Goal: Task Accomplishment & Management: Manage account settings

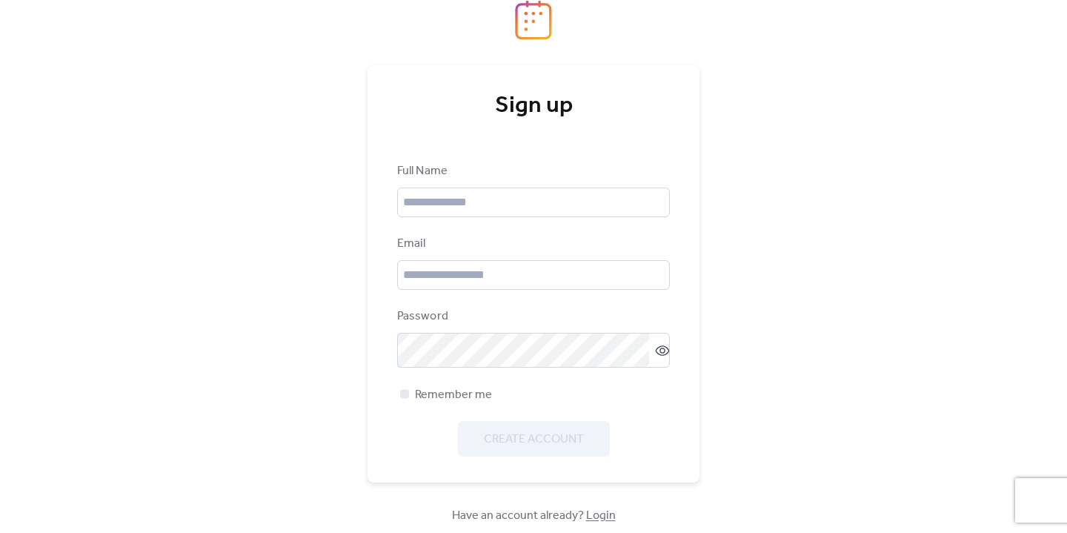
click at [540, 18] on img at bounding box center [533, 20] width 37 height 40
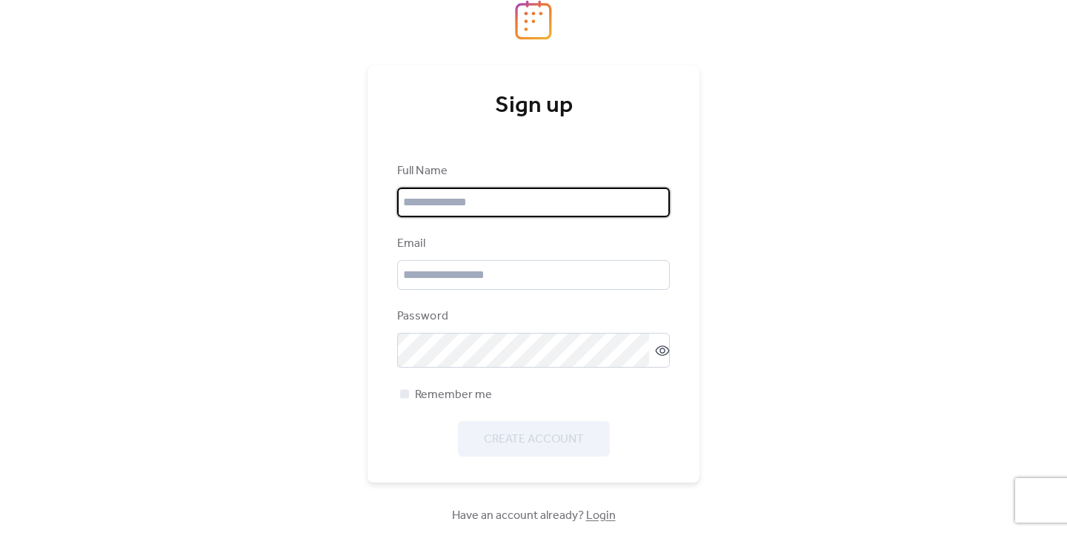
drag, startPoint x: 608, startPoint y: 206, endPoint x: 591, endPoint y: 216, distance: 19.6
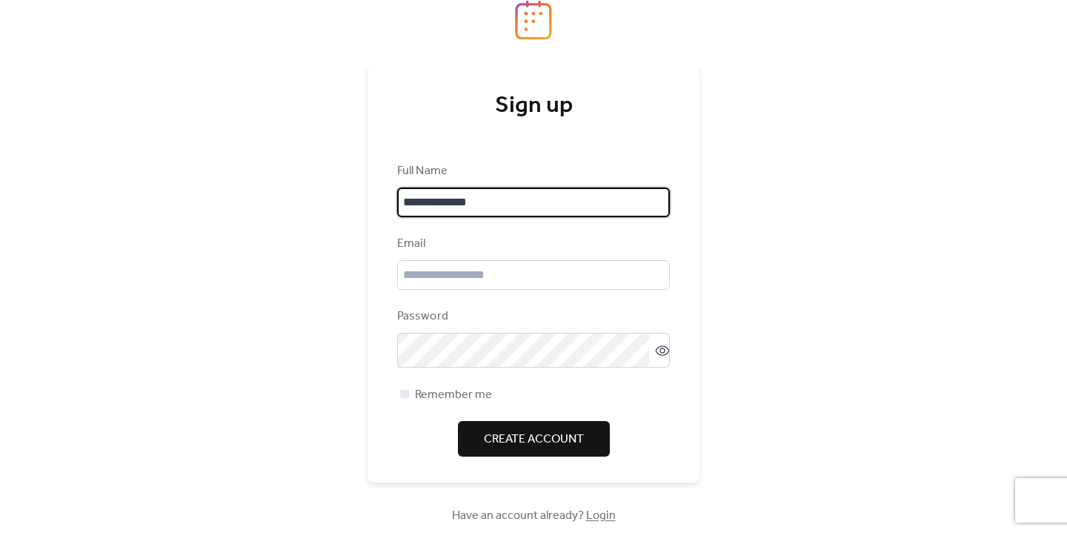
type input "**********"
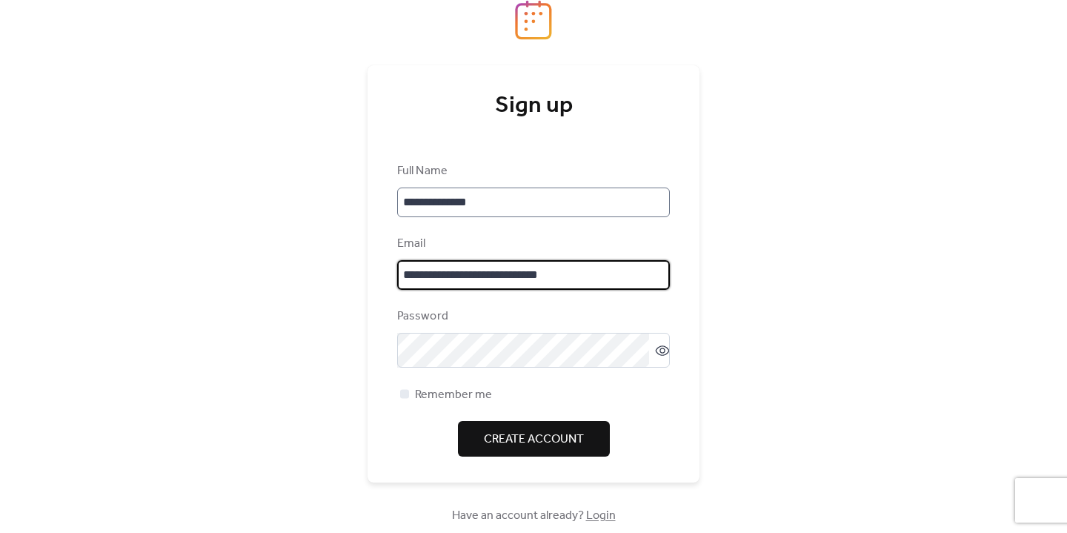
type input "**********"
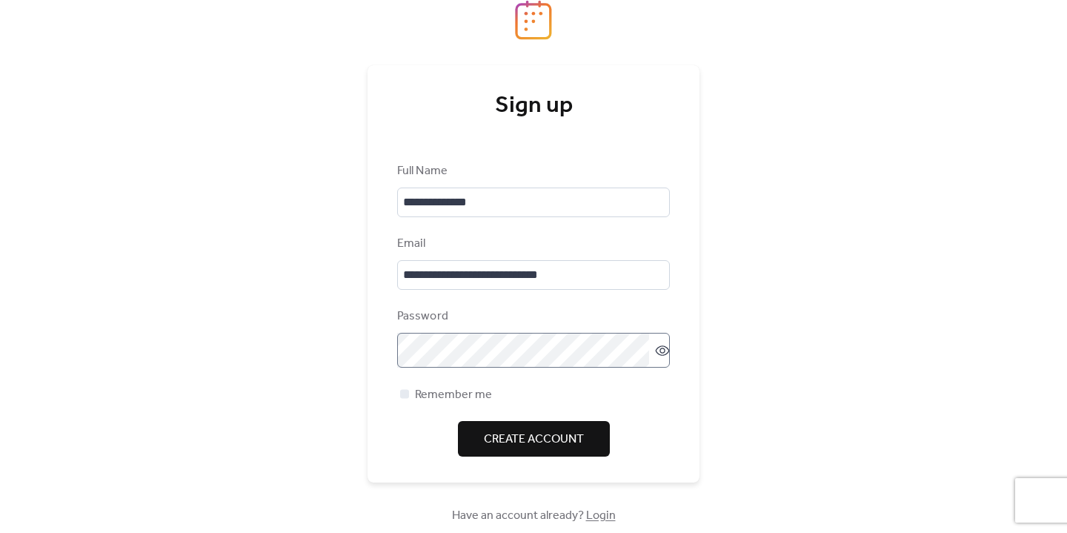
click at [660, 353] on icon at bounding box center [663, 351] width 6 height 6
click at [880, 299] on div "**********" at bounding box center [533, 266] width 1067 height 533
click at [460, 404] on span "Remember me" at bounding box center [453, 395] width 77 height 18
click at [542, 448] on span "Create Account" at bounding box center [534, 440] width 100 height 18
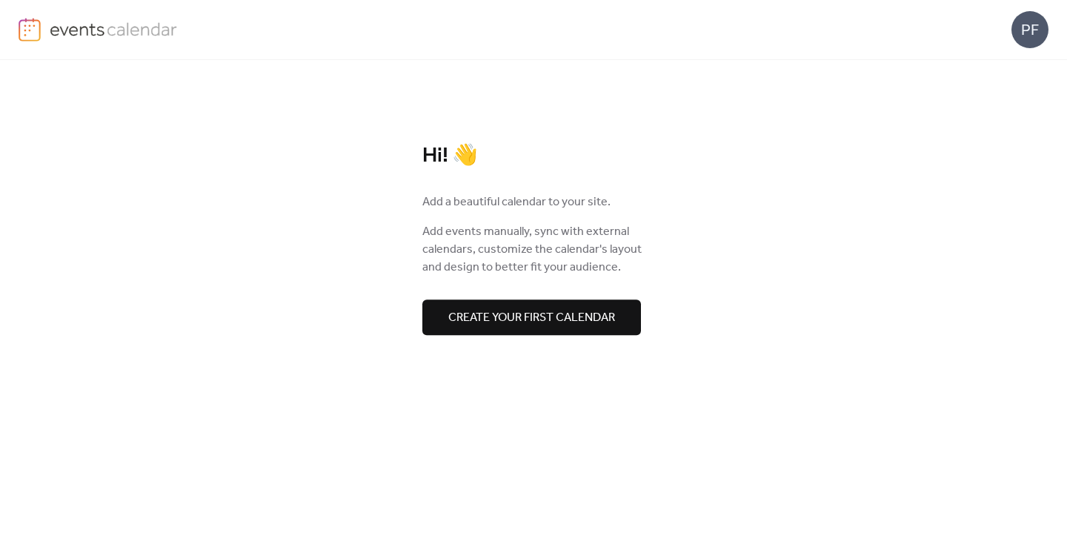
click at [537, 321] on span "Create your first calendar" at bounding box center [531, 318] width 167 height 18
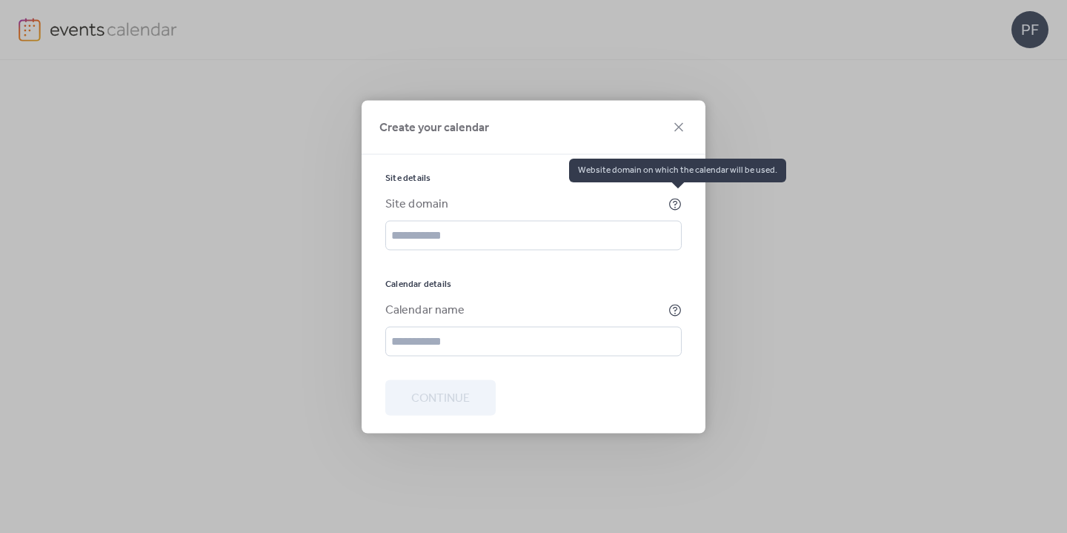
click at [677, 201] on icon at bounding box center [675, 203] width 4 height 4
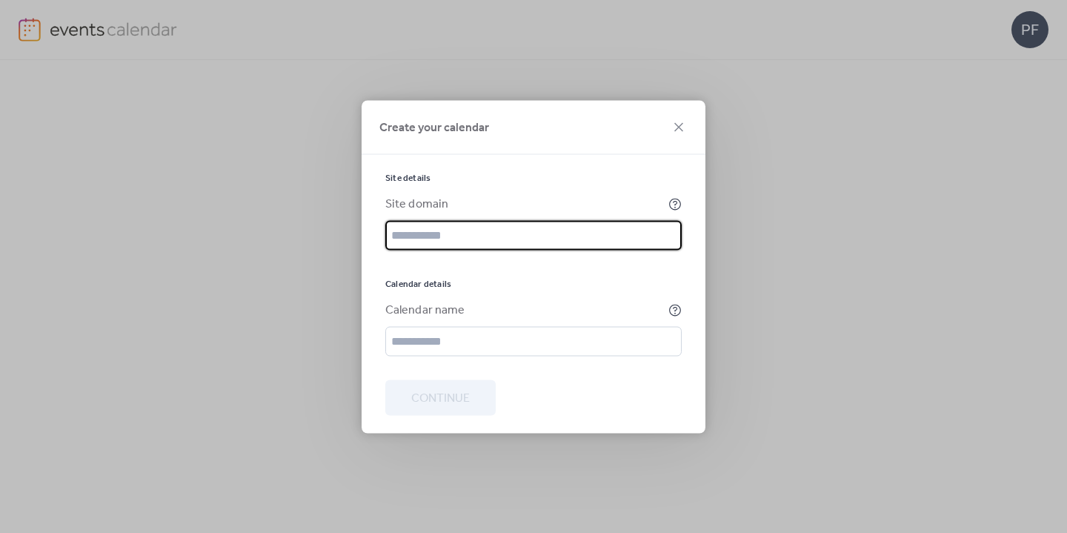
click at [525, 245] on input "text" at bounding box center [533, 235] width 296 height 30
type input "*"
paste input "**********"
type input "**********"
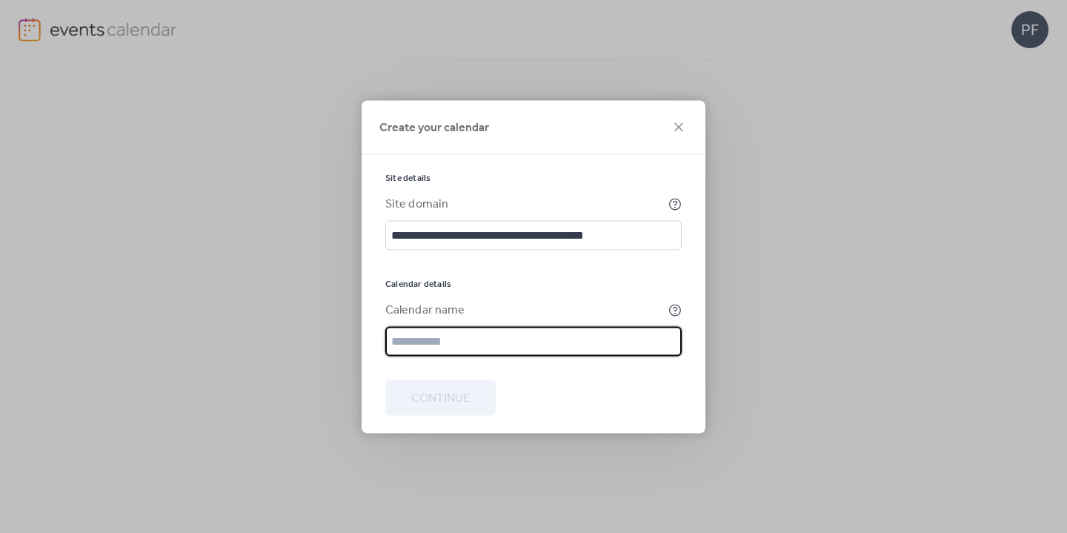
click at [530, 355] on input "text" at bounding box center [533, 341] width 296 height 30
click at [509, 353] on input "text" at bounding box center [533, 341] width 296 height 30
type input "*"
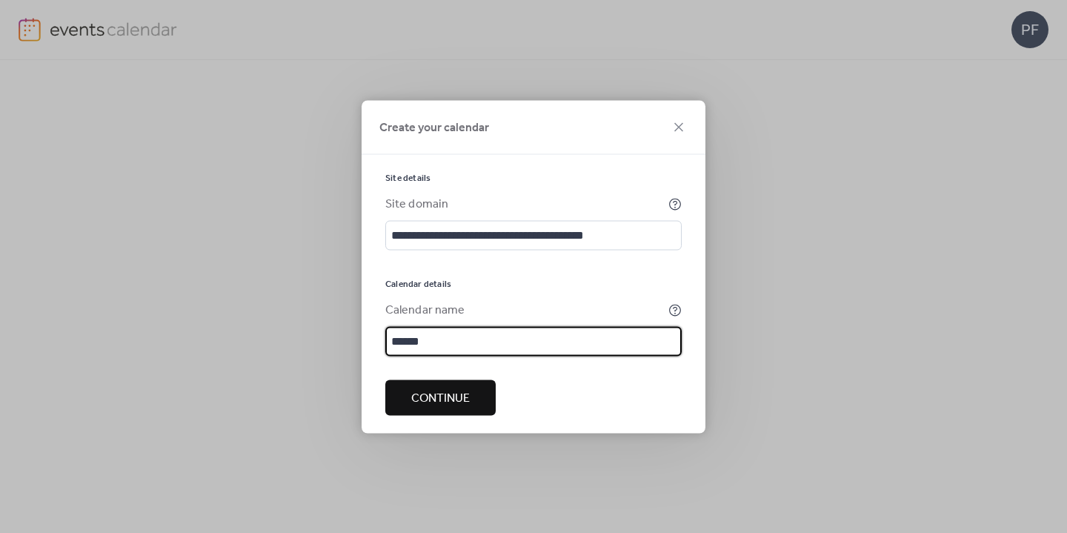
click at [551, 345] on input "******" at bounding box center [533, 341] width 296 height 30
click at [561, 293] on div "**********" at bounding box center [533, 264] width 296 height 184
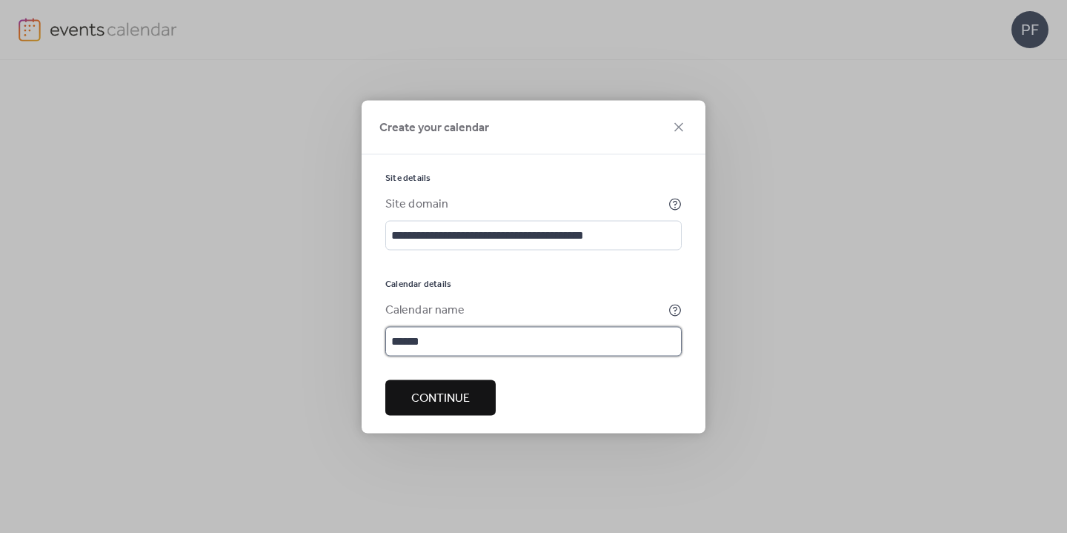
click at [495, 340] on input "******" at bounding box center [533, 341] width 296 height 30
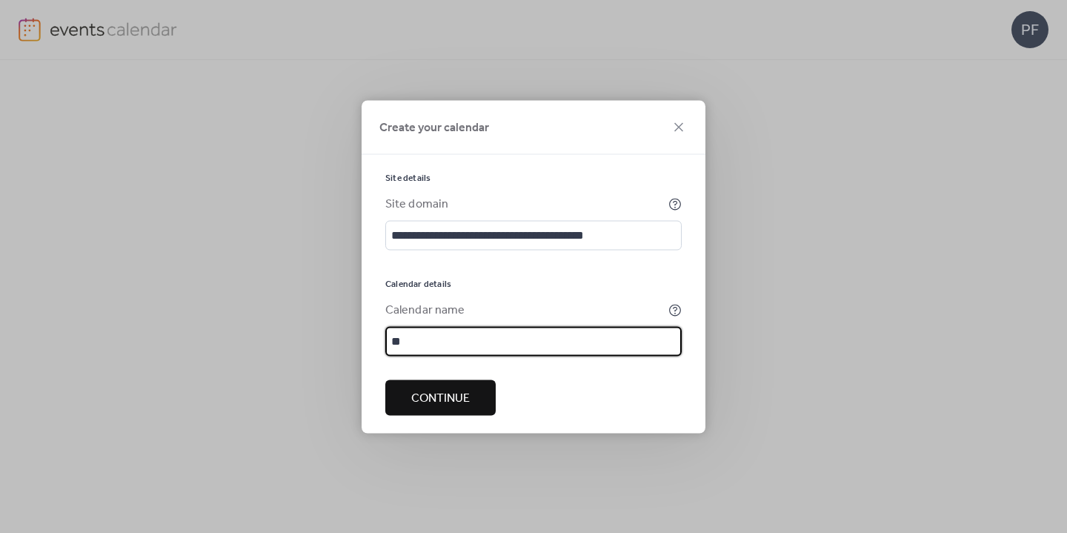
type input "*"
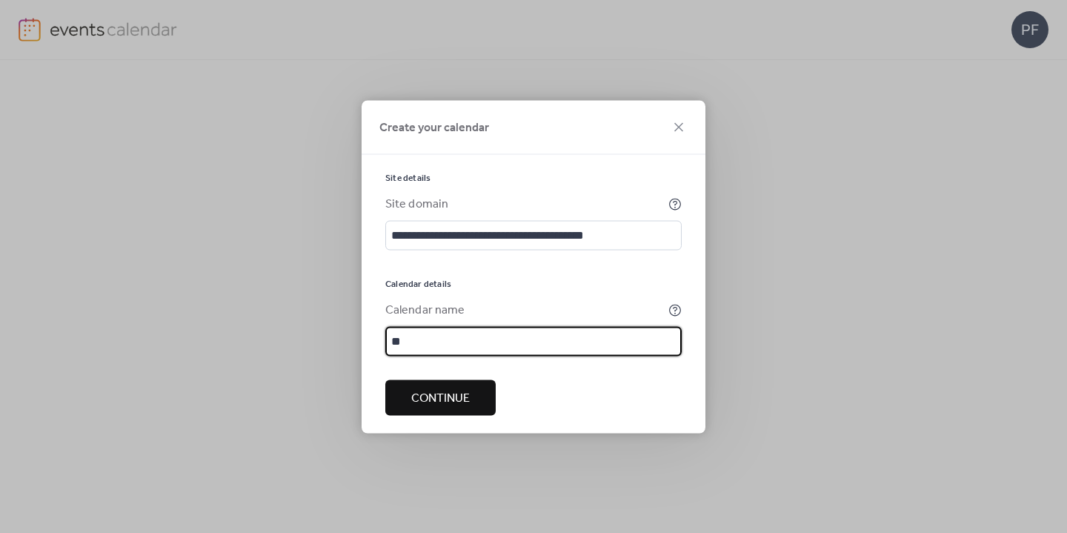
type input "*"
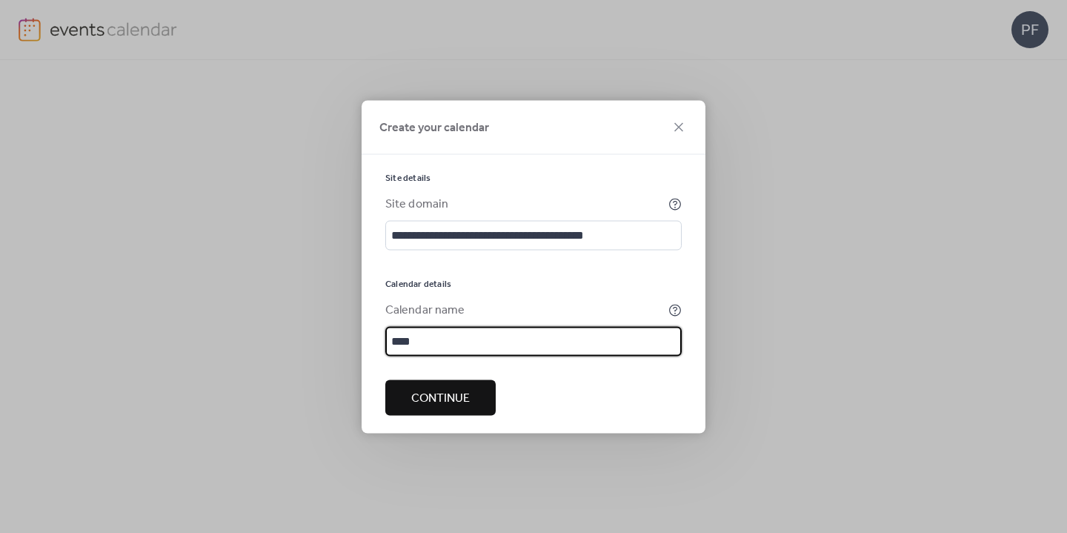
click at [537, 268] on div "**********" at bounding box center [533, 264] width 296 height 184
click at [471, 337] on input "***" at bounding box center [533, 341] width 296 height 30
type input "*"
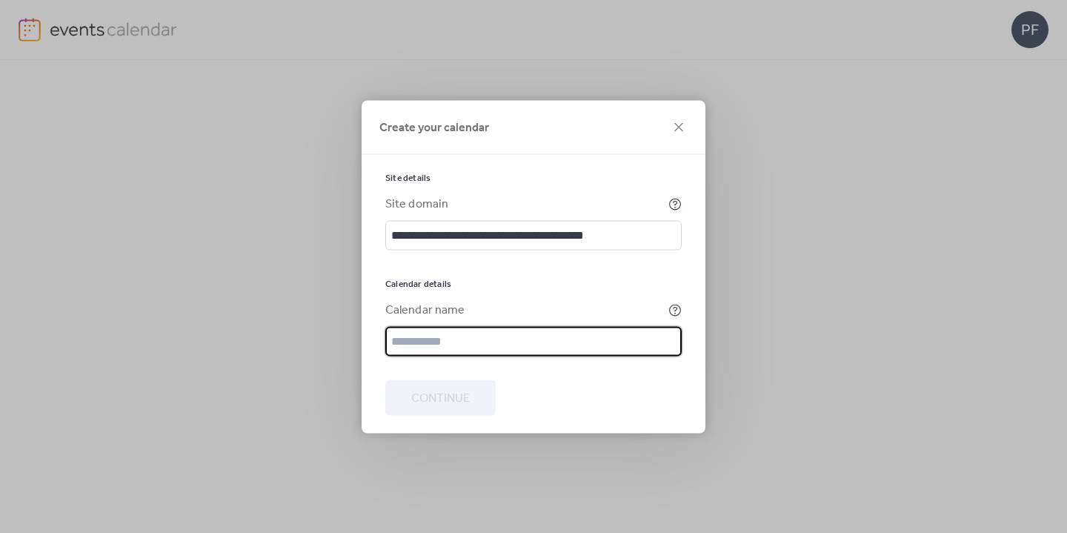
type input "*"
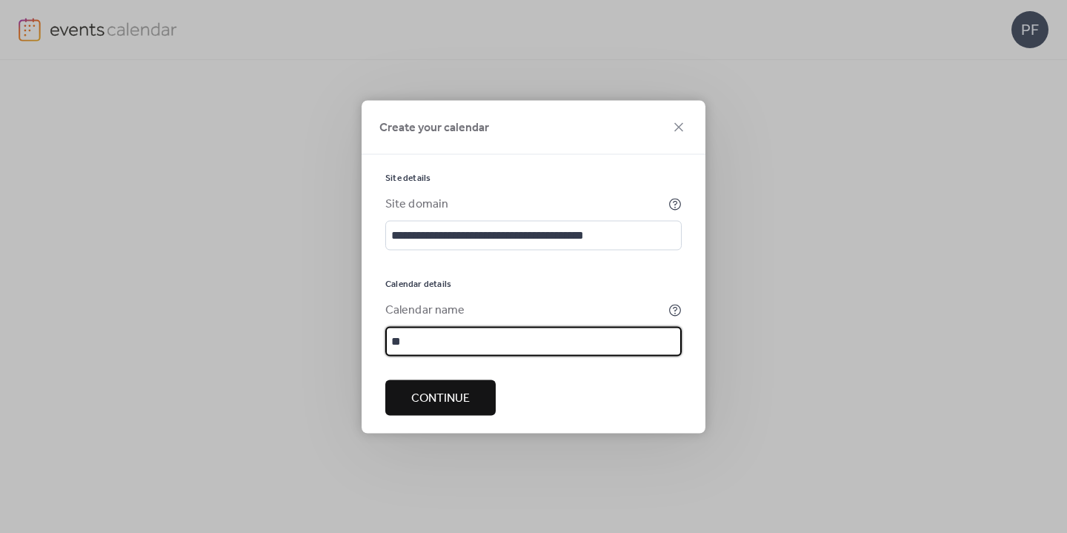
type input "*"
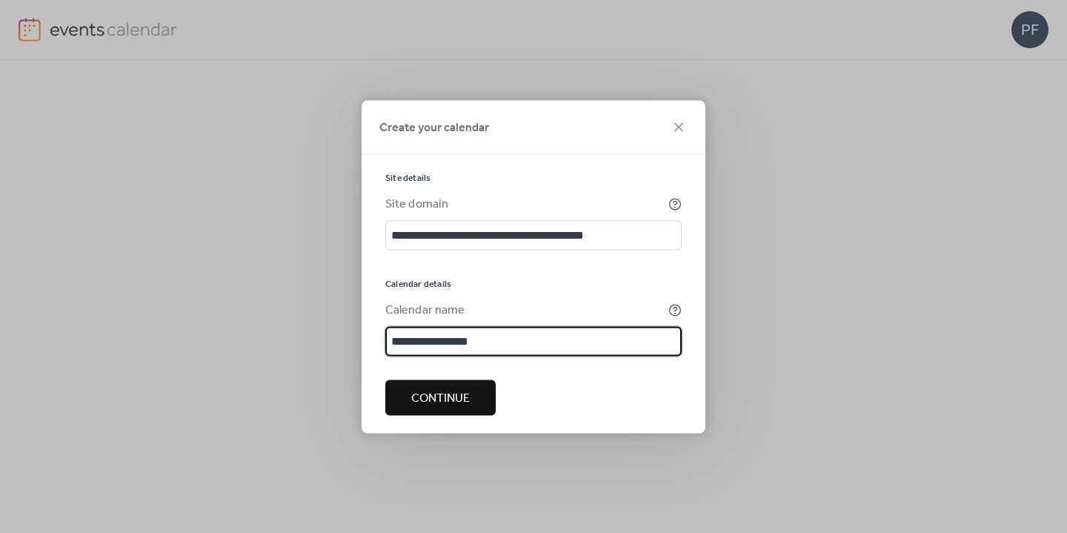
drag, startPoint x: 530, startPoint y: 346, endPoint x: 365, endPoint y: 341, distance: 165.3
click at [365, 341] on div "**********" at bounding box center [534, 293] width 344 height 279
type input "*"
type input "**********"
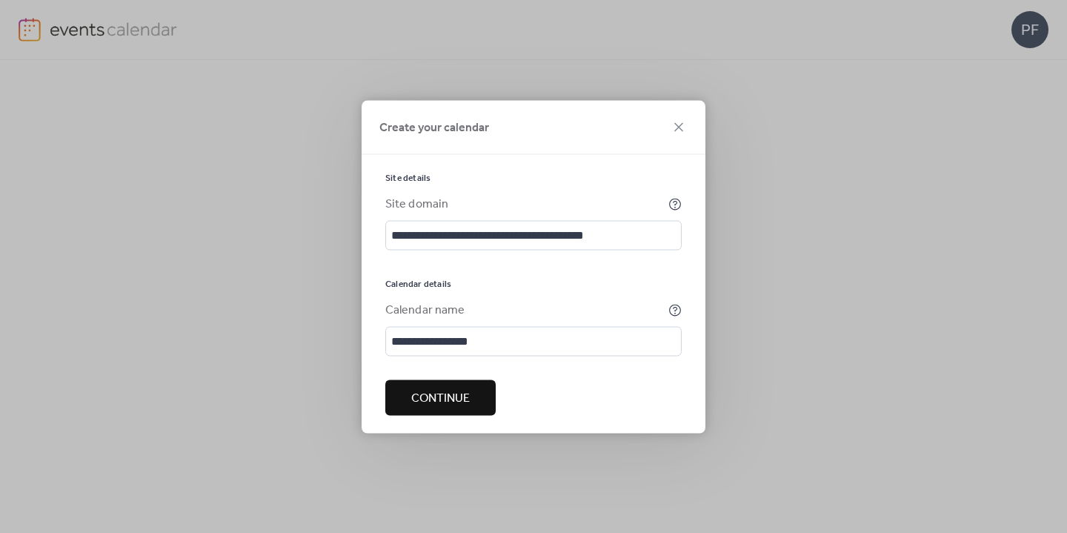
click at [436, 415] on button "Continue" at bounding box center [440, 397] width 110 height 36
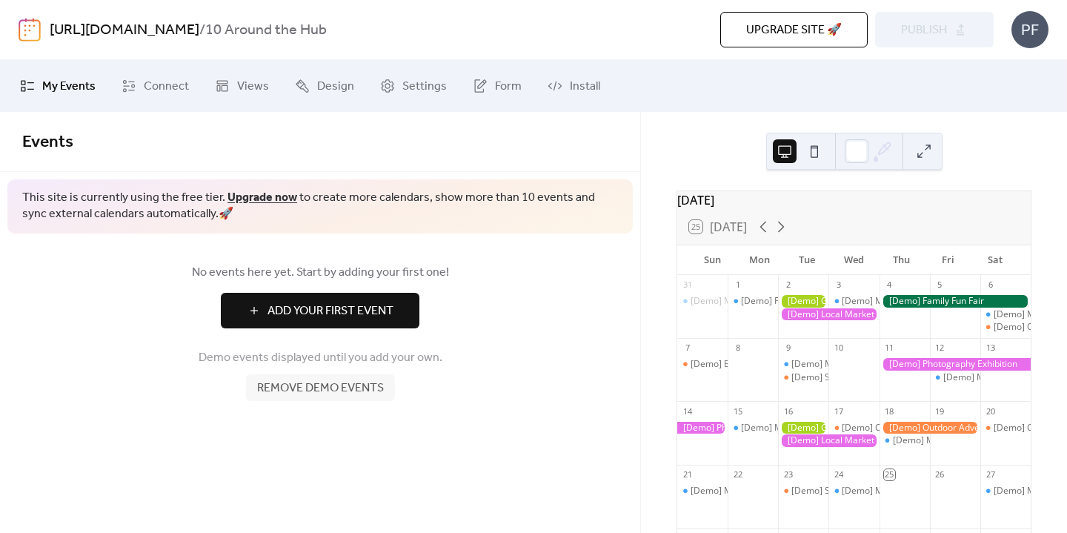
click at [549, 329] on div "No events here yet. Start by adding your first one! Add Your First Event Demo e…" at bounding box center [320, 331] width 640 height 197
click at [819, 155] on button at bounding box center [815, 151] width 24 height 24
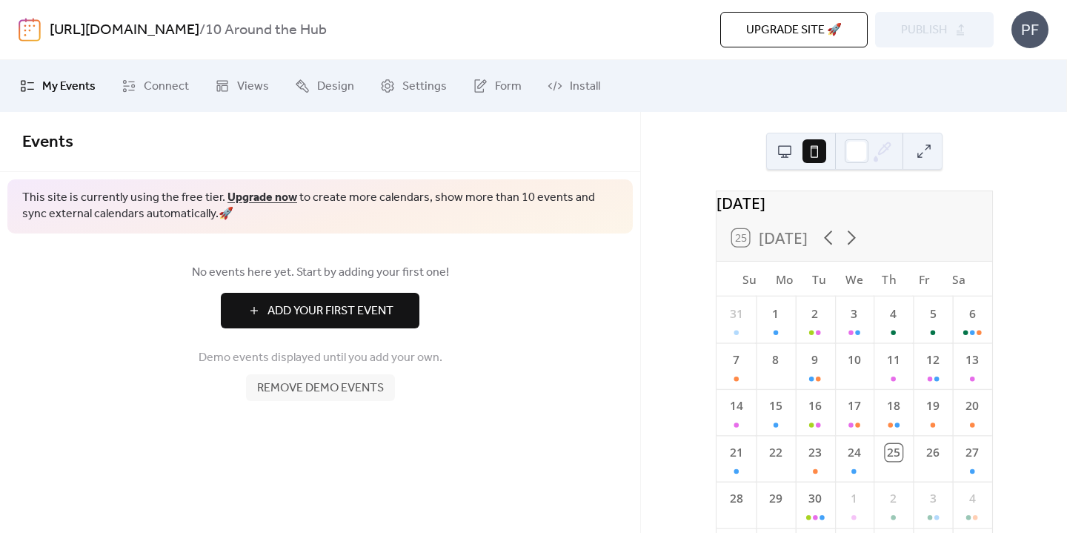
click at [781, 154] on button at bounding box center [785, 151] width 24 height 24
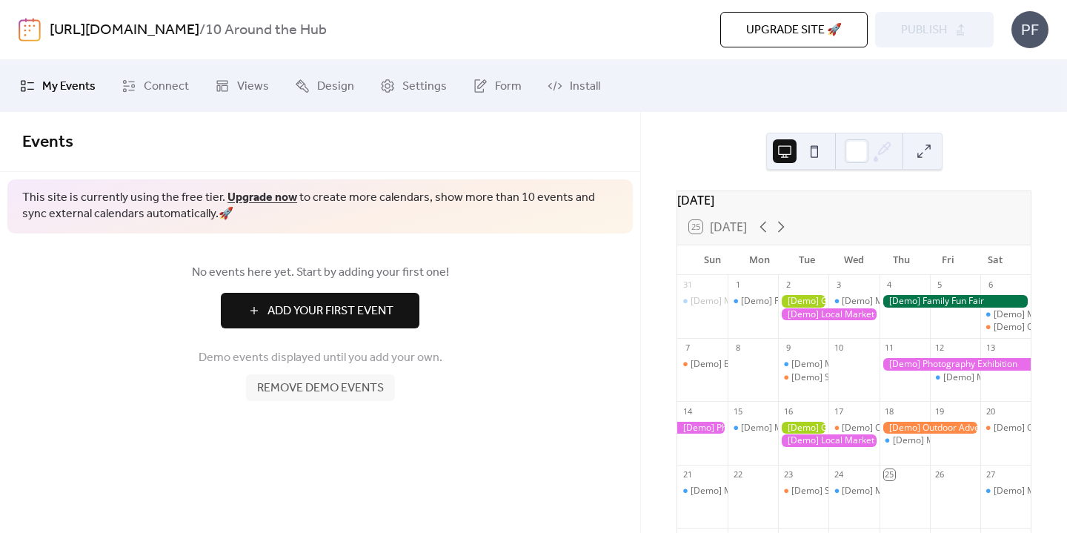
click at [325, 302] on span "Add Your First Event" at bounding box center [331, 311] width 126 height 18
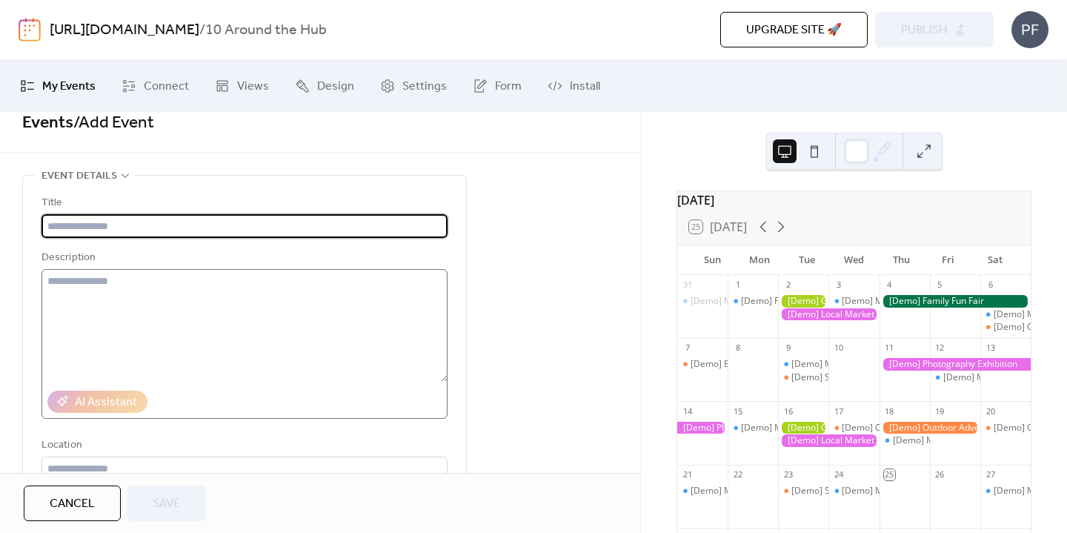
scroll to position [29, 0]
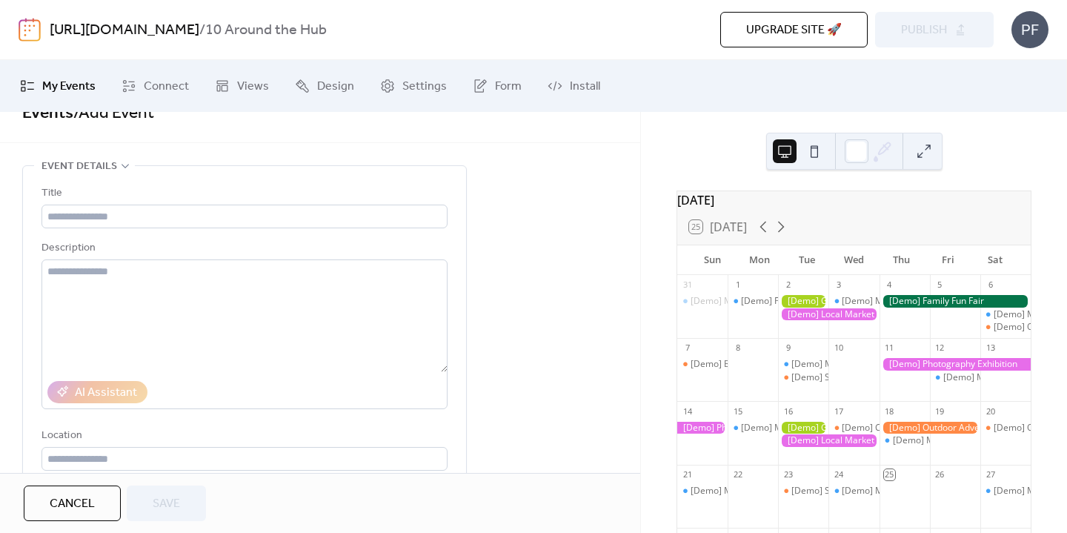
click at [65, 509] on span "Cancel" at bounding box center [72, 504] width 45 height 18
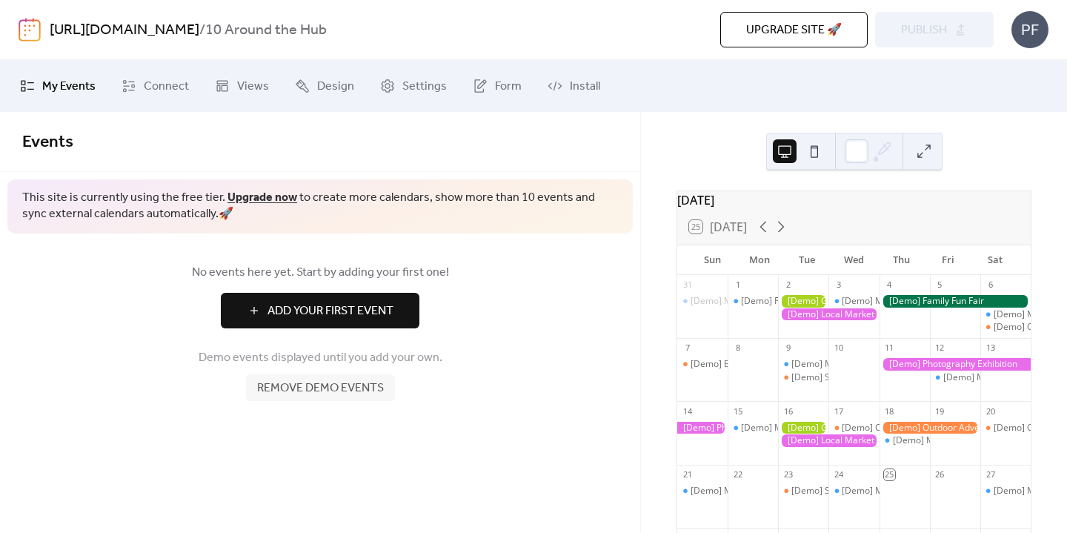
click at [445, 417] on div "No events here yet. Start by adding your first one! Add Your First Event Demo e…" at bounding box center [320, 331] width 640 height 197
click at [265, 203] on link "Upgrade now" at bounding box center [263, 197] width 70 height 23
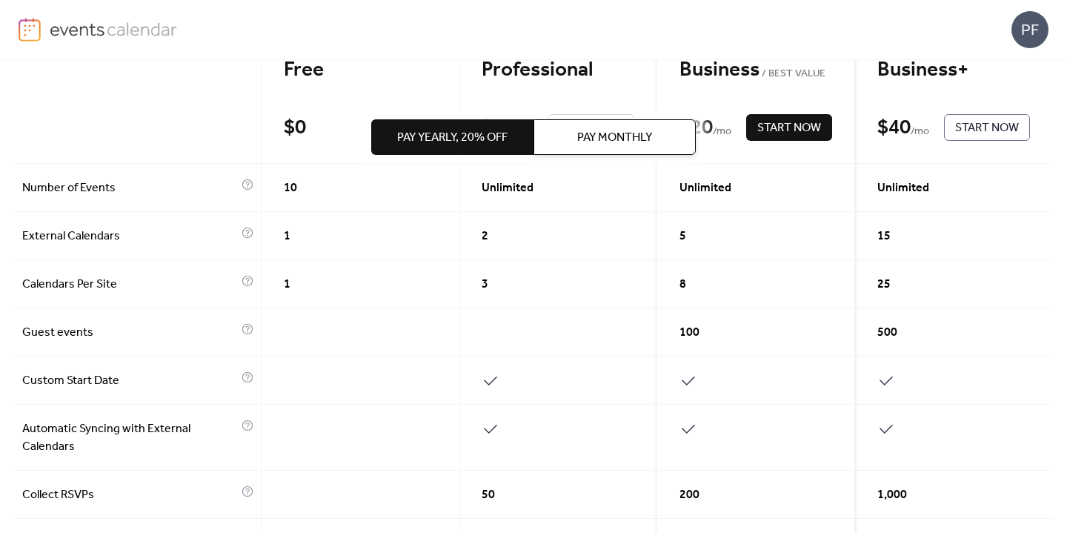
scroll to position [170, 0]
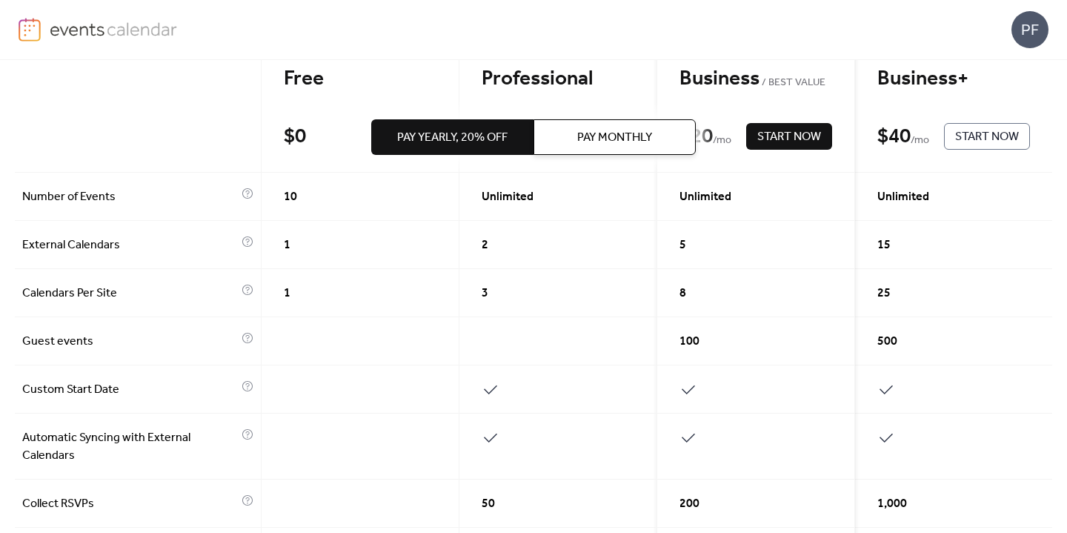
click at [739, 359] on div "100" at bounding box center [756, 341] width 198 height 48
click at [731, 256] on div "5" at bounding box center [756, 245] width 198 height 48
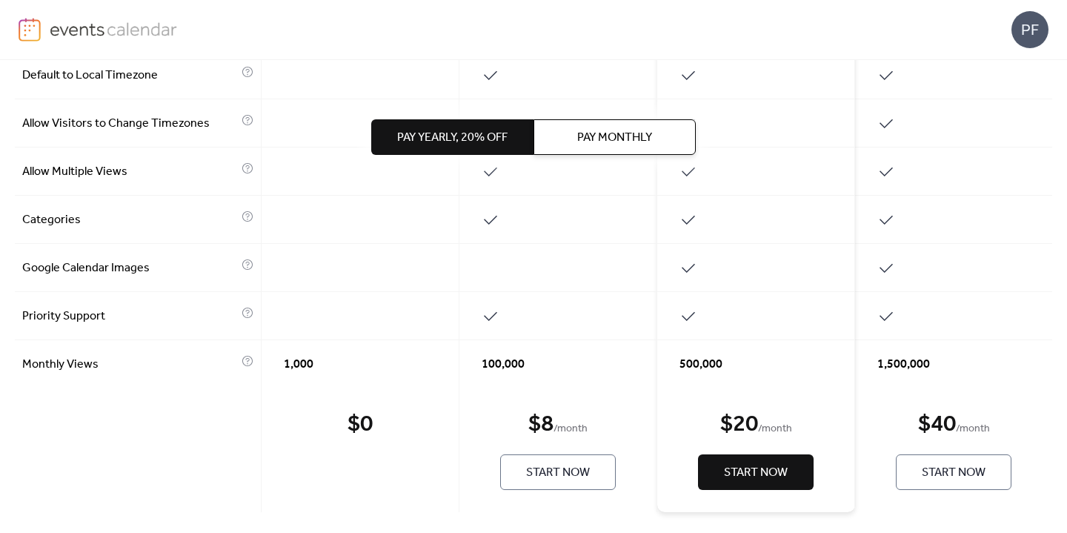
scroll to position [734, 0]
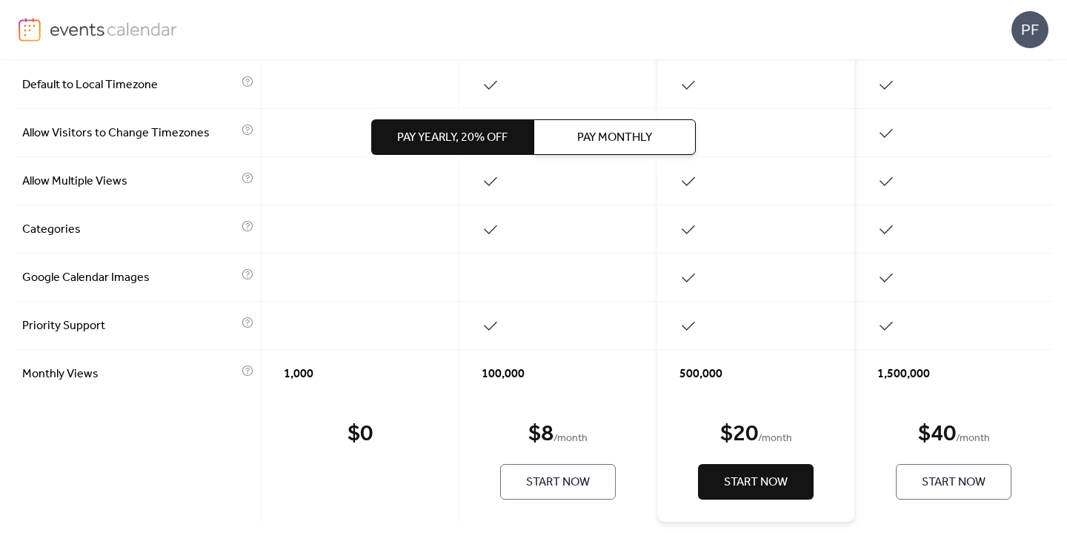
drag, startPoint x: 577, startPoint y: 474, endPoint x: 577, endPoint y: 485, distance: 11.1
click at [577, 485] on span "Start Now" at bounding box center [558, 483] width 64 height 18
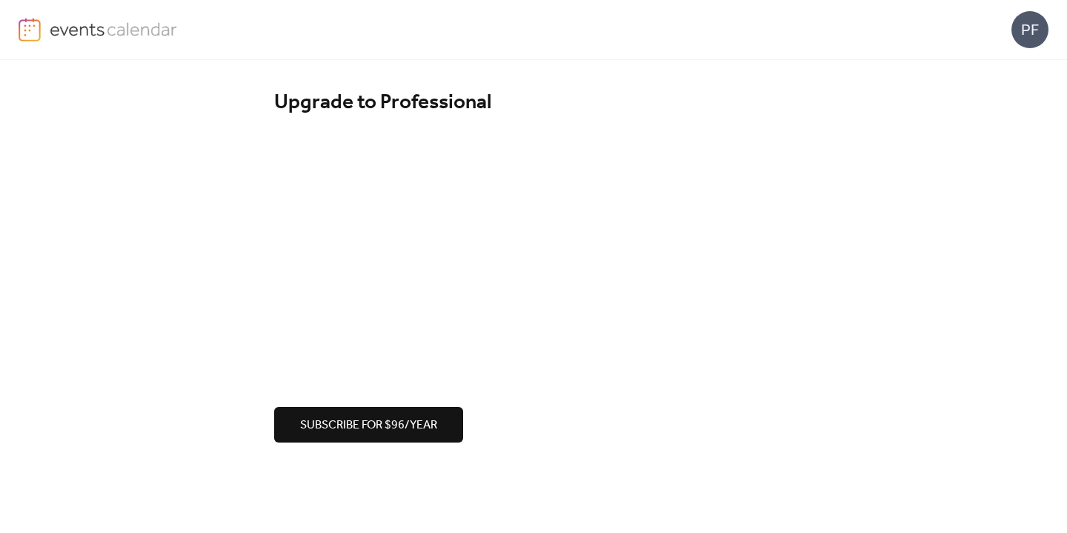
drag, startPoint x: 933, startPoint y: 182, endPoint x: 808, endPoint y: 182, distance: 125.2
click at [932, 181] on div "Upgrade to Professional Subscribe for $96/year" at bounding box center [533, 266] width 1067 height 412
drag, startPoint x: 808, startPoint y: 182, endPoint x: 936, endPoint y: 250, distance: 145.2
click at [937, 250] on div "Upgrade to Professional Subscribe for $96/year" at bounding box center [533, 266] width 1067 height 412
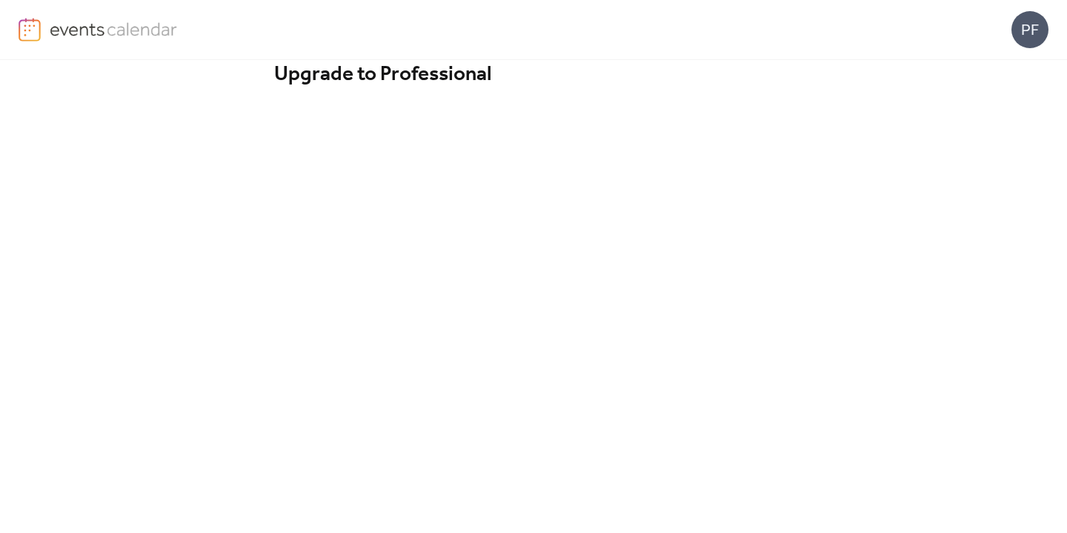
scroll to position [112, 0]
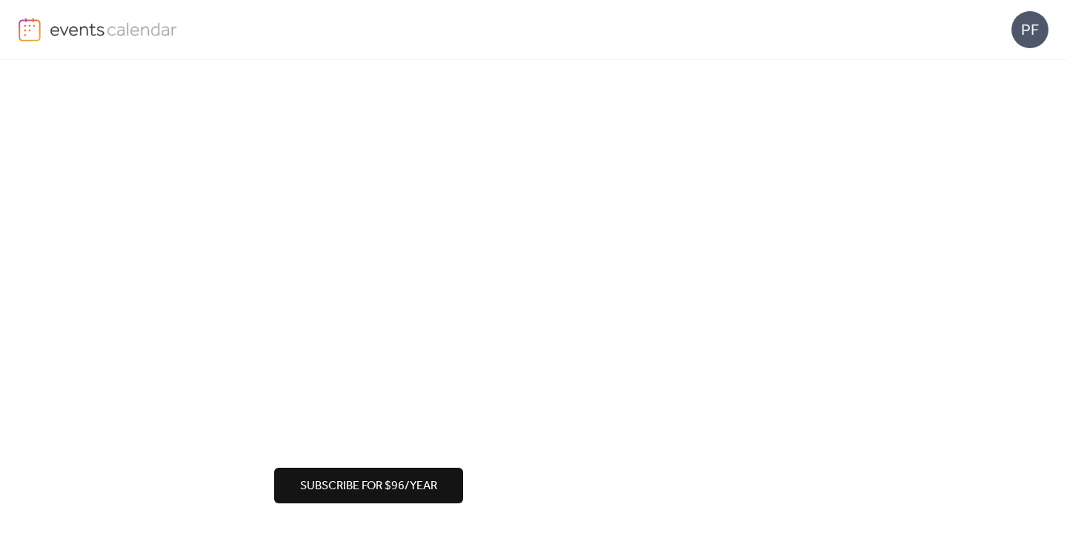
click at [912, 311] on div "Upgrade to Professional Subscribe for $96/year" at bounding box center [533, 240] width 1067 height 585
click at [903, 273] on div "Upgrade to Professional Subscribe for $96/year" at bounding box center [533, 240] width 1067 height 585
click at [355, 479] on span "Subscribe for $96/year" at bounding box center [368, 486] width 137 height 18
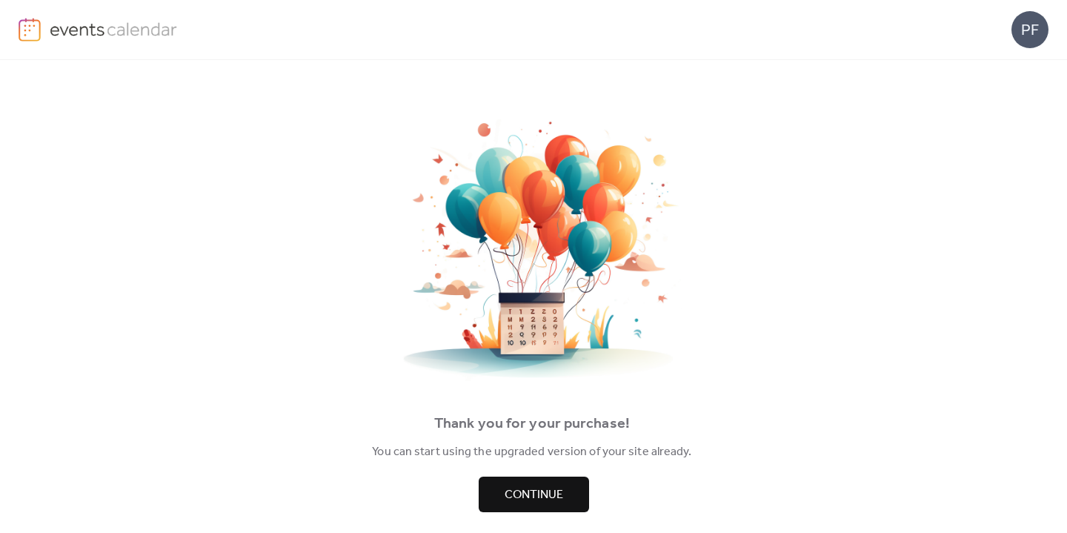
click at [587, 486] on div "Thank you for your purchase! You can start using the upgraded version of your s…" at bounding box center [533, 301] width 1023 height 422
click at [574, 491] on button "Continue" at bounding box center [534, 495] width 110 height 36
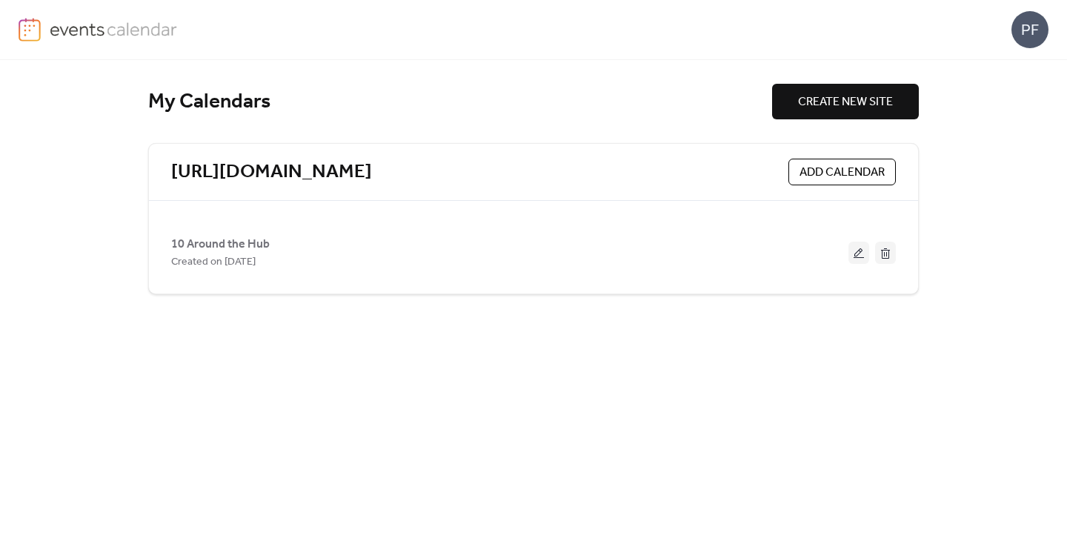
click at [90, 33] on img at bounding box center [114, 29] width 128 height 22
click at [1038, 22] on div "PF" at bounding box center [1030, 29] width 37 height 37
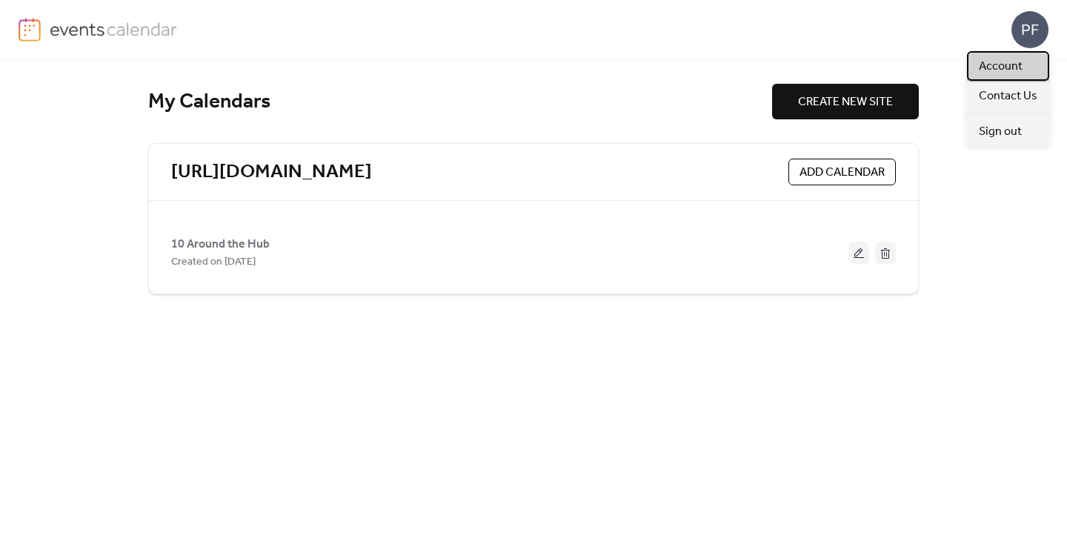
click at [997, 62] on span "Account" at bounding box center [1001, 67] width 44 height 18
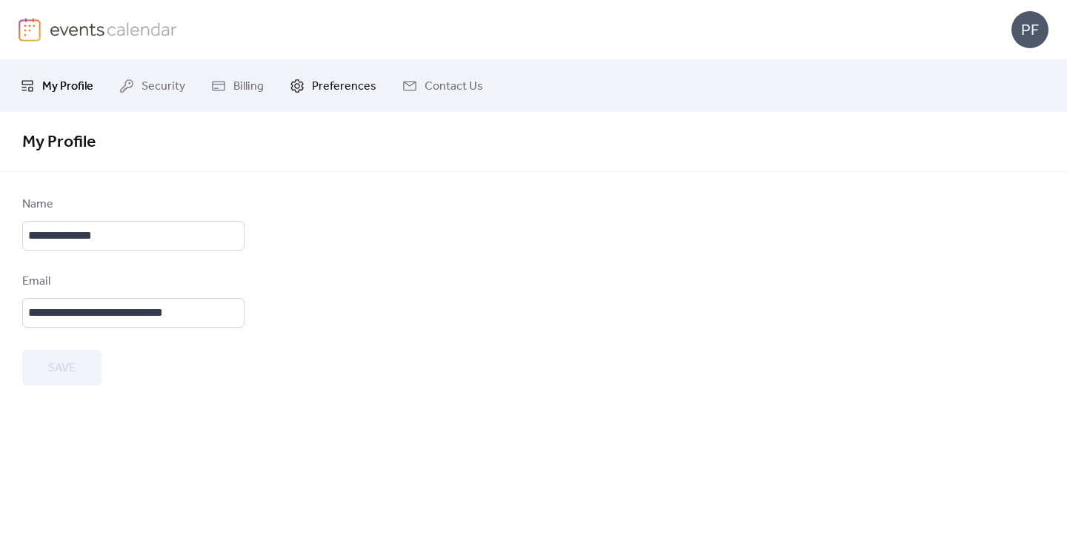
click at [359, 84] on span "Preferences" at bounding box center [344, 87] width 64 height 18
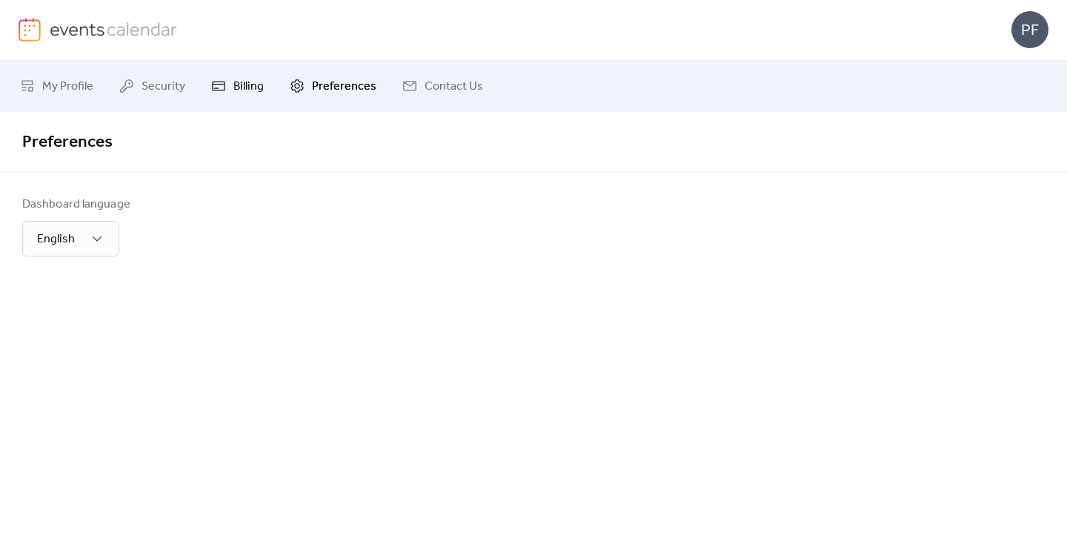
click at [228, 87] on link "Billing" at bounding box center [237, 86] width 75 height 40
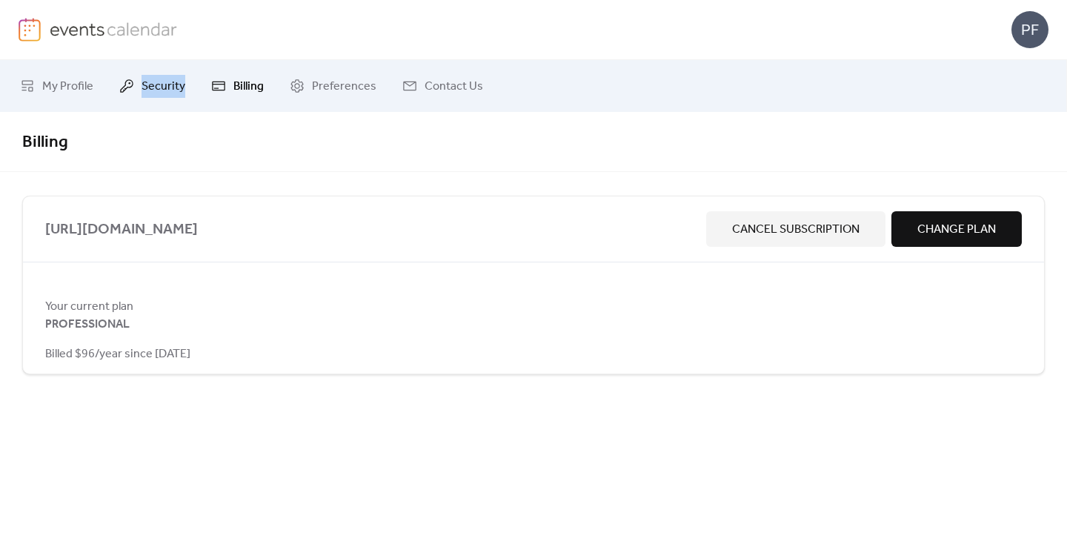
click at [149, 86] on span "Security" at bounding box center [164, 87] width 44 height 18
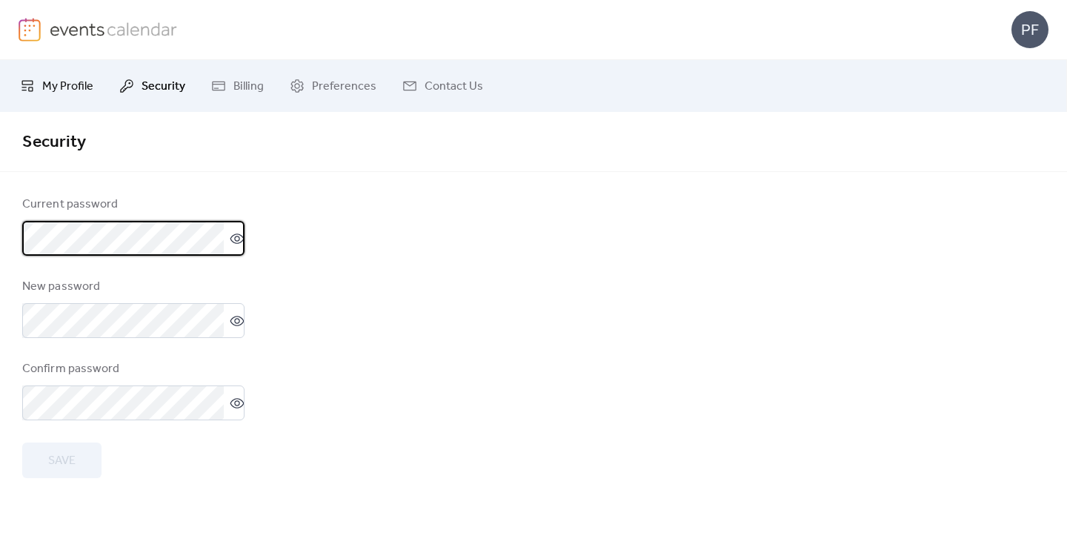
click at [62, 88] on span "My Profile" at bounding box center [67, 87] width 51 height 18
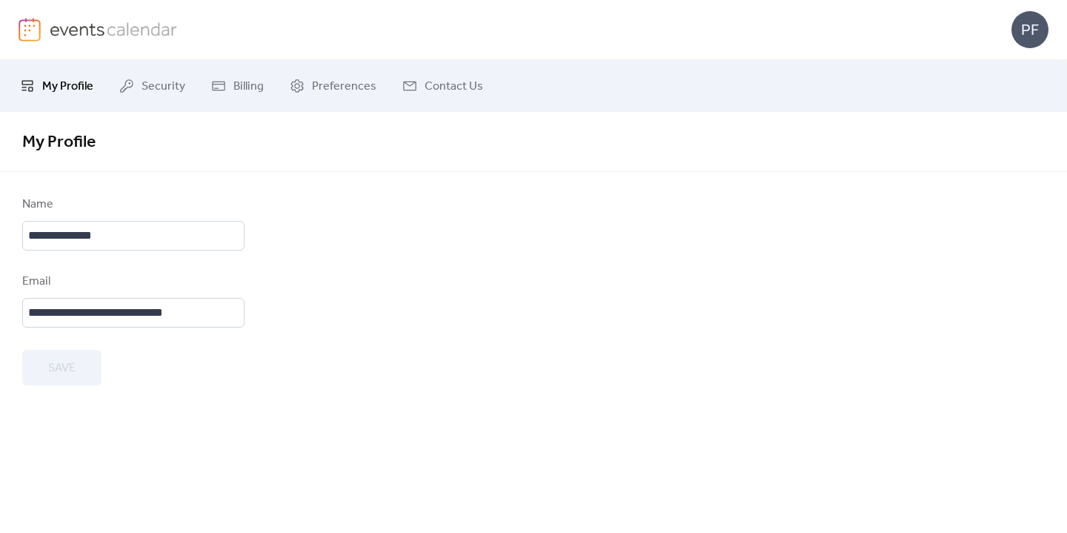
click at [116, 25] on img at bounding box center [114, 29] width 128 height 22
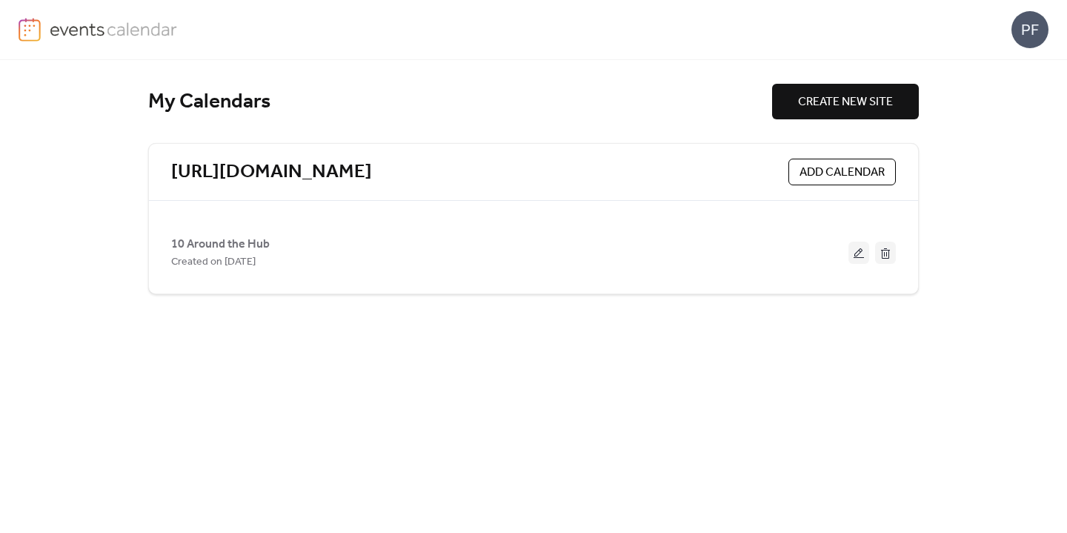
click at [891, 99] on span "CREATE NEW SITE" at bounding box center [845, 102] width 95 height 18
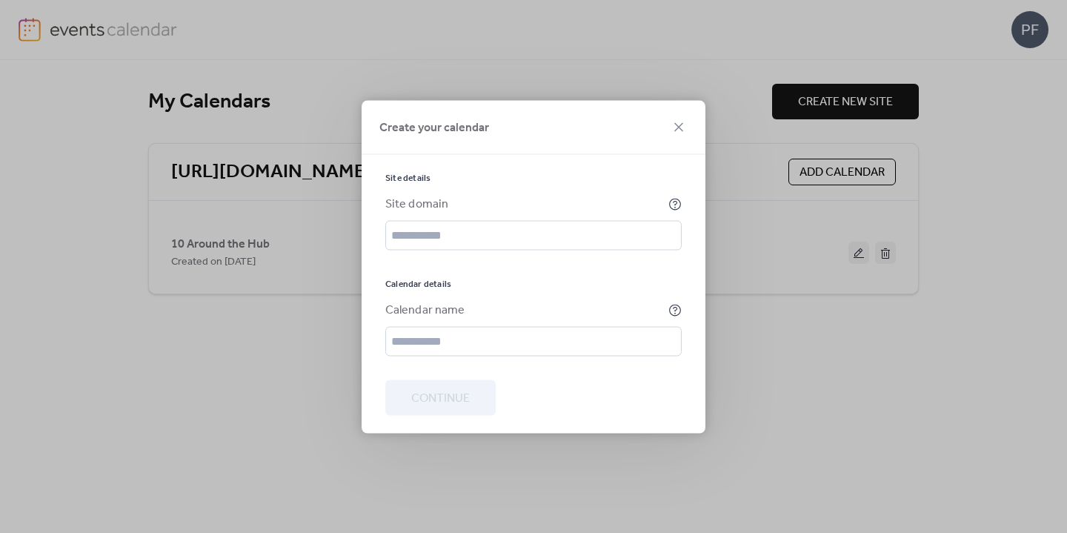
click at [683, 127] on icon at bounding box center [679, 127] width 18 height 18
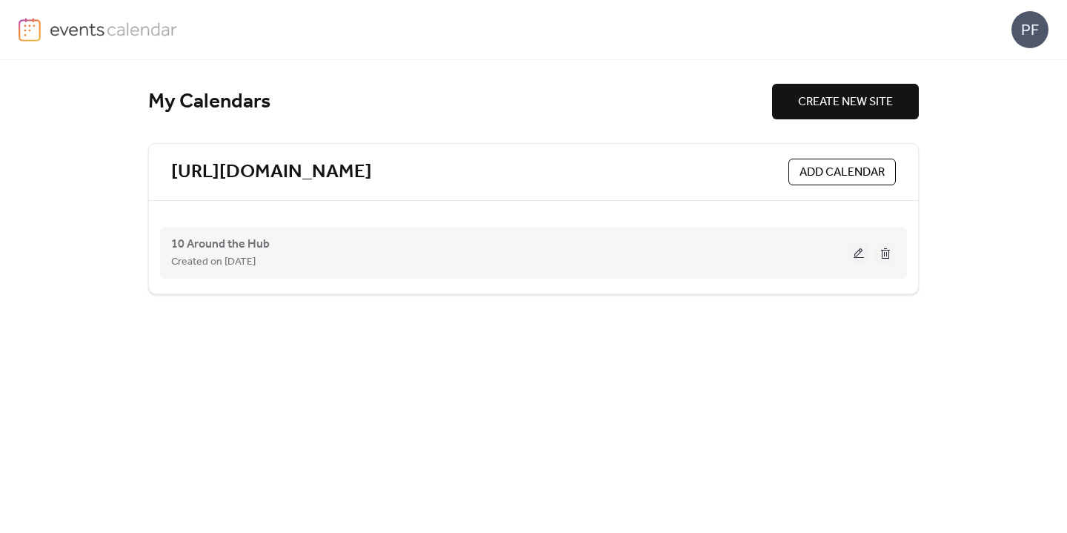
click at [311, 248] on div "10 Around the Hub Created on 25-Sep-2025" at bounding box center [509, 253] width 677 height 36
click at [854, 252] on button at bounding box center [859, 253] width 21 height 22
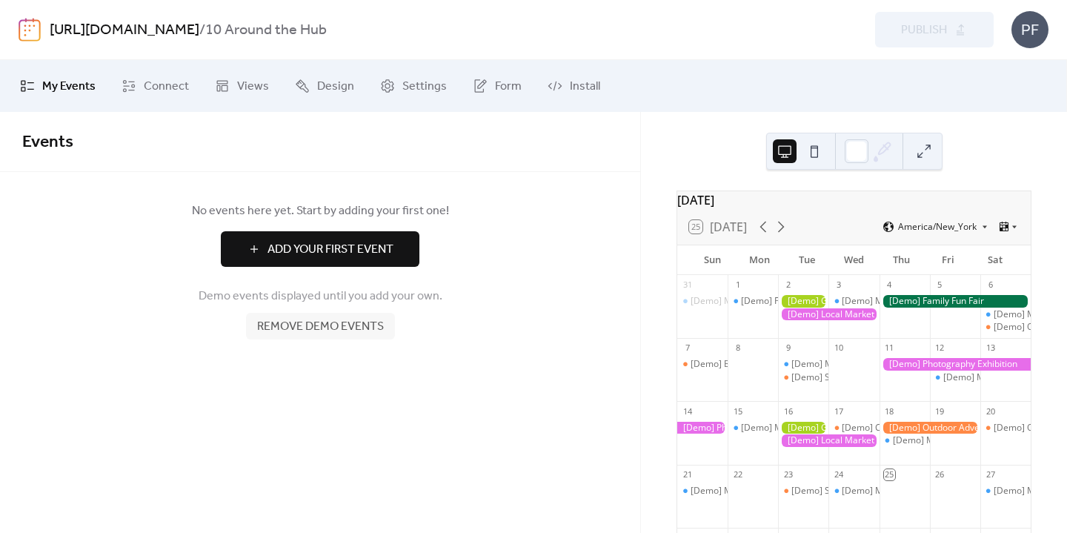
click at [921, 148] on button at bounding box center [924, 151] width 24 height 24
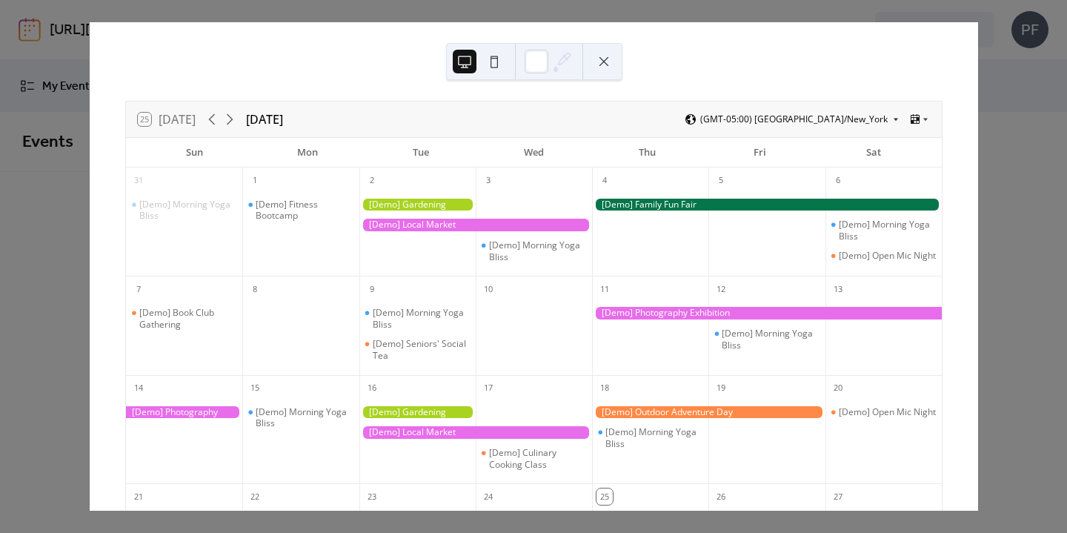
click at [817, 119] on span "(GMT-05:00) [GEOGRAPHIC_DATA]/New_York" at bounding box center [793, 119] width 187 height 9
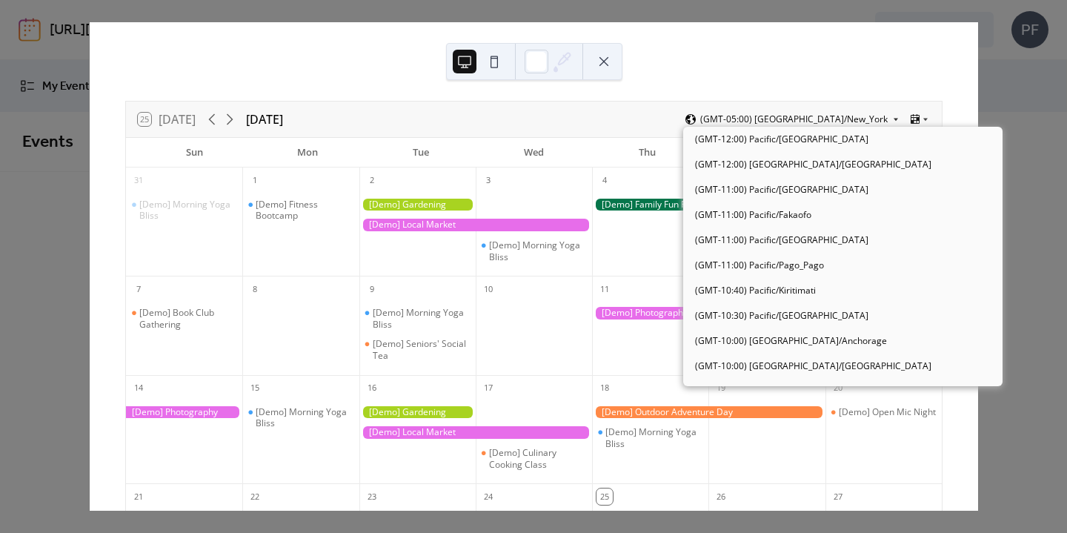
scroll to position [1134, 0]
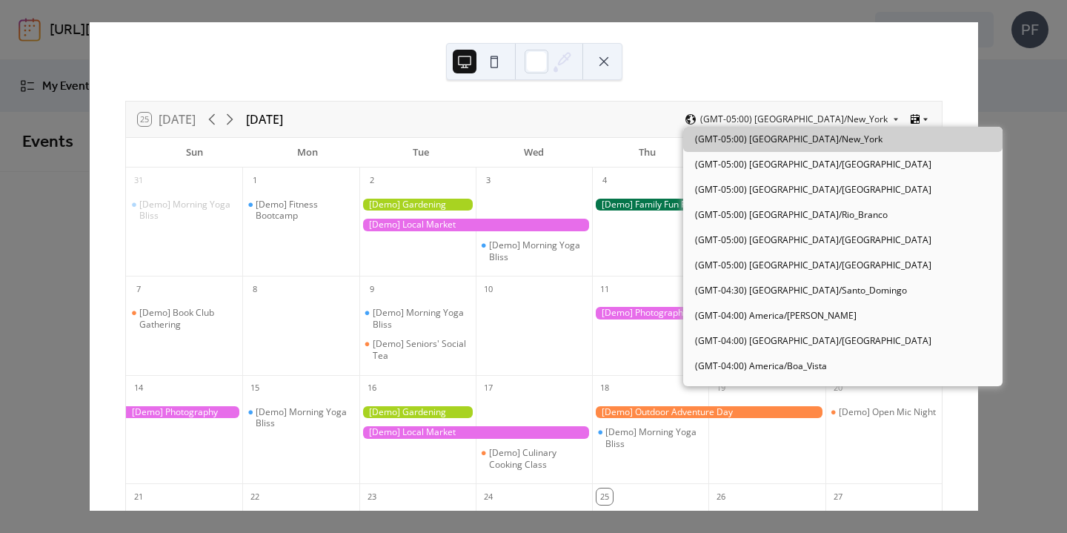
click at [913, 120] on icon at bounding box center [915, 119] width 9 height 10
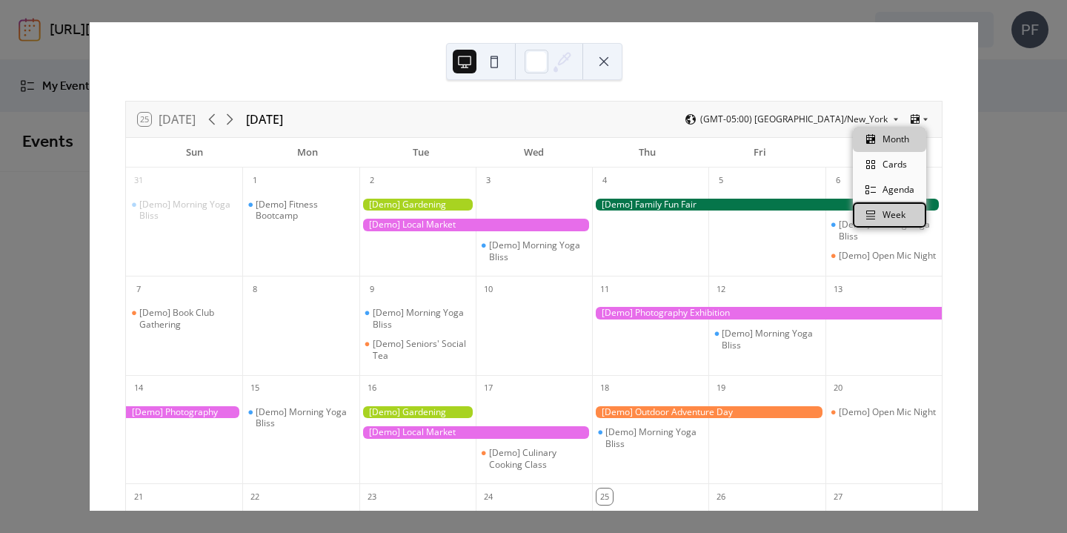
click at [874, 219] on icon at bounding box center [870, 214] width 9 height 9
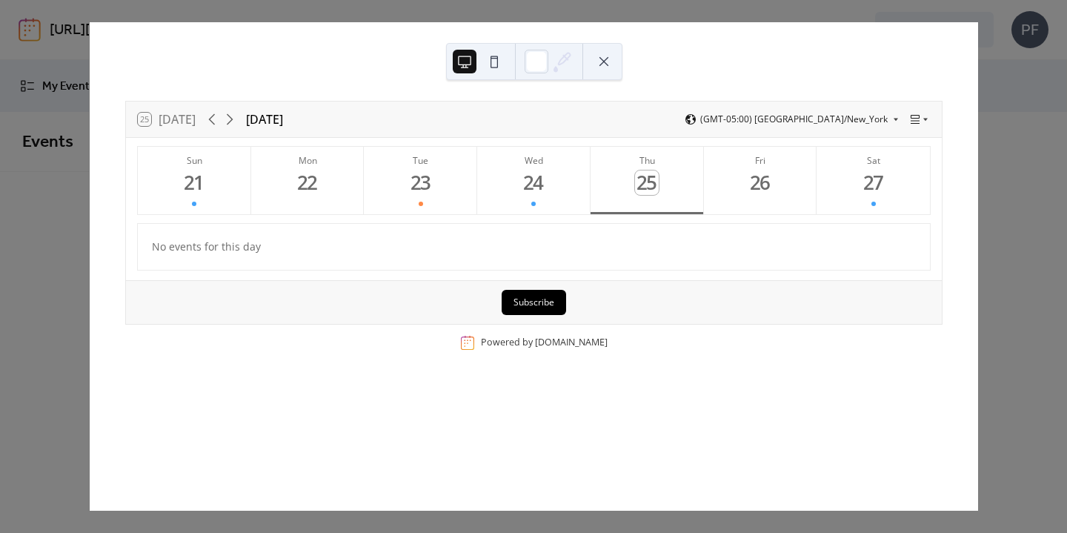
click at [927, 125] on div "25 Today September 2025 (GMT-05:00) America/New_York" at bounding box center [534, 120] width 816 height 36
click at [923, 119] on icon at bounding box center [925, 120] width 4 height 3
click at [887, 182] on div "Agenda" at bounding box center [889, 189] width 73 height 25
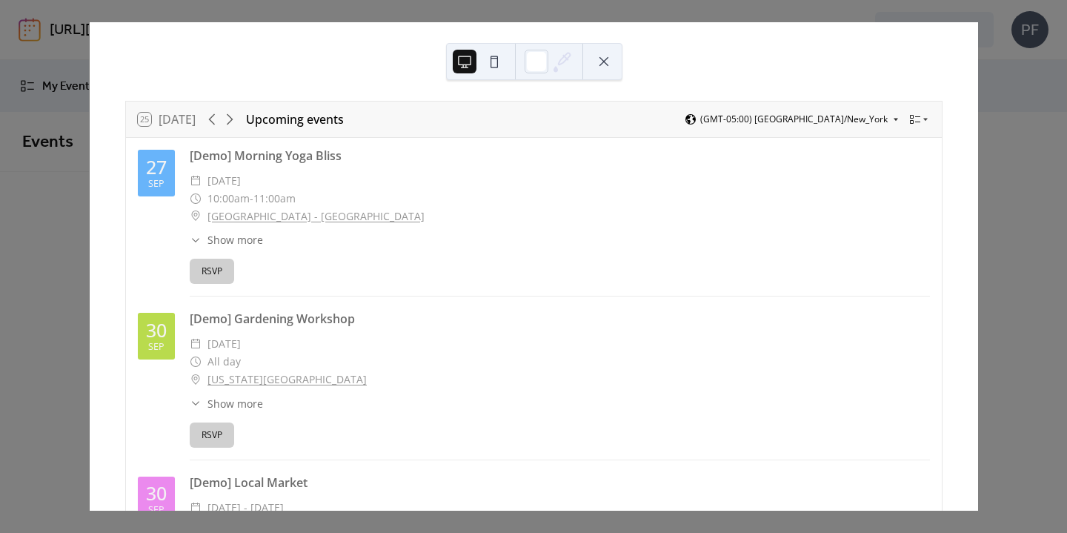
click at [889, 124] on div "(GMT-05:00) [GEOGRAPHIC_DATA]/New_York" at bounding box center [793, 119] width 216 height 12
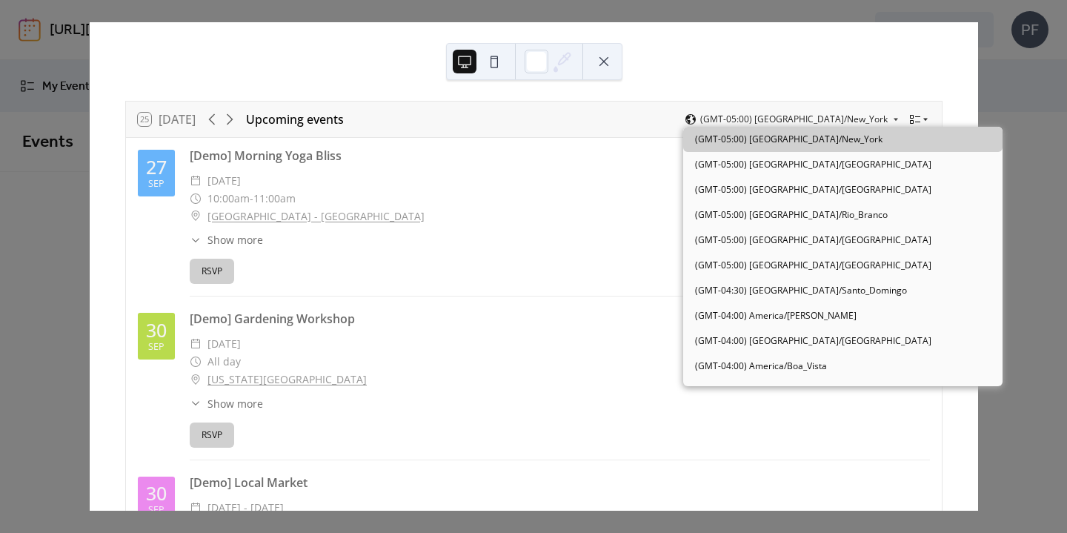
click at [920, 114] on div at bounding box center [919, 119] width 21 height 12
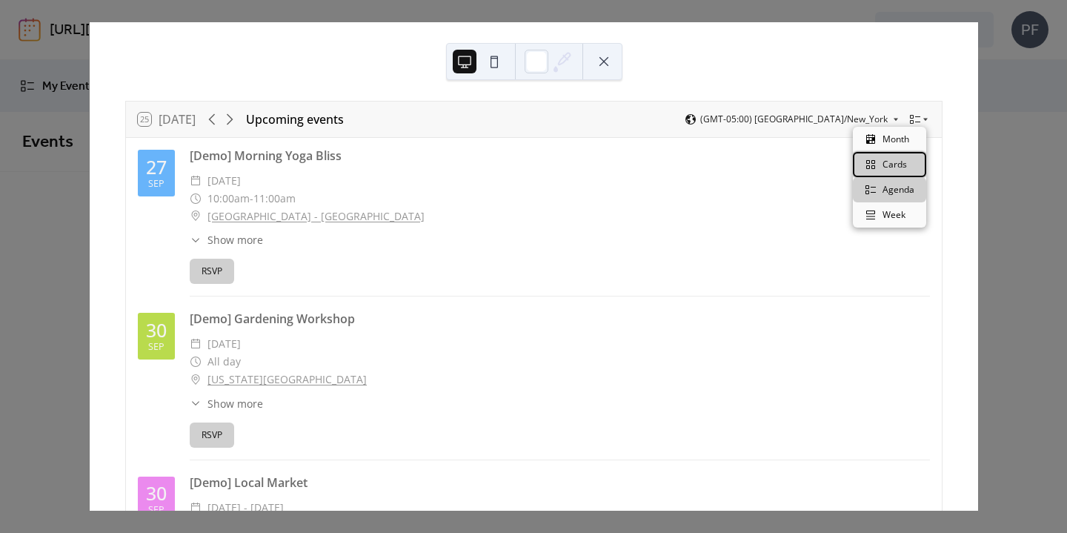
click at [864, 156] on div "Cards" at bounding box center [889, 164] width 73 height 25
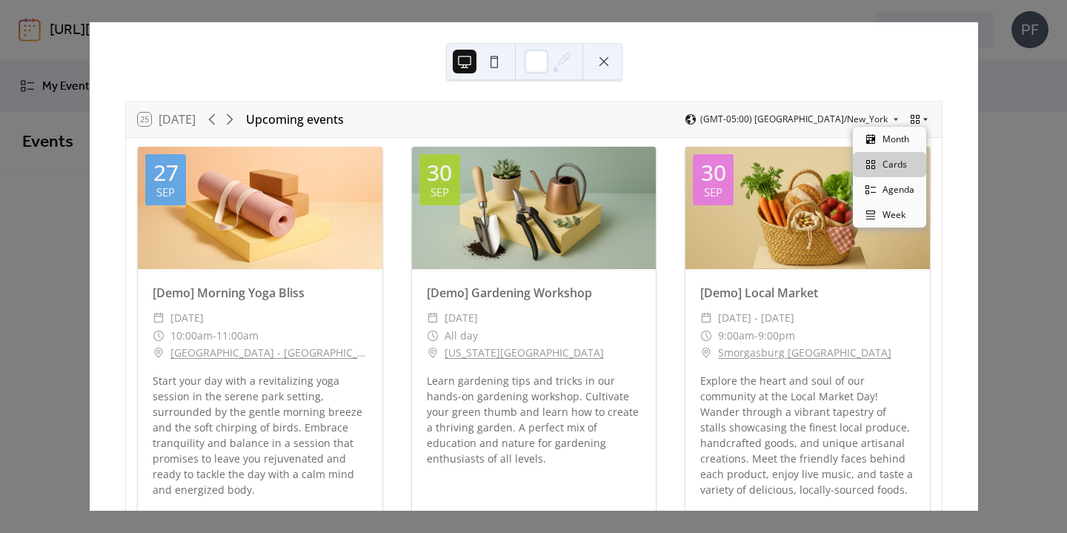
click at [911, 116] on icon at bounding box center [915, 119] width 9 height 9
click at [867, 143] on icon at bounding box center [870, 139] width 9 height 10
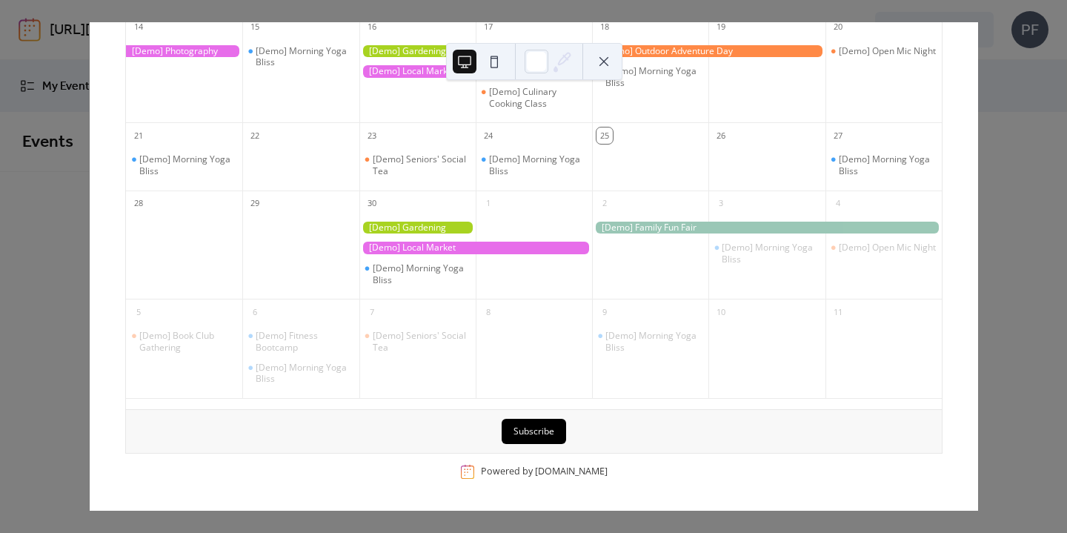
scroll to position [0, 0]
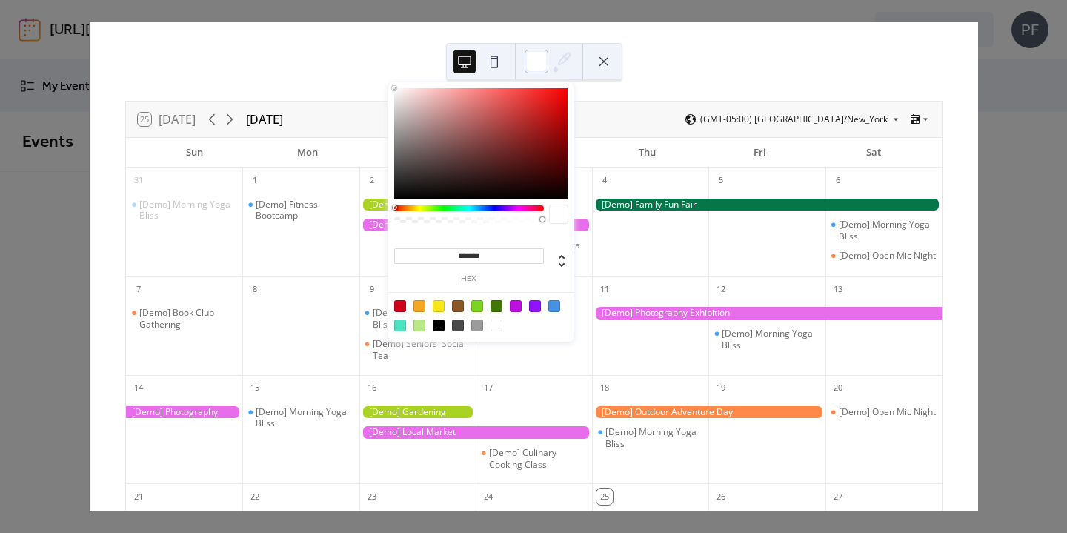
click at [537, 59] on div at bounding box center [537, 62] width 24 height 24
click at [564, 262] on icon at bounding box center [562, 261] width 18 height 18
click at [568, 264] on icon at bounding box center [562, 261] width 18 height 18
type input "*"
type input "**"
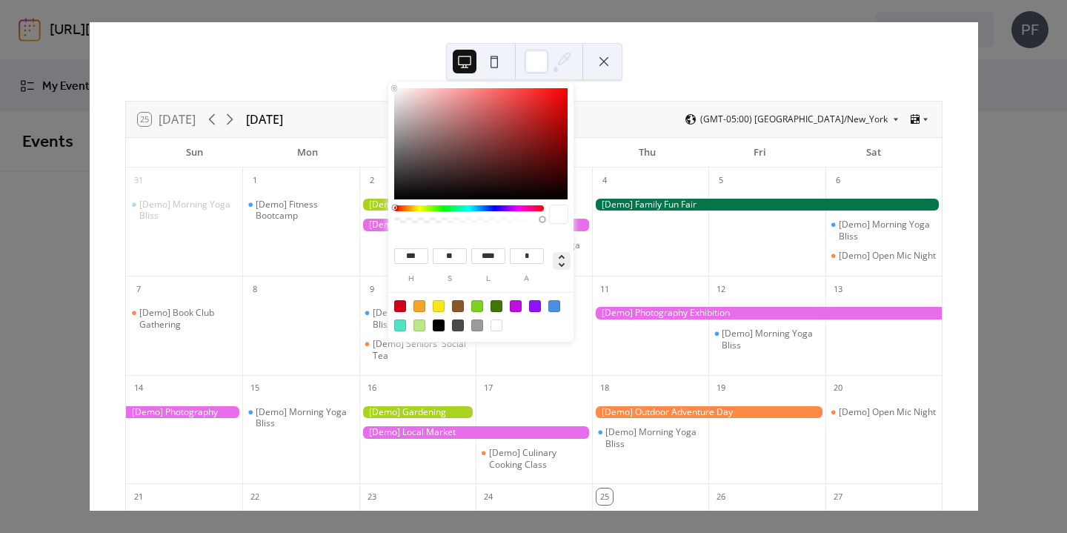
type input "****"
click at [564, 256] on icon at bounding box center [562, 261] width 18 height 18
click at [563, 256] on icon at bounding box center [562, 261] width 18 height 18
drag, startPoint x: 418, startPoint y: 252, endPoint x: 292, endPoint y: 254, distance: 126.0
click at [292, 255] on body "https://ritzcarltonboston.247activities.com / 10 Around the Hub Preview Publish…" at bounding box center [533, 266] width 1067 height 533
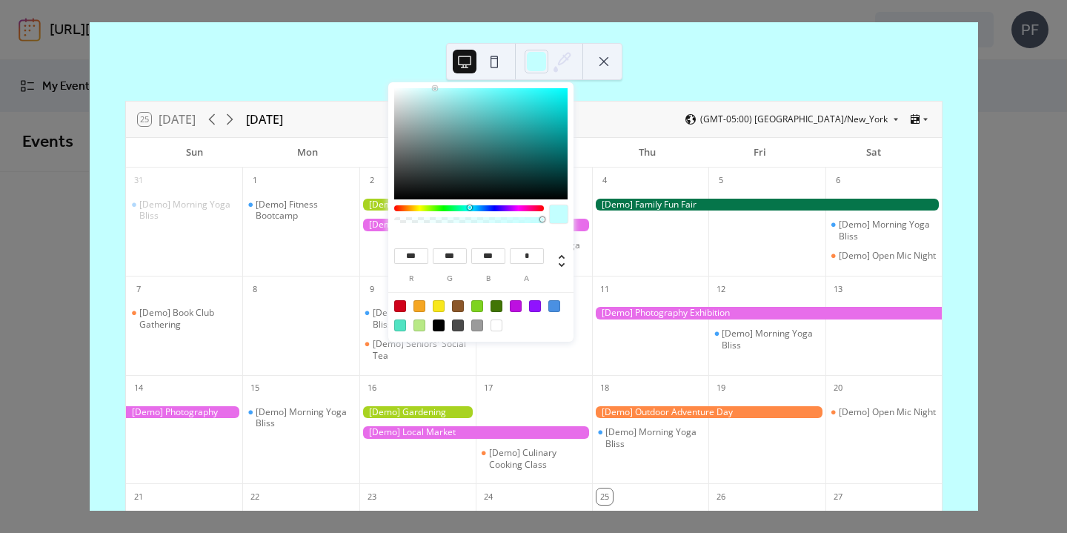
type input "***"
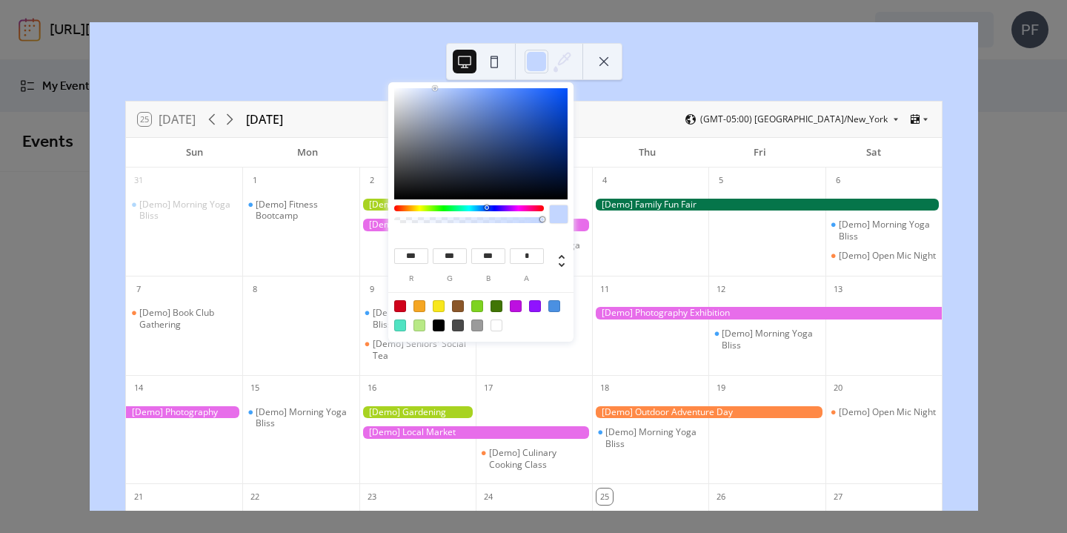
type input "***"
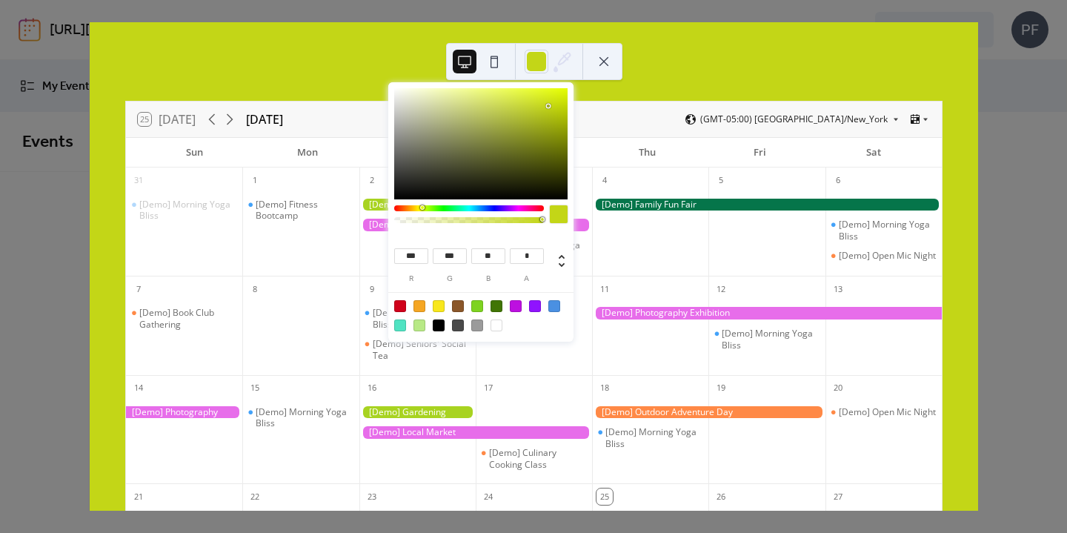
type input "***"
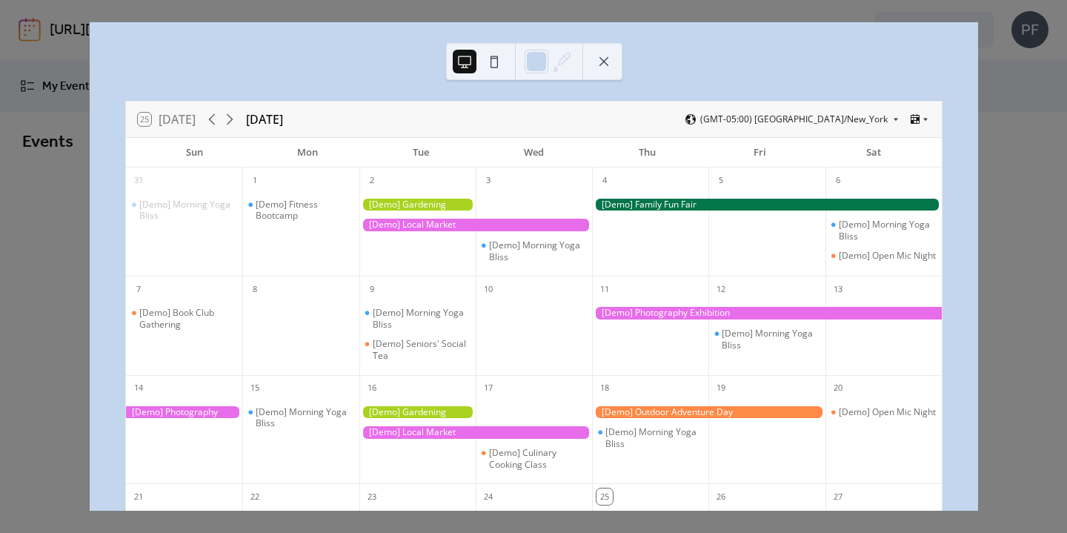
click at [653, 122] on div "25 Today September 2025 (GMT-05:00) America/New_York" at bounding box center [534, 120] width 816 height 36
click at [602, 62] on button at bounding box center [604, 62] width 24 height 24
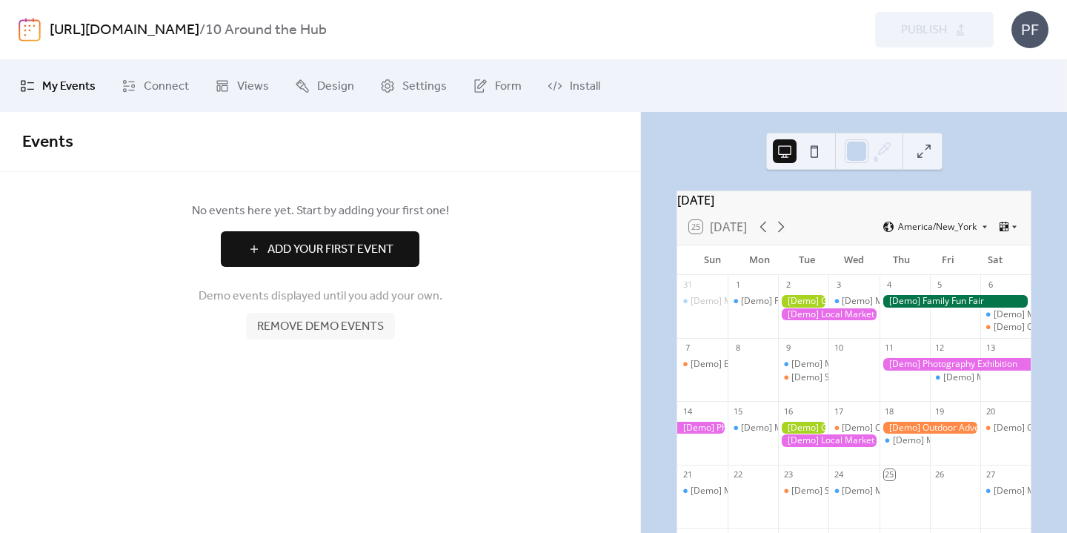
click at [333, 328] on span "Remove demo events" at bounding box center [320, 327] width 127 height 18
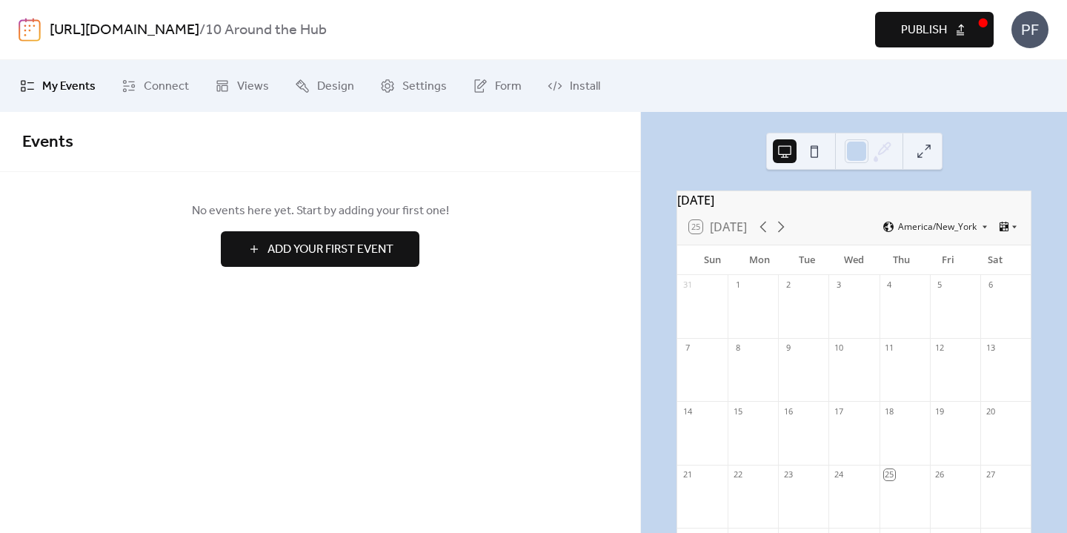
click at [313, 253] on span "Add Your First Event" at bounding box center [331, 250] width 126 height 18
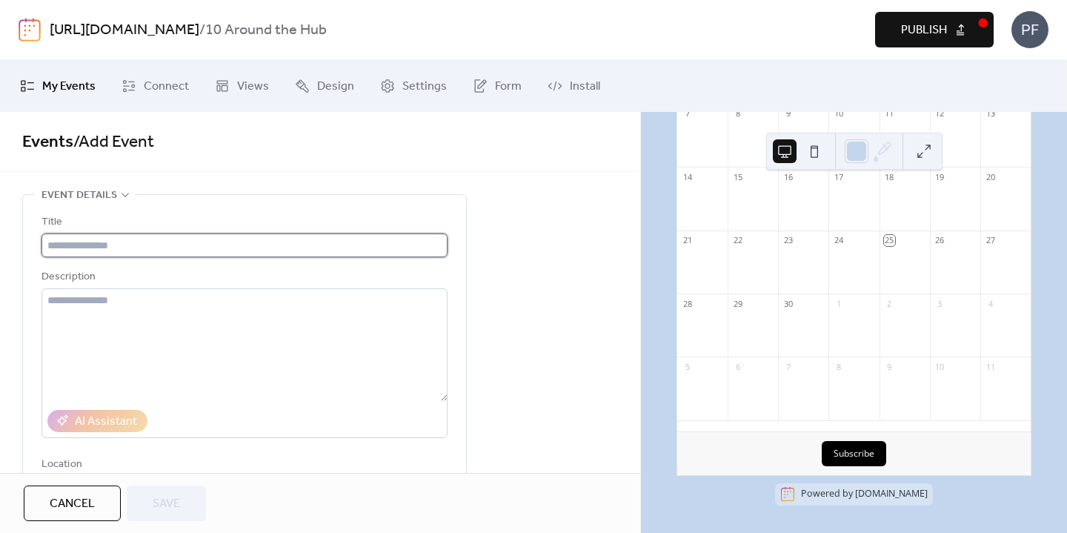
click at [119, 245] on input "text" at bounding box center [245, 245] width 406 height 24
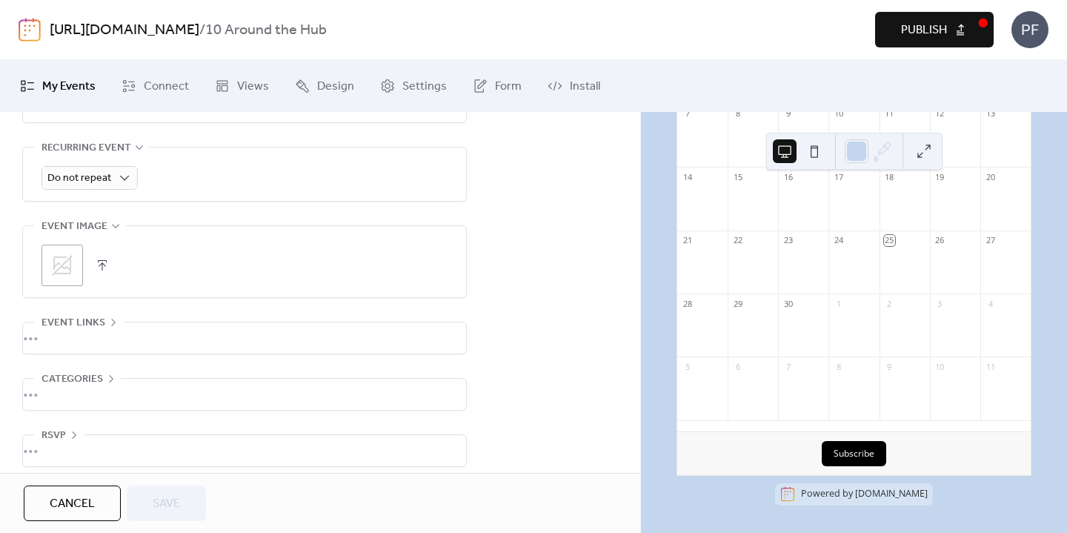
scroll to position [659, 0]
click at [113, 335] on div "Event links URL Text to display Open in new tab •••" at bounding box center [244, 345] width 445 height 33
click at [64, 341] on div "•••" at bounding box center [244, 345] width 443 height 31
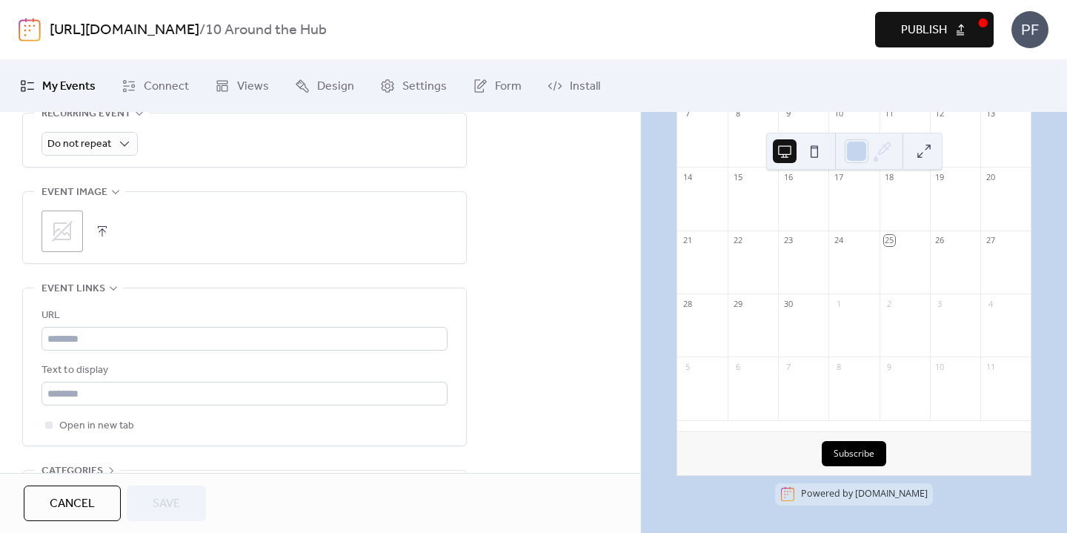
scroll to position [704, 0]
click at [413, 87] on span "Settings" at bounding box center [424, 87] width 44 height 18
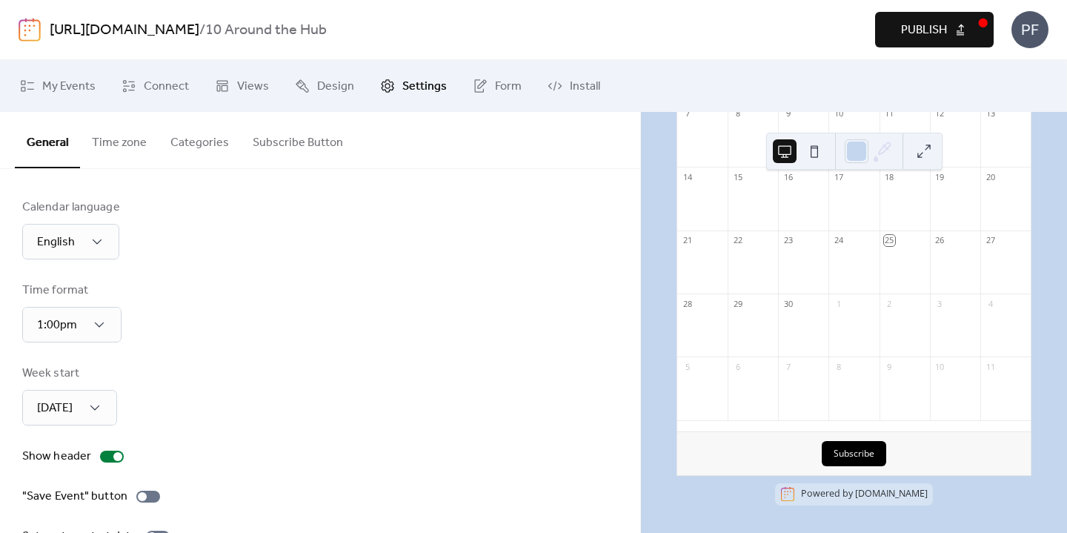
click at [210, 150] on button "Categories" at bounding box center [200, 139] width 82 height 55
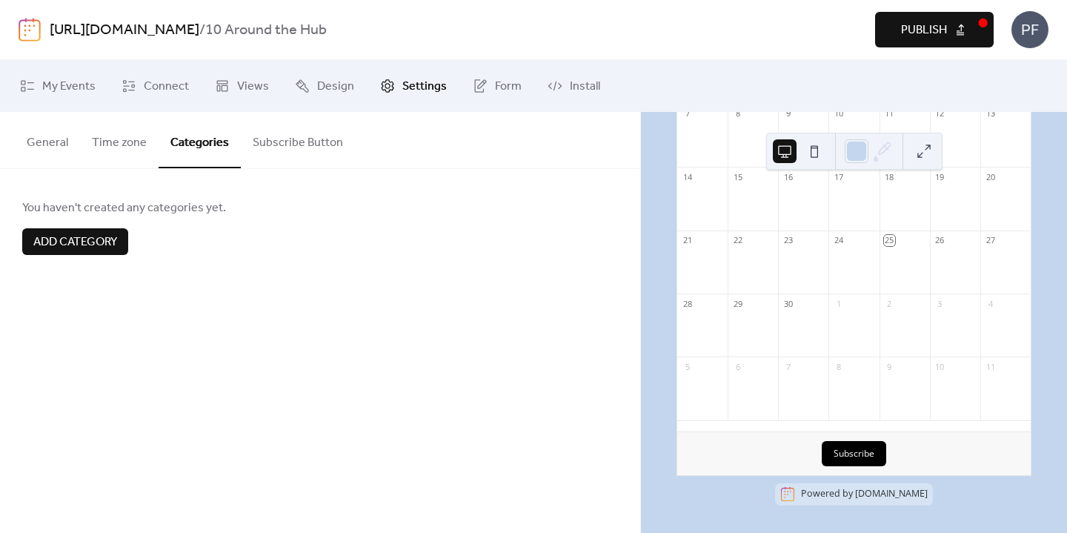
click at [305, 145] on button "Subscribe Button" at bounding box center [298, 139] width 114 height 55
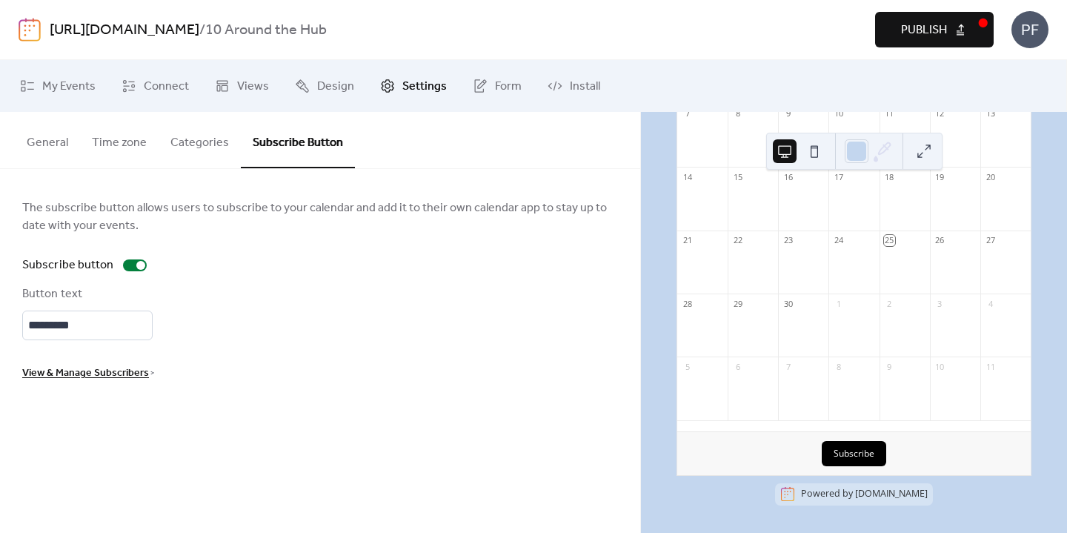
click at [106, 147] on button "Time zone" at bounding box center [119, 139] width 79 height 55
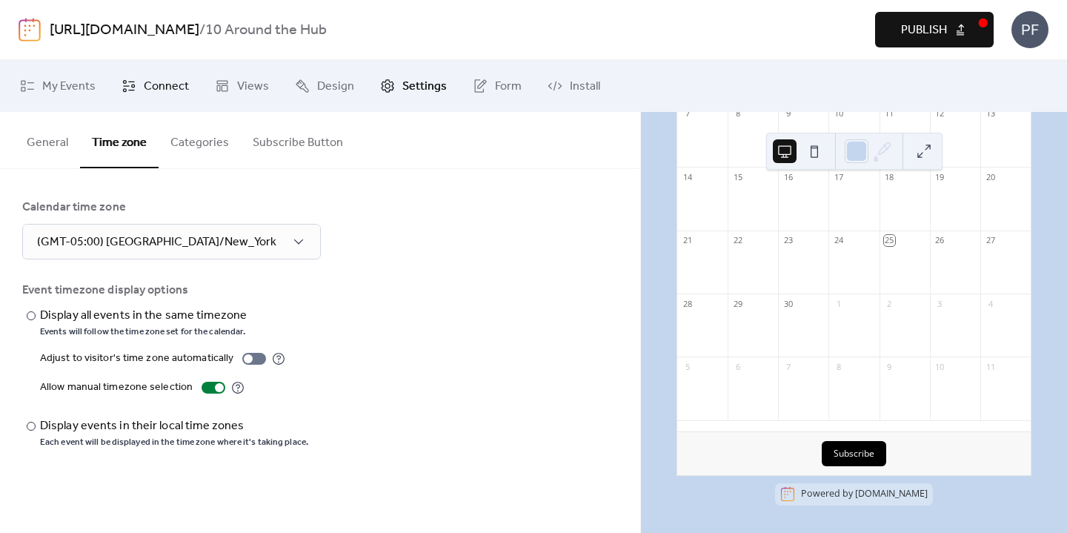
click at [160, 81] on span "Connect" at bounding box center [166, 87] width 45 height 18
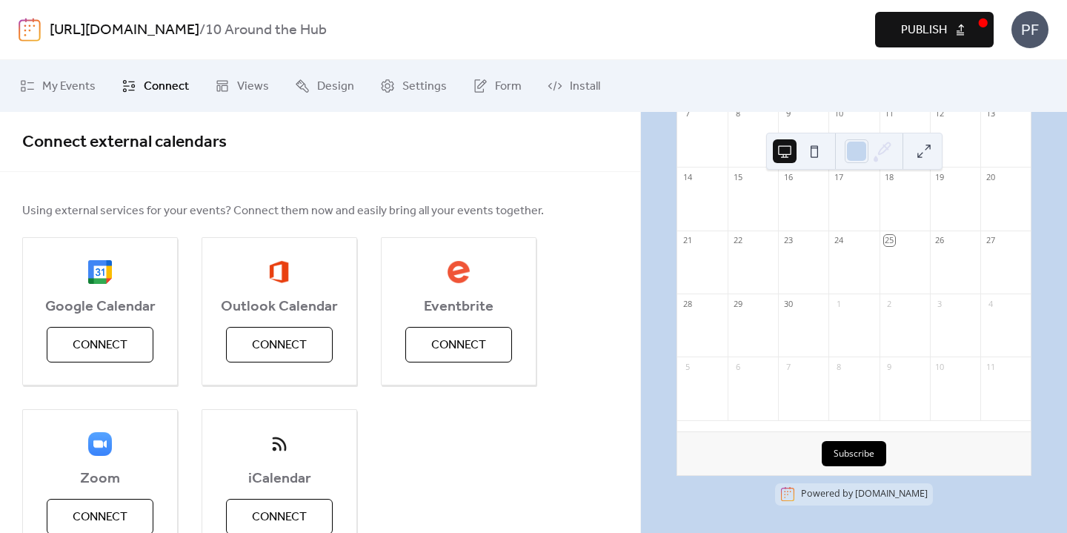
click at [597, 292] on div "Google Calendar Connect Outlook Calendar Connect Eventbrite Connect Zoom Connec…" at bounding box center [320, 397] width 596 height 320
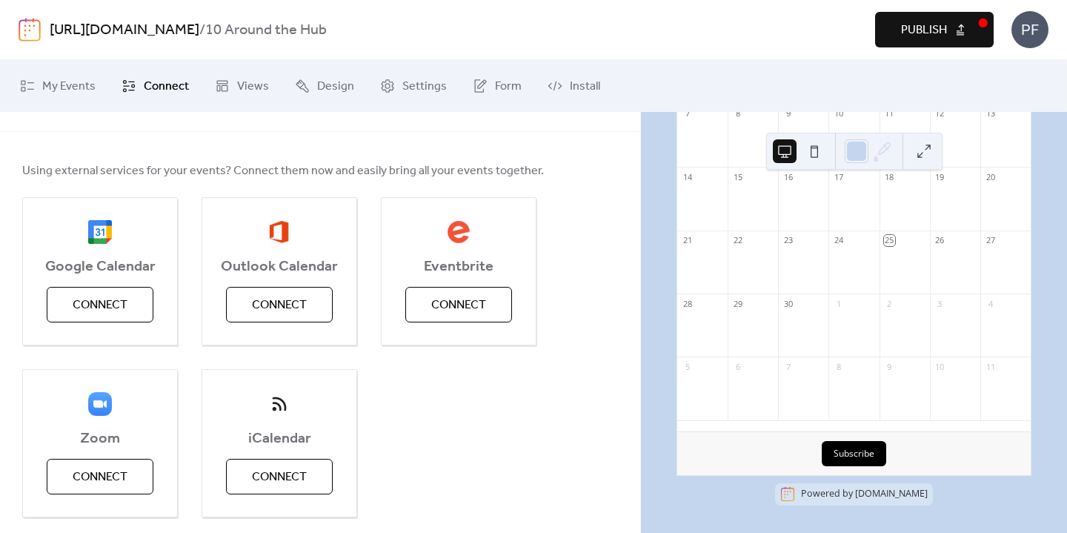
scroll to position [42, 0]
click at [328, 87] on span "Design" at bounding box center [335, 87] width 37 height 18
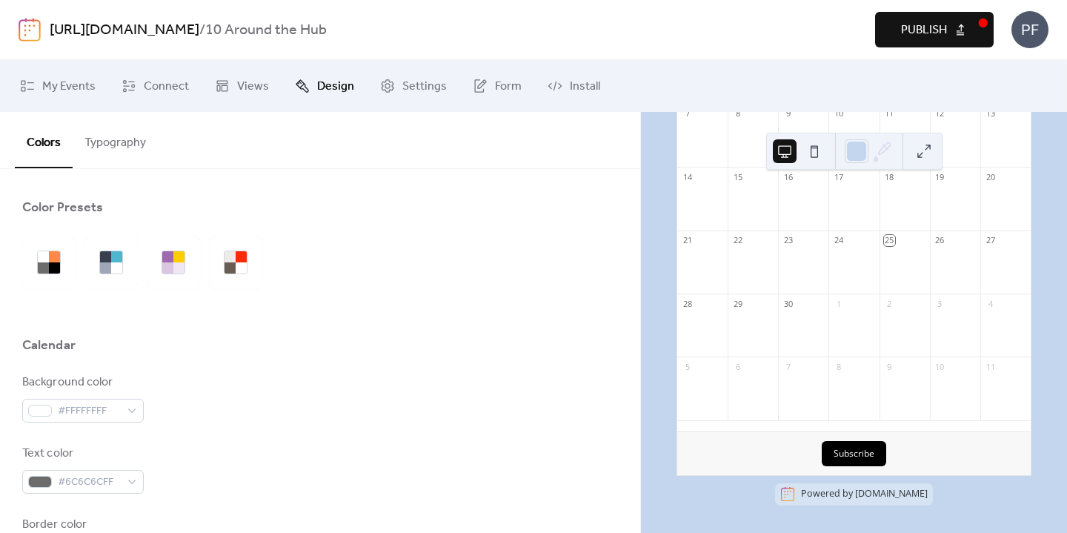
click at [538, 297] on div at bounding box center [320, 312] width 596 height 47
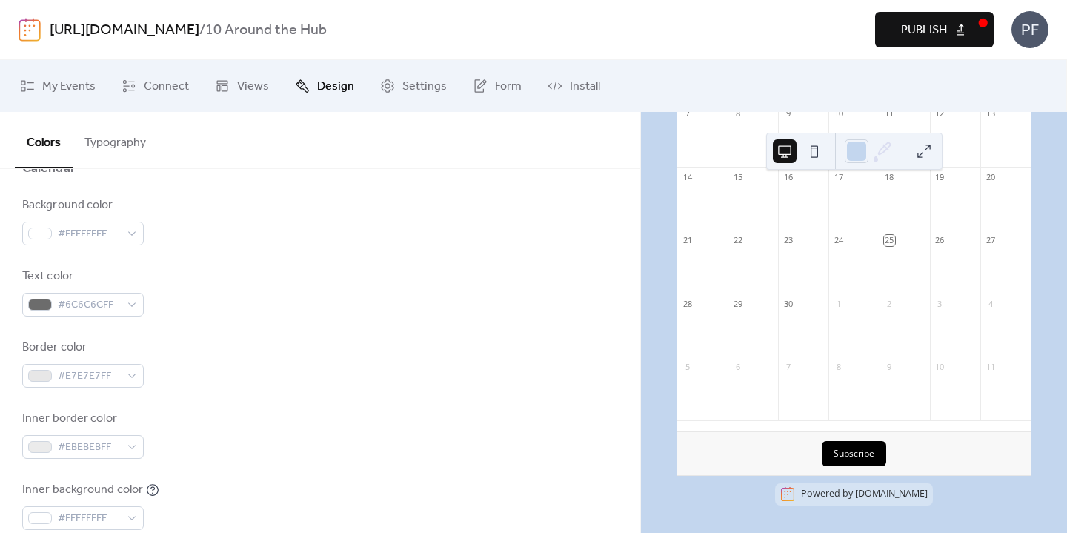
click at [145, 236] on div "Background color #FFFFFFFF" at bounding box center [320, 220] width 596 height 49
click at [136, 234] on div "#FFFFFFFF" at bounding box center [83, 234] width 122 height 24
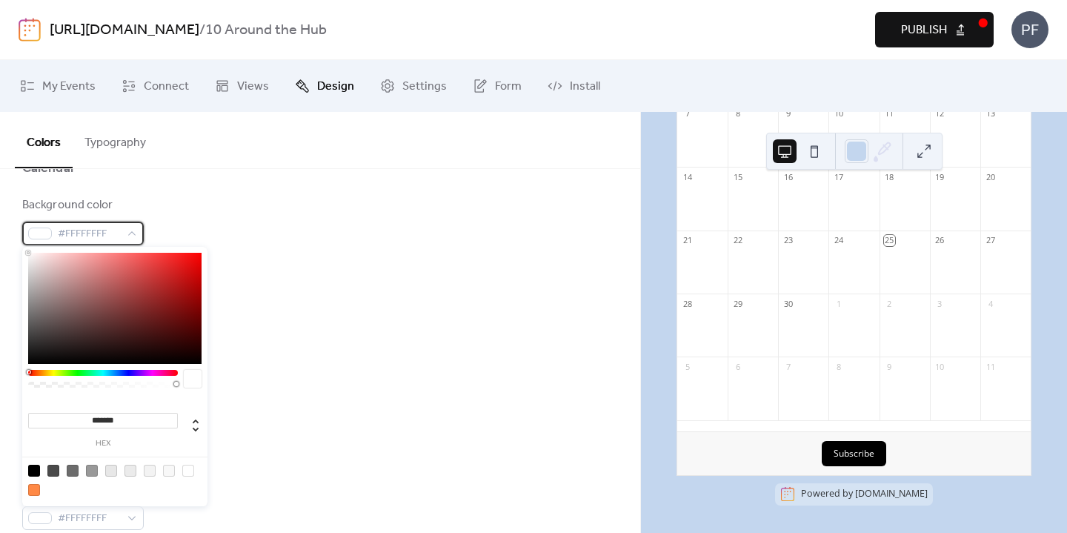
scroll to position [0, 0]
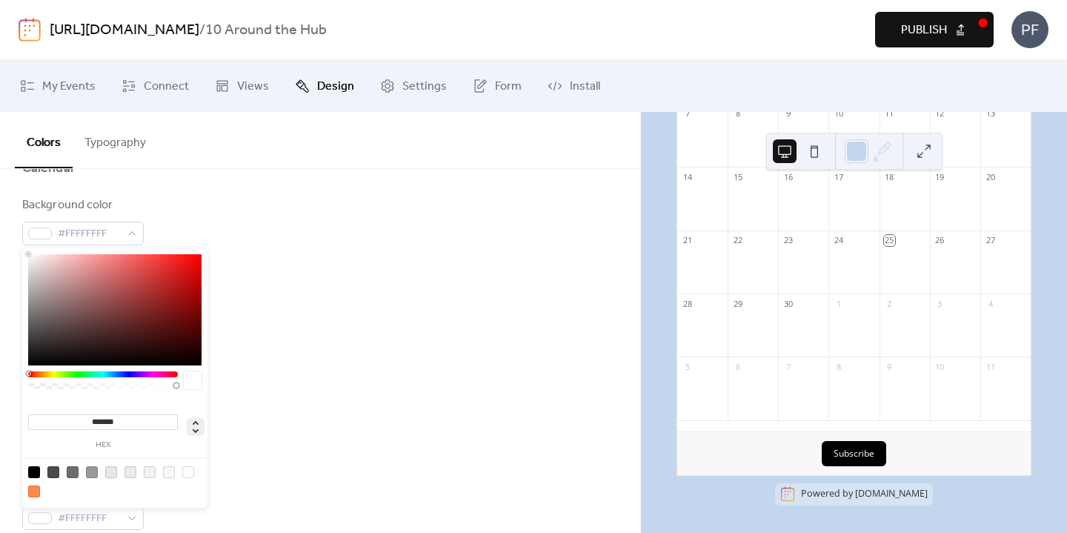
click at [199, 432] on icon at bounding box center [196, 427] width 18 height 18
type input "***"
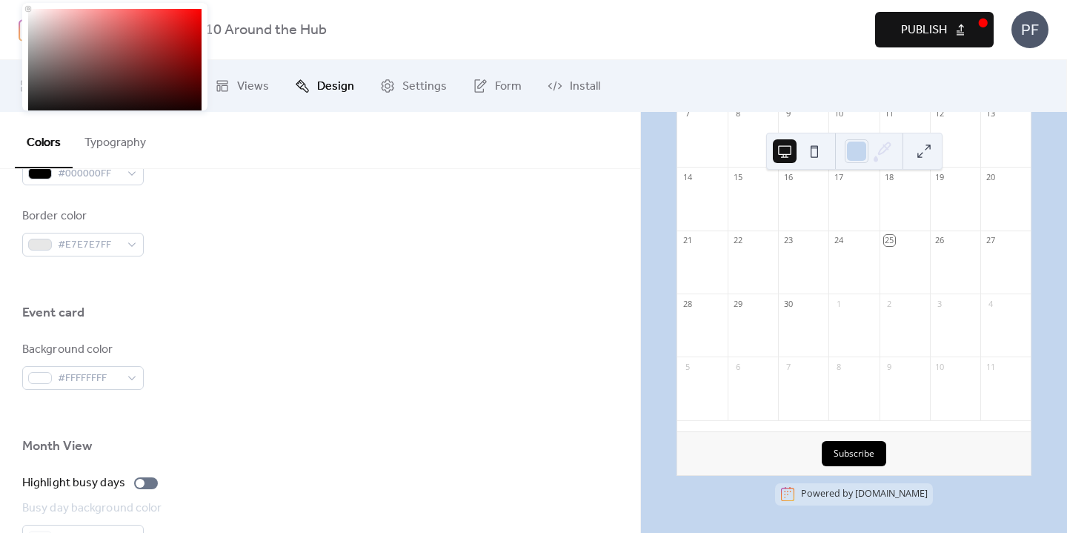
scroll to position [801, 0]
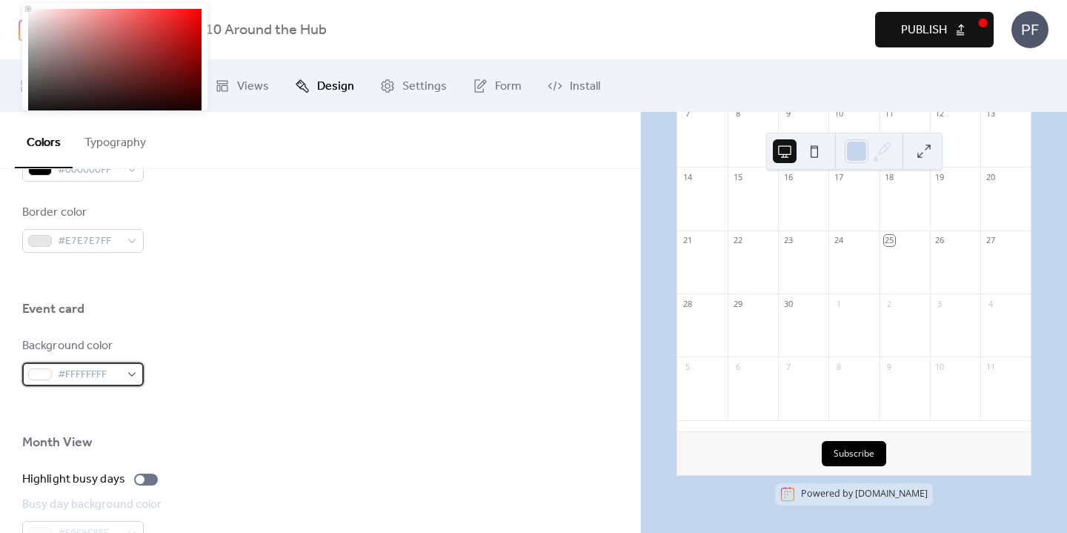
click at [125, 379] on div "#FFFFFFFF" at bounding box center [83, 374] width 122 height 24
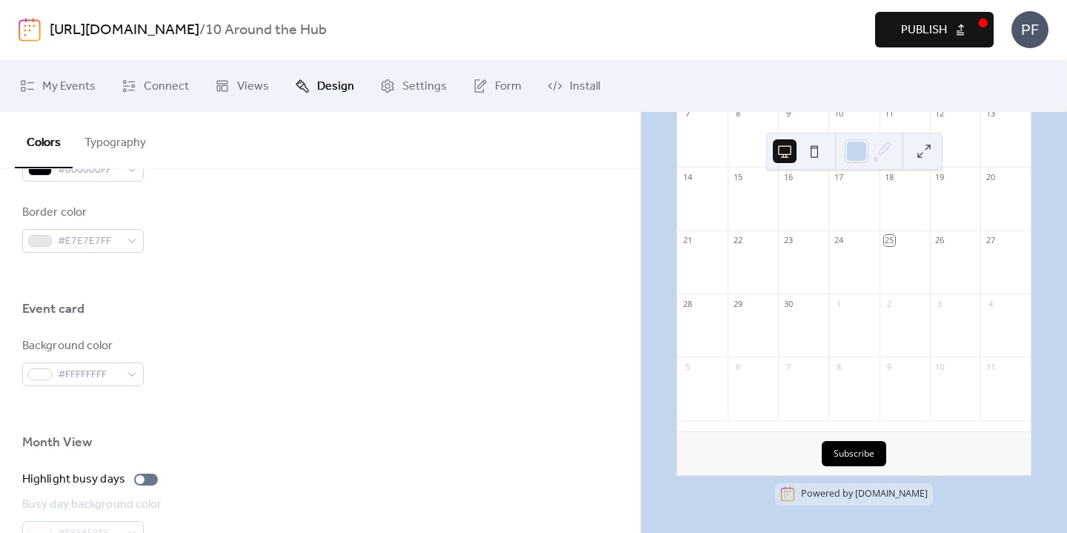
click at [426, 273] on div at bounding box center [320, 276] width 596 height 47
click at [506, 84] on span "Form" at bounding box center [508, 87] width 27 height 18
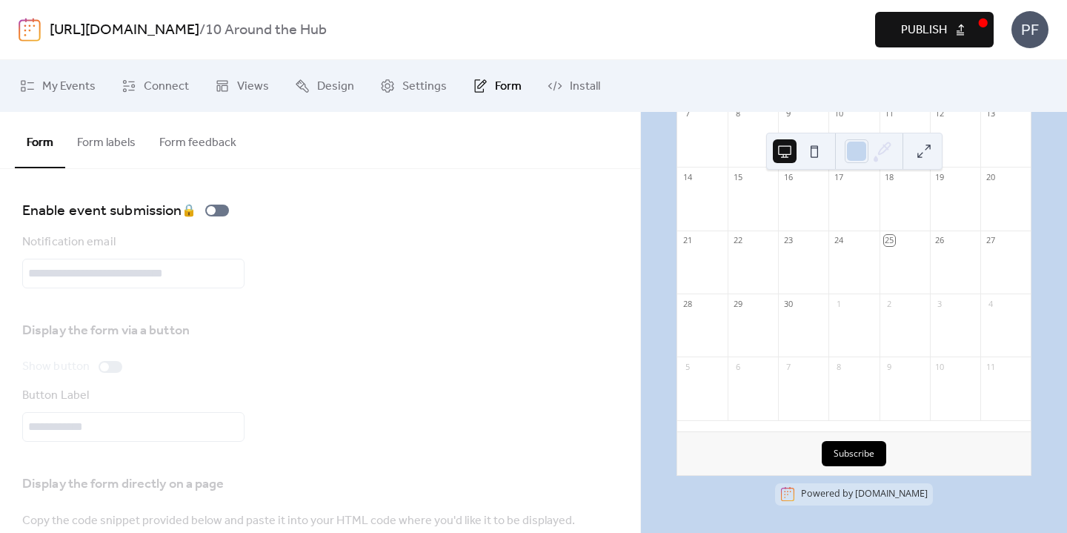
click at [116, 137] on button "Form labels" at bounding box center [106, 139] width 82 height 55
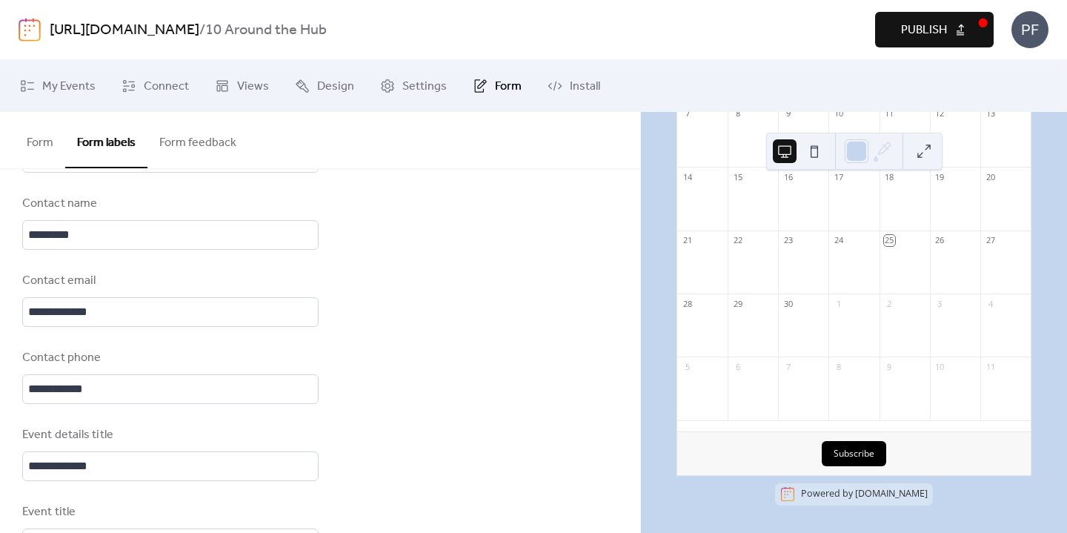
scroll to position [570, 0]
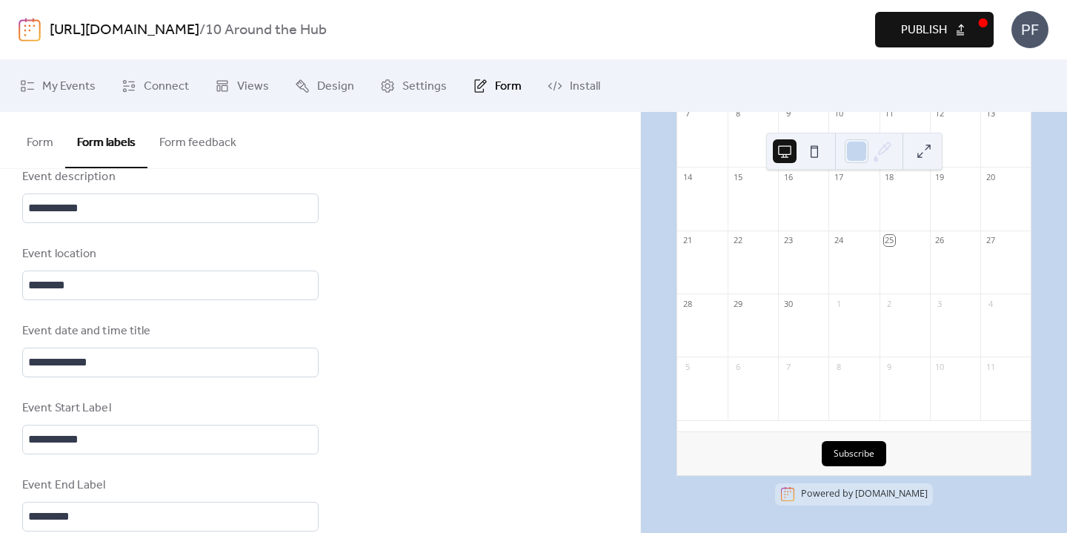
click at [212, 156] on button "Form feedback" at bounding box center [197, 139] width 101 height 55
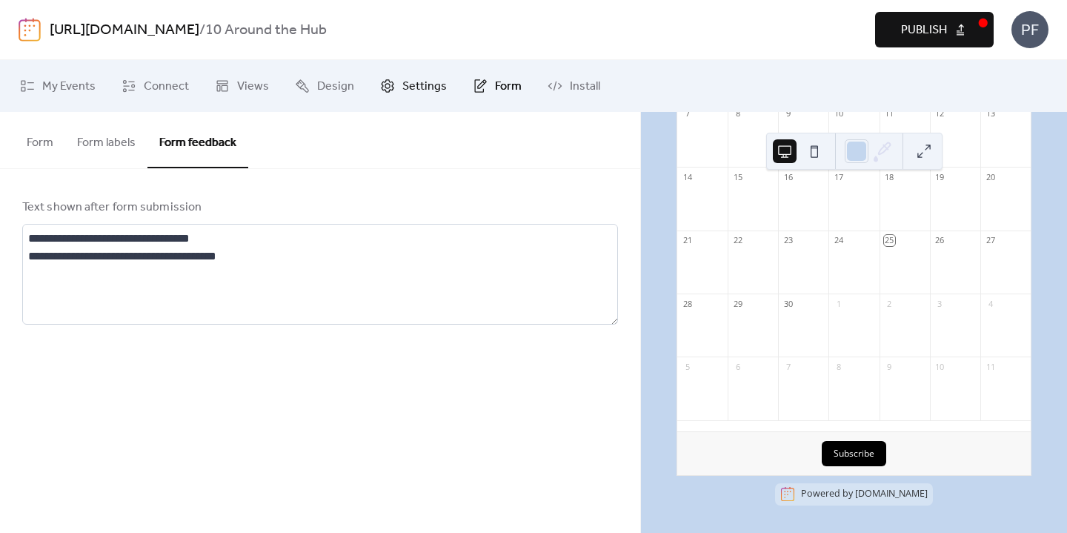
click at [425, 79] on span "Settings" at bounding box center [424, 87] width 44 height 18
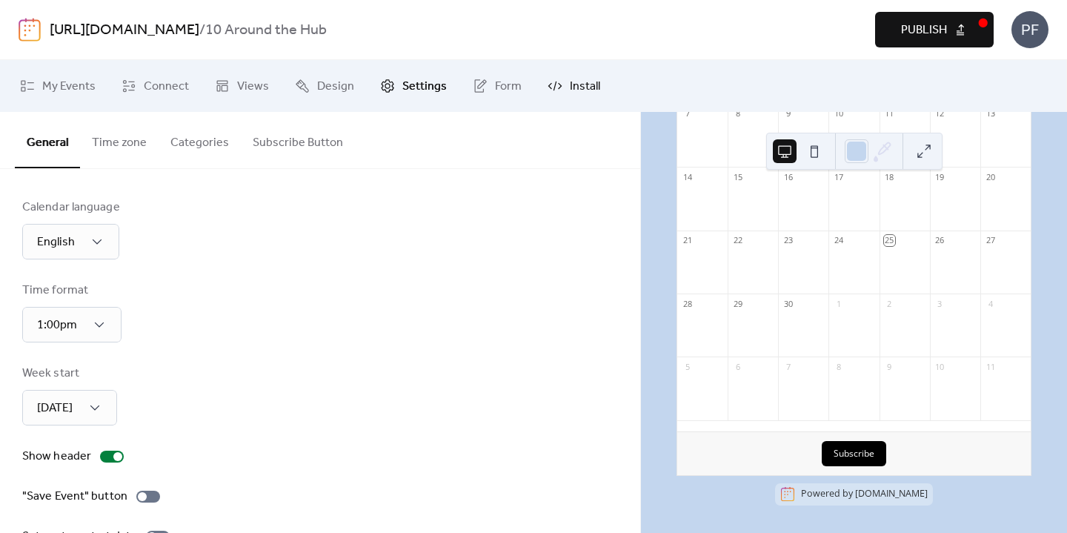
click at [603, 82] on link "Install" at bounding box center [574, 86] width 75 height 40
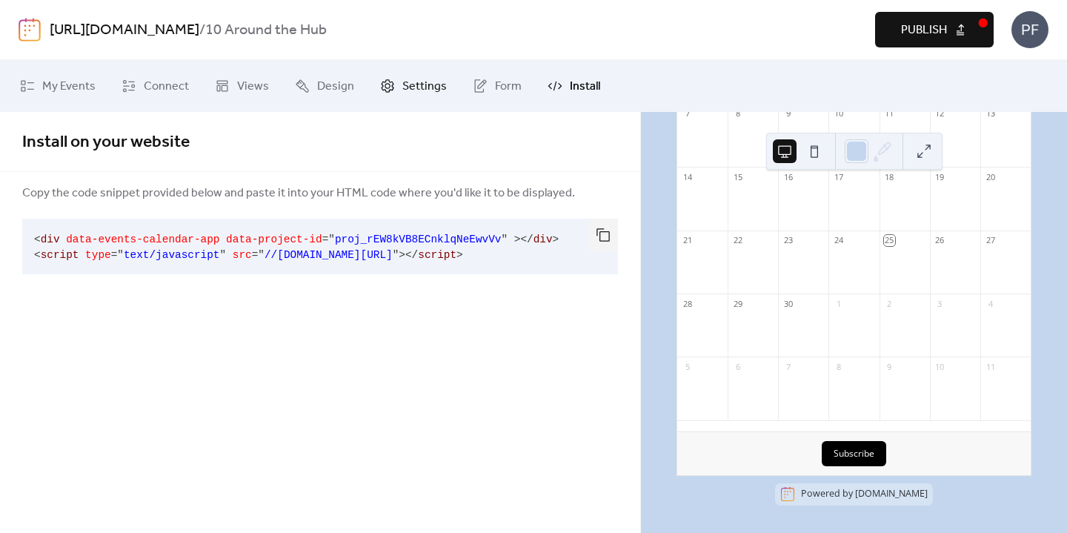
click at [431, 80] on span "Settings" at bounding box center [424, 87] width 44 height 18
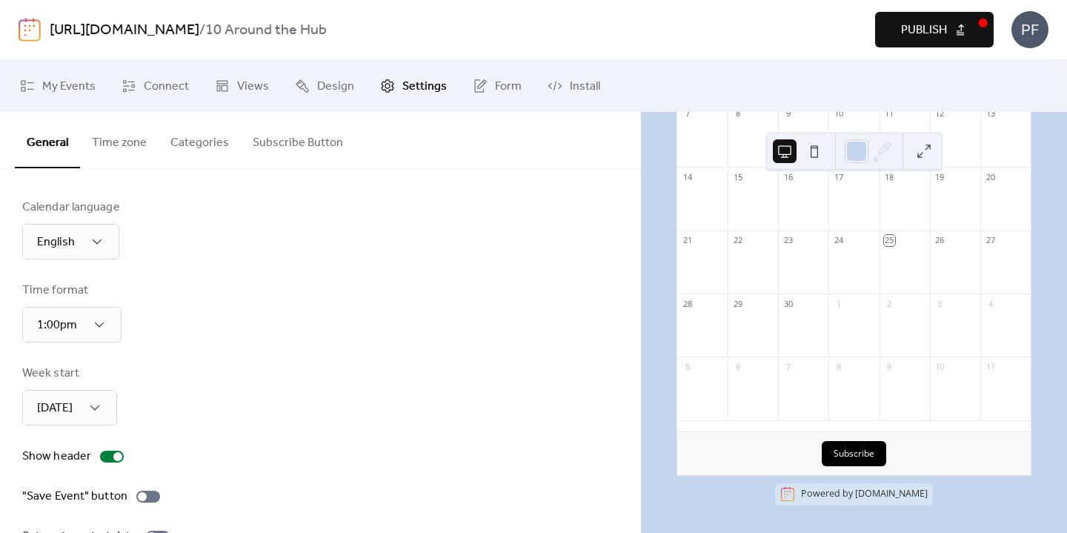
scroll to position [77, 0]
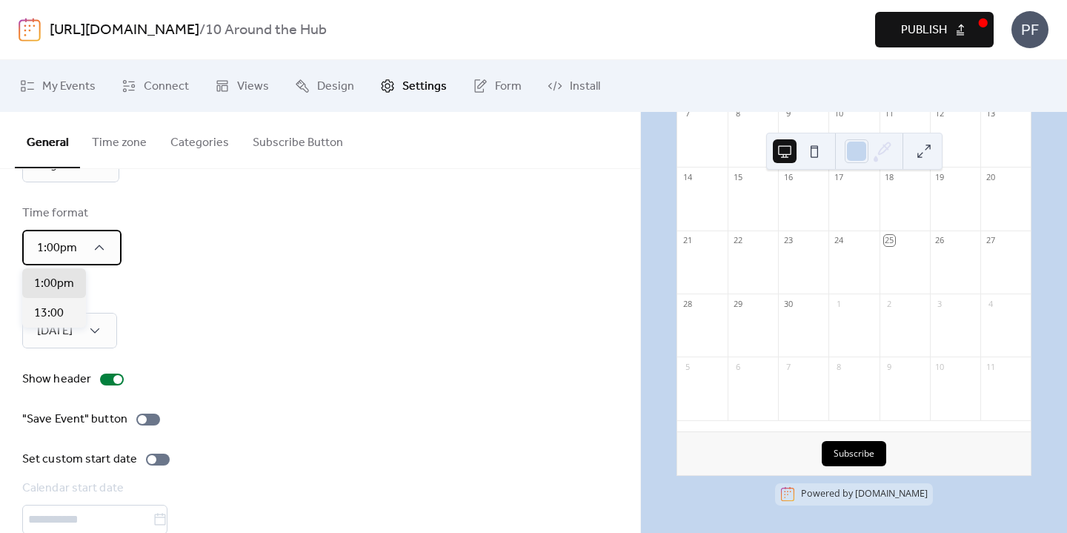
click at [115, 250] on div "1:00pm" at bounding box center [71, 248] width 99 height 36
click at [405, 249] on div "Time format 1:00pm" at bounding box center [320, 235] width 596 height 61
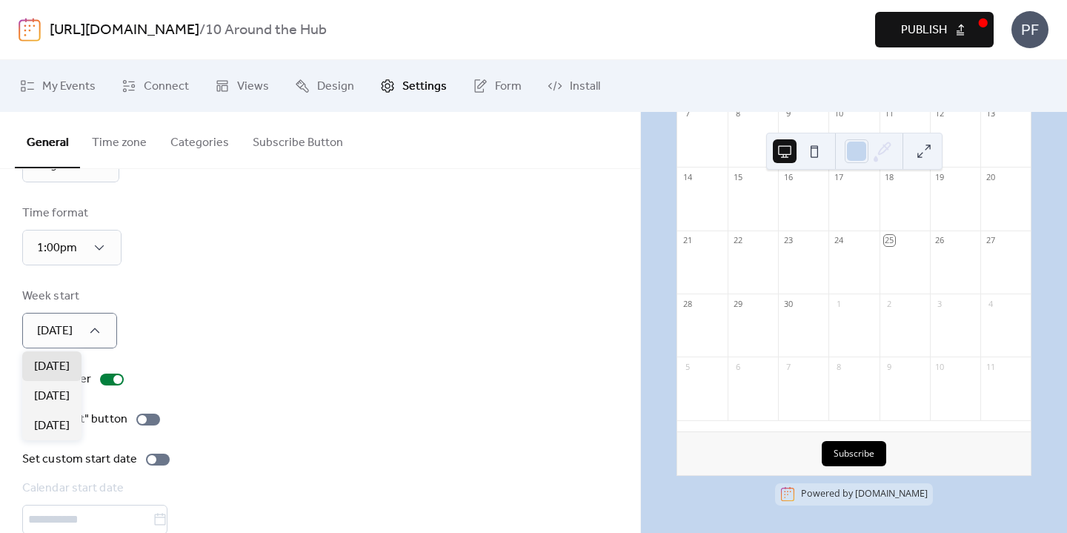
click at [331, 379] on div "Show header" at bounding box center [320, 380] width 596 height 18
click at [143, 422] on div at bounding box center [142, 419] width 9 height 9
click at [348, 402] on div "Calendar language English Time format 1:00pm Week start [DATE] Show header "Sav…" at bounding box center [320, 348] width 596 height 453
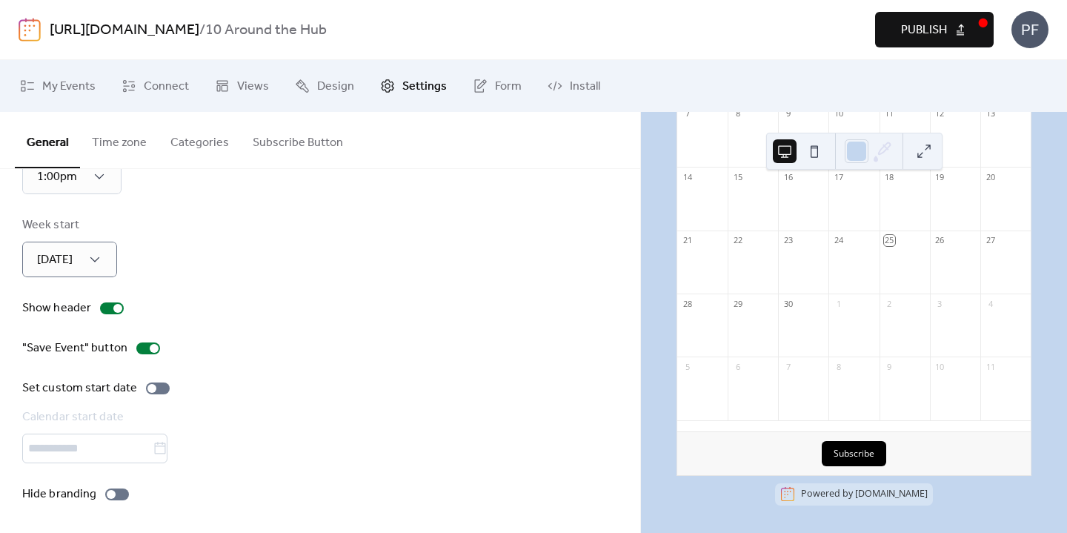
scroll to position [153, 0]
click at [130, 505] on div "Calendar language English Time format 1:00pm Week start [DATE] Show header "Sav…" at bounding box center [320, 277] width 640 height 512
click at [120, 494] on div at bounding box center [117, 494] width 24 height 12
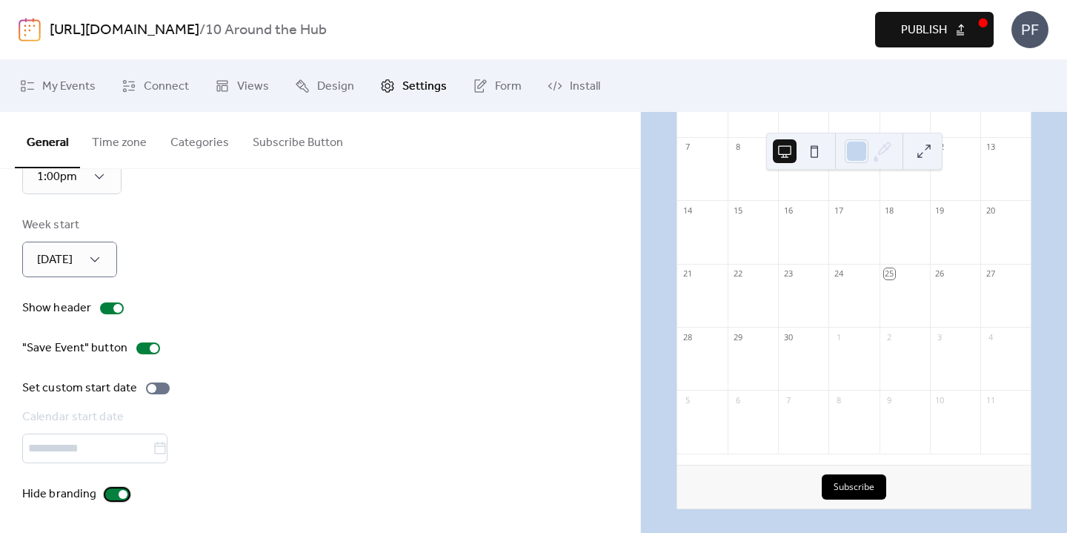
scroll to position [209, 0]
click at [540, 389] on div "Set custom start date" at bounding box center [320, 388] width 596 height 18
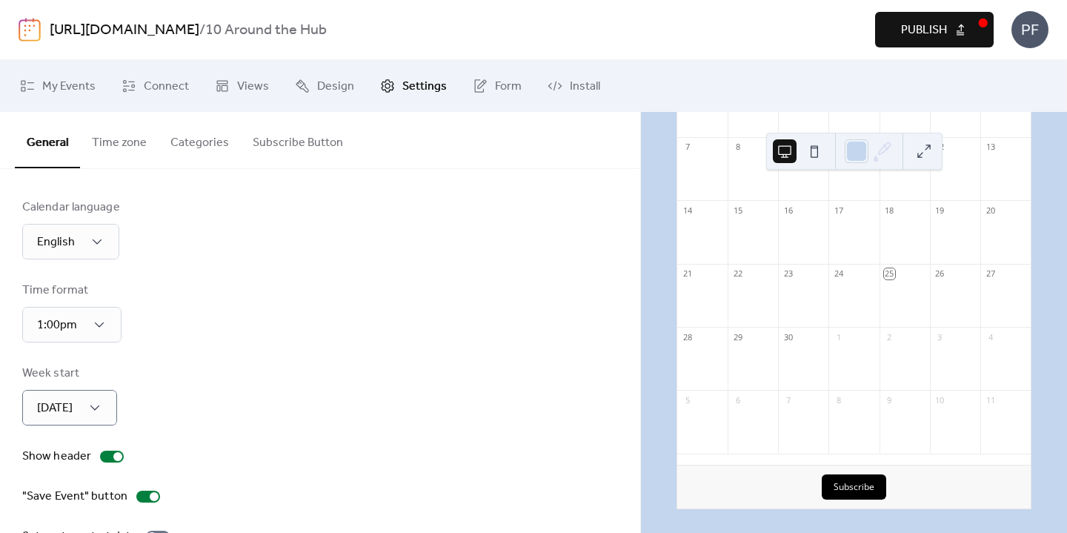
scroll to position [0, 0]
click at [133, 143] on button "Time zone" at bounding box center [119, 139] width 79 height 55
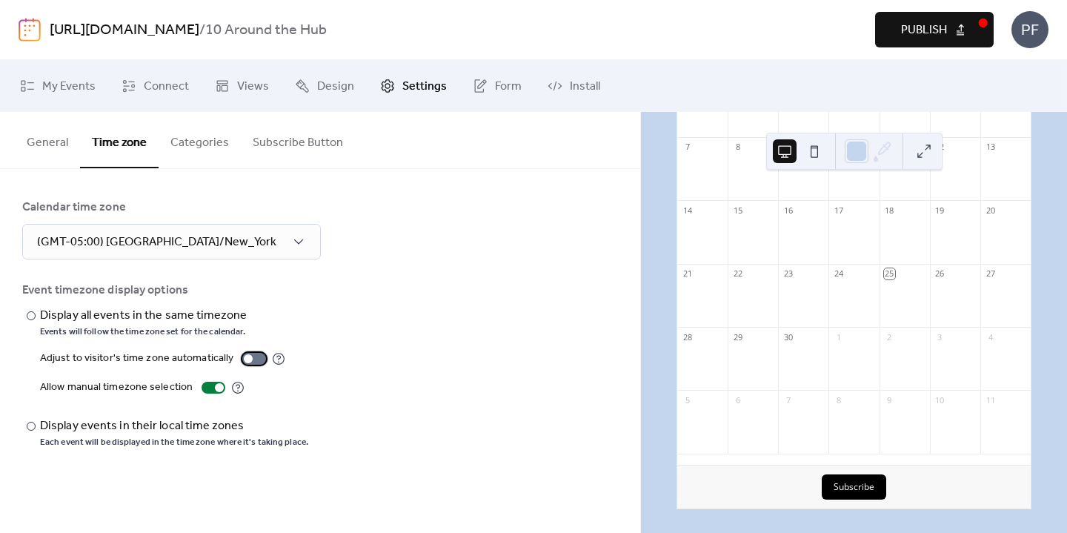
click at [250, 357] on div at bounding box center [254, 359] width 24 height 12
click at [498, 354] on div "​ Display all events in the same timezone Events will follow the time zone set …" at bounding box center [320, 378] width 596 height 142
click at [256, 356] on div at bounding box center [260, 358] width 9 height 9
click at [449, 322] on div "​ Display all events in the same timezone Events will follow the time zone set …" at bounding box center [320, 378] width 596 height 142
click at [185, 159] on button "Categories" at bounding box center [200, 139] width 82 height 55
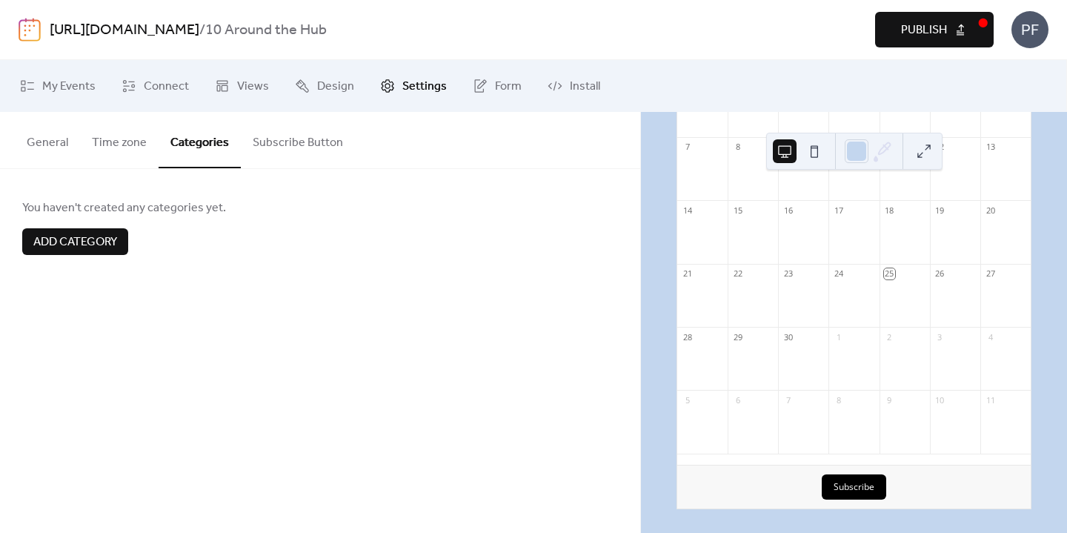
click at [79, 239] on span "Add category" at bounding box center [75, 242] width 84 height 18
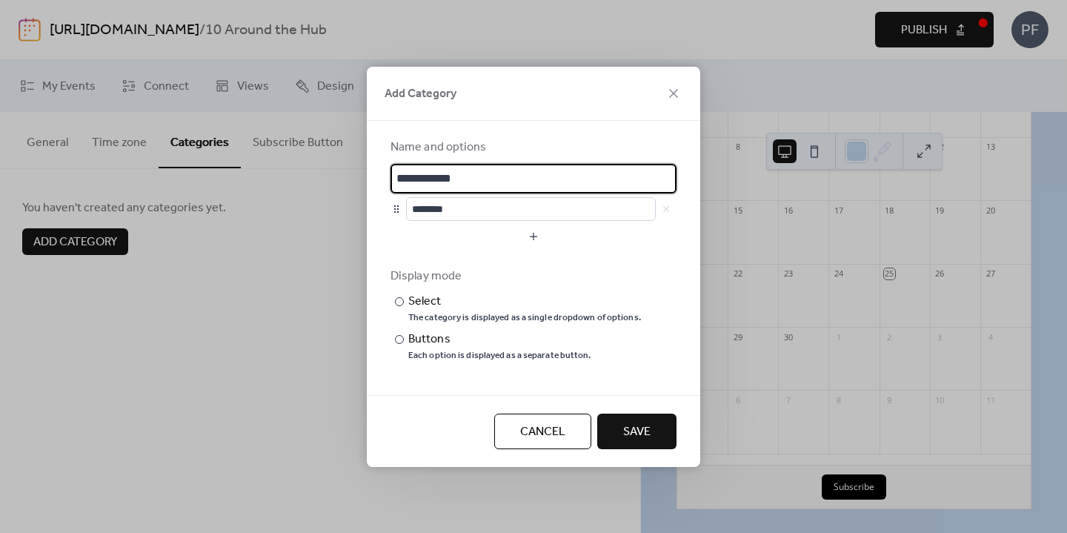
click at [255, 325] on div "**********" at bounding box center [533, 266] width 1067 height 533
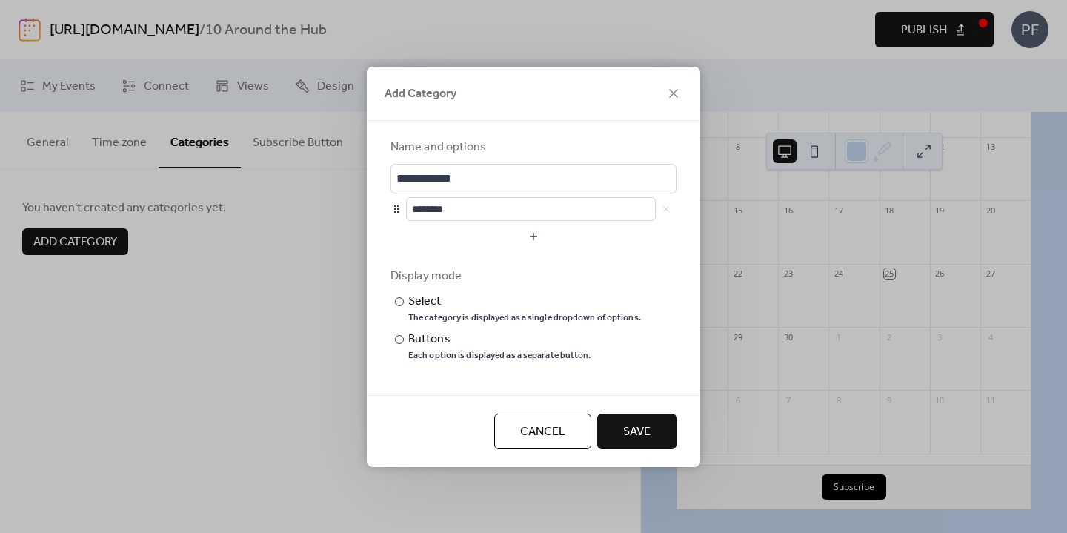
click at [556, 431] on span "Cancel" at bounding box center [542, 432] width 45 height 18
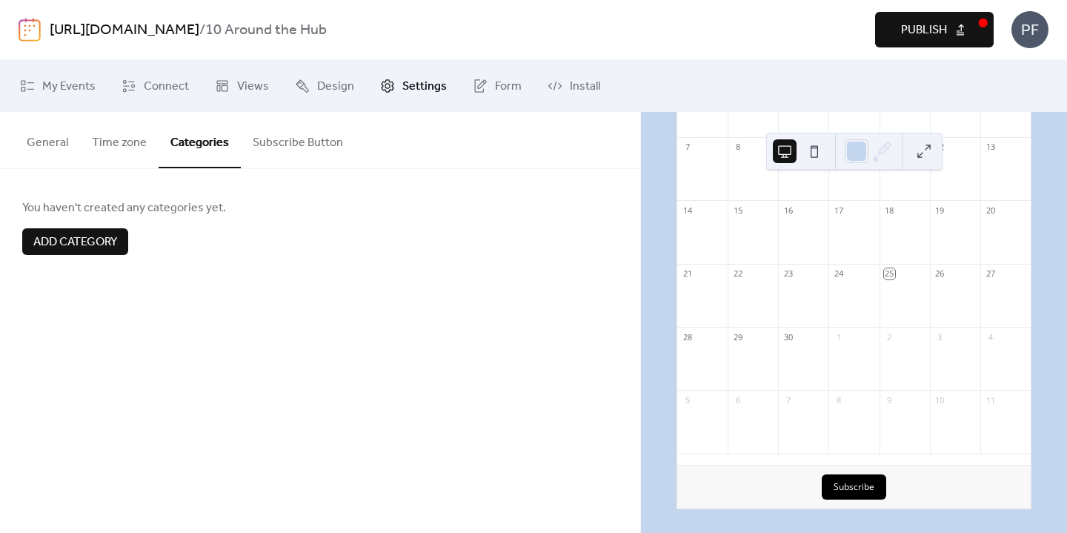
click at [313, 133] on button "Subscribe Button" at bounding box center [298, 139] width 114 height 55
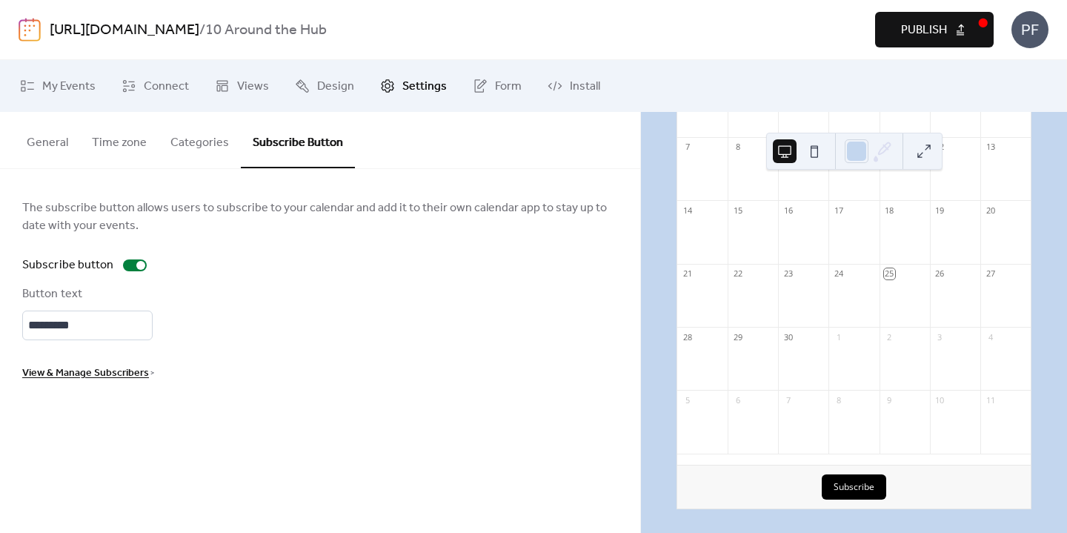
click at [248, 362] on div "The subscribe button allows users to subscribe to your calendar and add it to t…" at bounding box center [320, 290] width 596 height 183
click at [321, 74] on link "Design" at bounding box center [325, 86] width 82 height 40
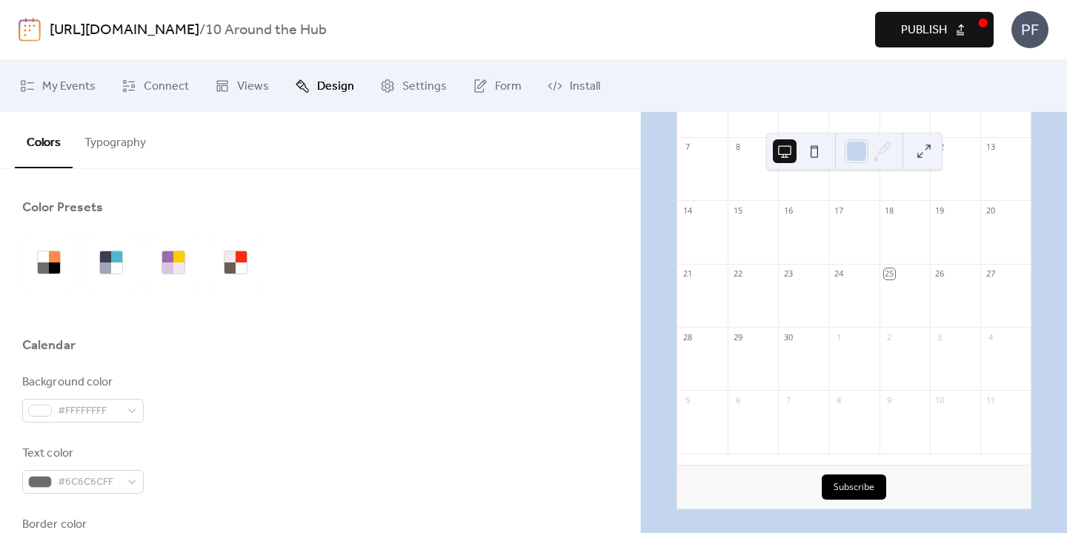
click at [133, 147] on button "Typography" at bounding box center [115, 139] width 85 height 55
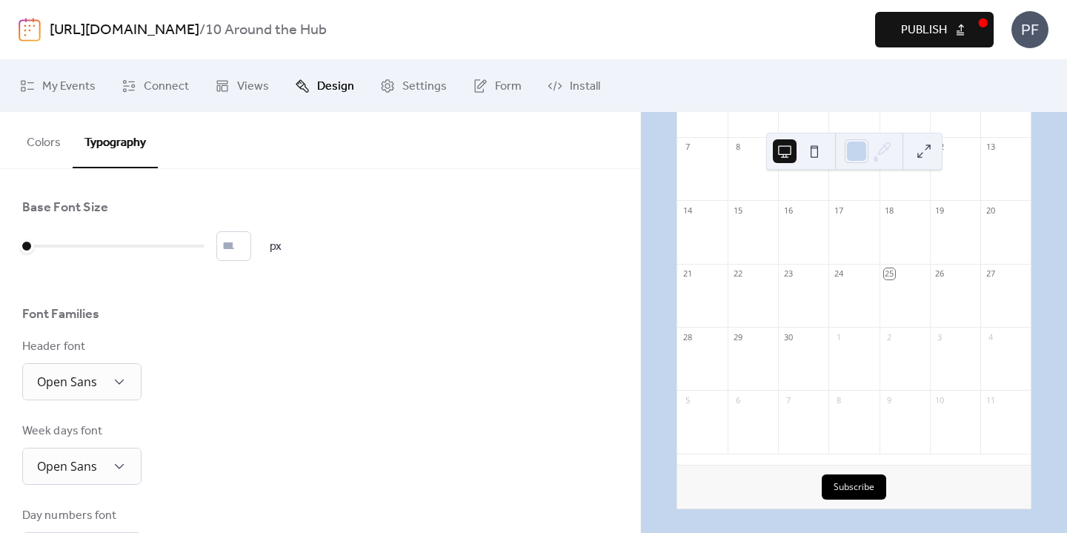
scroll to position [74, 0]
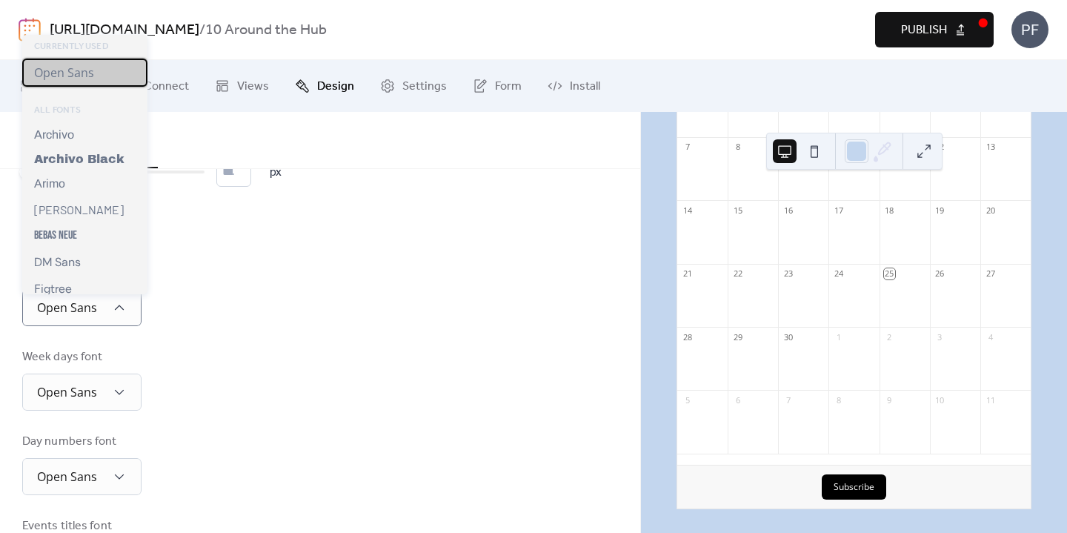
click at [81, 76] on span "Open Sans" at bounding box center [64, 72] width 60 height 16
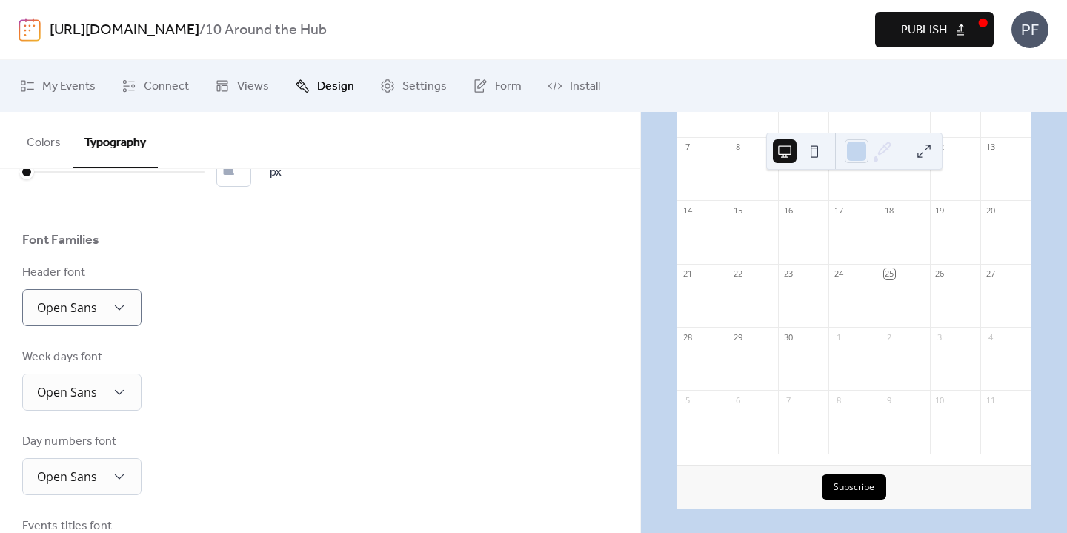
click at [90, 344] on div "Base Font Size * px Font Families Header font Open Sans Week days font Open San…" at bounding box center [320, 479] width 596 height 708
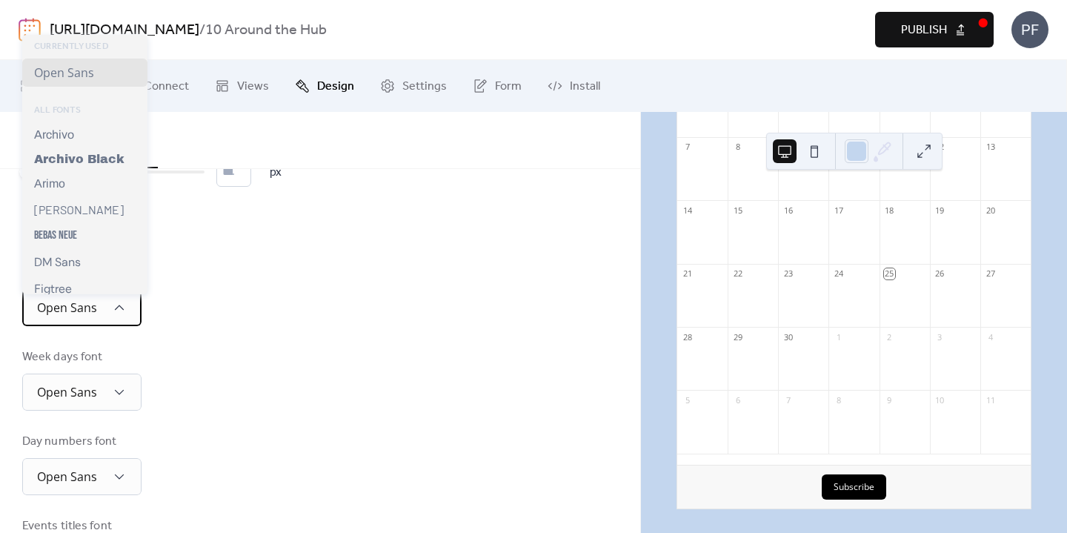
click at [107, 321] on div "Open Sans" at bounding box center [81, 307] width 119 height 37
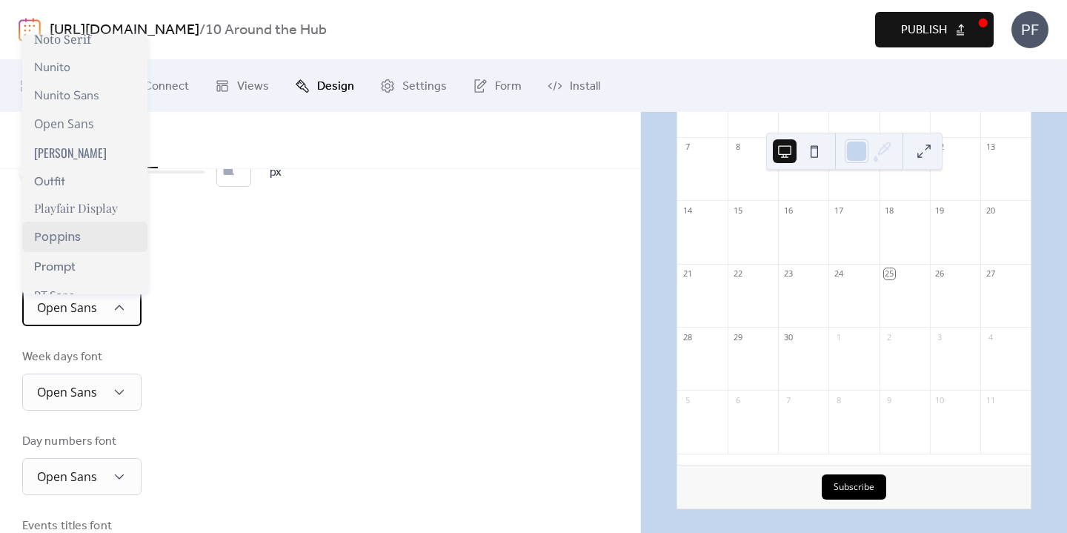
scroll to position [843, 0]
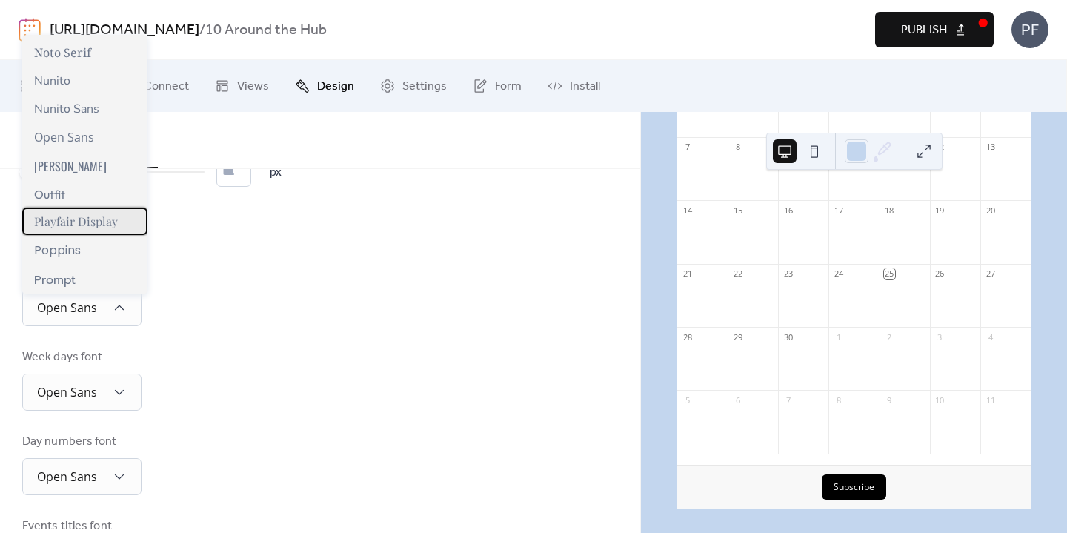
click at [107, 225] on span "Playfair Display" at bounding box center [76, 221] width 84 height 16
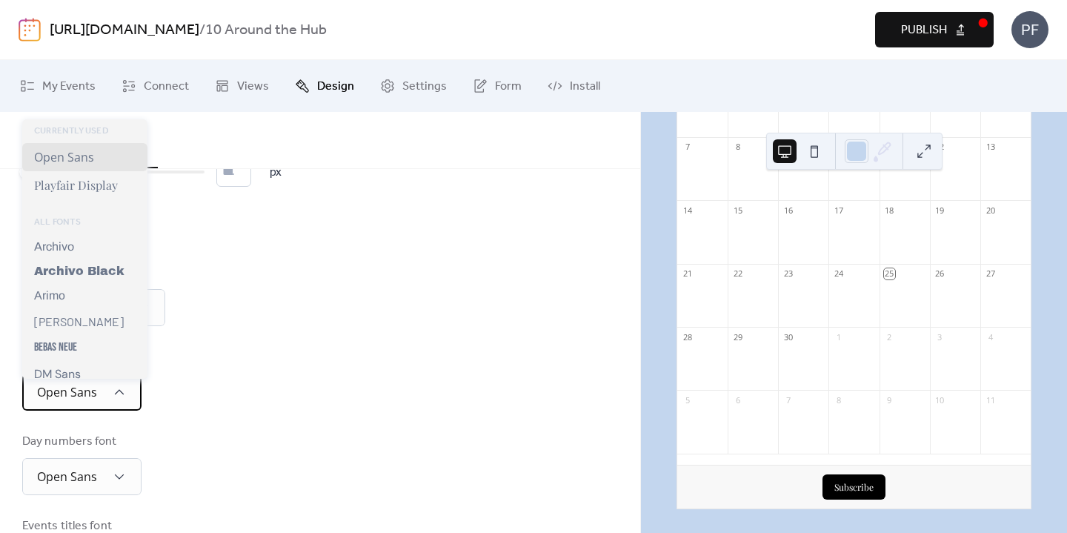
click at [96, 405] on span "Open Sans" at bounding box center [67, 393] width 60 height 23
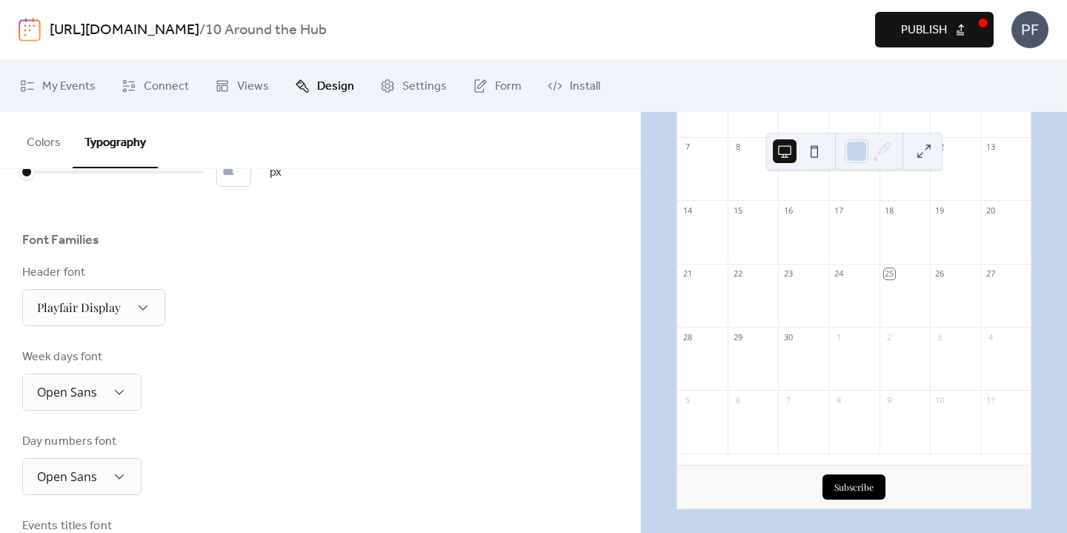
click at [374, 356] on div "Week days font Open Sans" at bounding box center [320, 379] width 596 height 62
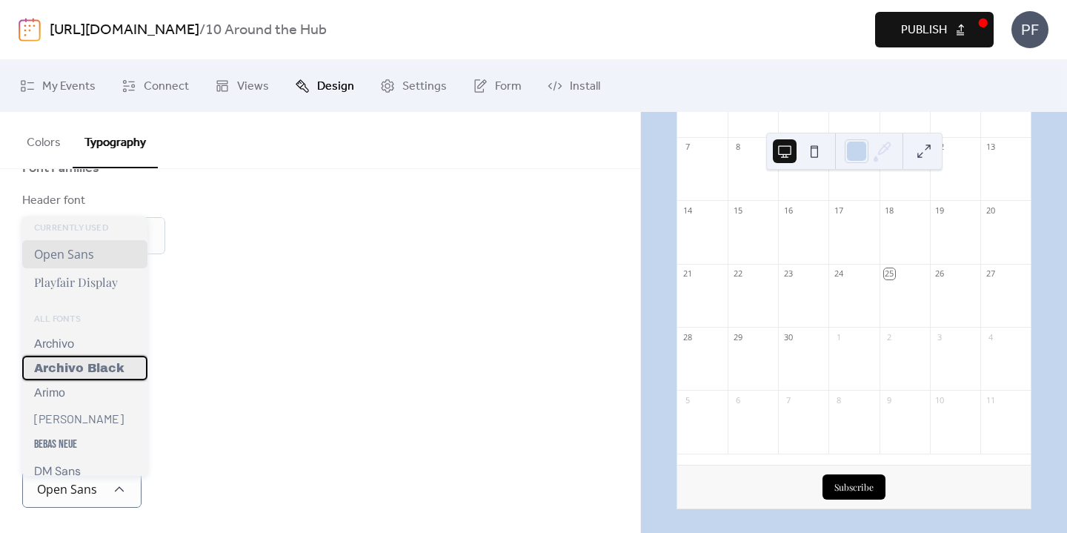
click at [60, 368] on span "Archivo Black" at bounding box center [79, 368] width 90 height 13
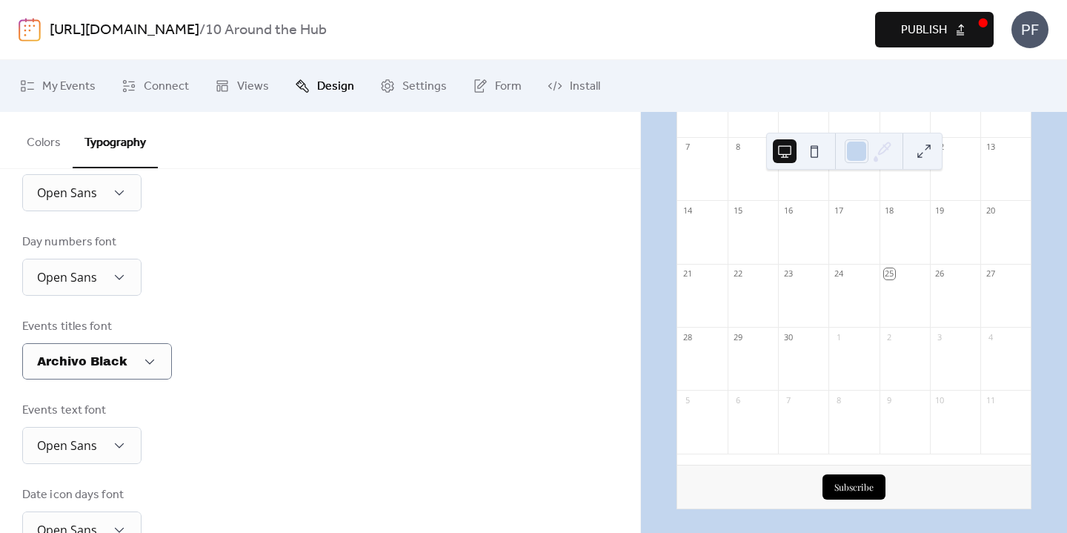
scroll to position [272, 0]
drag, startPoint x: 330, startPoint y: 425, endPoint x: 305, endPoint y: 425, distance: 24.5
click at [330, 425] on div "Events text font Open Sans" at bounding box center [320, 434] width 596 height 62
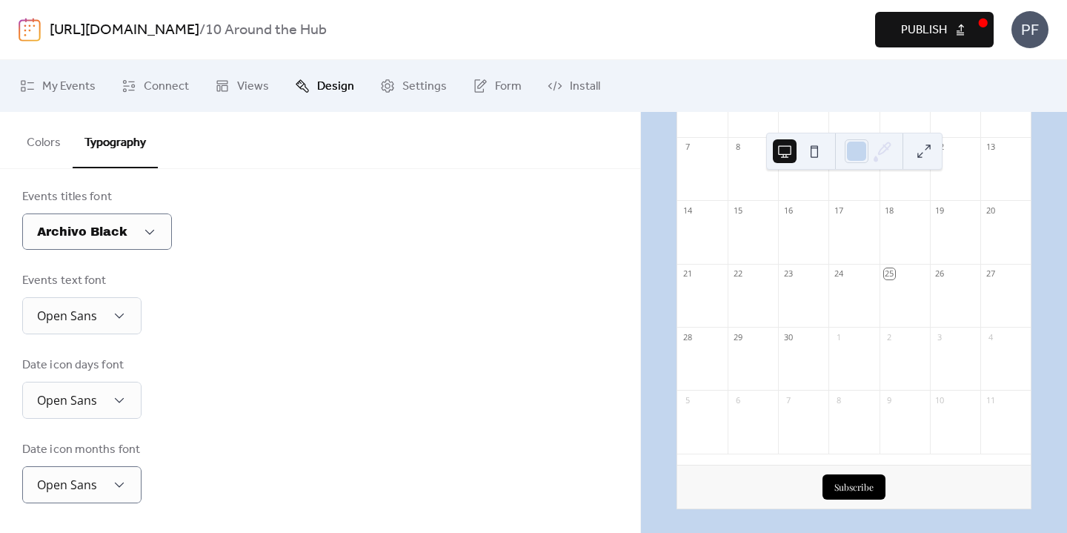
scroll to position [408, 0]
click at [107, 488] on div "Open Sans" at bounding box center [81, 484] width 119 height 37
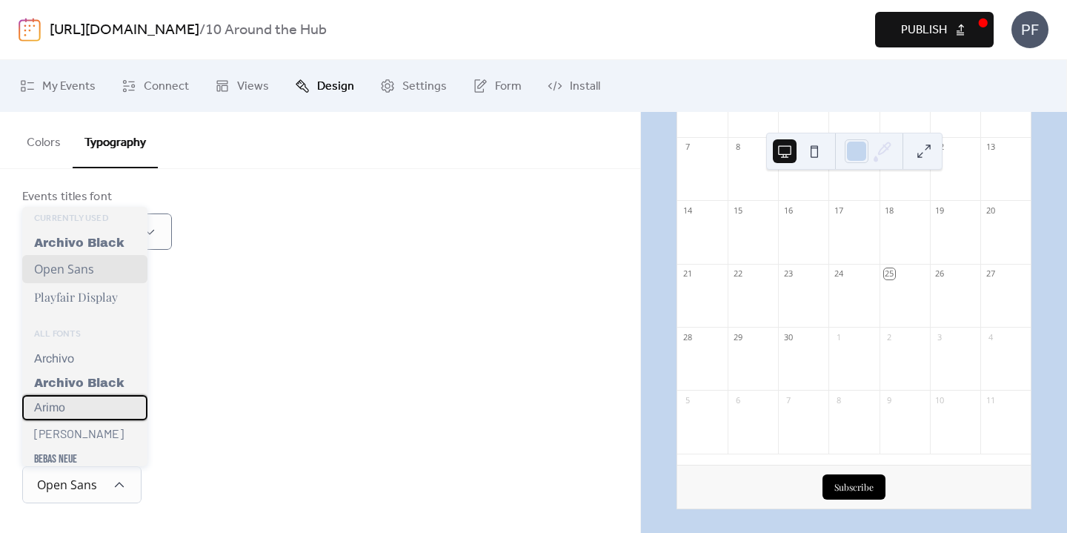
click at [109, 405] on div "Arimo" at bounding box center [84, 407] width 125 height 25
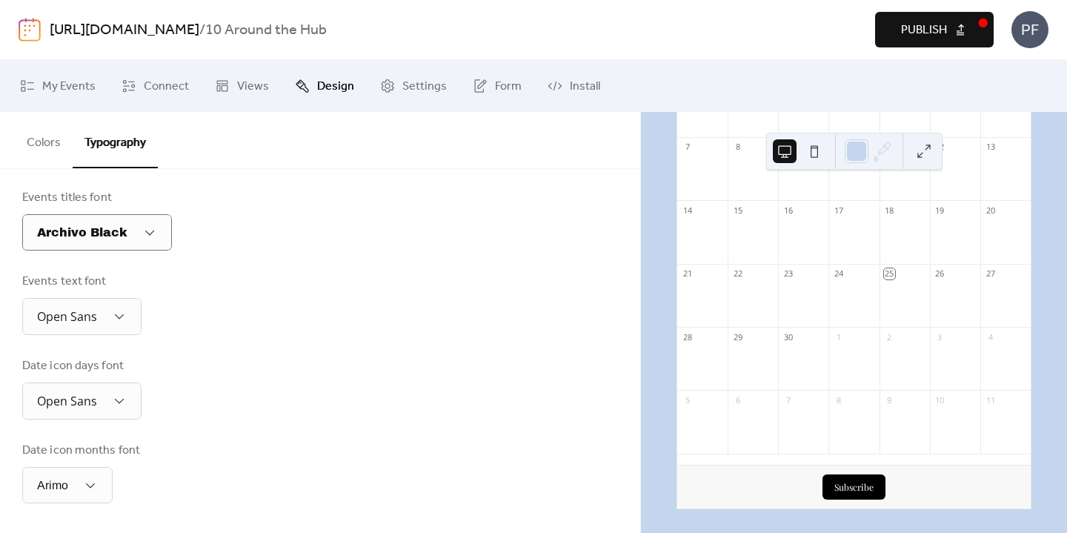
click at [96, 419] on div "Base Font Size * px Font Families Header font Playfair Display Week days font O…" at bounding box center [320, 149] width 596 height 707
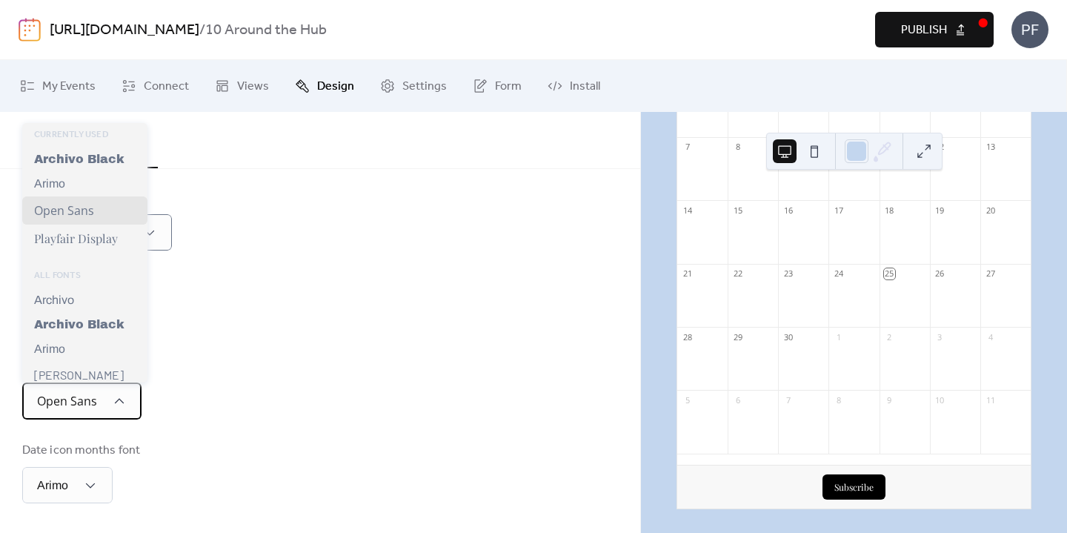
click at [96, 408] on span "Open Sans" at bounding box center [67, 401] width 60 height 16
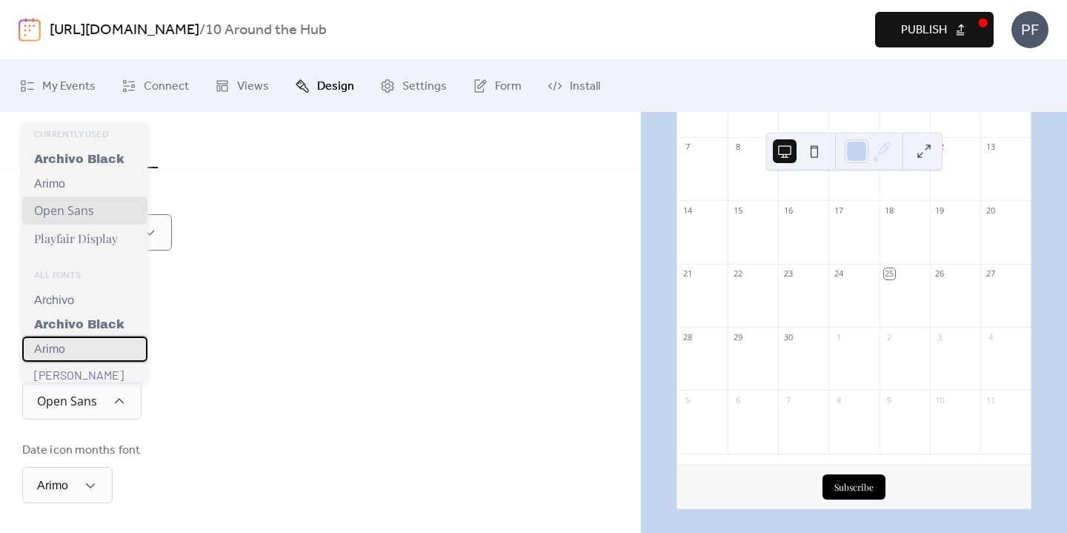
click at [64, 347] on span "Arimo" at bounding box center [49, 348] width 31 height 13
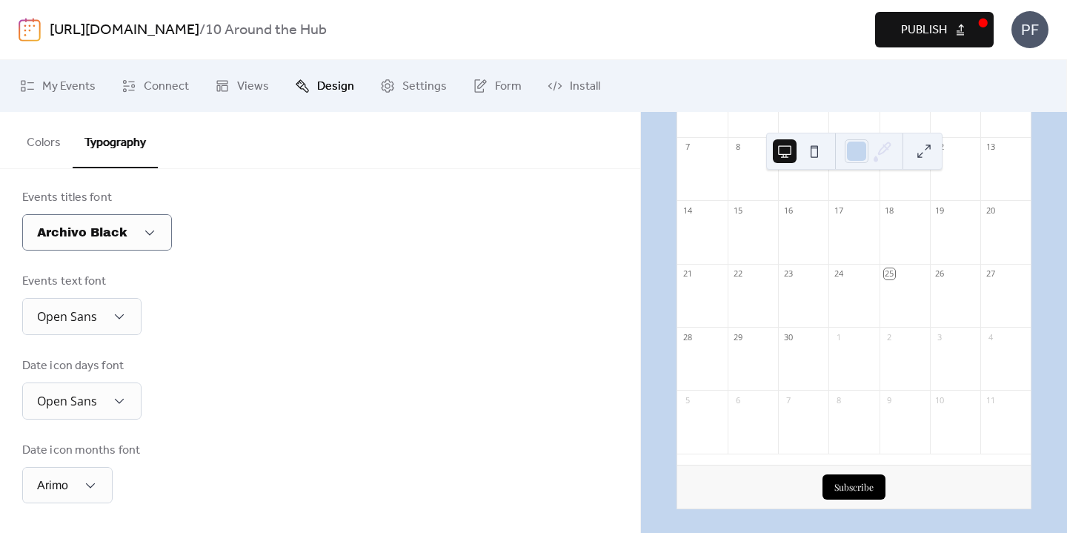
scroll to position [407, 0]
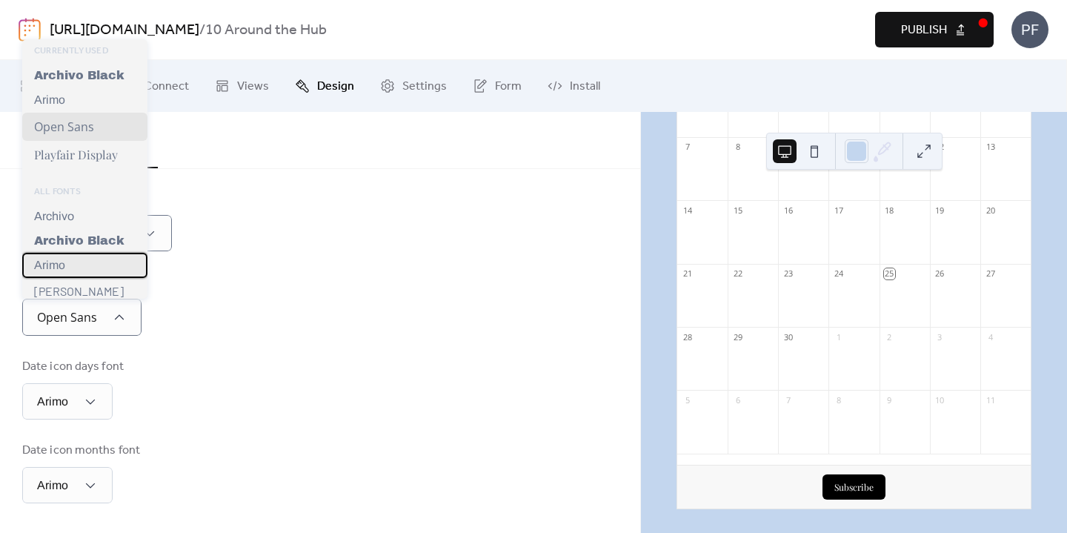
click at [106, 268] on div "Arimo" at bounding box center [84, 265] width 125 height 25
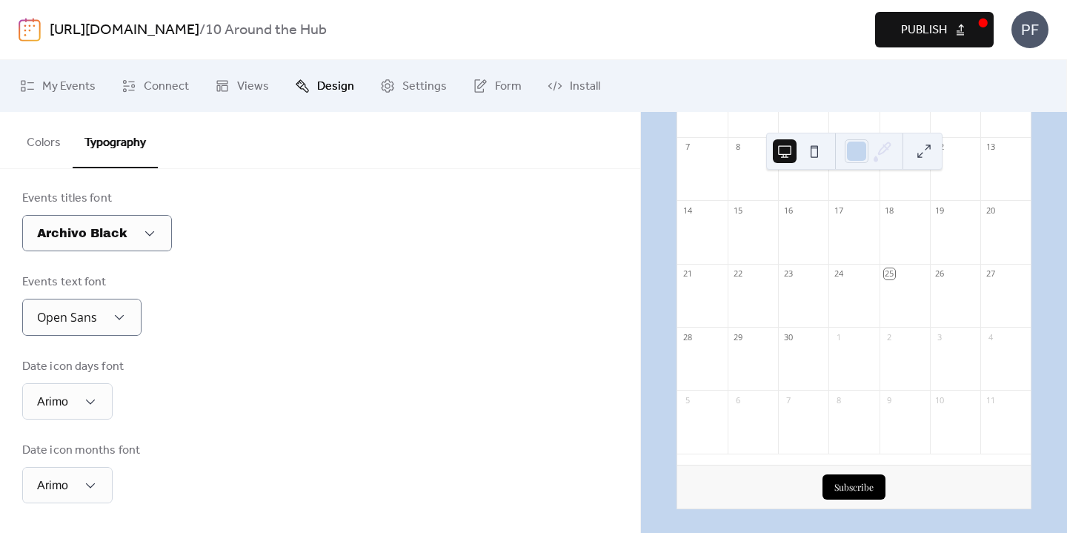
scroll to position [406, 0]
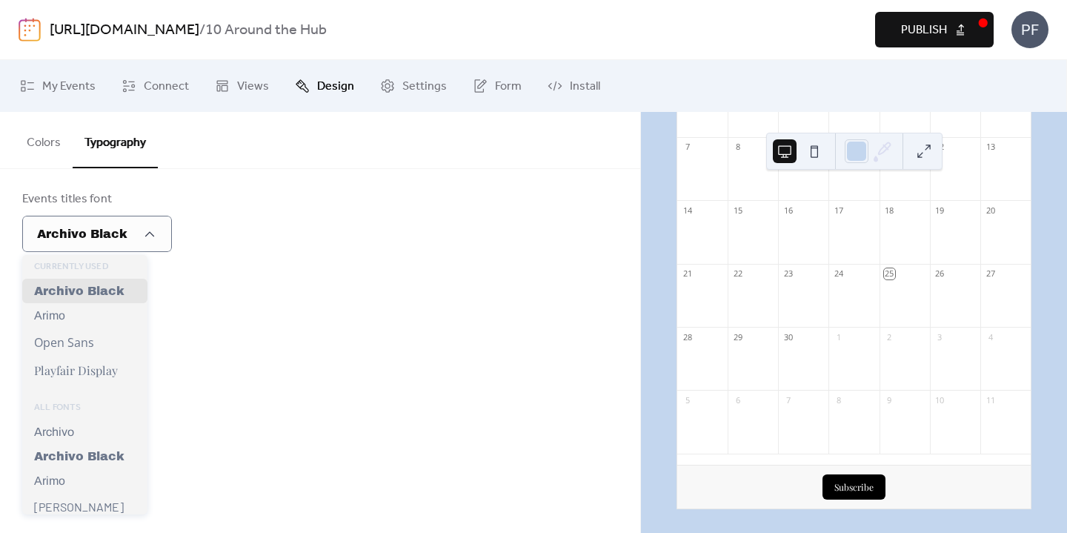
click at [384, 293] on div "Events text font Arimo" at bounding box center [320, 305] width 596 height 62
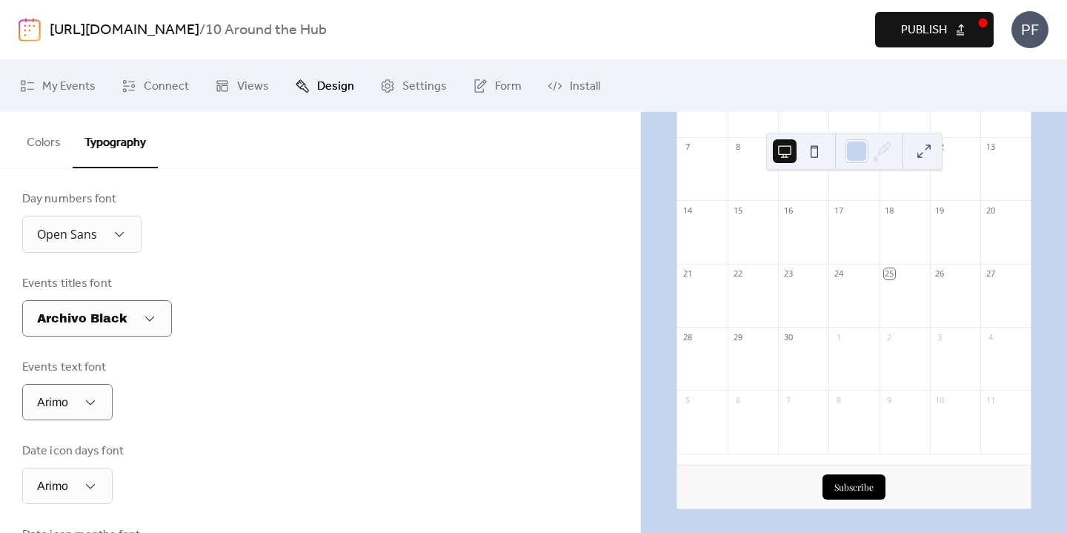
scroll to position [316, 0]
click at [101, 313] on div "Archivo Black" at bounding box center [97, 319] width 150 height 36
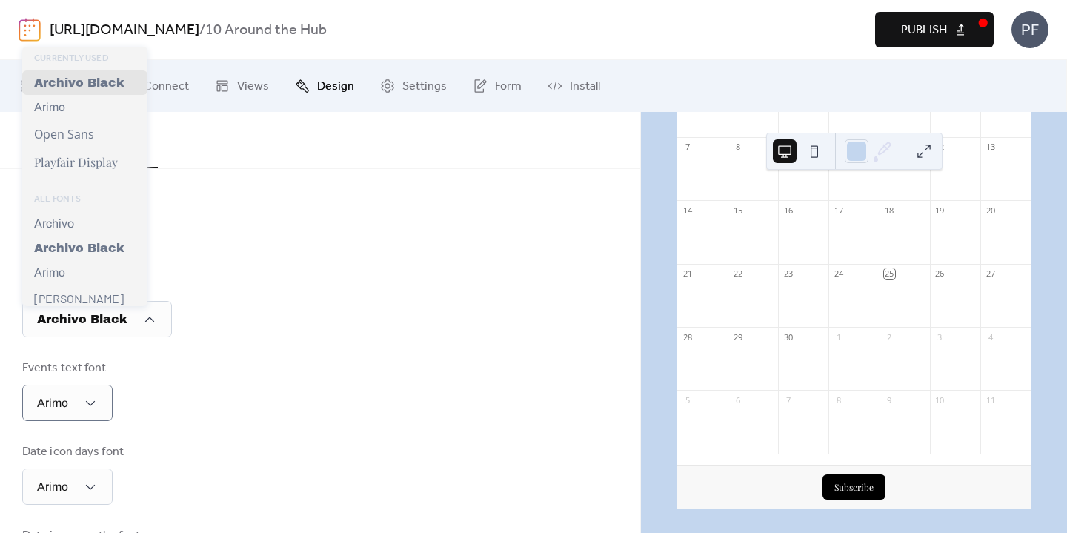
click at [275, 262] on div "Base Font Size * px Font Families Header font Playfair Display Week days font O…" at bounding box center [320, 236] width 596 height 706
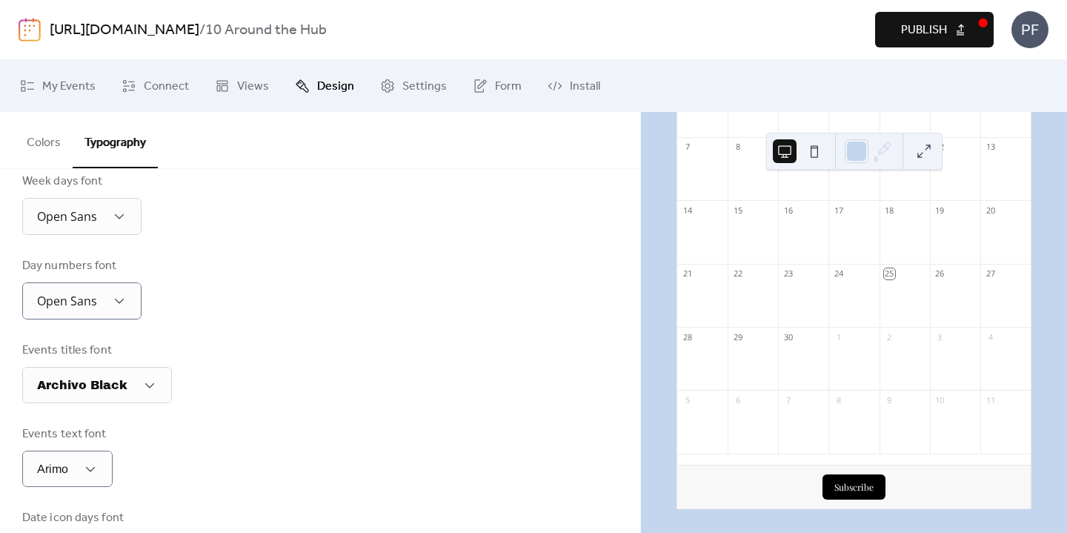
scroll to position [254, 0]
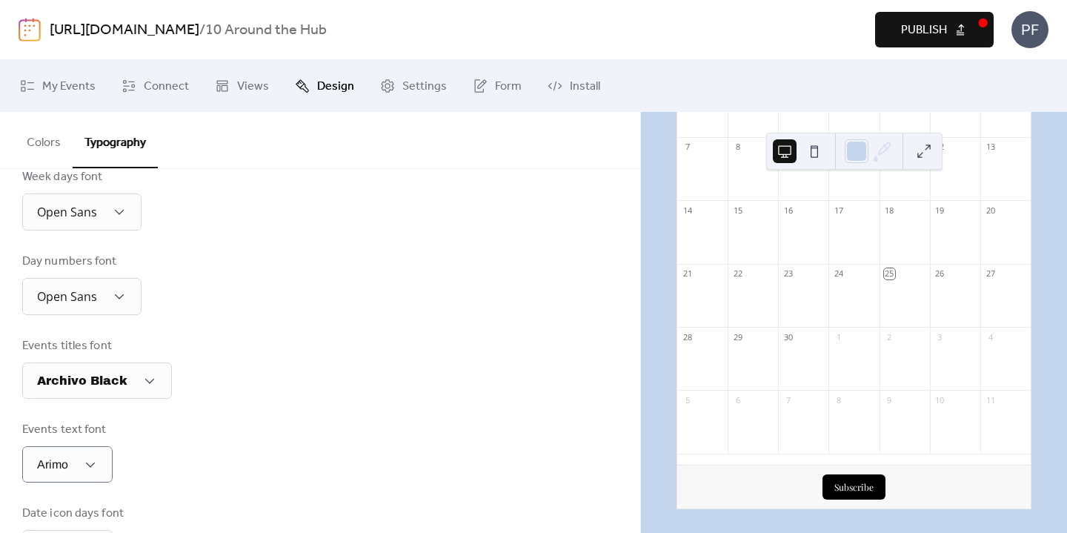
click at [142, 328] on div "Base Font Size * px Font Families Header font Playfair Display Week days font O…" at bounding box center [320, 297] width 596 height 706
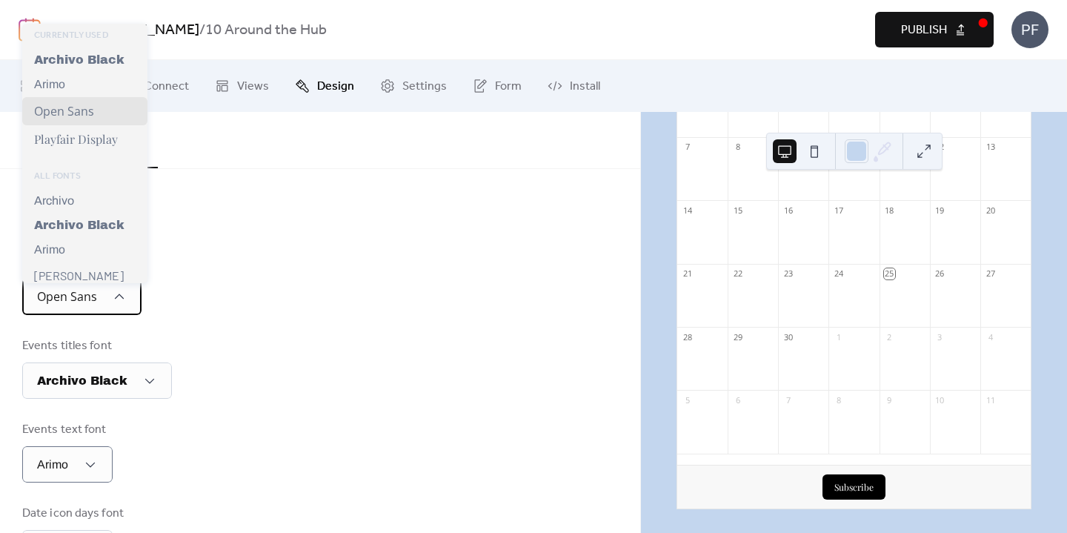
click at [104, 299] on div "Open Sans" at bounding box center [81, 296] width 119 height 37
click at [88, 204] on div "Archivo" at bounding box center [84, 200] width 125 height 24
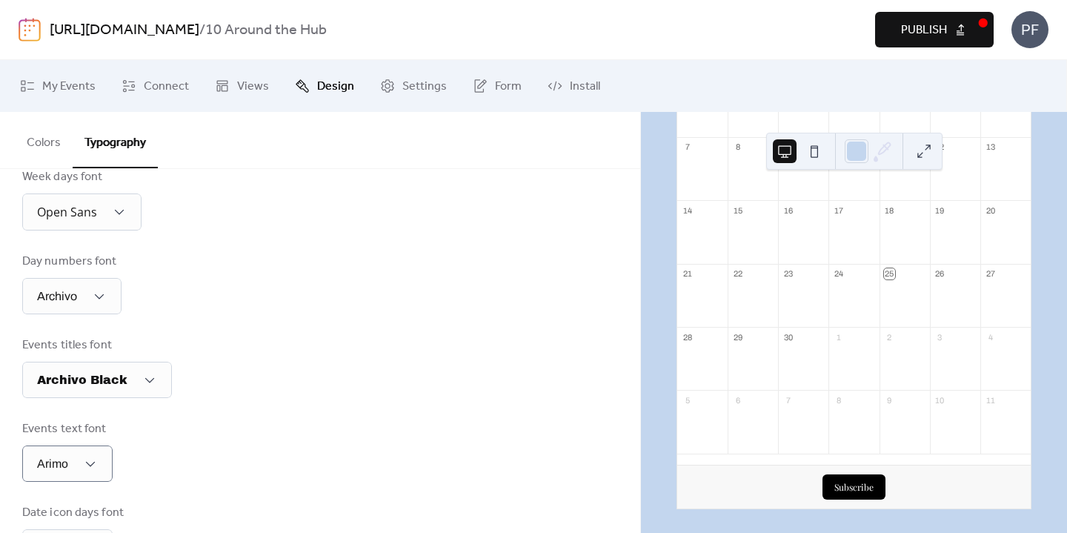
click at [80, 194] on div "Week days font Open Sans" at bounding box center [81, 199] width 119 height 62
click at [82, 213] on span "Open Sans" at bounding box center [67, 212] width 60 height 16
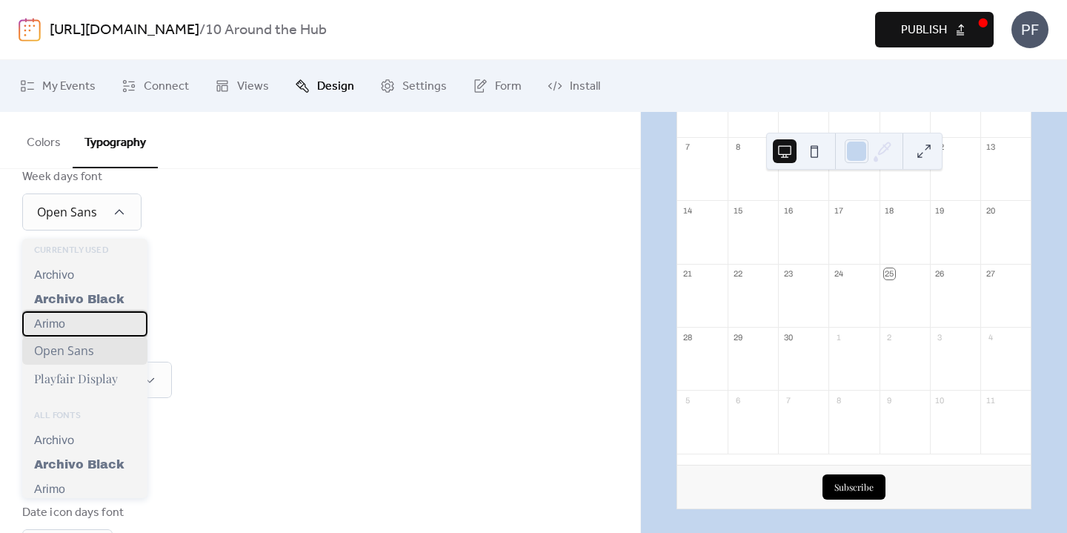
click at [72, 328] on div "Arimo" at bounding box center [84, 323] width 125 height 25
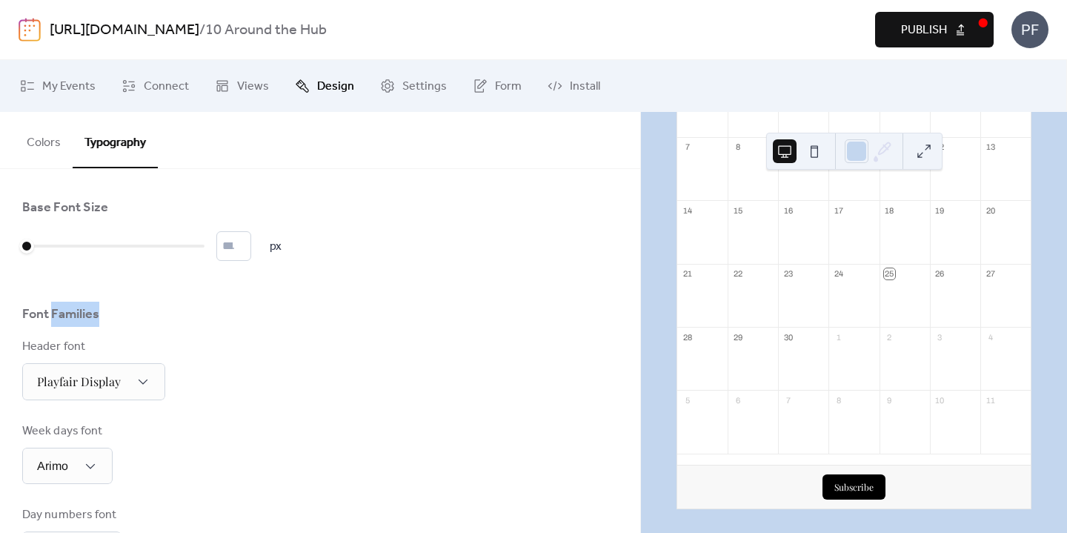
scroll to position [0, 0]
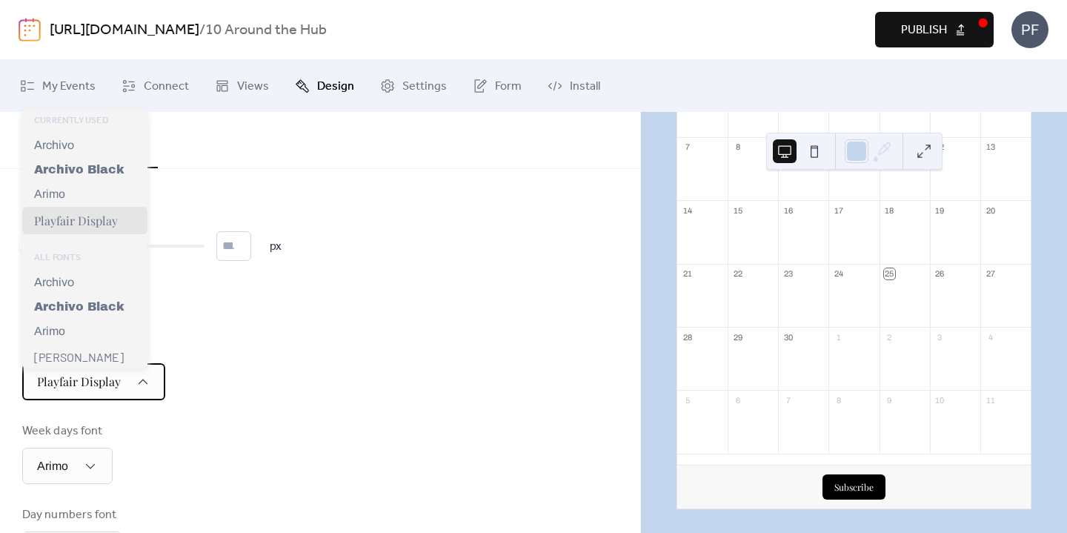
click at [93, 386] on span "Playfair Display" at bounding box center [79, 382] width 84 height 16
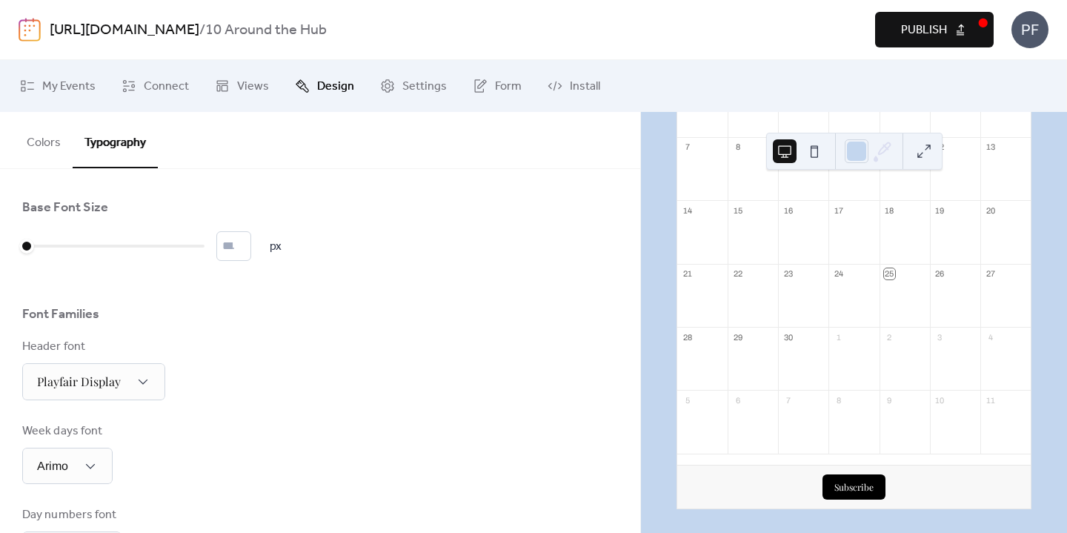
click at [308, 394] on div "Header font Playfair Display" at bounding box center [320, 369] width 596 height 62
click at [50, 139] on button "Colors" at bounding box center [44, 139] width 58 height 55
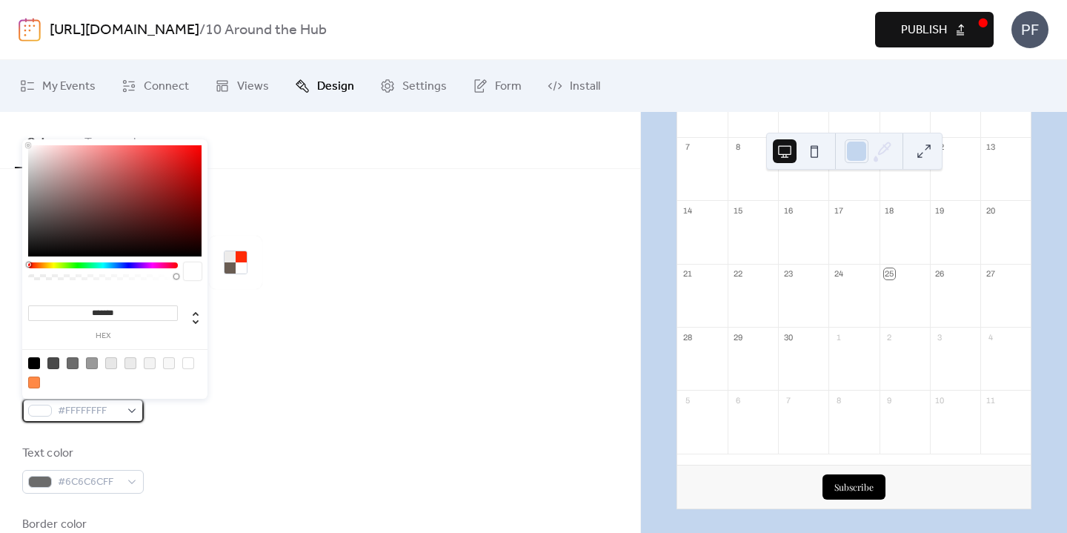
click at [133, 411] on div "#FFFFFFFF" at bounding box center [83, 411] width 122 height 24
click at [467, 353] on div "Calendar" at bounding box center [320, 348] width 596 height 25
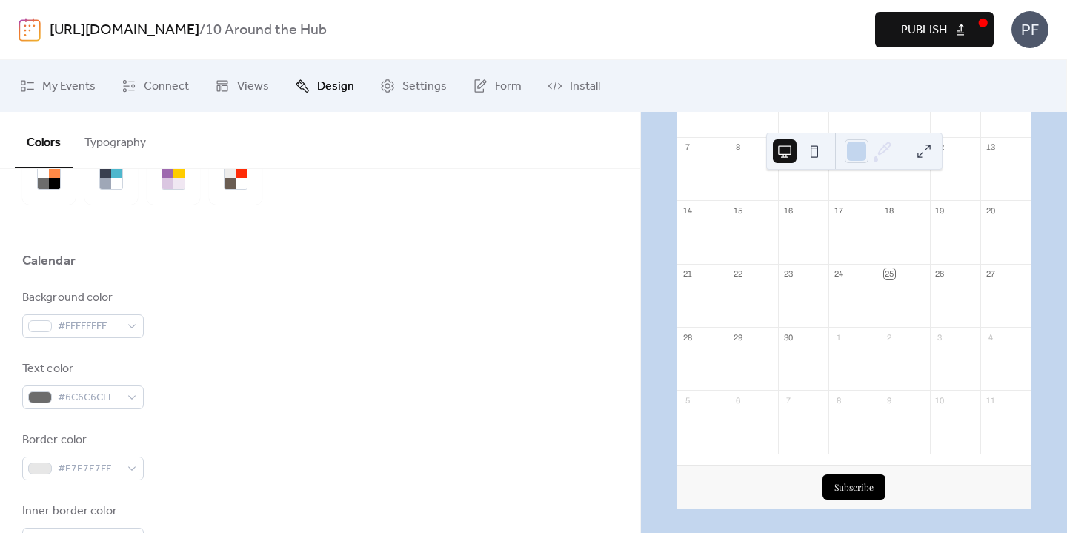
scroll to position [133, 0]
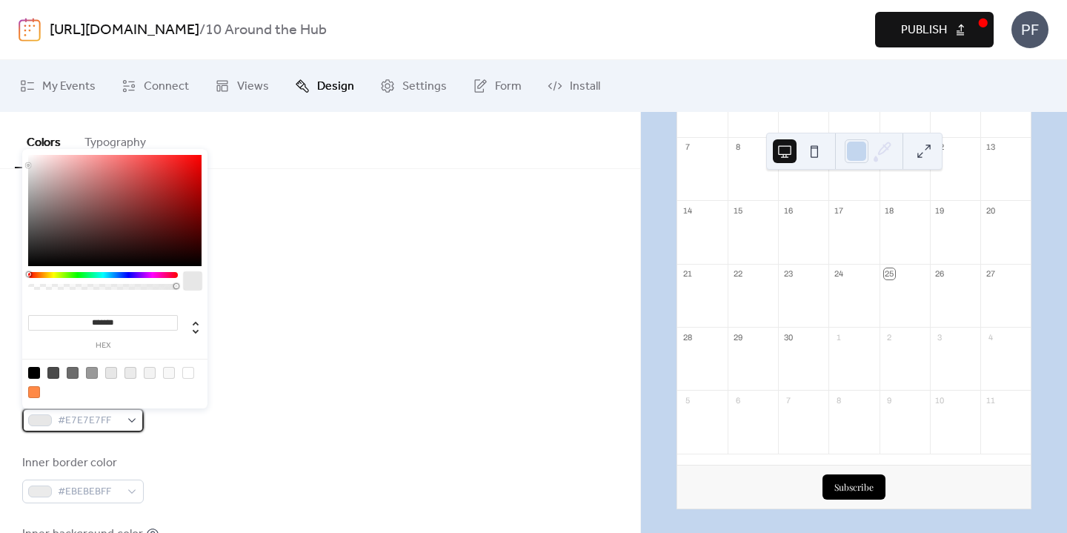
click at [132, 423] on div "#E7E7E7FF" at bounding box center [83, 420] width 122 height 24
click at [348, 445] on div "Background color #FFFFFFFF Text color #6C6C6CFF Border color #E7E7E7FF Inner bo…" at bounding box center [320, 443] width 596 height 405
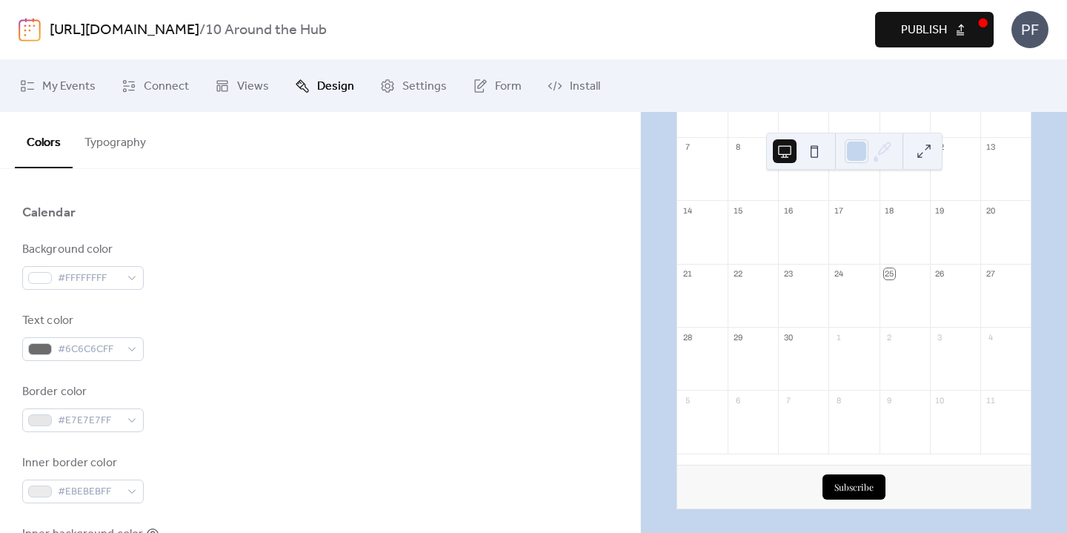
scroll to position [193, 0]
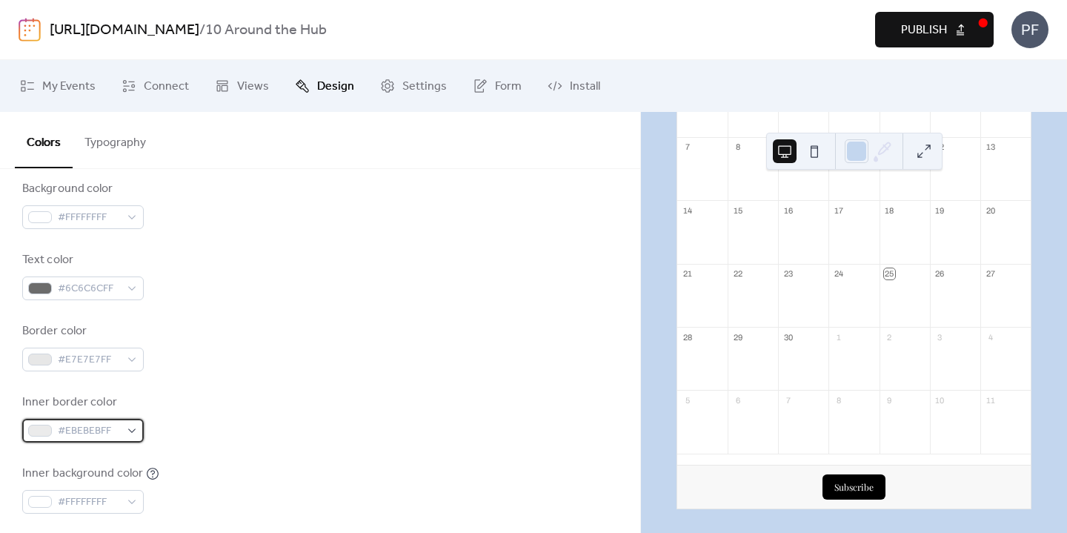
click at [82, 431] on span "#EBEBEBFF" at bounding box center [89, 431] width 62 height 18
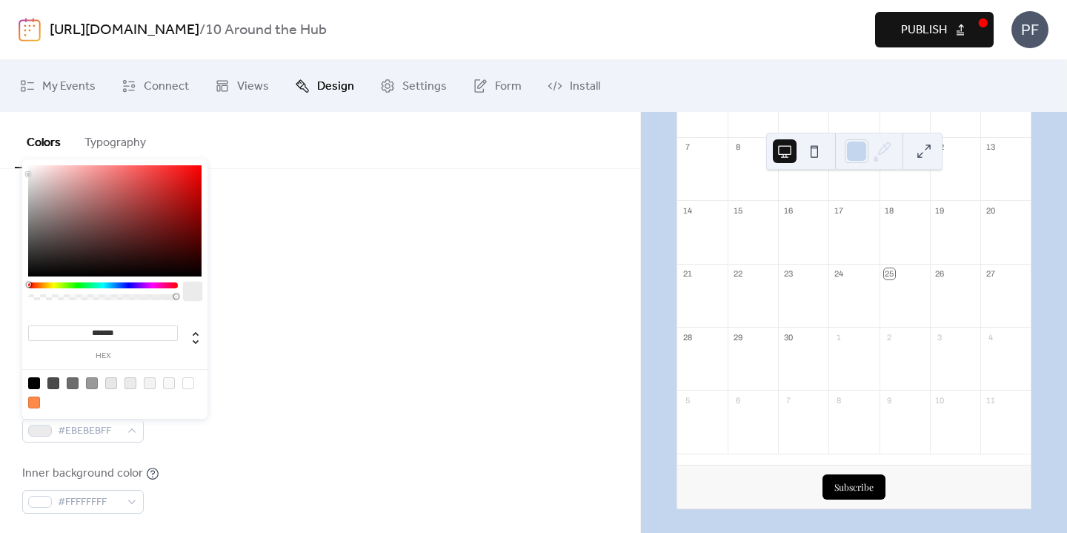
click at [30, 405] on div at bounding box center [34, 402] width 12 height 12
type input "*******"
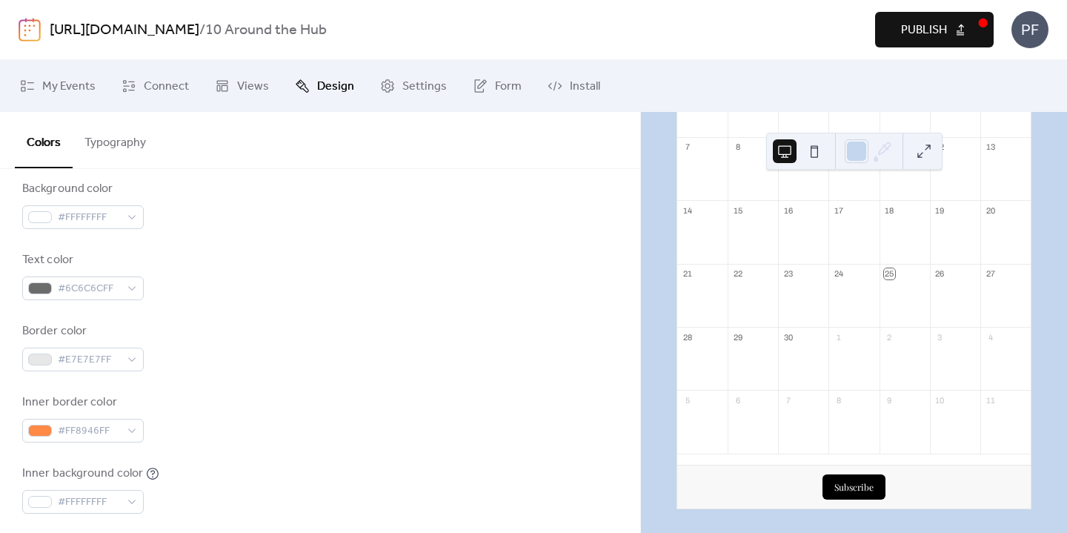
click at [453, 422] on div "Inner border color #FF8946FF" at bounding box center [320, 418] width 596 height 49
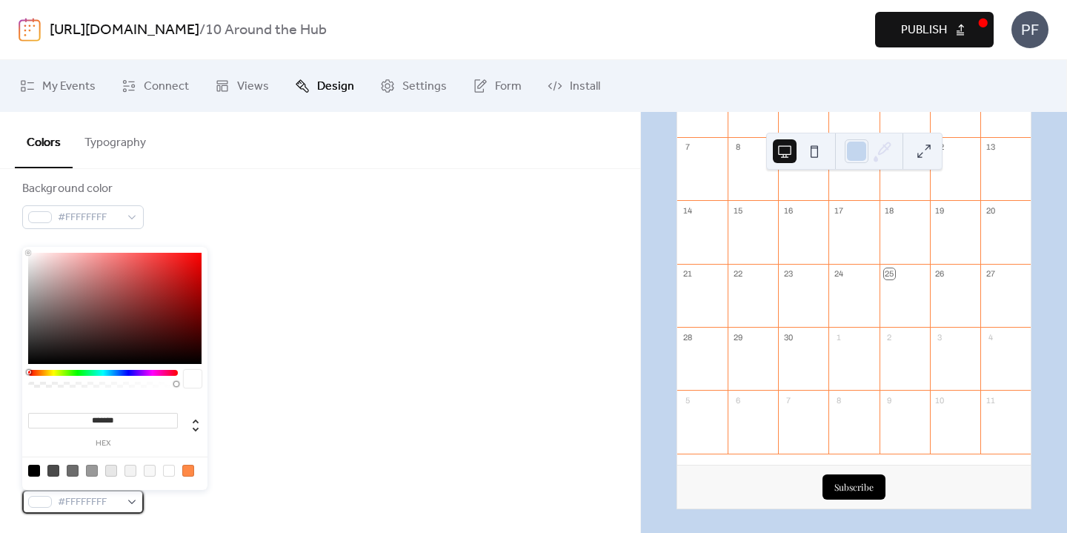
click at [112, 501] on span "#FFFFFFFF" at bounding box center [89, 503] width 62 height 18
click at [113, 470] on div at bounding box center [111, 471] width 12 height 12
type input "*******"
click at [525, 278] on div "Text color #6C6C6CFF" at bounding box center [320, 275] width 596 height 49
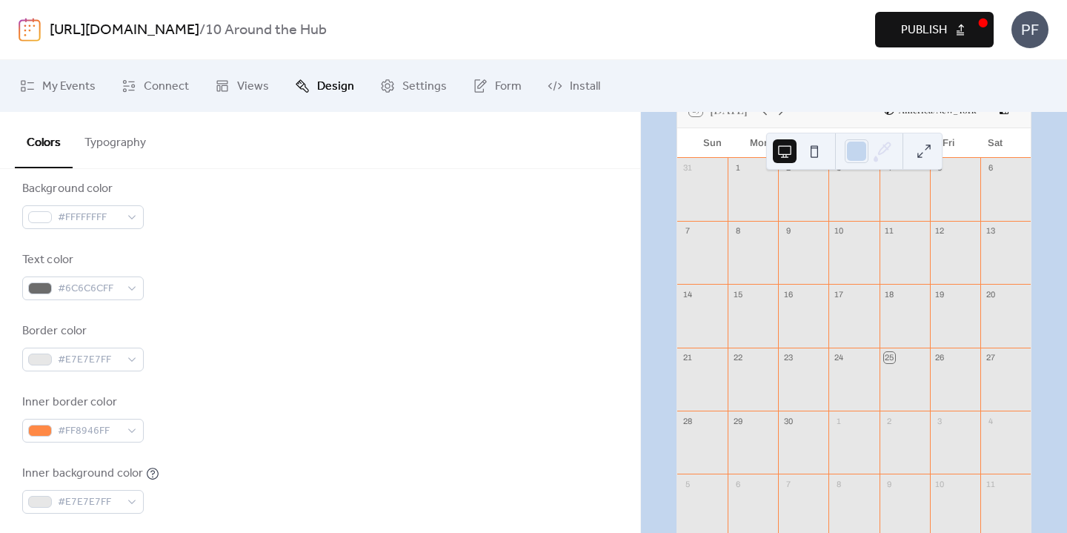
scroll to position [113, 0]
click at [129, 508] on div "#E7E7E7FF" at bounding box center [83, 502] width 122 height 24
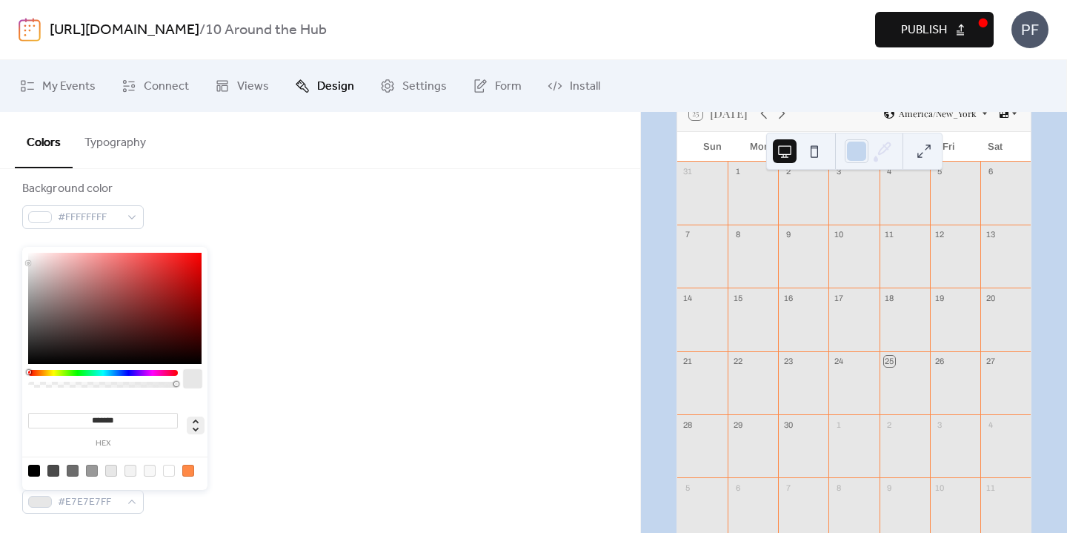
click at [199, 428] on icon at bounding box center [196, 425] width 18 height 18
click at [199, 428] on icon at bounding box center [196, 425] width 6 height 13
type input "*"
type input "**"
type input "***"
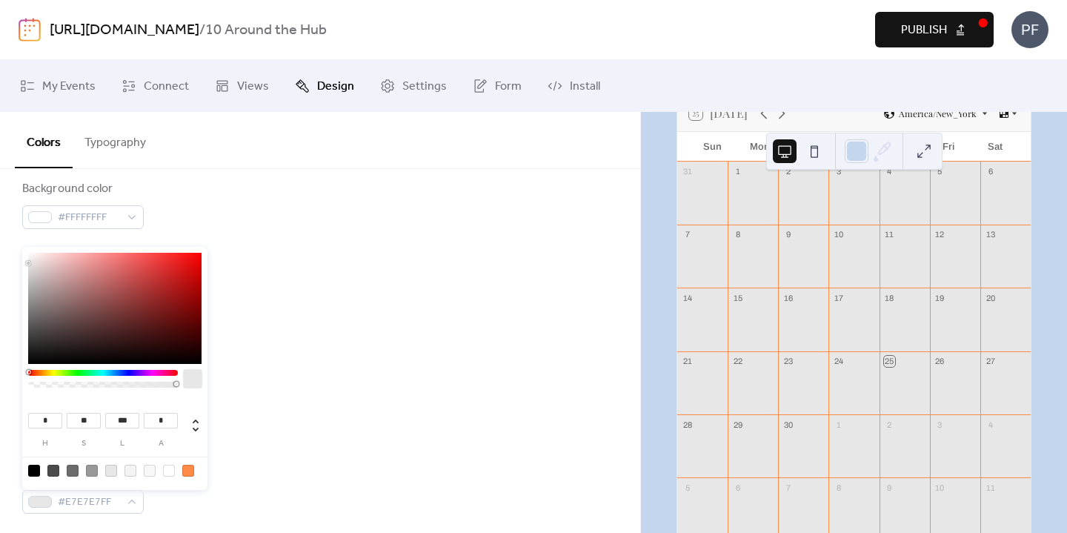
drag, startPoint x: 56, startPoint y: 419, endPoint x: 10, endPoint y: 406, distance: 48.6
click at [10, 407] on body "https://ritzcarltonboston.247activities.com / 10 Around the Hub Preview Publish…" at bounding box center [533, 266] width 1067 height 533
click at [195, 416] on icon at bounding box center [196, 425] width 18 height 18
click at [194, 416] on icon at bounding box center [196, 425] width 18 height 18
drag, startPoint x: 57, startPoint y: 419, endPoint x: 0, endPoint y: 403, distance: 59.3
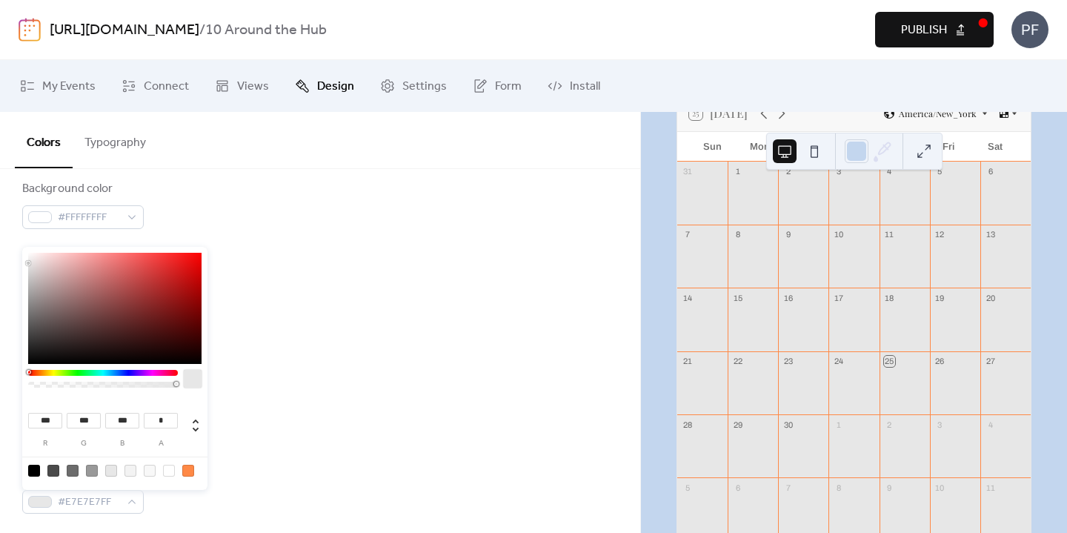
click at [0, 406] on body "https://ritzcarltonboston.247activities.com / 10 Around the Hub Preview Publish…" at bounding box center [533, 266] width 1067 height 533
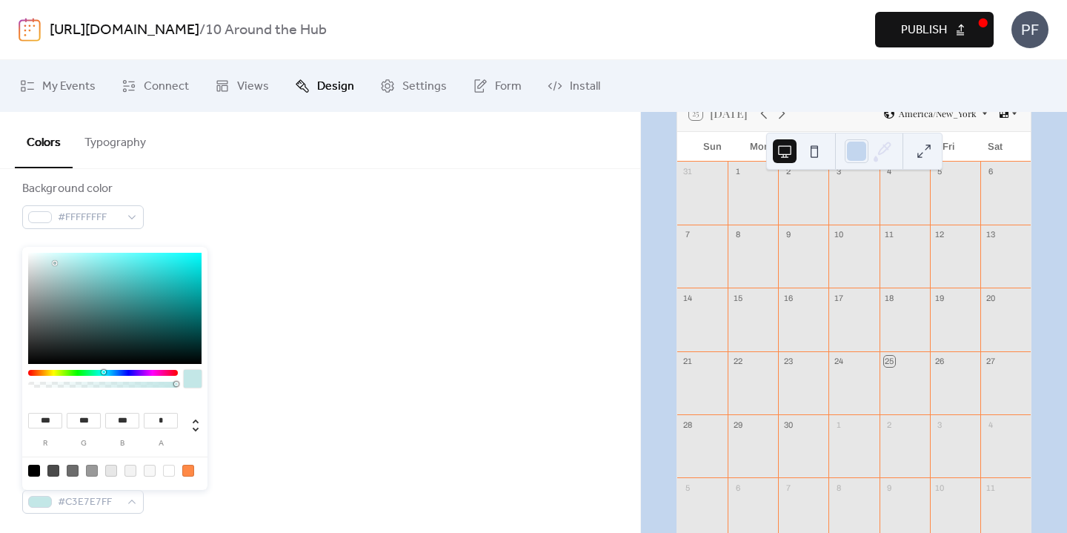
type input "***"
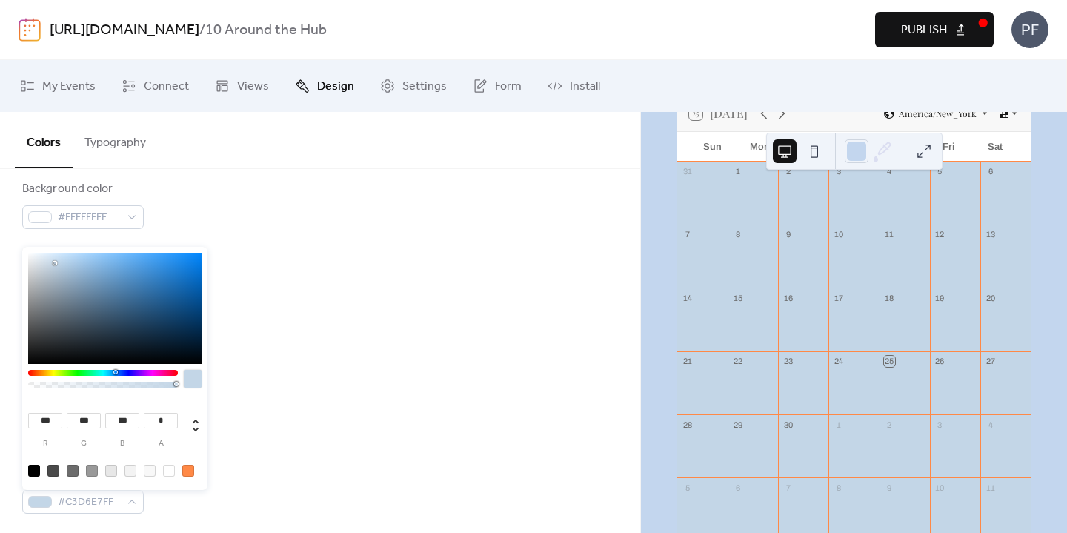
type input "***"
click at [65, 416] on div "*** g" at bounding box center [81, 428] width 39 height 40
drag, startPoint x: 56, startPoint y: 416, endPoint x: 0, endPoint y: 397, distance: 58.8
click at [0, 397] on body "https://ritzcarltonboston.247activities.com / 10 Around the Hub Preview Publish…" at bounding box center [533, 266] width 1067 height 533
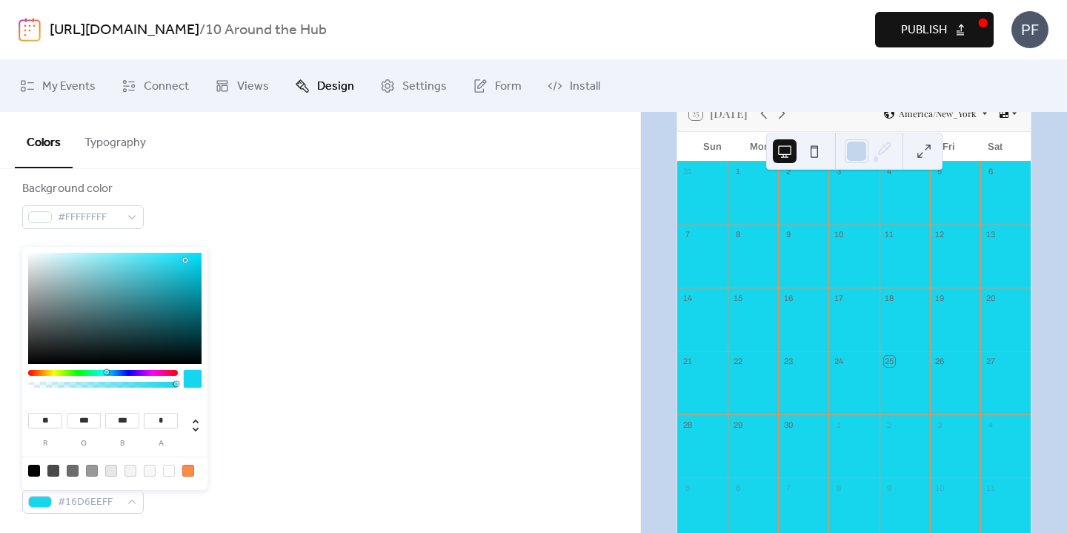
type input "**"
type input "*"
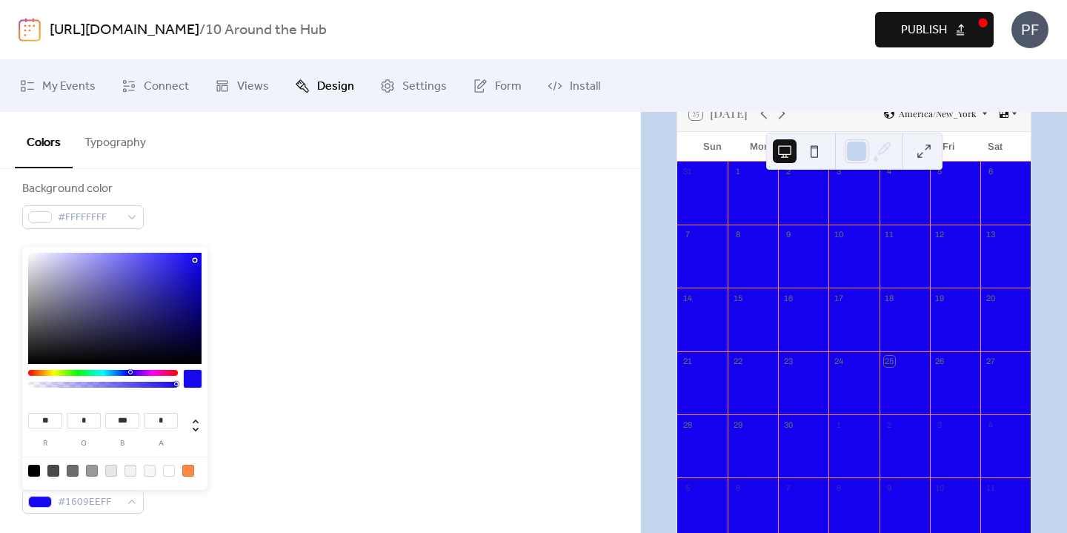
type input "*"
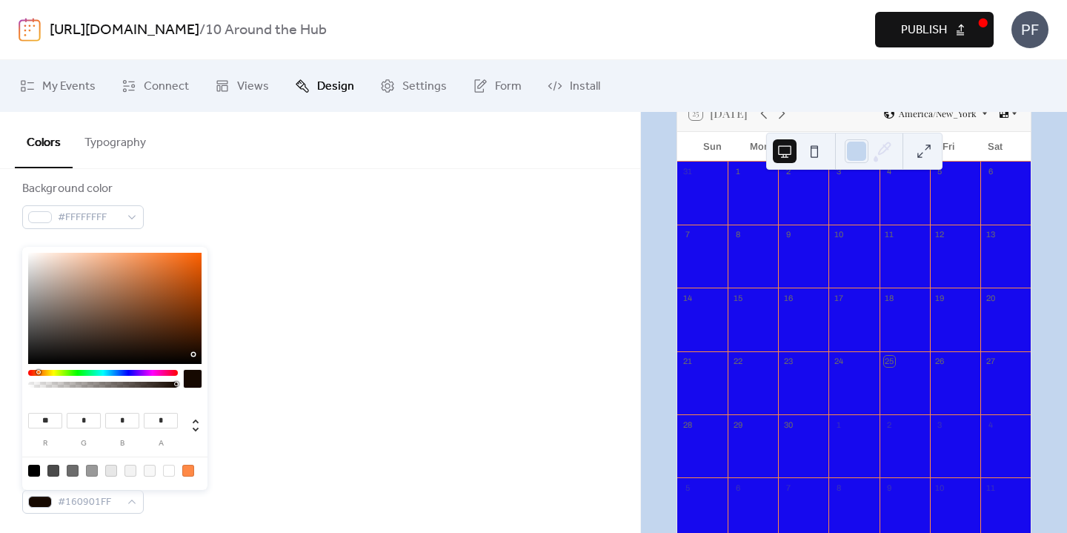
type input "*"
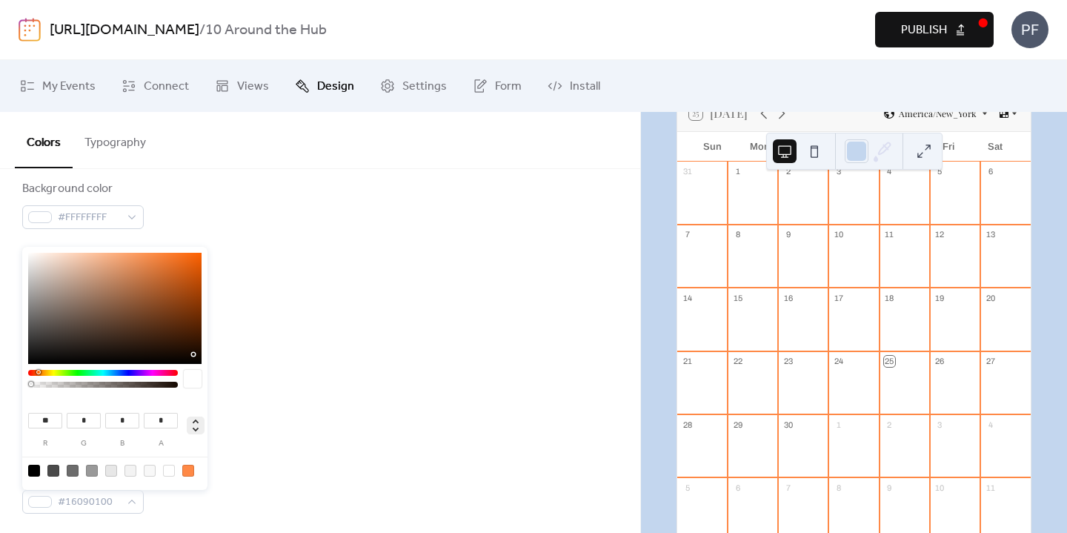
type input "*"
click at [194, 430] on icon at bounding box center [196, 425] width 6 height 13
type input "**"
type input "***"
type input "**"
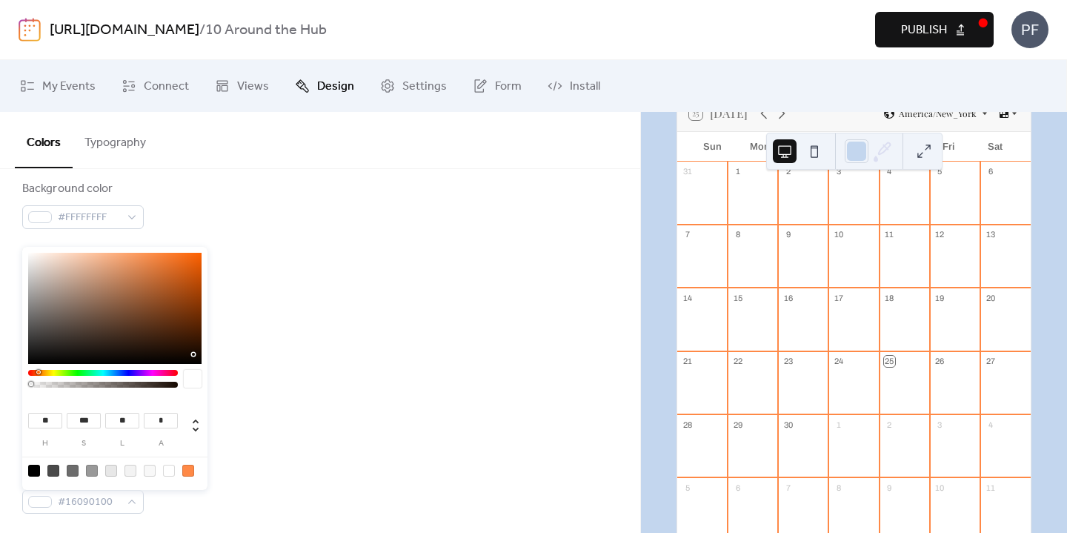
drag, startPoint x: 53, startPoint y: 423, endPoint x: 15, endPoint y: 415, distance: 38.7
click at [15, 415] on body "https://ritzcarltonboston.247activities.com / 10 Around the Hub Preview Publish…" at bounding box center [533, 266] width 1067 height 533
type input "*"
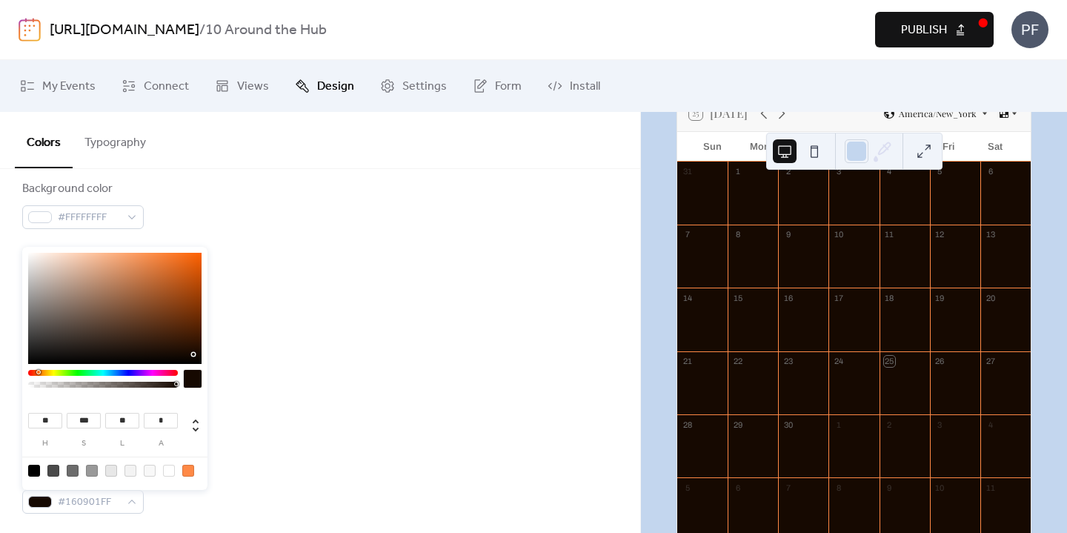
type input "**"
type input "***"
type input "*"
type input "***"
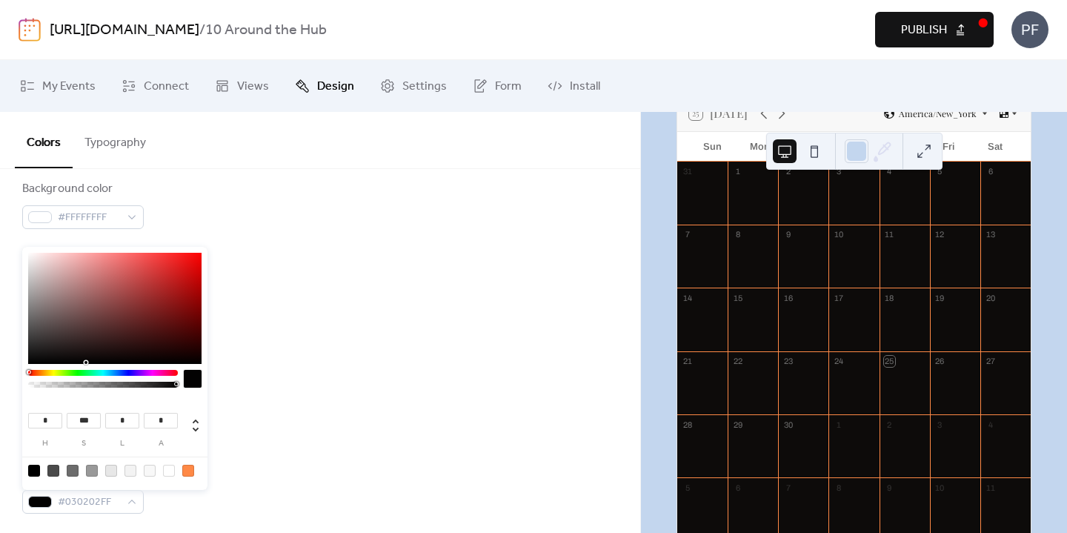
type input "**"
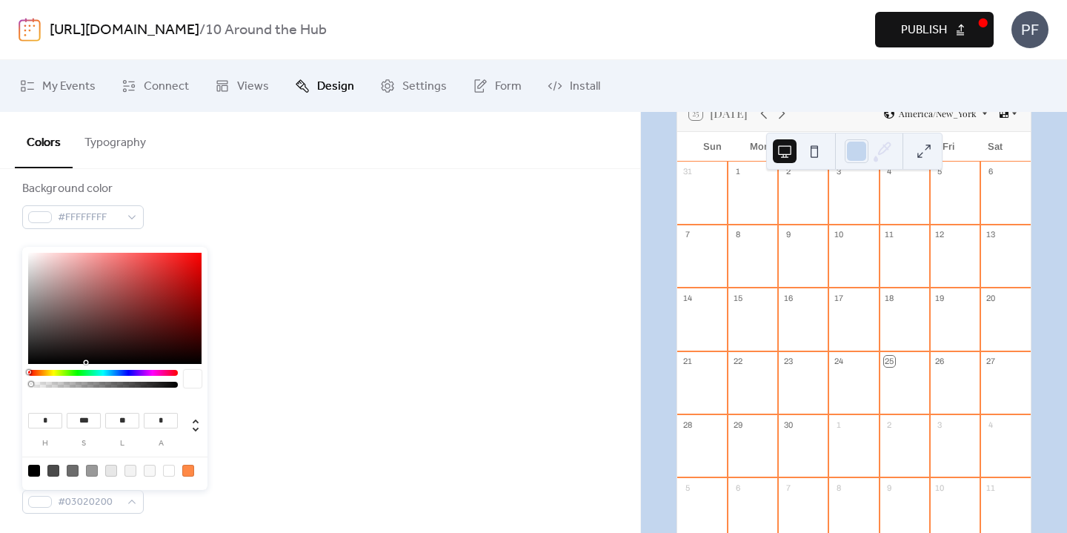
type input "*"
click at [195, 434] on div at bounding box center [191, 429] width 27 height 26
type input "*"
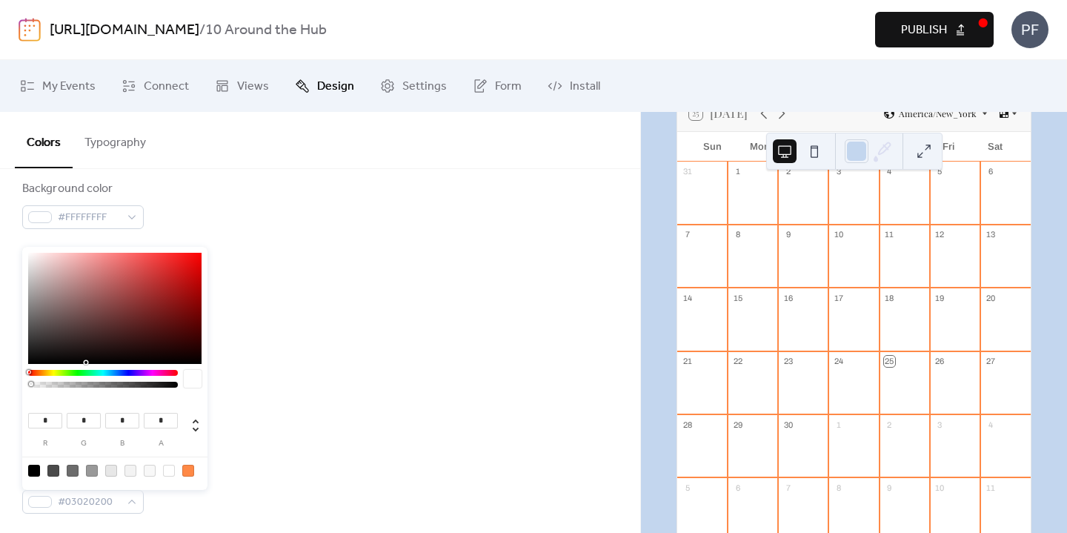
drag, startPoint x: 52, startPoint y: 422, endPoint x: 9, endPoint y: 409, distance: 44.8
click at [9, 409] on body "https://ritzcarltonboston.247activities.com / 10 Around the Hub Preview Publish…" at bounding box center [533, 266] width 1067 height 533
type input "*"
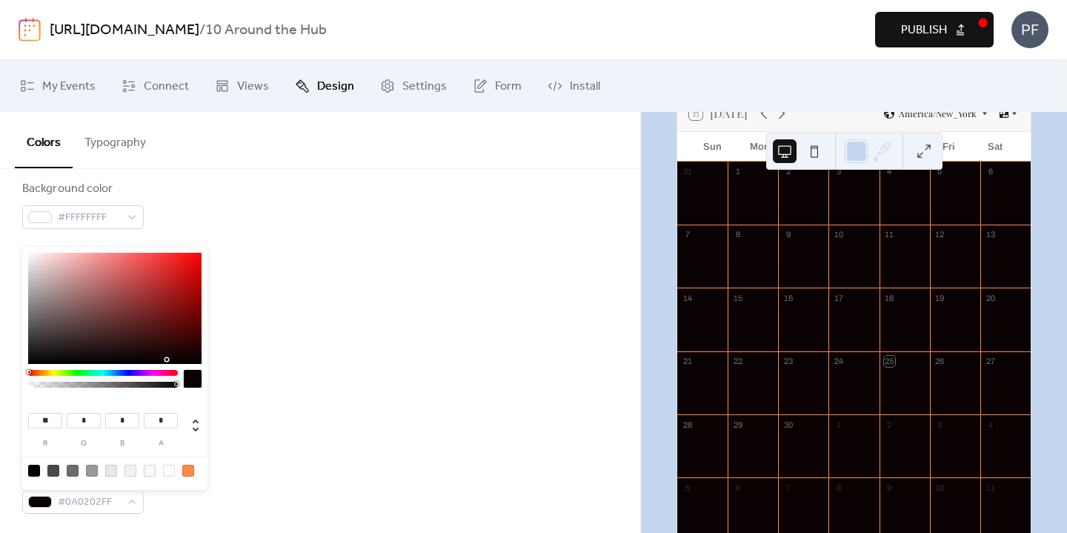
type input "*"
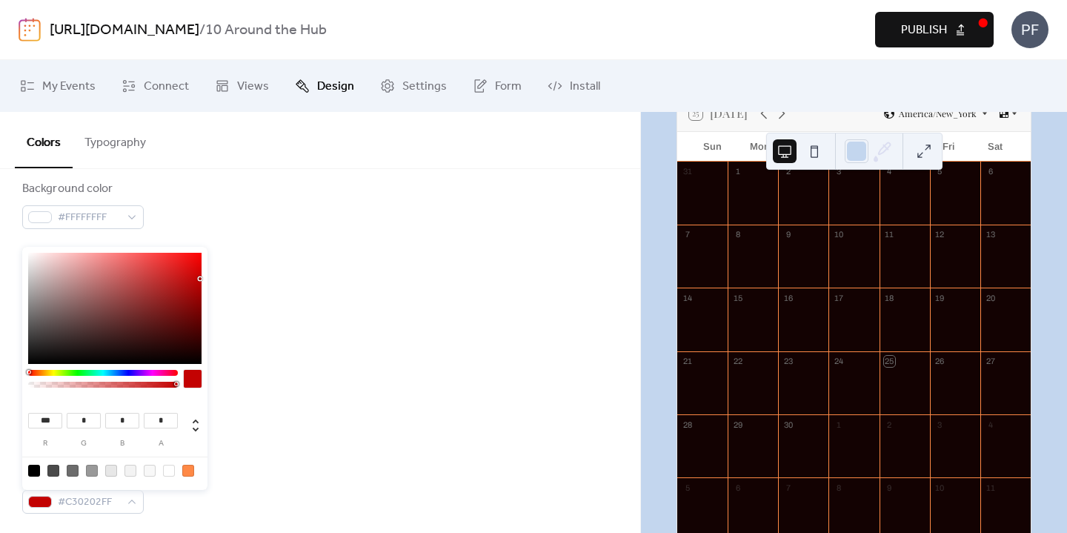
type input "***"
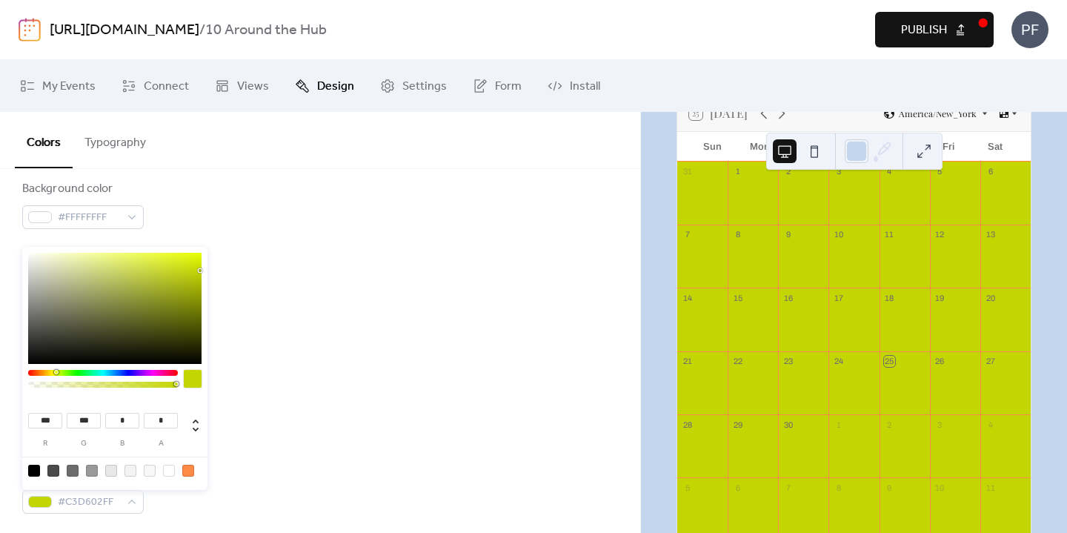
type input "***"
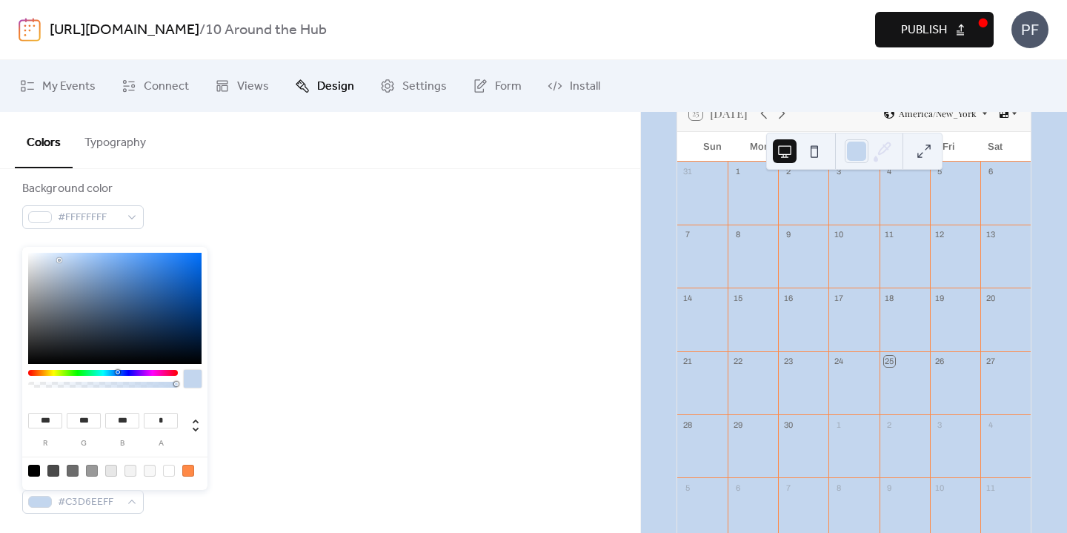
type input "***"
click at [191, 448] on div "*** r *** g *** b * a" at bounding box center [114, 426] width 173 height 61
click at [345, 395] on div "Inner border color #FF8946FF" at bounding box center [320, 418] width 596 height 49
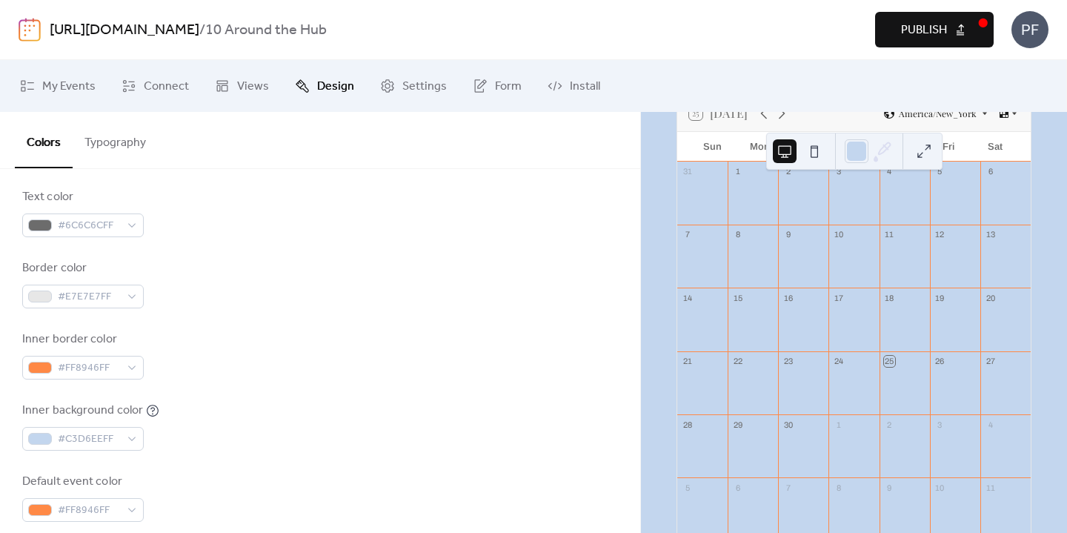
scroll to position [253, 0]
click at [113, 368] on span "#FF8946FF" at bounding box center [89, 372] width 62 height 18
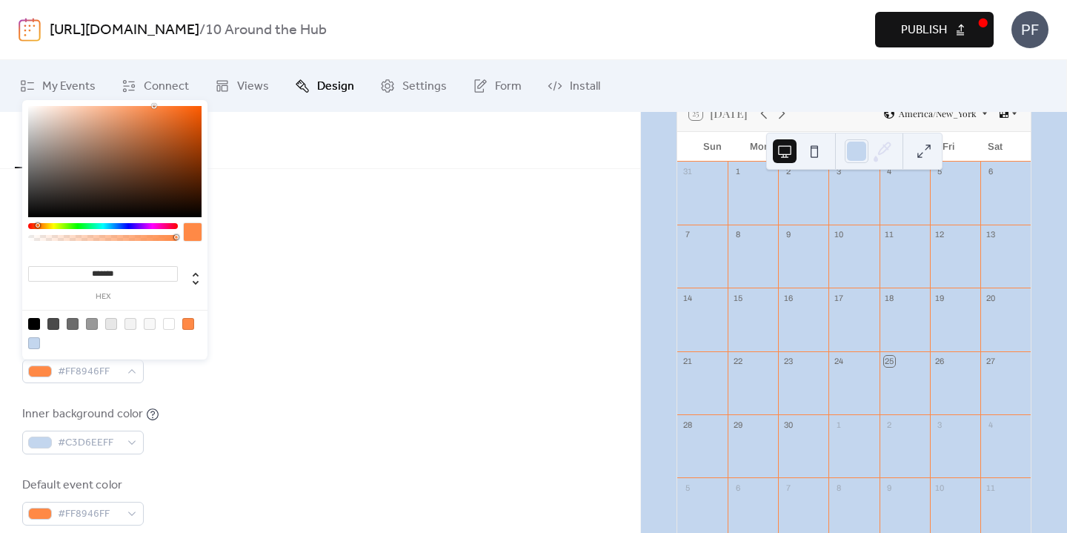
click at [33, 319] on div at bounding box center [34, 324] width 12 height 12
type input "*******"
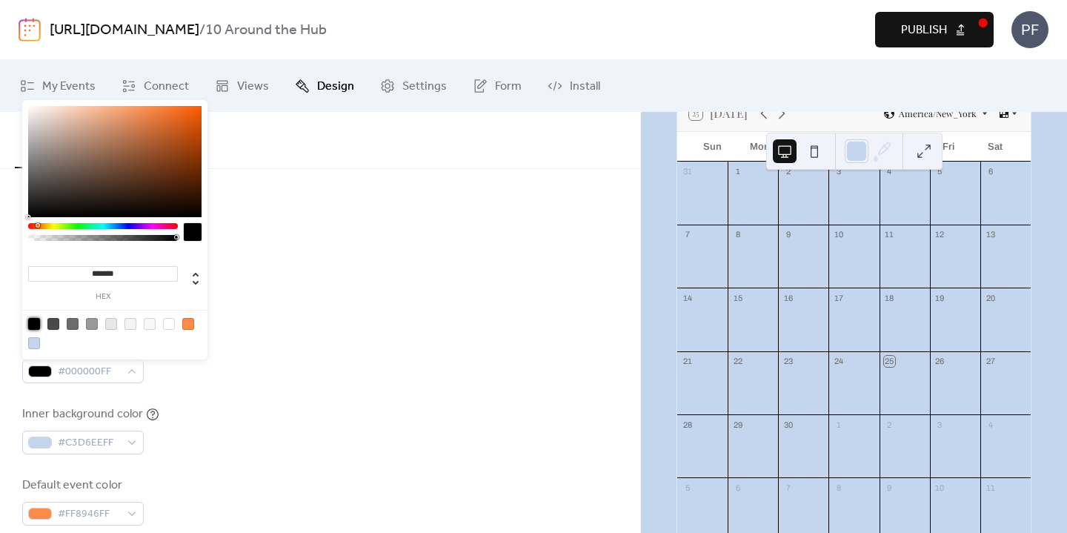
click at [282, 359] on div "Inner border color #000000FF" at bounding box center [320, 358] width 596 height 49
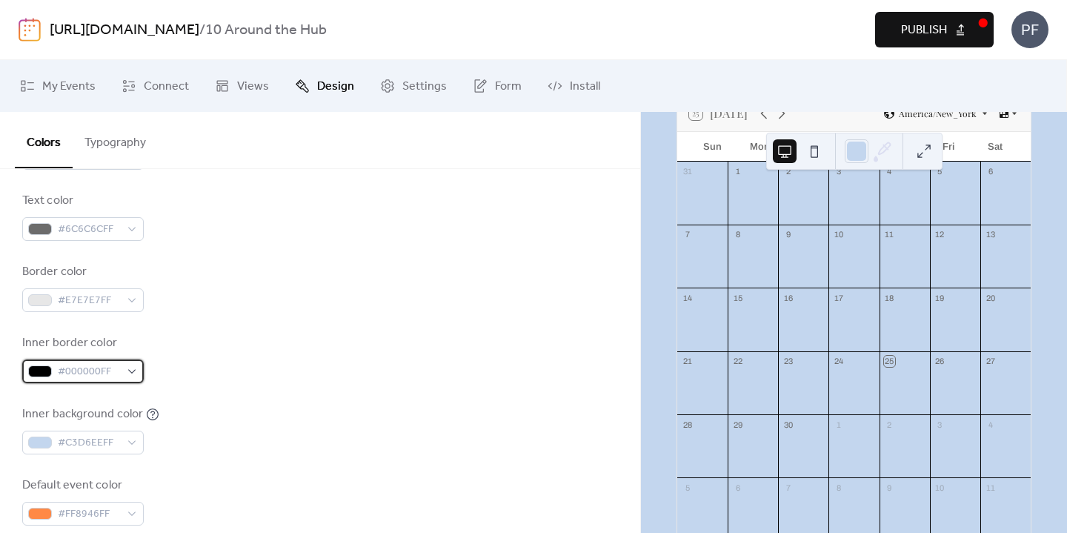
click at [130, 365] on div "#000000FF" at bounding box center [83, 371] width 122 height 24
click at [361, 296] on div "Border color #E7E7E7FF" at bounding box center [320, 287] width 596 height 49
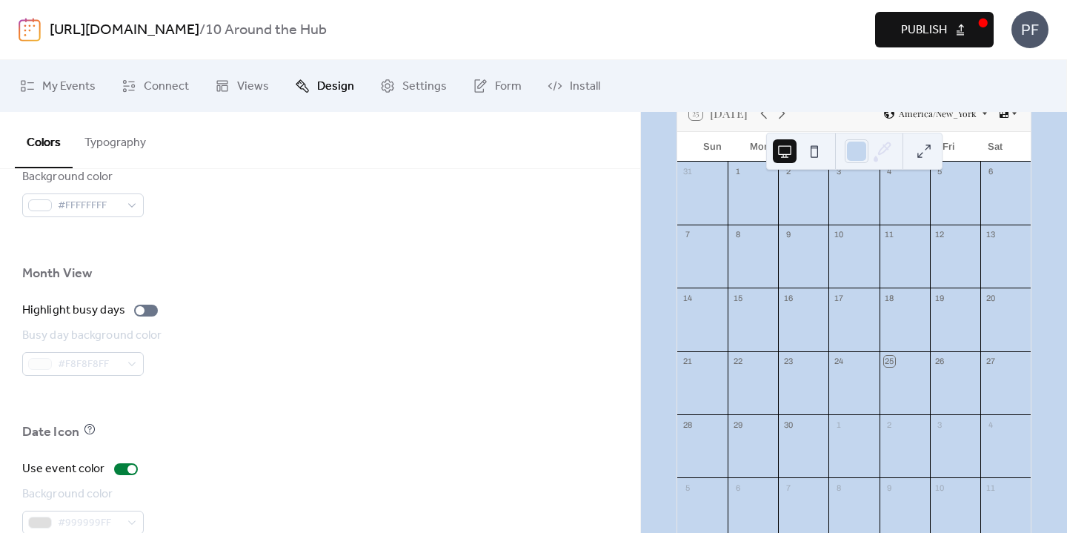
scroll to position [867, 0]
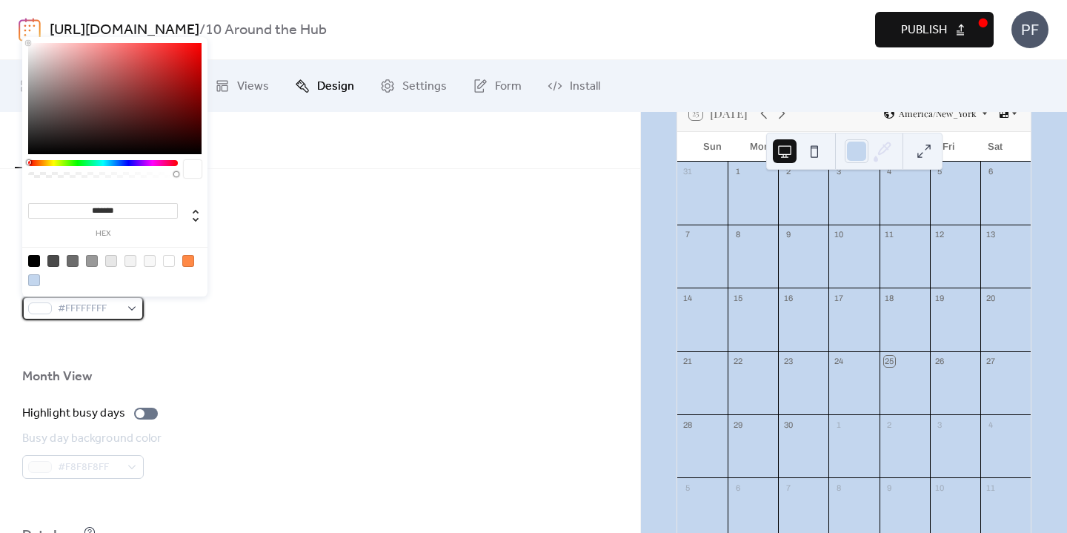
click at [125, 301] on div "#FFFFFFFF" at bounding box center [83, 308] width 122 height 24
click at [125, 262] on div at bounding box center [131, 261] width 12 height 12
type input "*******"
click at [607, 190] on div at bounding box center [320, 210] width 596 height 47
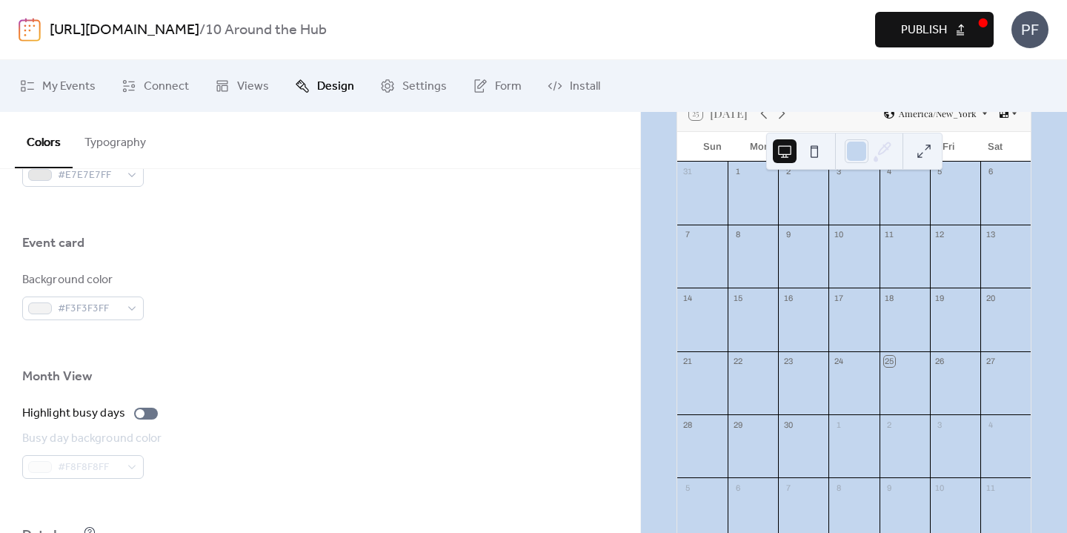
click at [820, 149] on button at bounding box center [815, 151] width 24 height 24
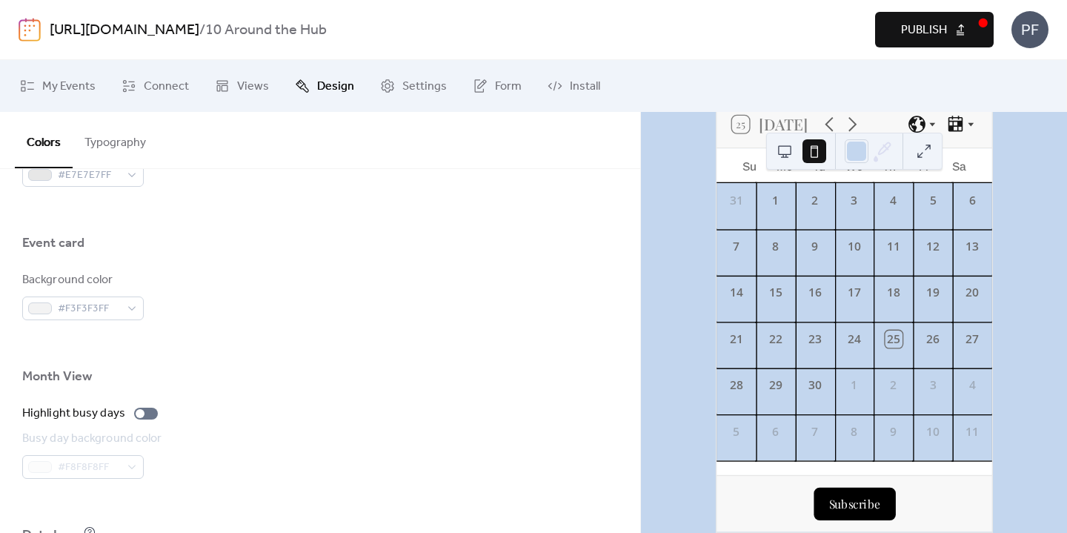
click at [466, 263] on div at bounding box center [320, 265] width 596 height 12
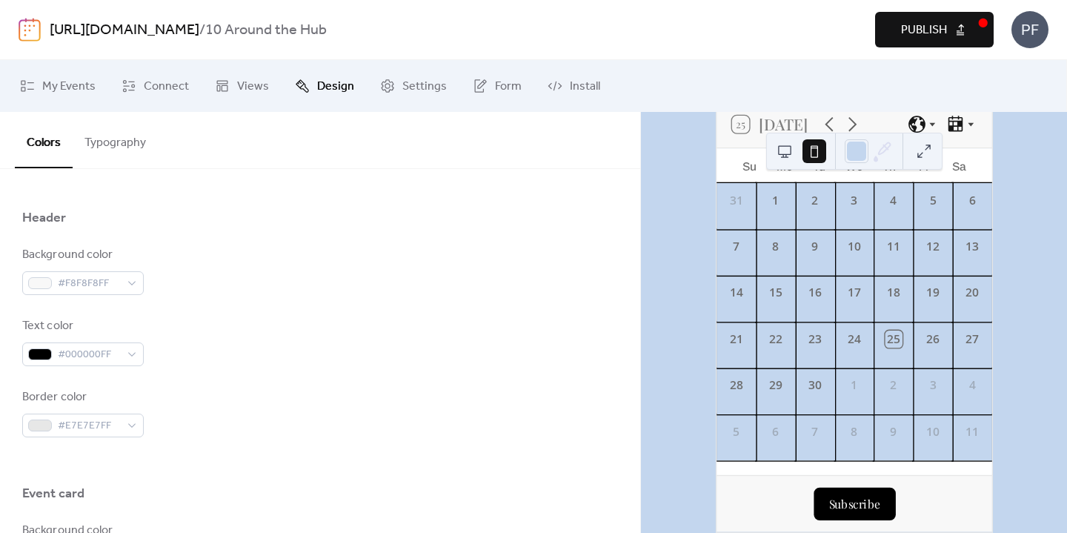
scroll to position [613, 0]
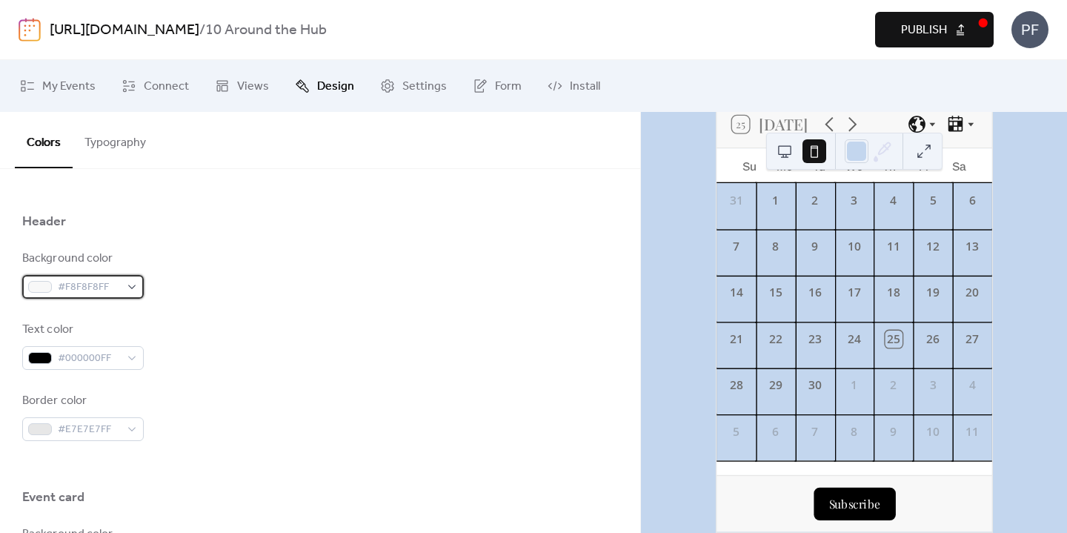
click at [82, 279] on span "#F8F8F8FF" at bounding box center [89, 288] width 62 height 18
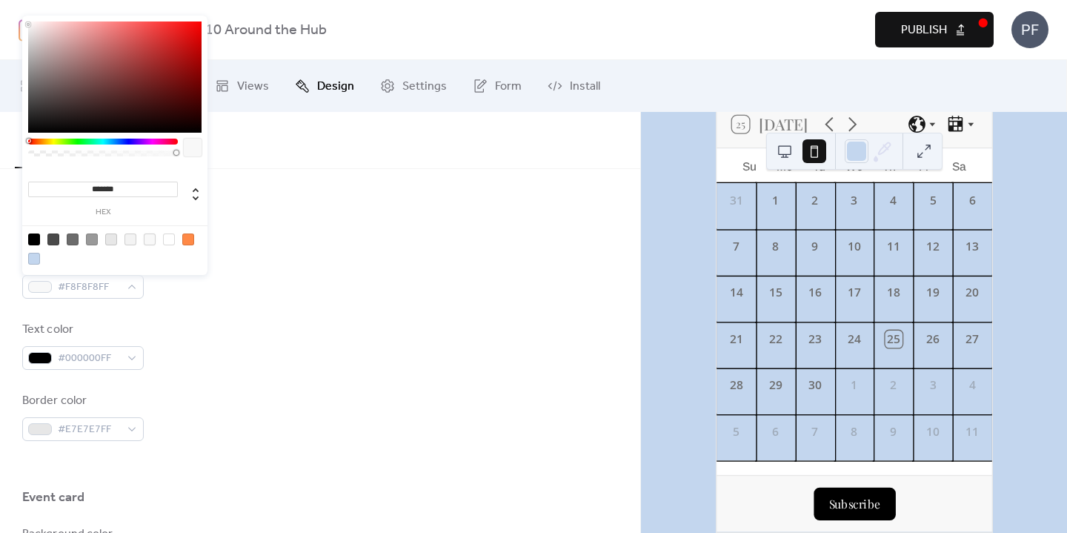
click at [149, 243] on div at bounding box center [150, 239] width 12 height 12
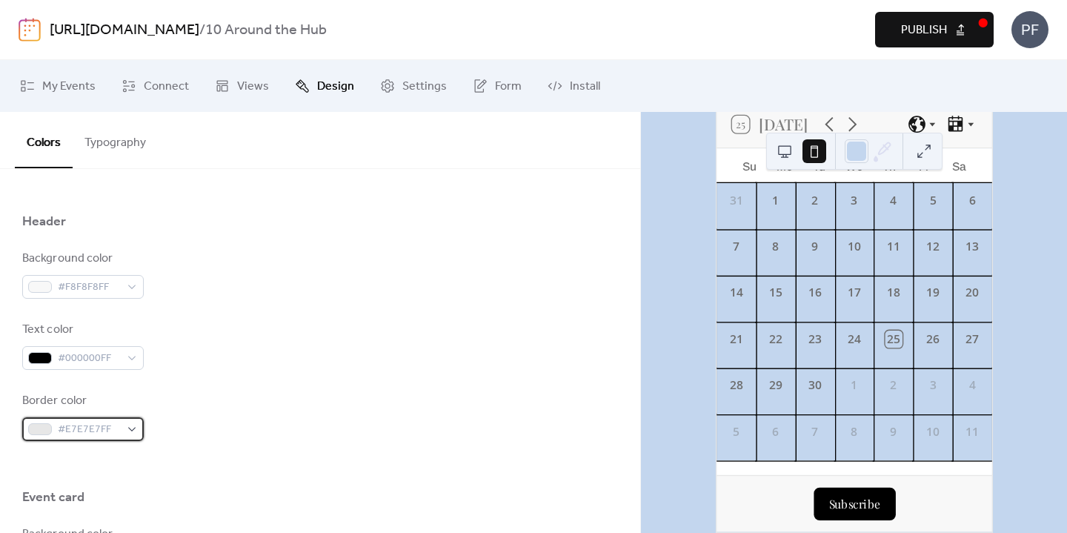
click at [52, 429] on div "#E7E7E7FF" at bounding box center [83, 429] width 122 height 24
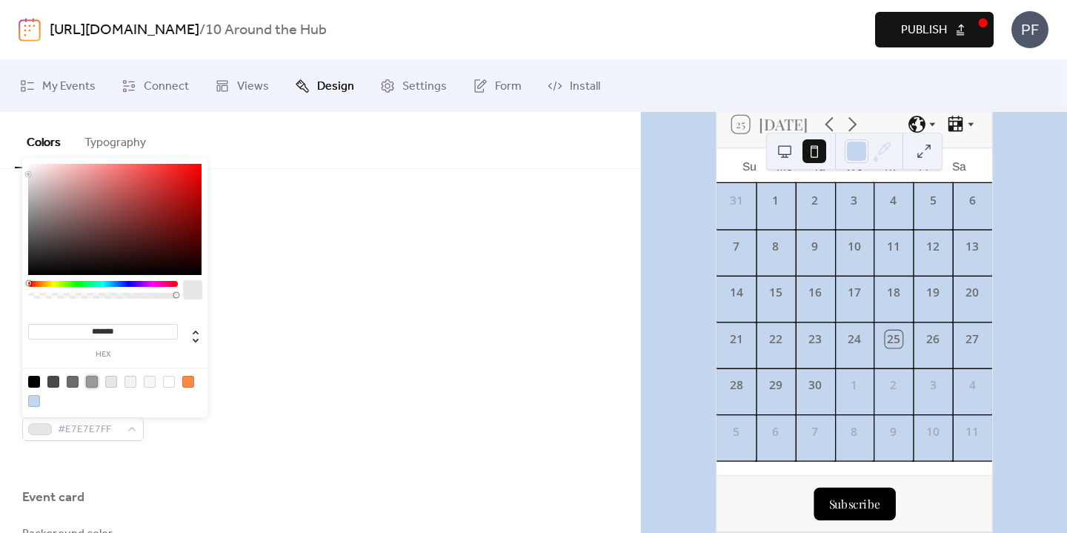
click at [90, 380] on div at bounding box center [92, 382] width 12 height 12
type input "*******"
click at [395, 367] on div "Text color #000000FF" at bounding box center [320, 345] width 596 height 49
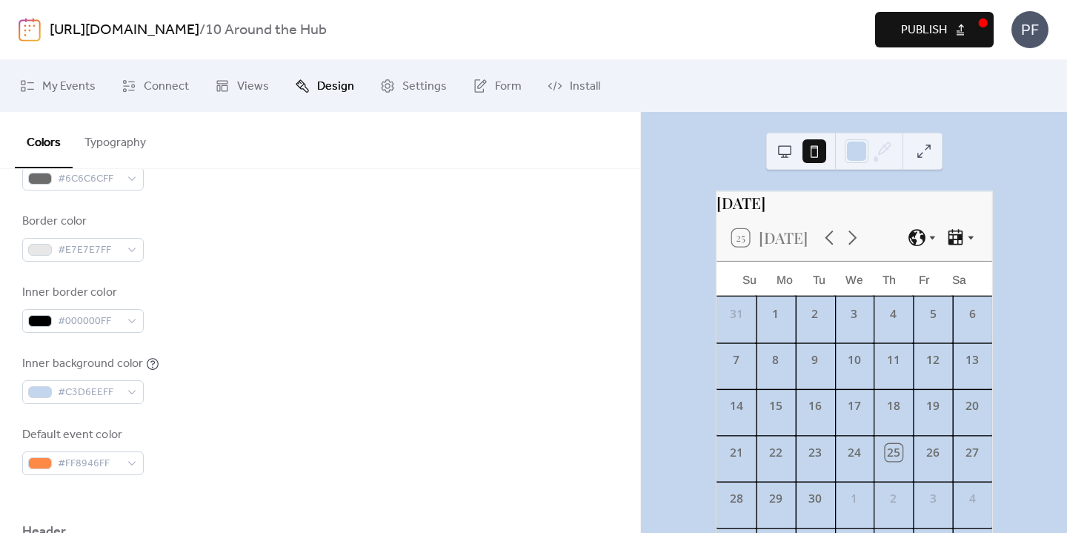
scroll to position [302, 0]
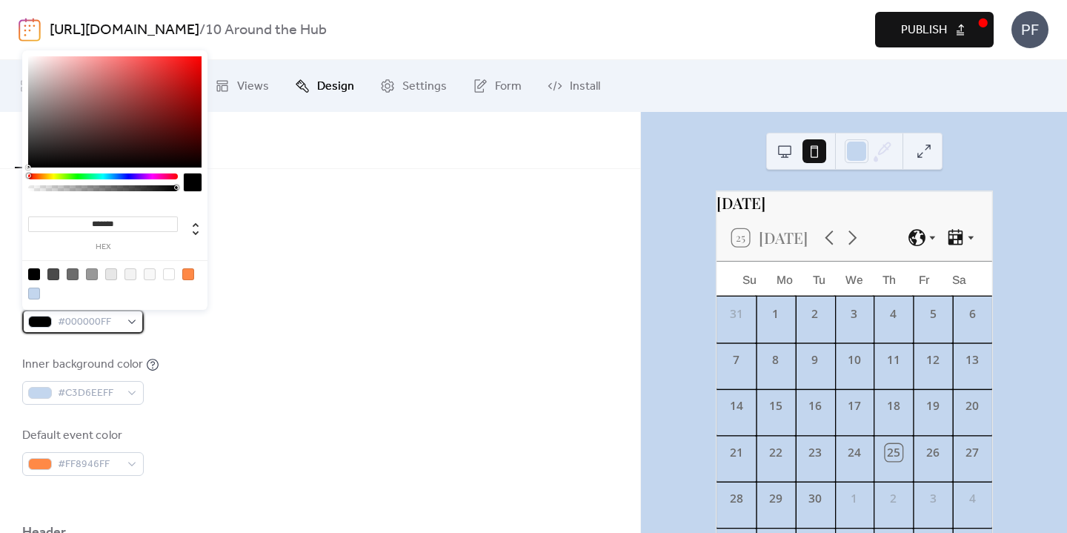
click at [130, 318] on div "#000000FF" at bounding box center [83, 322] width 122 height 24
click at [305, 181] on div "Text color #6C6C6CFF" at bounding box center [320, 166] width 596 height 49
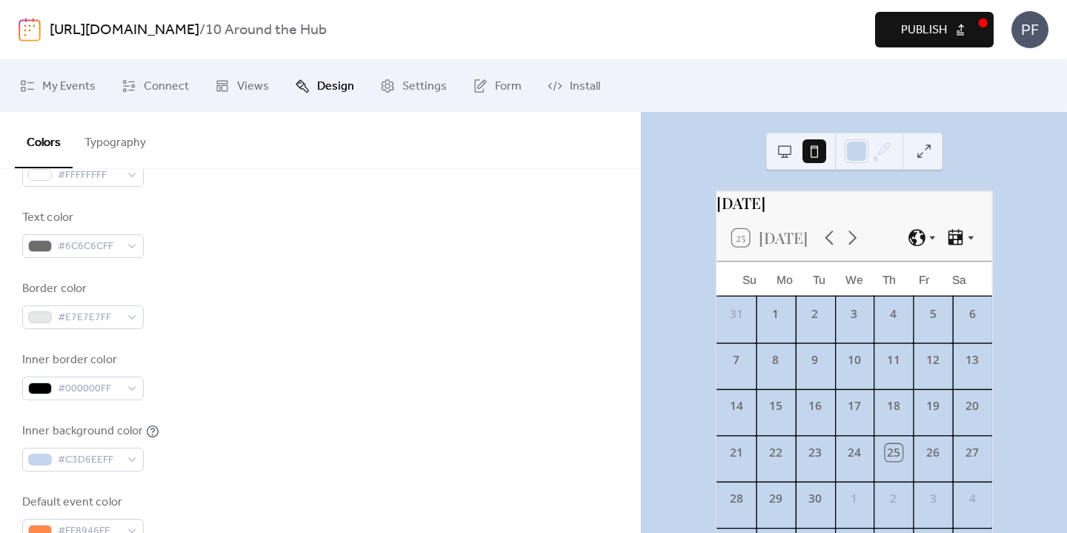
scroll to position [239, 0]
click at [102, 308] on span "#E7E7E7FF" at bounding box center [89, 315] width 62 height 18
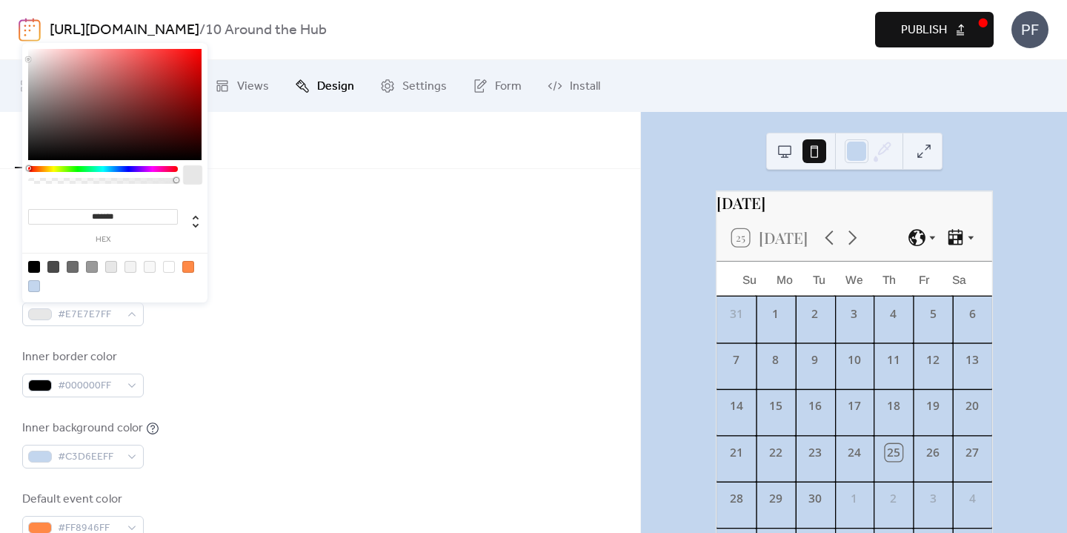
click at [111, 173] on div at bounding box center [103, 179] width 150 height 26
drag, startPoint x: 96, startPoint y: 165, endPoint x: 88, endPoint y: 160, distance: 9.7
click at [89, 162] on div "******* hex" at bounding box center [114, 174] width 185 height 262
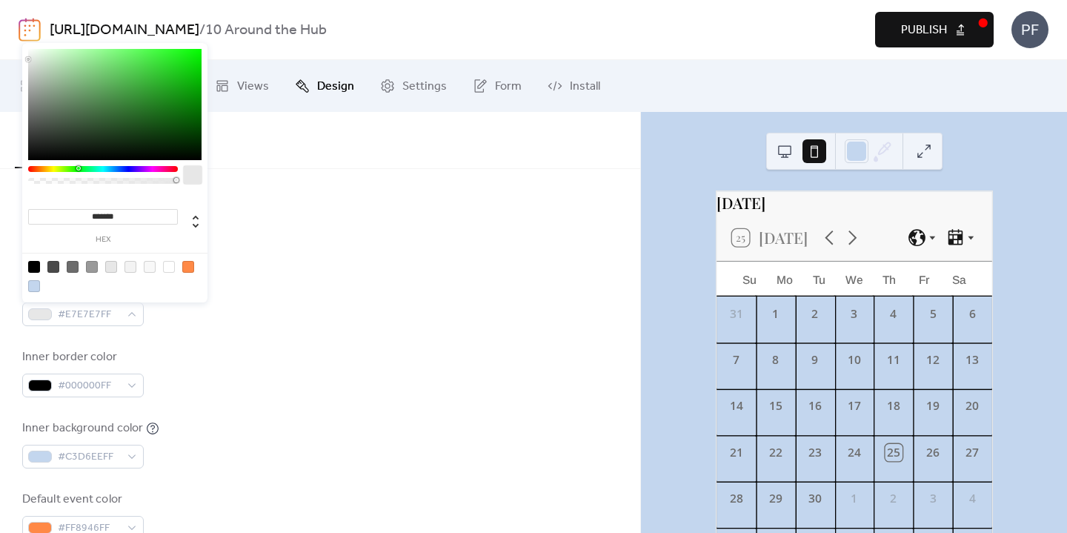
click at [78, 167] on div at bounding box center [103, 169] width 150 height 6
click at [144, 143] on div at bounding box center [114, 104] width 173 height 111
type input "*******"
drag, startPoint x: 143, startPoint y: 139, endPoint x: 142, endPoint y: 124, distance: 14.8
click at [143, 124] on div at bounding box center [114, 104] width 173 height 111
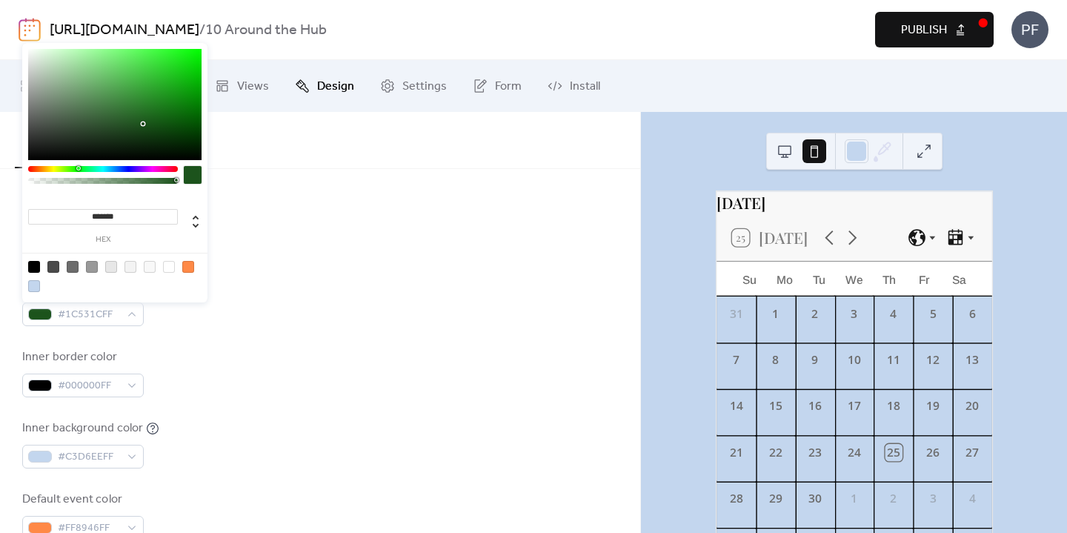
click at [455, 323] on div "Border color #1C531CFF" at bounding box center [320, 301] width 596 height 49
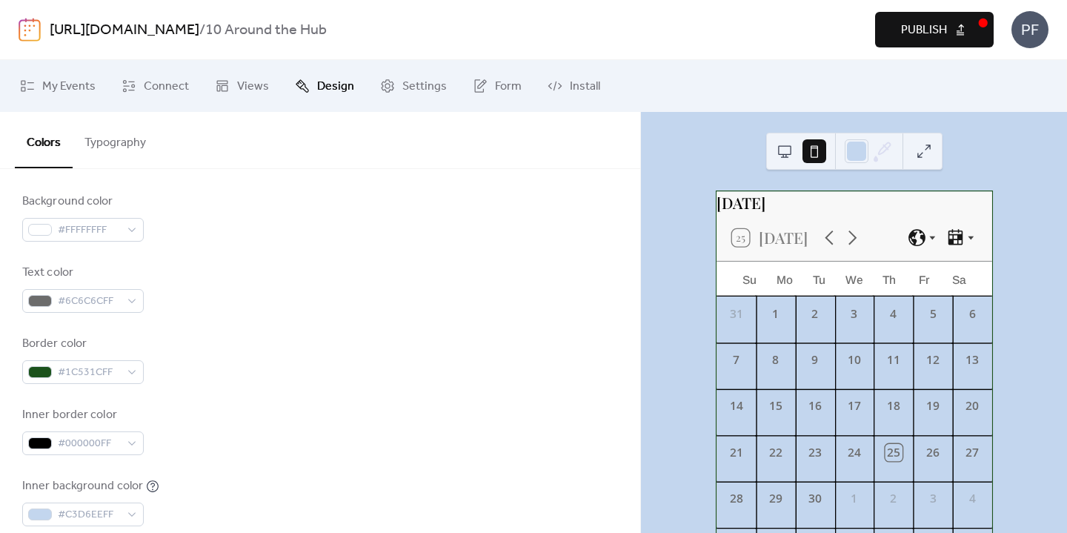
scroll to position [179, 0]
click at [102, 299] on span "#6C6C6CFF" at bounding box center [89, 304] width 62 height 18
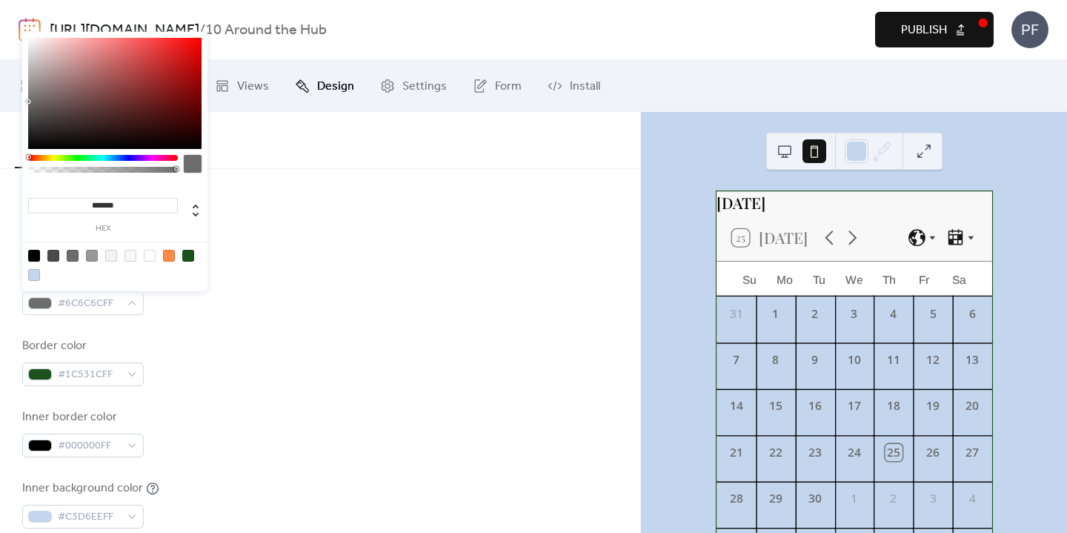
click at [151, 258] on div at bounding box center [150, 256] width 12 height 12
type input "*******"
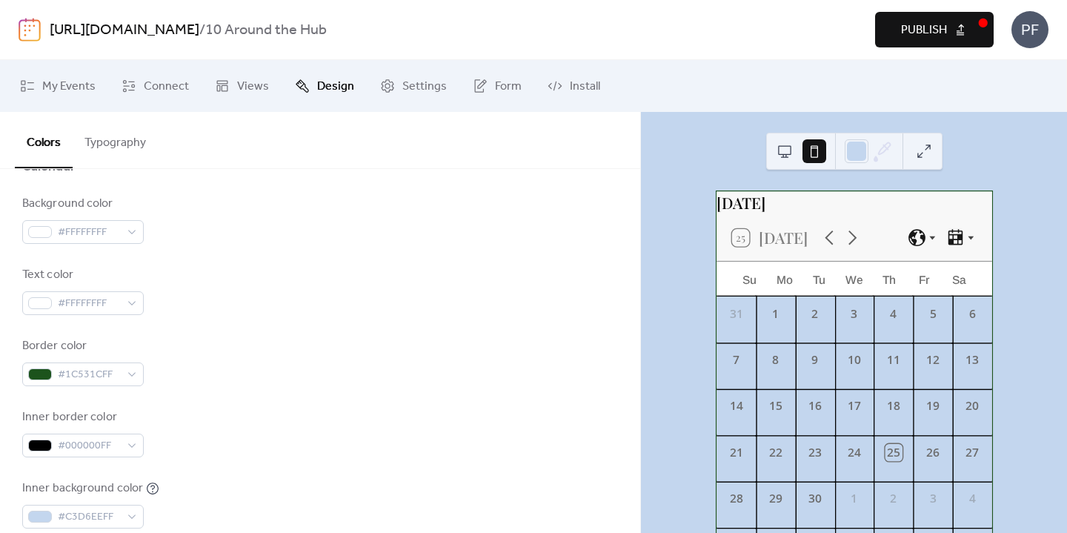
click at [340, 298] on div "Text color #FFFFFFFF" at bounding box center [320, 290] width 596 height 49
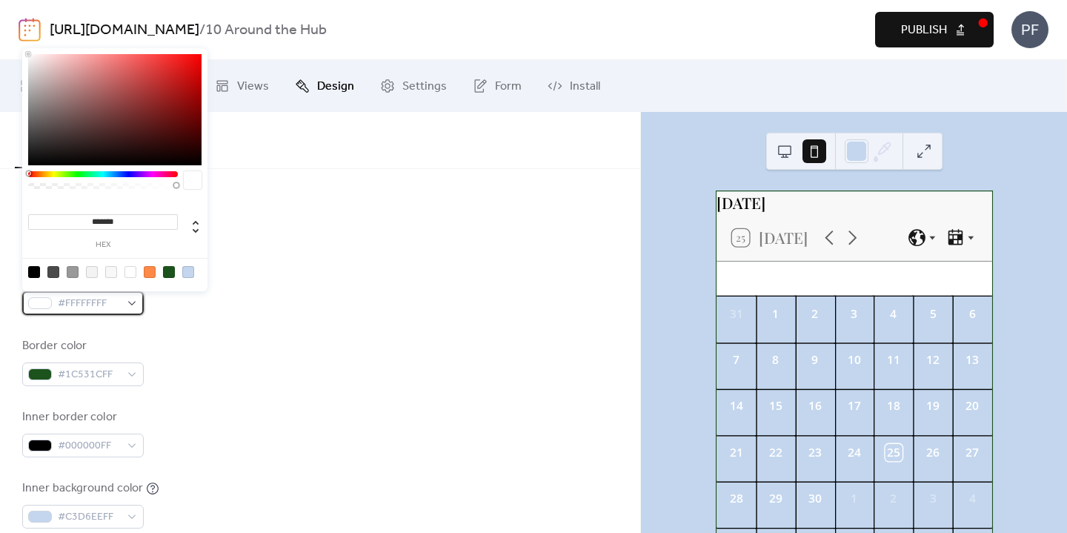
click at [113, 311] on span "#FFFFFFFF" at bounding box center [89, 304] width 62 height 18
click at [144, 273] on div at bounding box center [150, 272] width 12 height 12
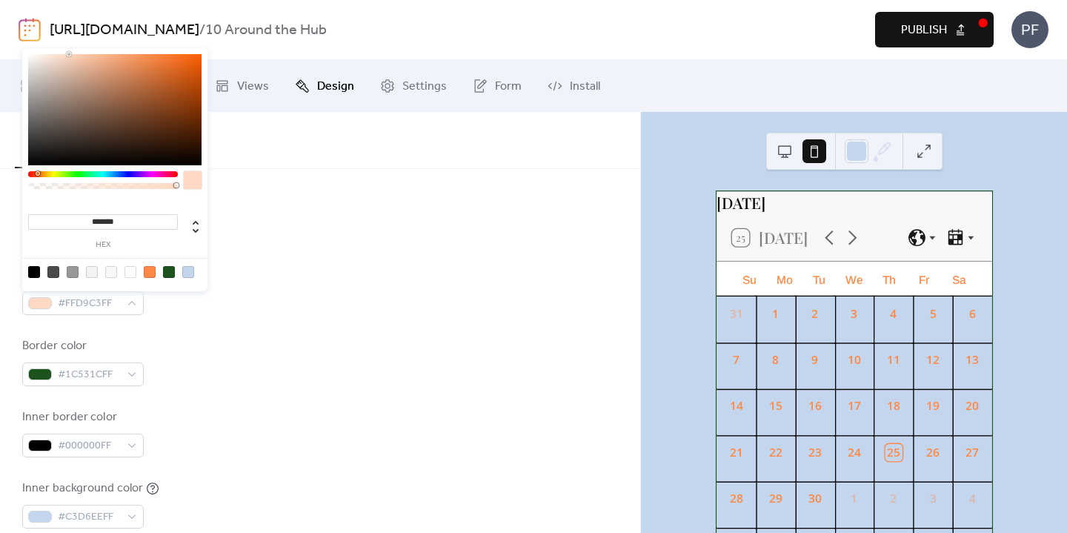
click at [70, 54] on div at bounding box center [114, 109] width 173 height 111
type input "***"
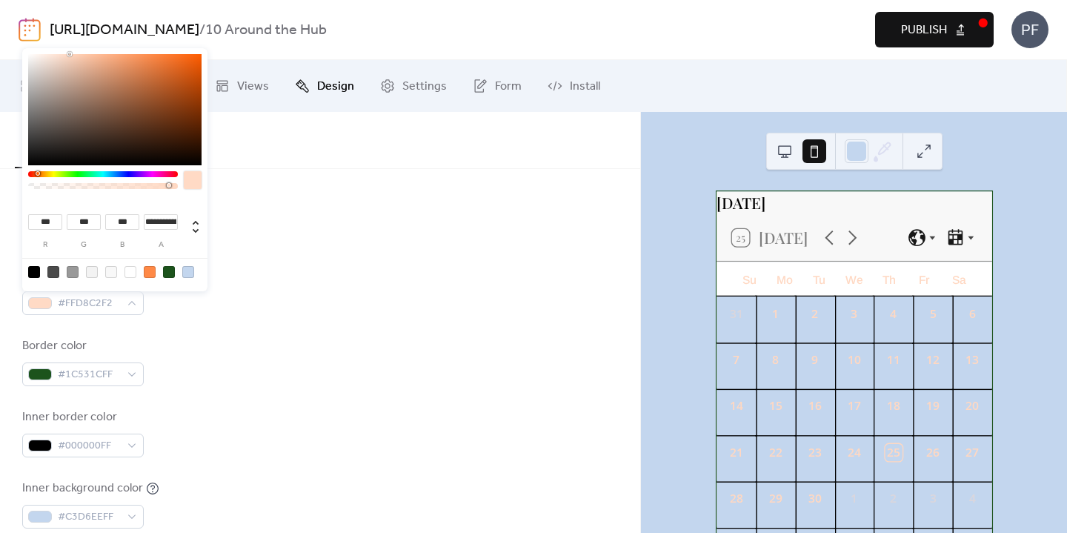
type input "**********"
drag, startPoint x: 171, startPoint y: 186, endPoint x: 162, endPoint y: 186, distance: 8.9
click at [161, 187] on div at bounding box center [102, 186] width 145 height 6
click at [333, 194] on div at bounding box center [320, 189] width 596 height 12
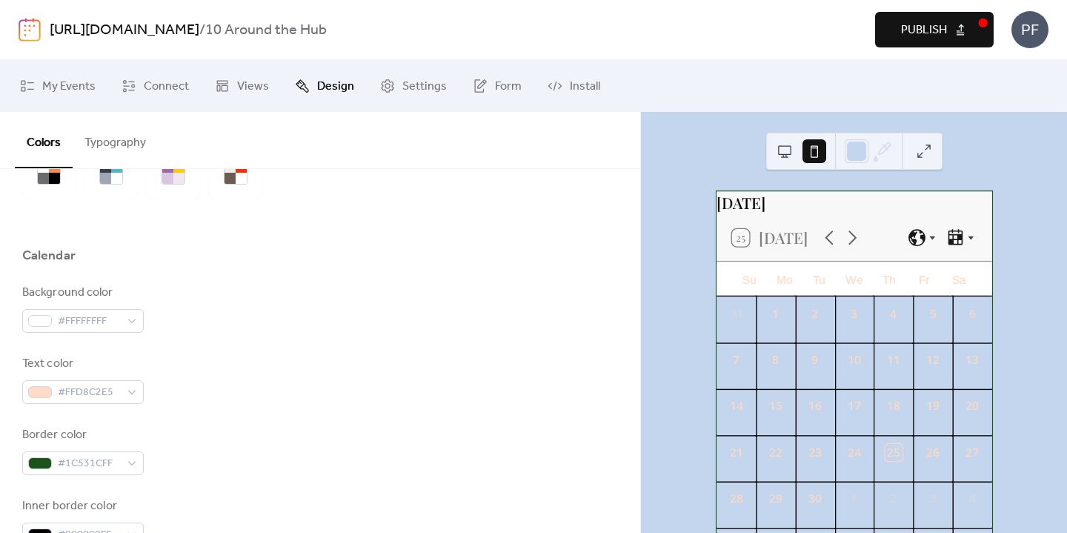
scroll to position [88, 0]
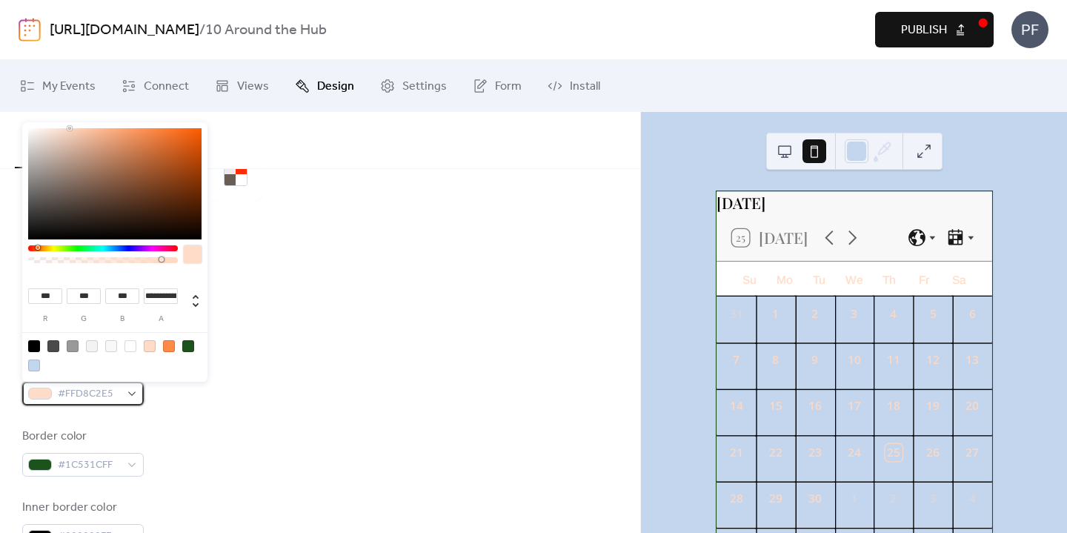
click at [36, 400] on div "#FFD8C2E5" at bounding box center [83, 394] width 122 height 24
click at [109, 345] on div at bounding box center [111, 346] width 12 height 12
type input "***"
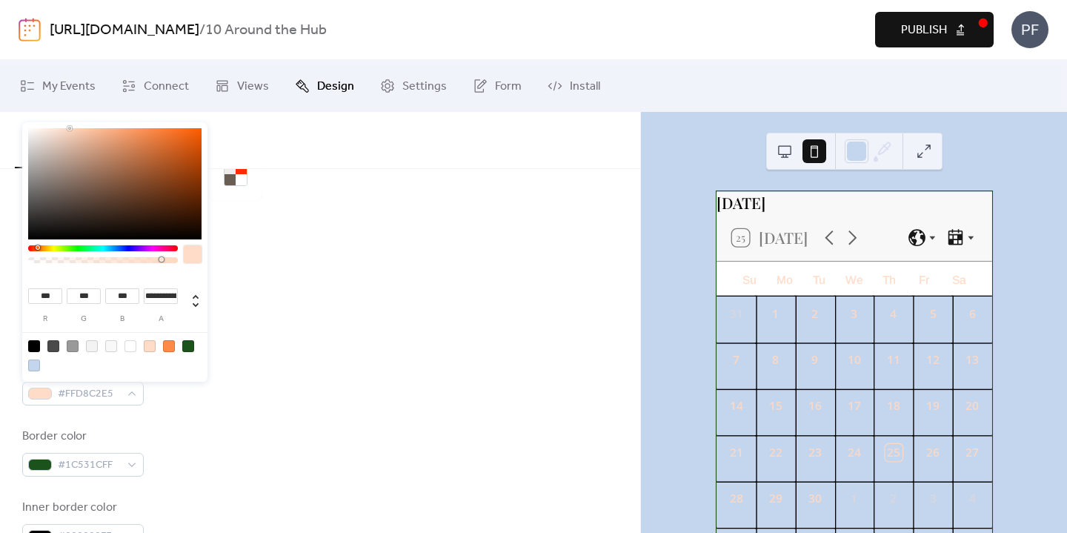
type input "*"
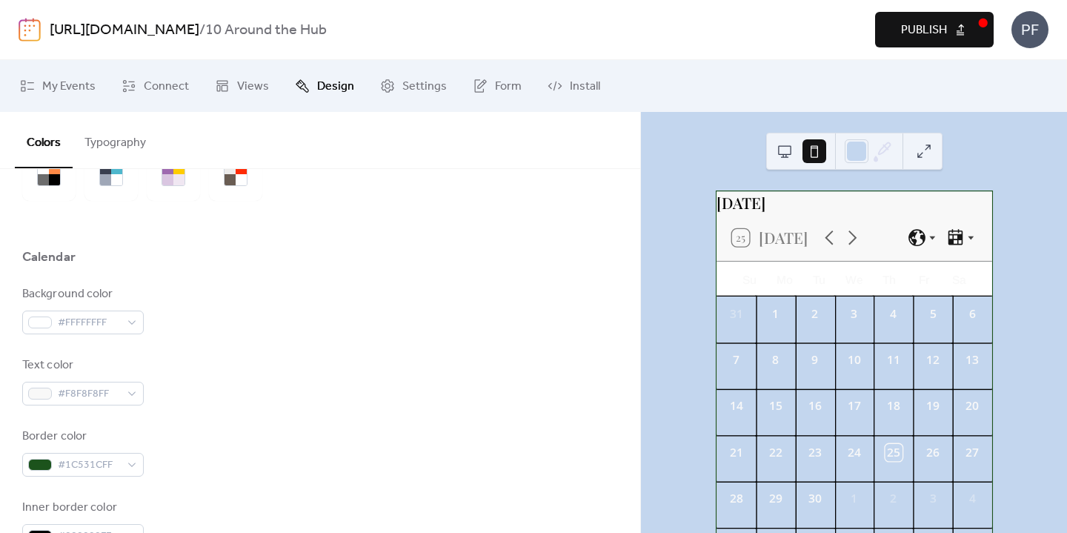
click at [396, 302] on div "Background color #FFFFFFFF" at bounding box center [320, 309] width 596 height 49
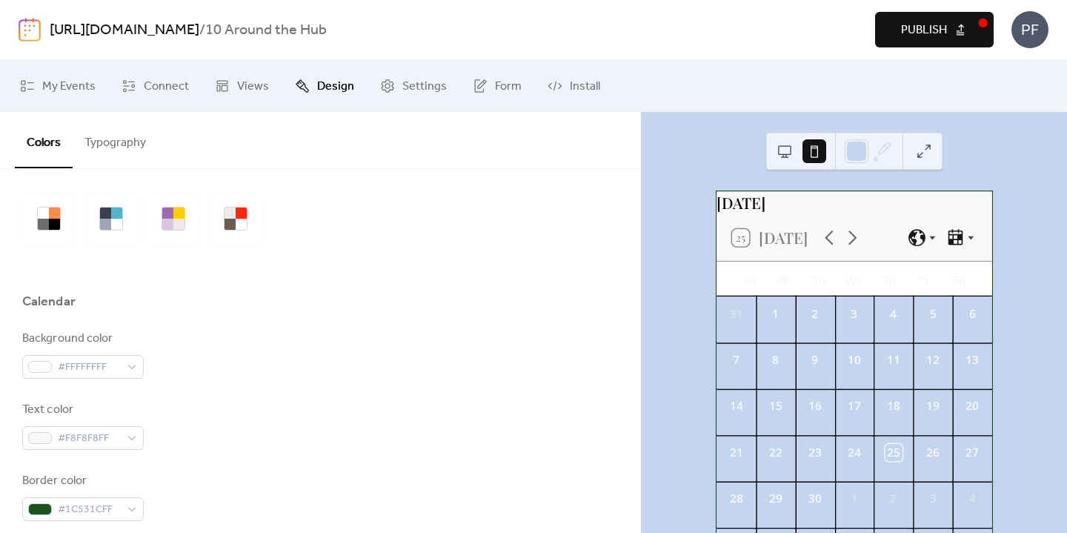
scroll to position [43, 0]
click at [59, 365] on span "#FFFFFFFF" at bounding box center [89, 368] width 62 height 18
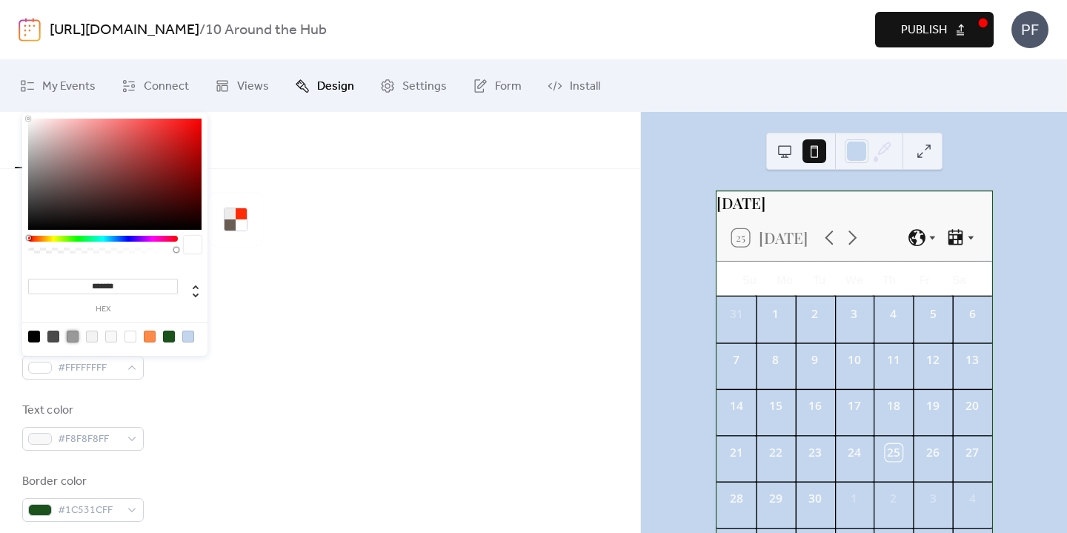
click at [72, 336] on div at bounding box center [73, 337] width 12 height 12
type input "*******"
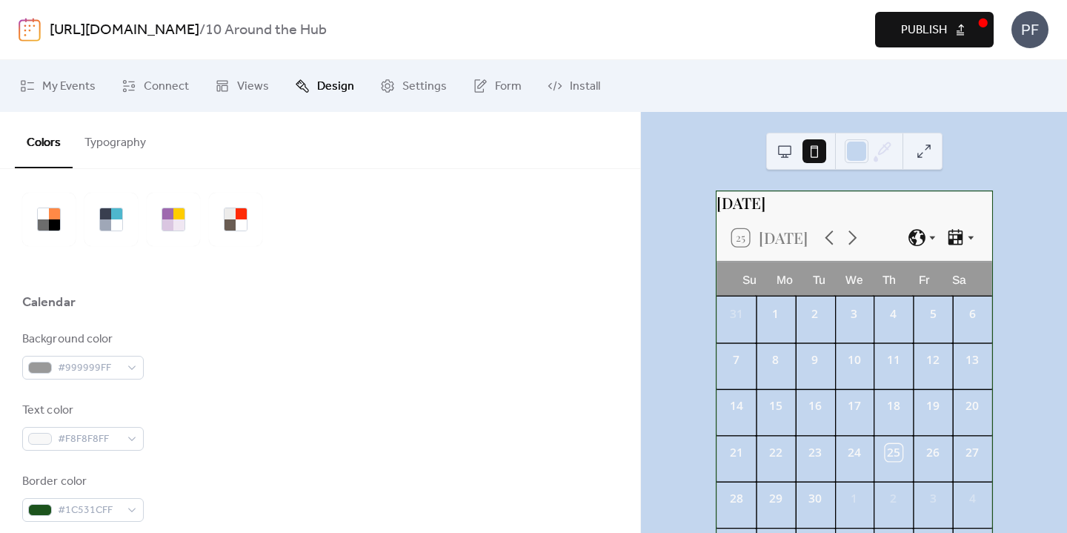
click at [240, 315] on div "Calendar" at bounding box center [320, 305] width 596 height 25
click at [95, 359] on span "#999999FF" at bounding box center [89, 368] width 62 height 18
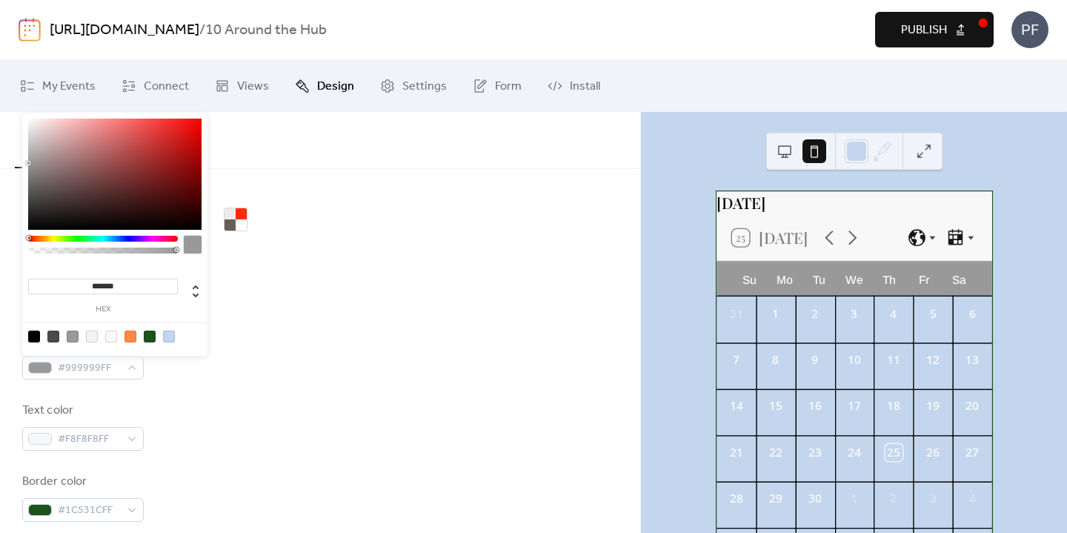
click at [408, 322] on div at bounding box center [320, 325] width 596 height 12
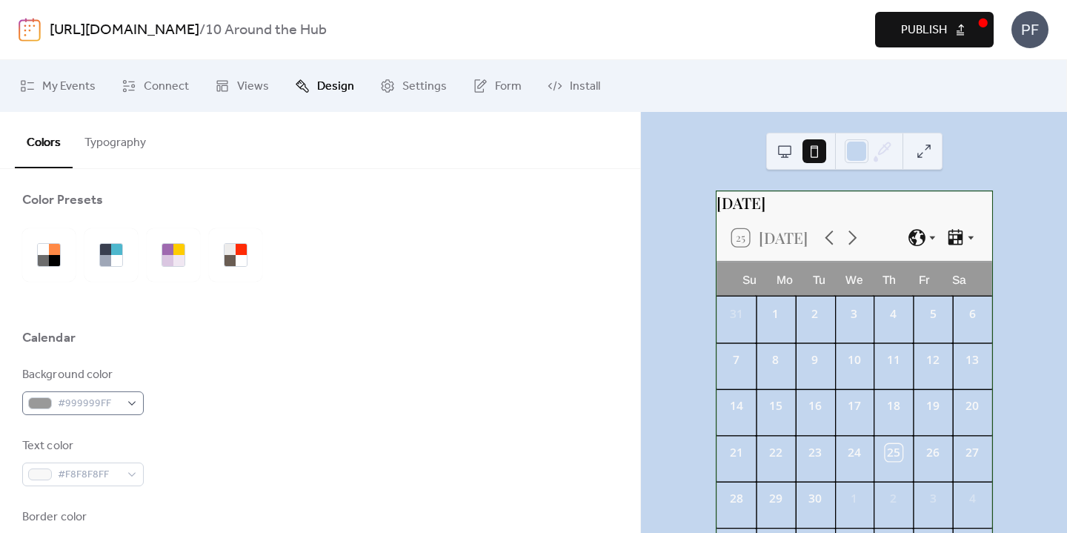
scroll to position [9, 0]
click at [64, 409] on span "#999999FF" at bounding box center [89, 403] width 62 height 18
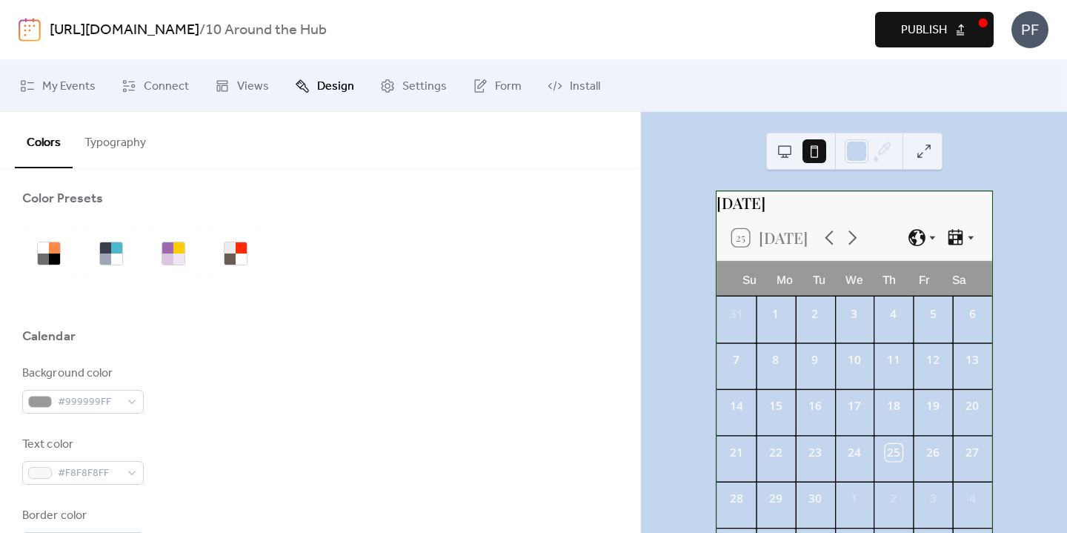
scroll to position [494, 0]
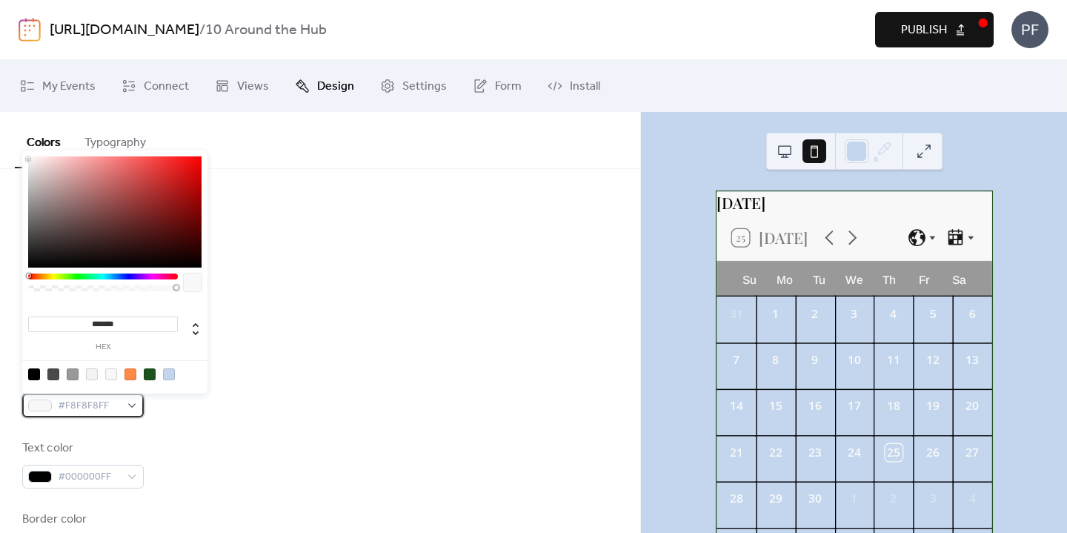
click at [123, 404] on div "#F8F8F8FF" at bounding box center [83, 406] width 122 height 24
click at [170, 376] on div at bounding box center [169, 374] width 12 height 12
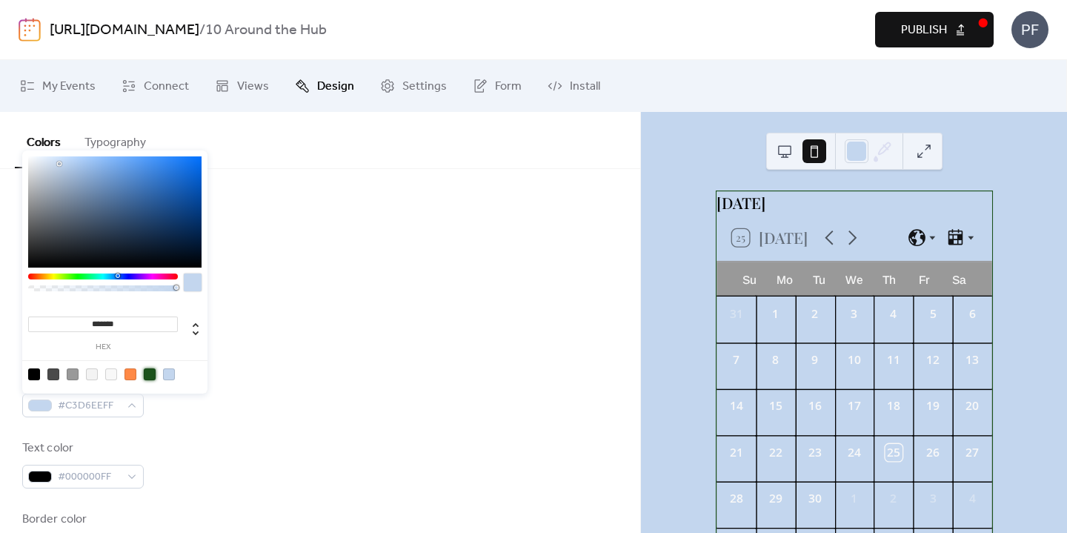
click at [150, 375] on div at bounding box center [150, 374] width 12 height 12
type input "*******"
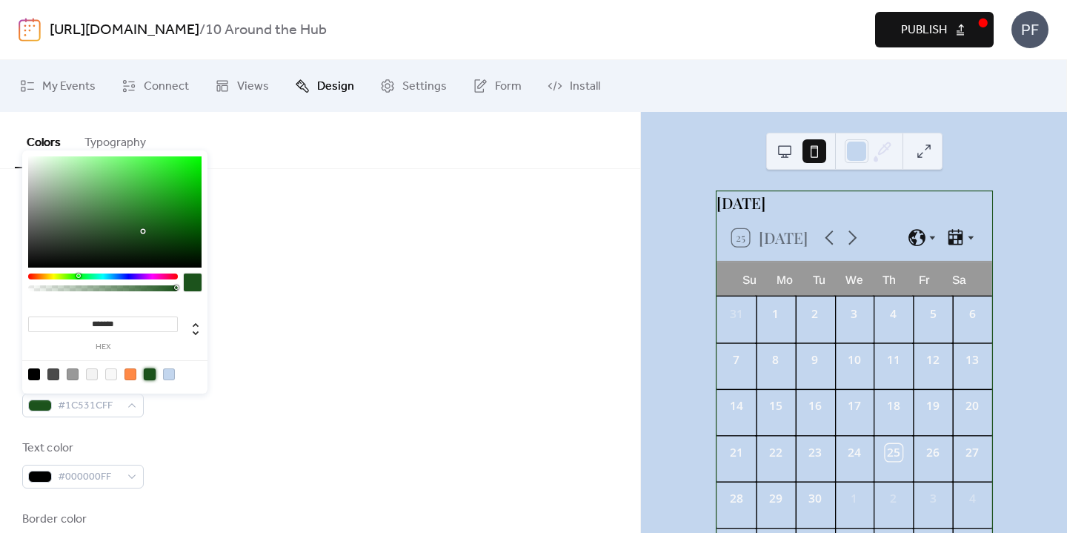
click at [382, 305] on div at bounding box center [320, 307] width 596 height 47
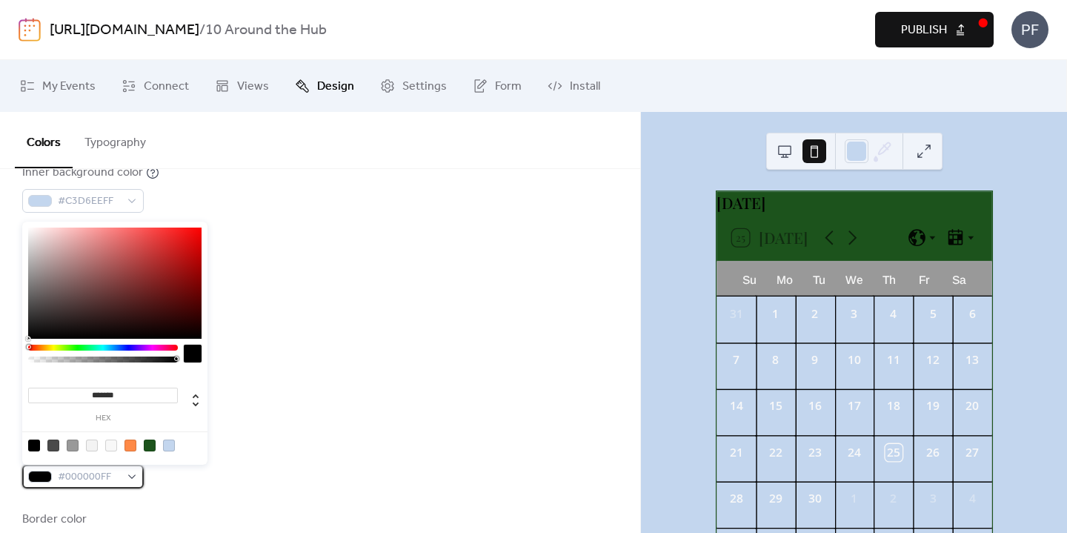
click at [63, 481] on span "#000000FF" at bounding box center [89, 477] width 62 height 18
click at [110, 444] on div at bounding box center [111, 445] width 12 height 12
type input "*******"
click at [497, 265] on div "Default event color #FF8946FF" at bounding box center [320, 259] width 596 height 49
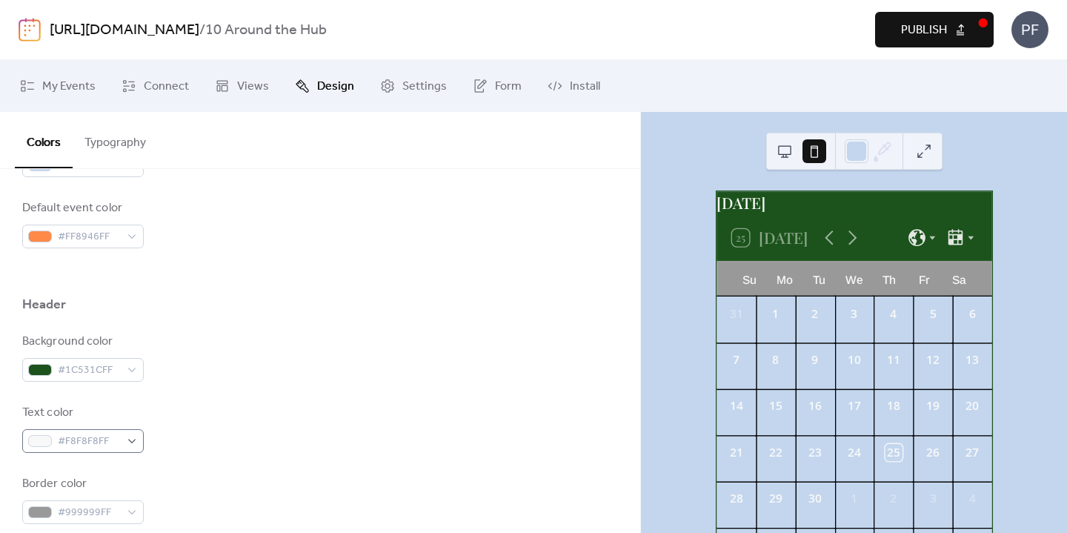
scroll to position [545, 0]
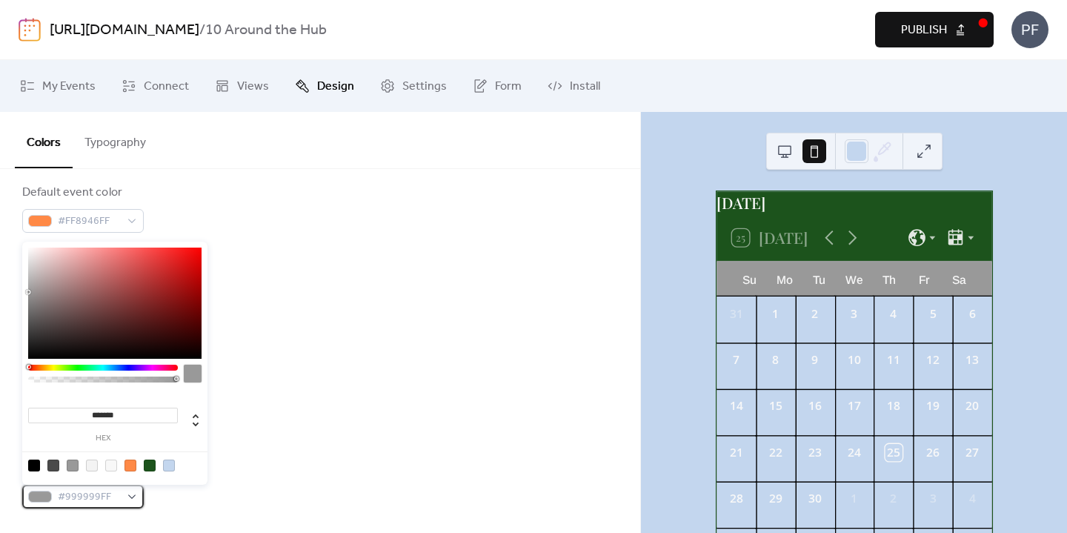
click at [56, 494] on div "#999999FF" at bounding box center [83, 497] width 122 height 24
click at [33, 464] on div at bounding box center [34, 465] width 12 height 12
type input "*******"
click at [399, 304] on div "Header" at bounding box center [320, 292] width 596 height 25
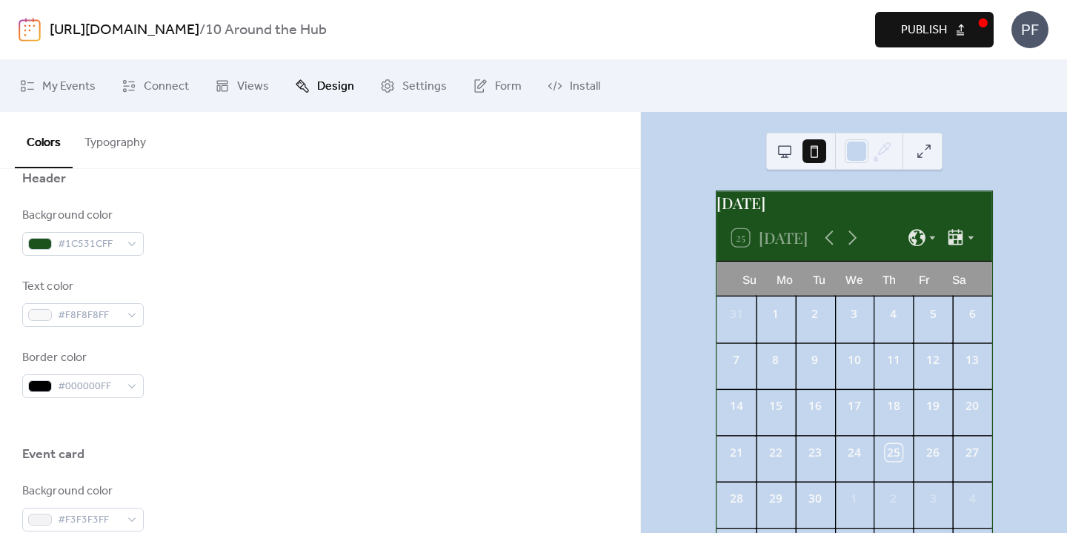
scroll to position [746, 0]
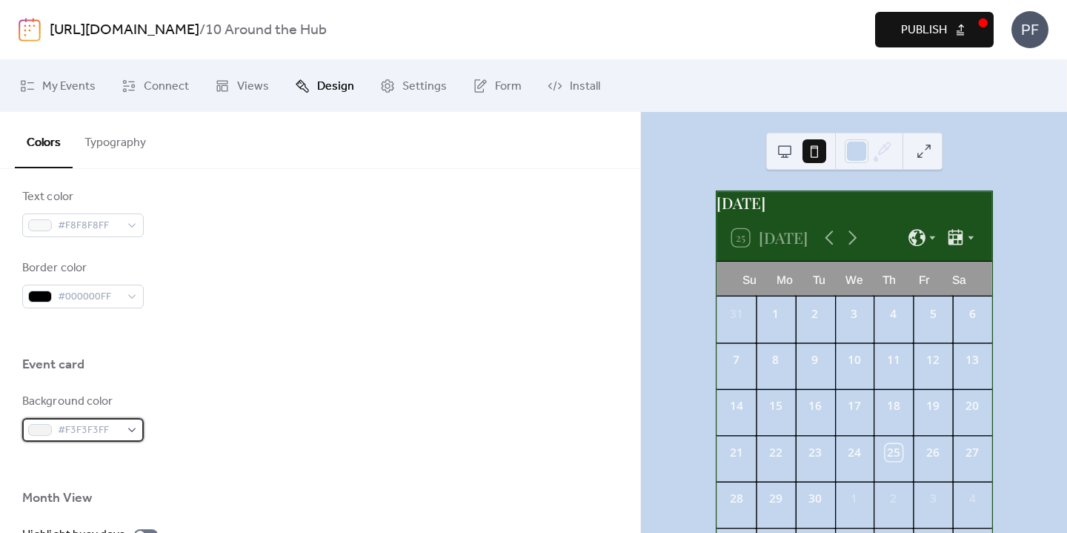
click at [79, 427] on span "#F3F3F3FF" at bounding box center [89, 431] width 62 height 18
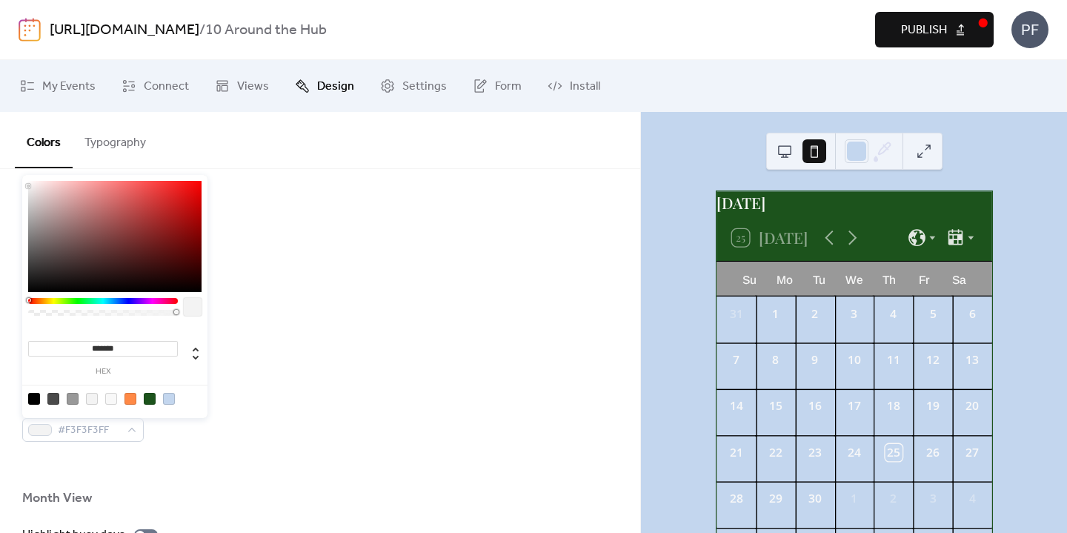
click at [110, 392] on div at bounding box center [115, 398] width 188 height 27
click at [110, 396] on div at bounding box center [111, 399] width 12 height 12
type input "*******"
click at [325, 273] on div "Border color #000000FF" at bounding box center [320, 283] width 596 height 49
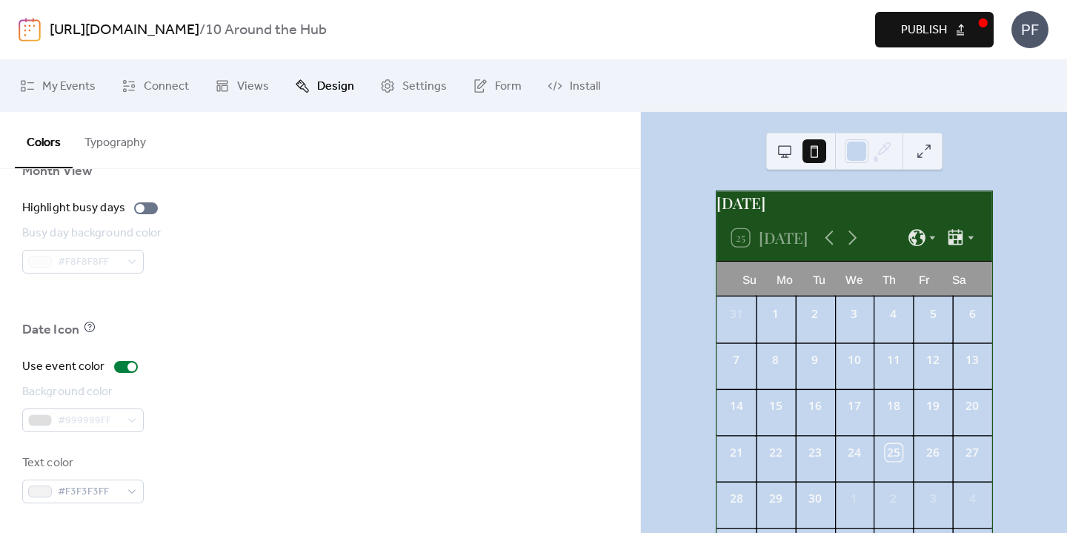
scroll to position [1072, 0]
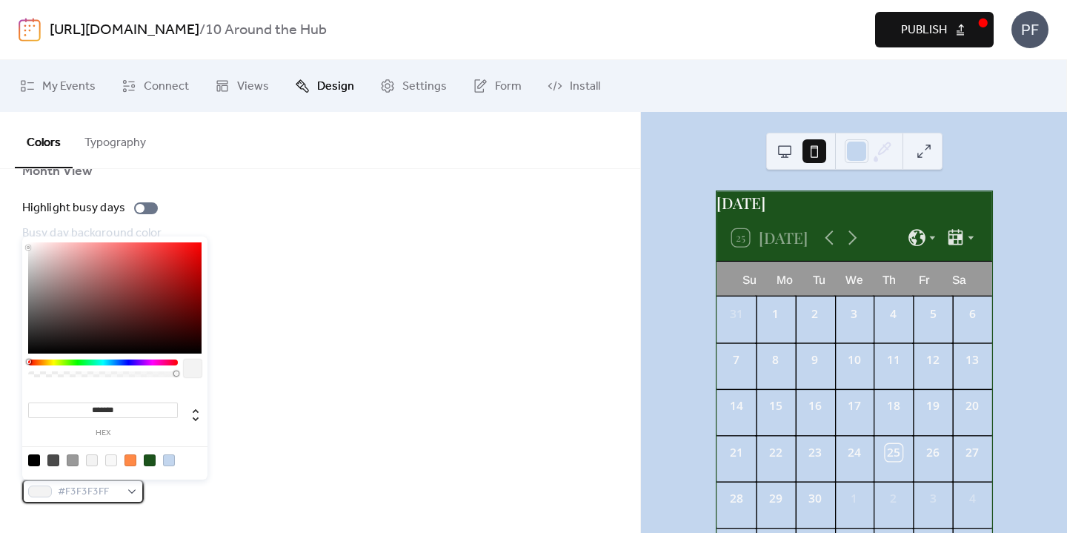
click at [87, 498] on span "#F3F3F3FF" at bounding box center [89, 492] width 62 height 18
click at [113, 461] on div at bounding box center [111, 460] width 12 height 12
type input "*******"
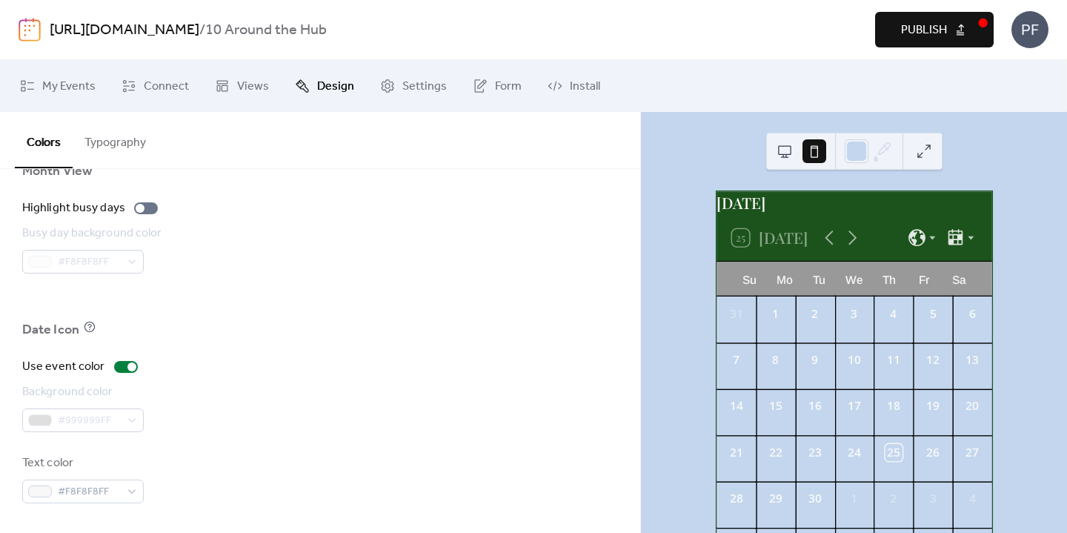
click at [364, 354] on div at bounding box center [320, 352] width 596 height 12
click at [370, 366] on div "Use event color" at bounding box center [320, 367] width 596 height 18
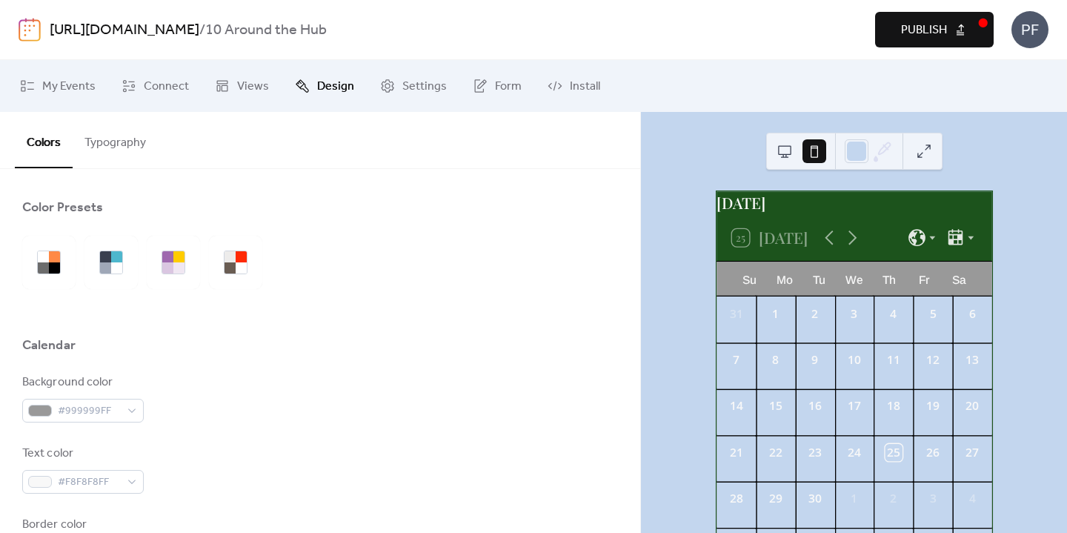
scroll to position [0, 0]
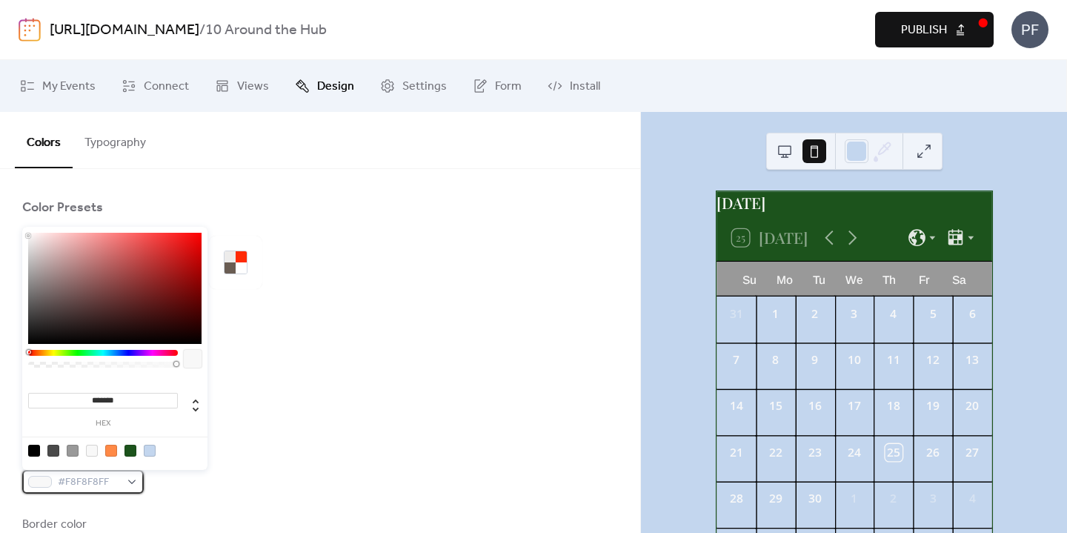
click at [125, 477] on div "#F8F8F8FF" at bounding box center [83, 482] width 122 height 24
drag, startPoint x: 134, startPoint y: 399, endPoint x: 0, endPoint y: 358, distance: 140.2
click at [0, 358] on body "https://ritzcarltonboston.247activities.com / 10 Around the Hub Preview Publish…" at bounding box center [533, 266] width 1067 height 533
click at [199, 411] on icon at bounding box center [196, 405] width 18 height 18
click at [199, 412] on icon at bounding box center [196, 405] width 18 height 18
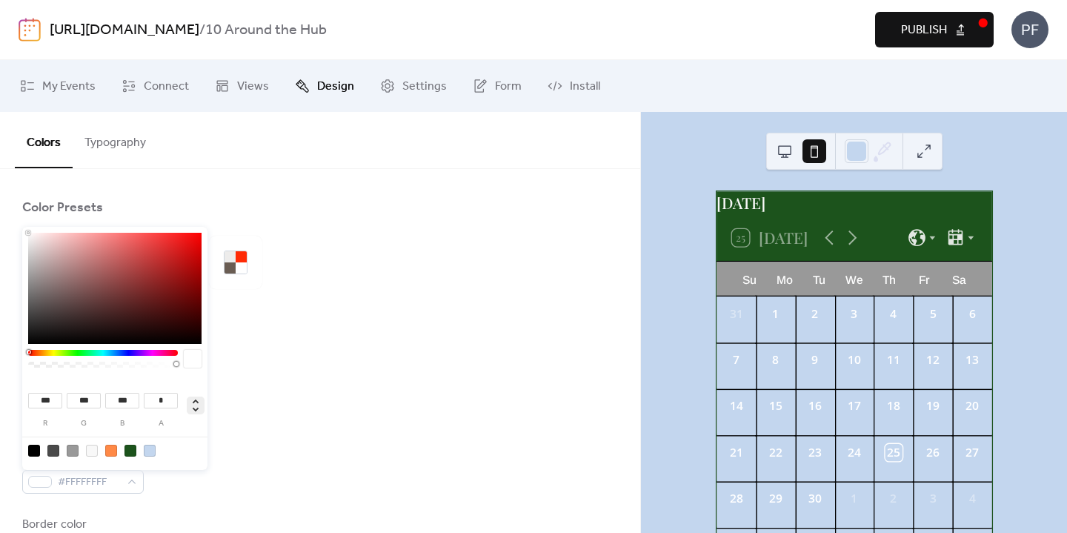
type input "*"
type input "**"
type input "****"
type input "***"
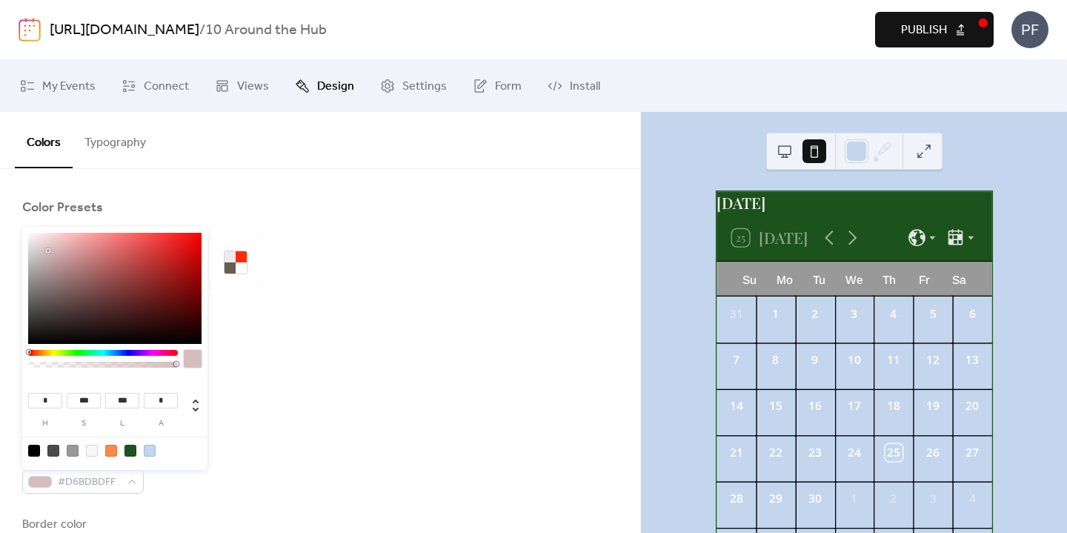
type input "***"
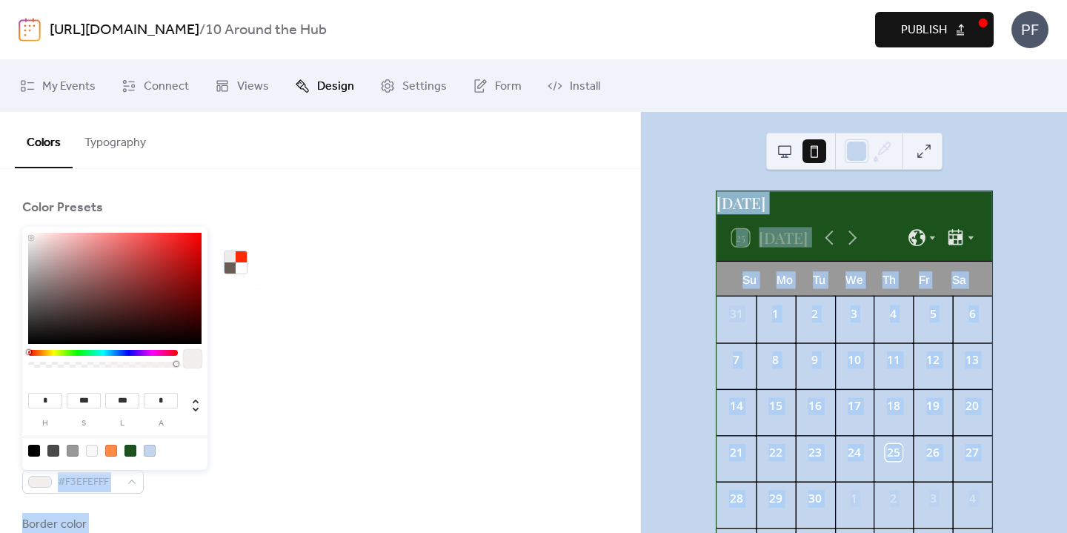
type input "**"
type input "****"
drag, startPoint x: 49, startPoint y: 250, endPoint x: 0, endPoint y: 199, distance: 70.8
click at [0, 199] on body "https://ritzcarltonboston.247activities.com / 10 Around the Hub Preview Publish…" at bounding box center [533, 266] width 1067 height 533
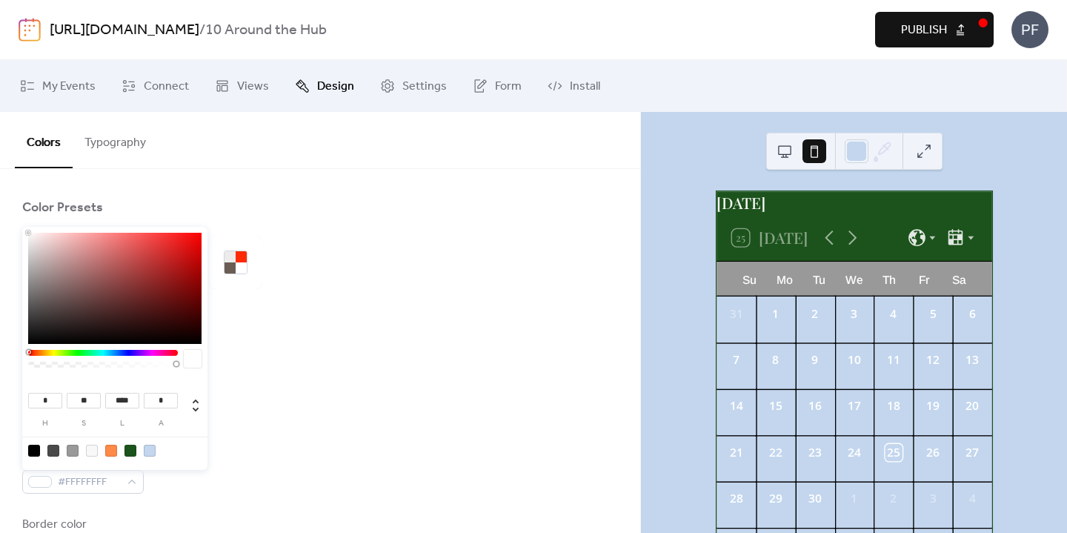
click at [448, 215] on div "Color Presets" at bounding box center [320, 211] width 596 height 25
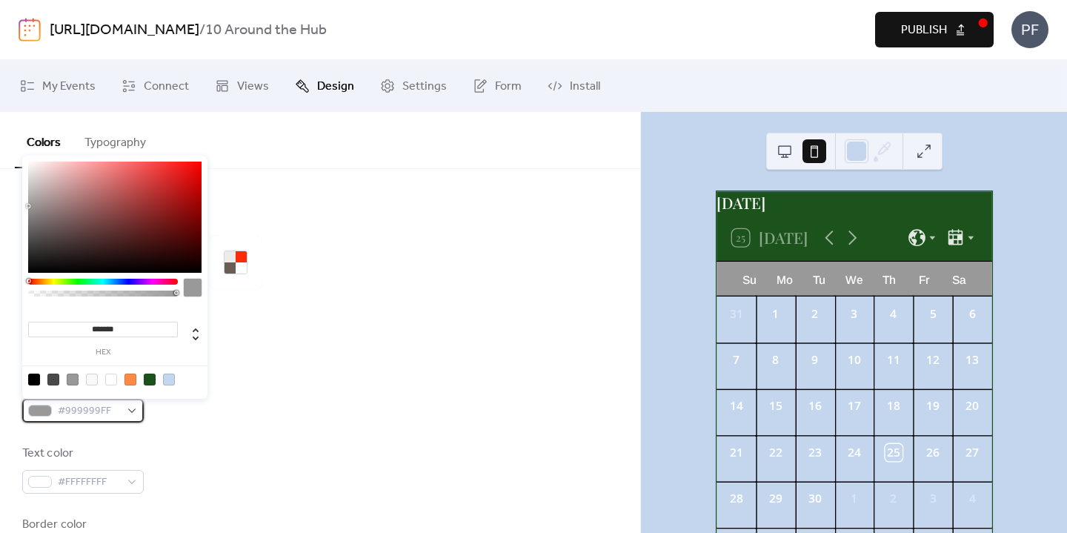
click at [76, 412] on span "#999999FF" at bounding box center [89, 411] width 62 height 18
click at [36, 378] on div at bounding box center [34, 380] width 12 height 12
type input "*******"
click at [458, 309] on div at bounding box center [320, 312] width 596 height 47
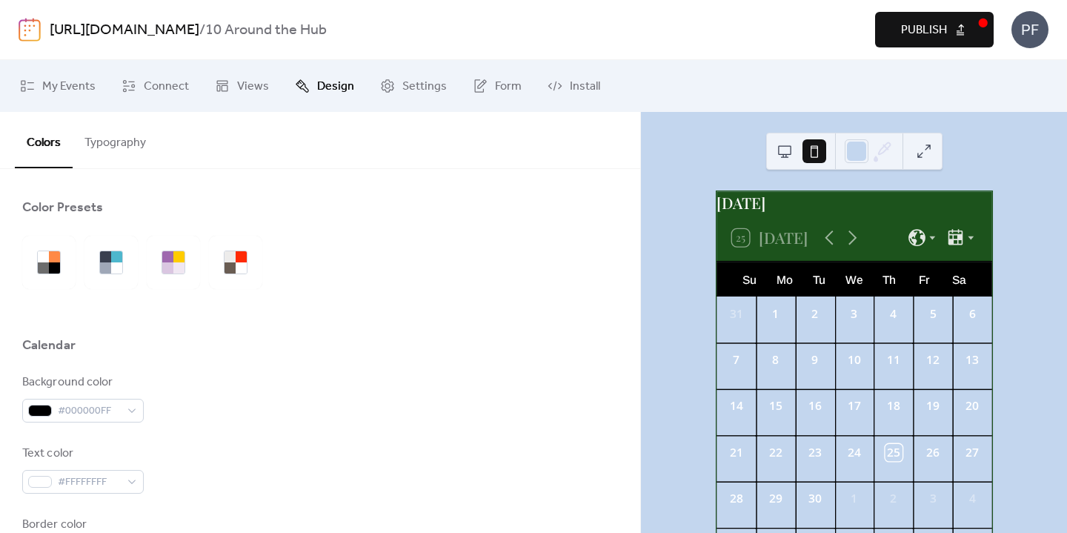
scroll to position [155, 0]
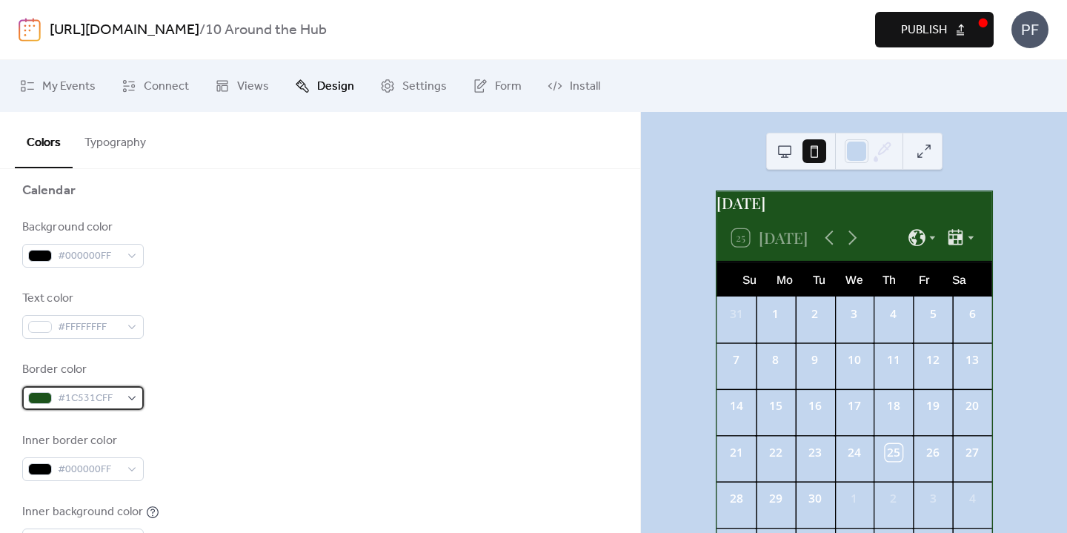
click at [39, 396] on div at bounding box center [40, 398] width 24 height 12
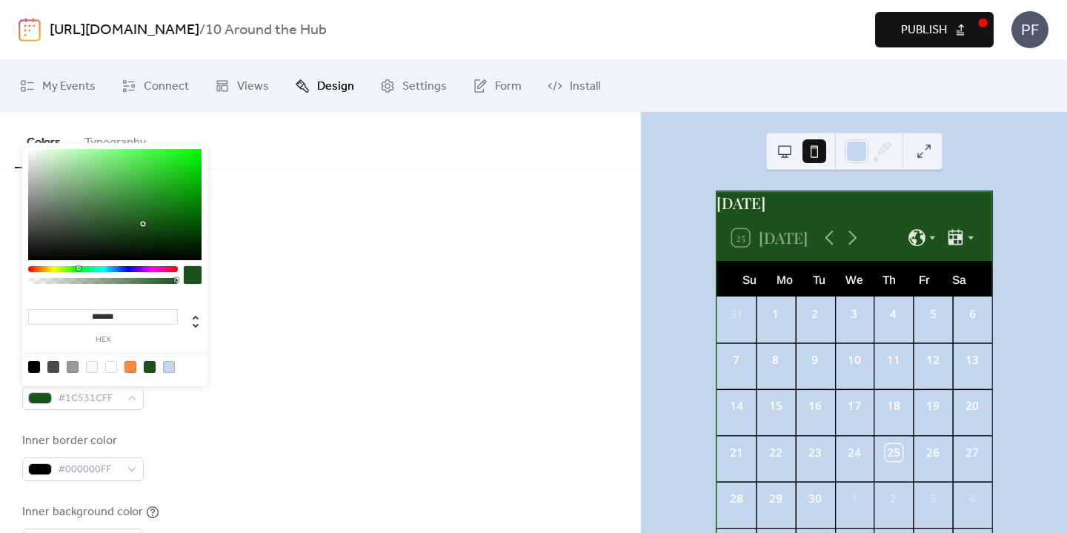
click at [117, 368] on div at bounding box center [115, 366] width 188 height 27
click at [110, 365] on div at bounding box center [111, 367] width 12 height 12
type input "*******"
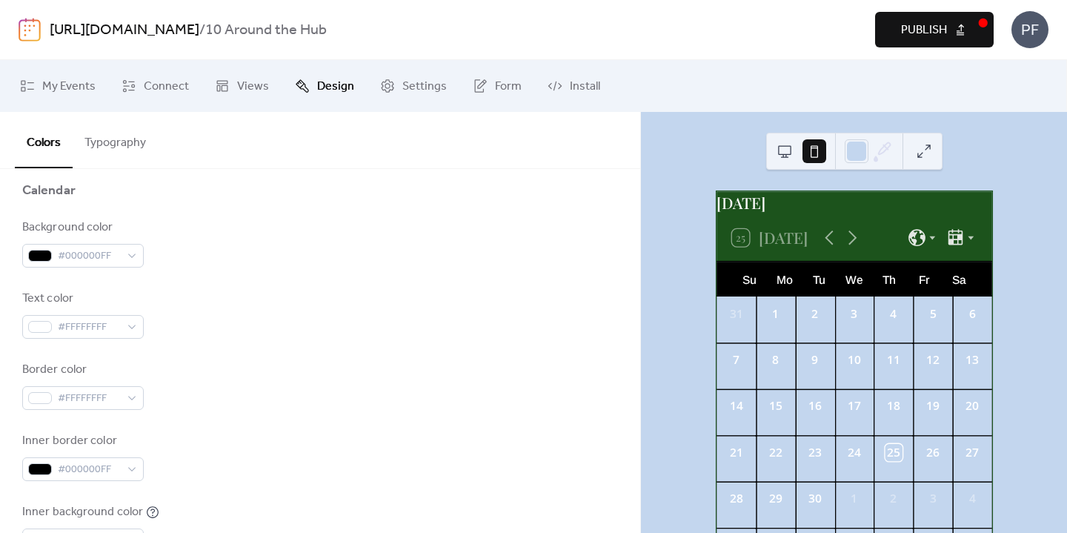
click at [466, 239] on div "Background color #000000FF" at bounding box center [320, 243] width 596 height 49
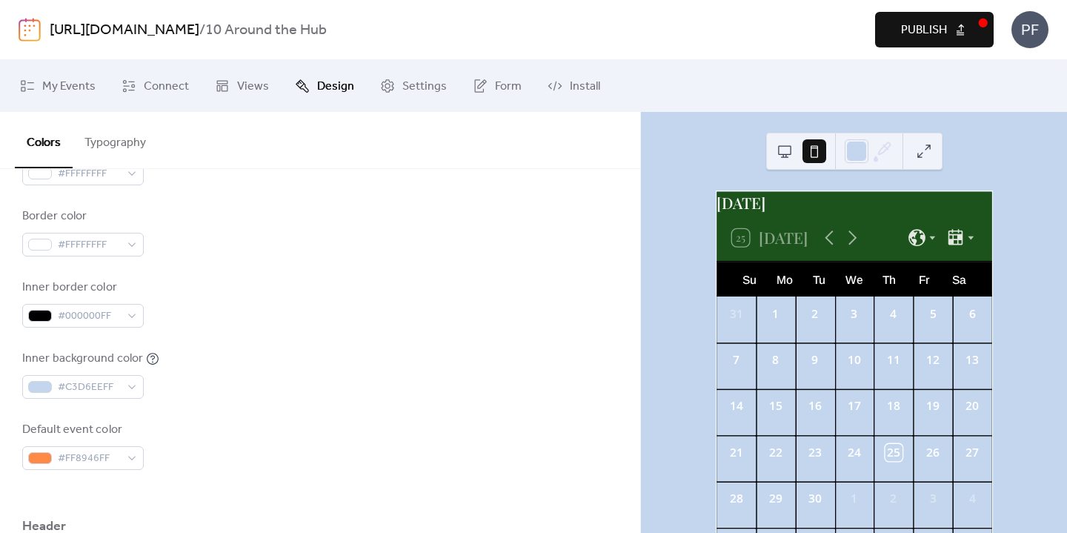
scroll to position [616, 0]
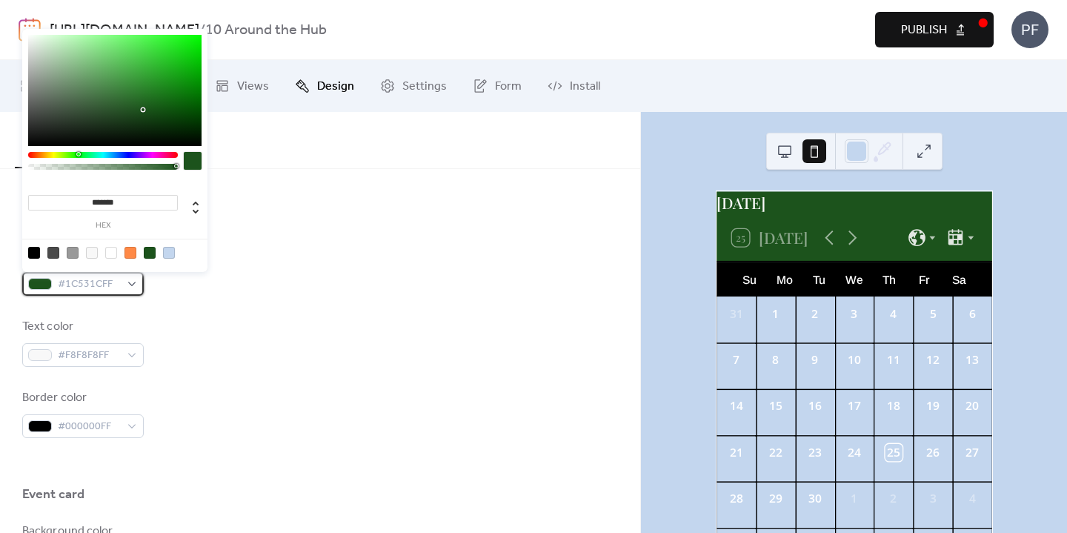
click at [115, 291] on span "#1C531CFF" at bounding box center [89, 285] width 62 height 18
click at [90, 251] on div at bounding box center [92, 253] width 12 height 12
type input "*******"
click at [497, 172] on div at bounding box center [320, 185] width 596 height 47
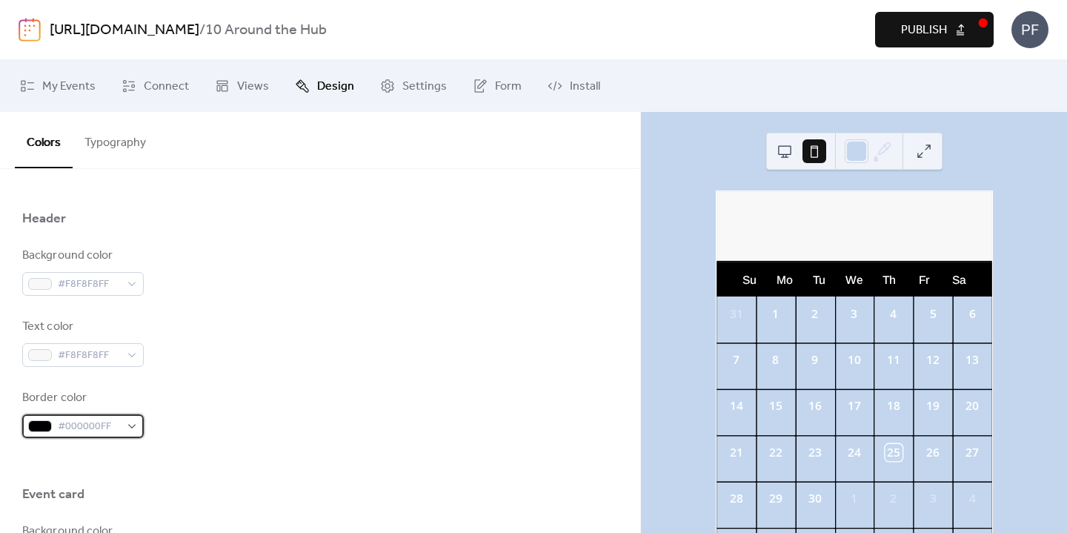
click at [40, 430] on div at bounding box center [40, 426] width 24 height 12
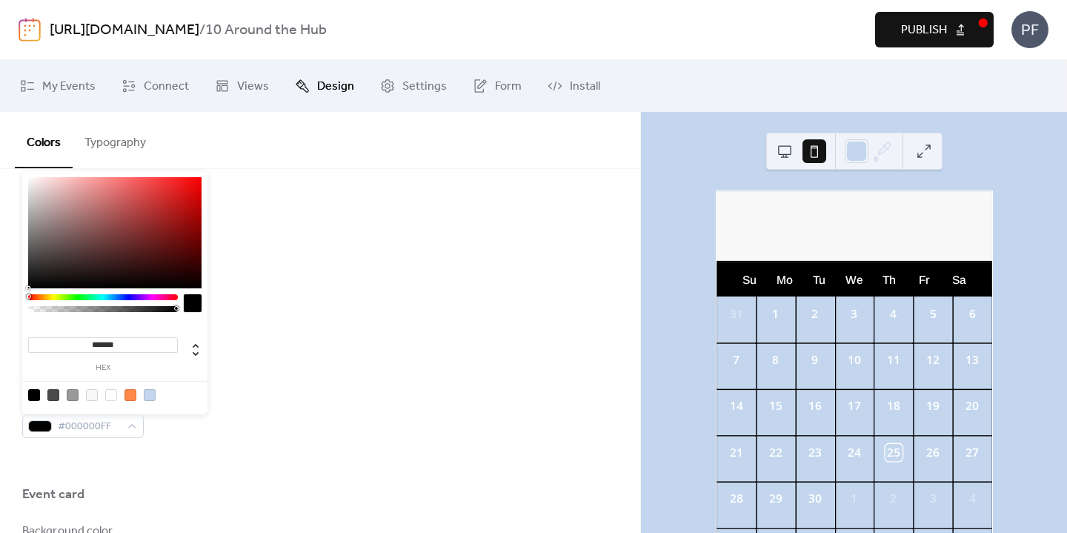
click at [437, 362] on div "Text color #F8F8F8FF" at bounding box center [320, 342] width 596 height 49
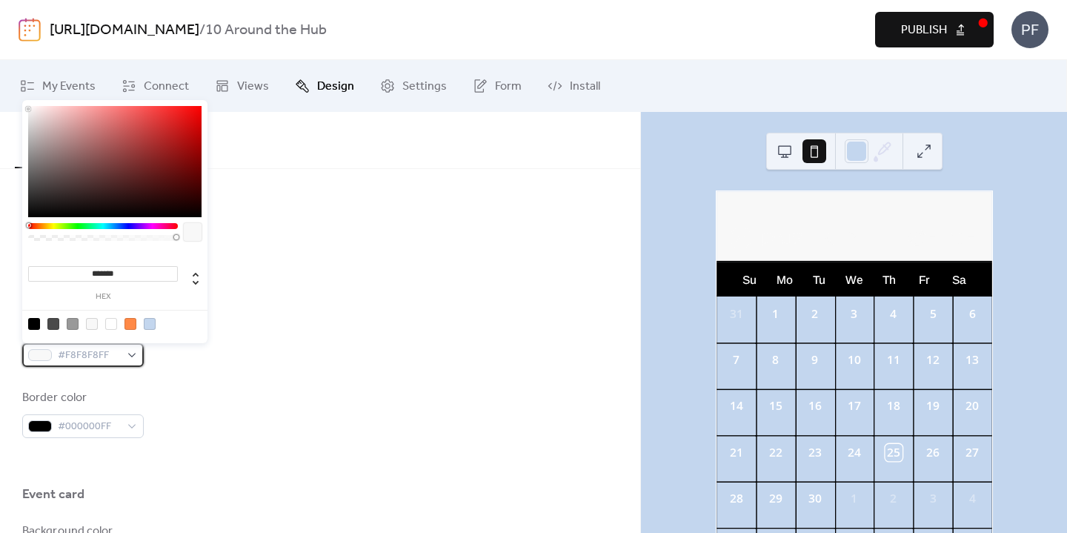
click at [73, 353] on span "#F8F8F8FF" at bounding box center [89, 356] width 62 height 18
click at [73, 325] on div at bounding box center [73, 324] width 12 height 12
type input "*******"
click at [397, 225] on div "Header" at bounding box center [320, 222] width 596 height 25
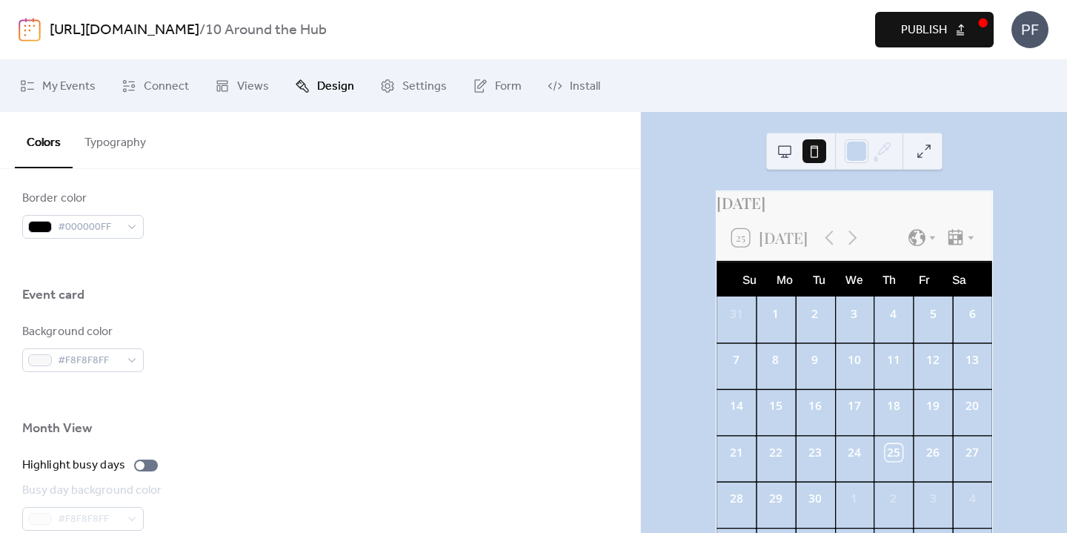
scroll to position [853, 0]
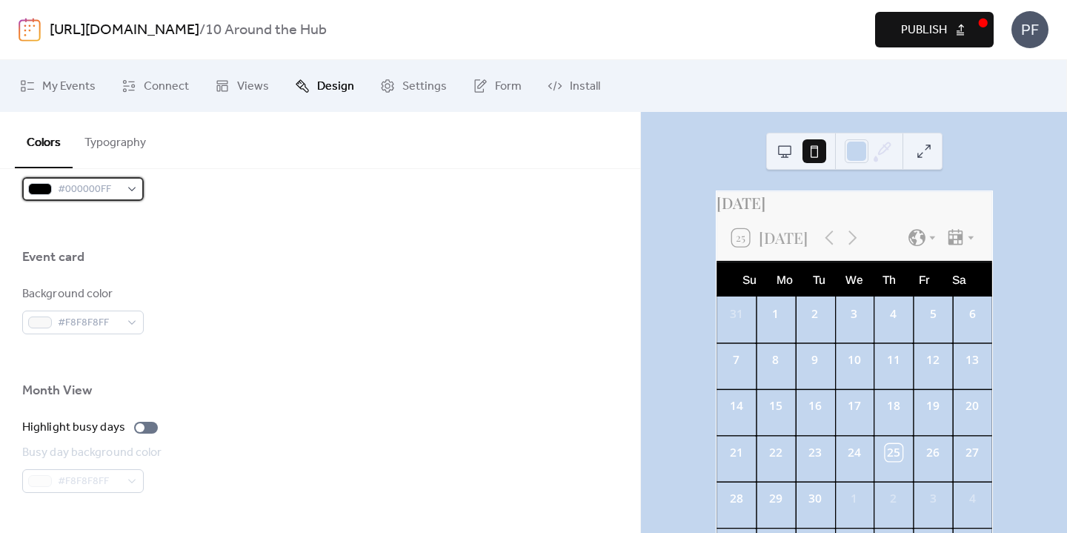
click at [68, 194] on span "#000000FF" at bounding box center [89, 190] width 62 height 18
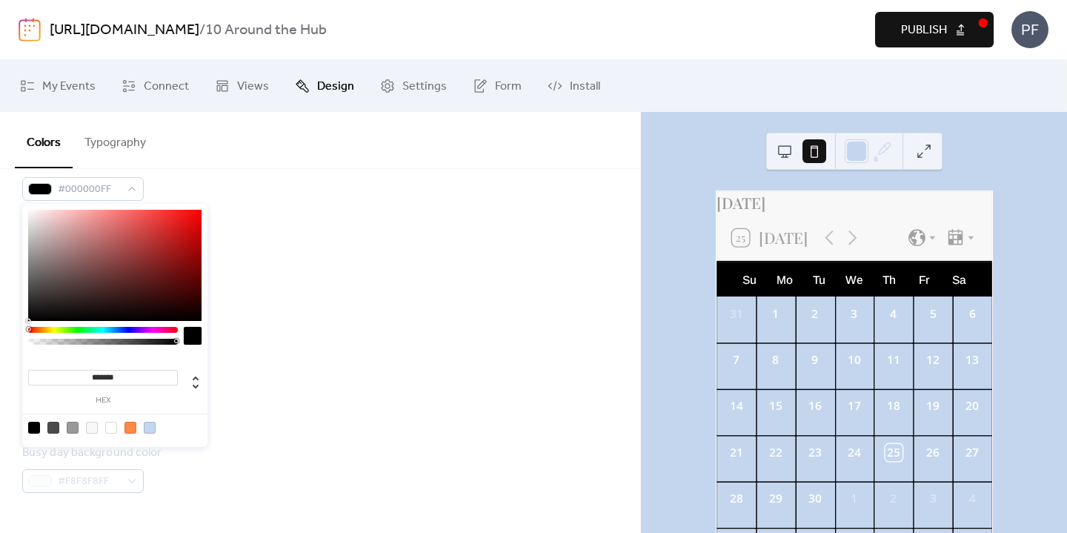
click at [107, 425] on div at bounding box center [111, 428] width 12 height 12
type input "*******"
click at [443, 328] on div "Background color #F8F8F8FF" at bounding box center [320, 309] width 596 height 49
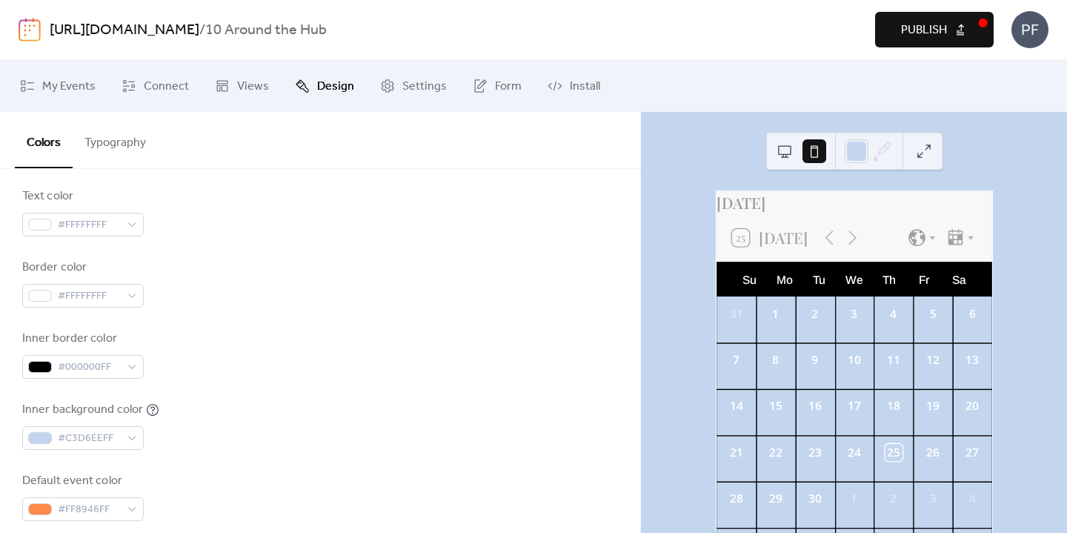
scroll to position [262, 0]
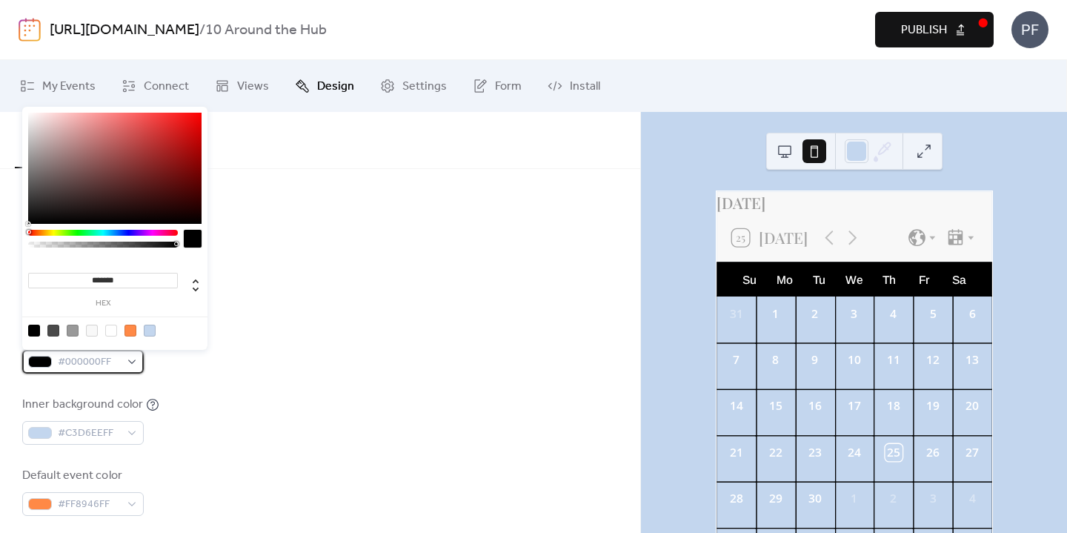
click at [133, 359] on div "#000000FF" at bounding box center [83, 362] width 122 height 24
click at [107, 329] on div at bounding box center [111, 331] width 12 height 12
type input "*******"
click at [342, 314] on div "Background color #000000FF Text color #FFFFFFFF Border color #FFFFFFFF Inner bo…" at bounding box center [320, 313] width 596 height 405
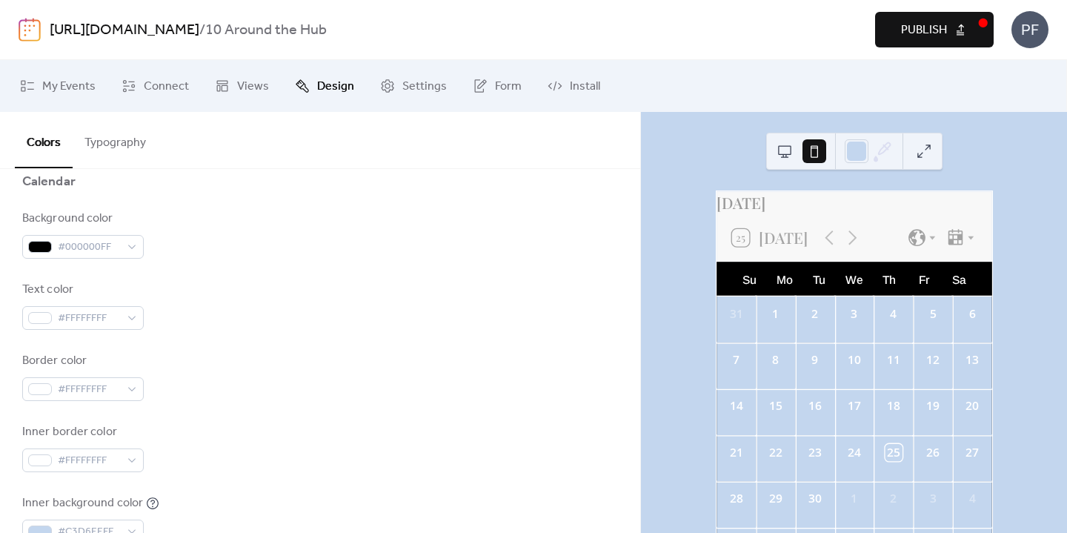
scroll to position [167, 0]
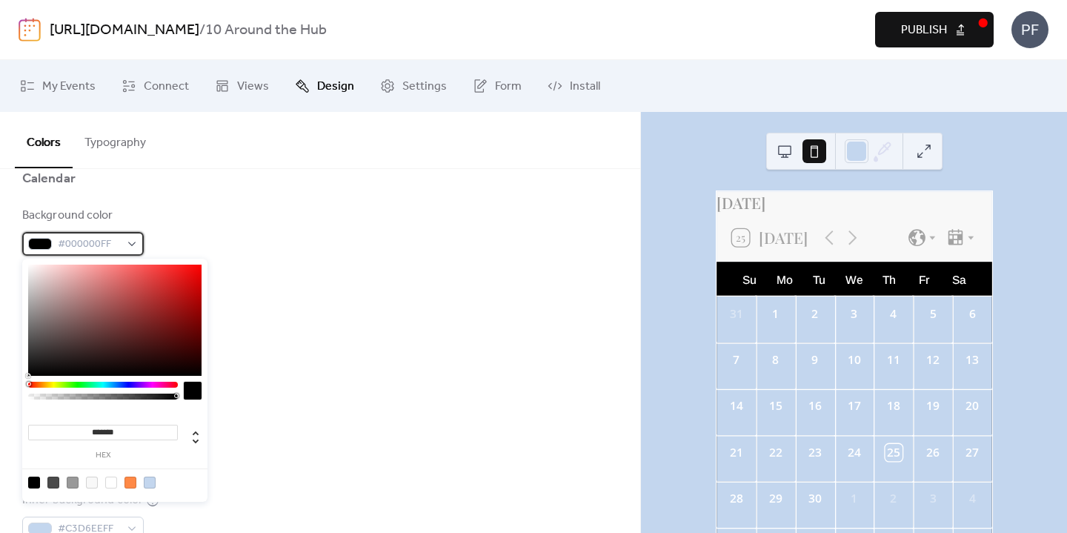
click at [129, 232] on div "#000000FF" at bounding box center [83, 244] width 122 height 24
click at [70, 487] on div at bounding box center [73, 483] width 12 height 12
type input "*******"
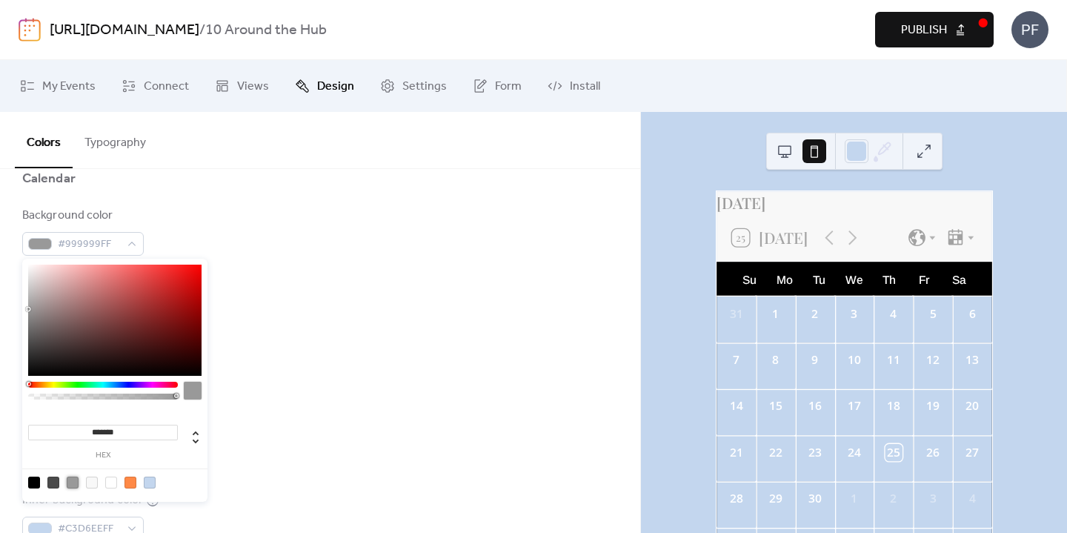
click at [462, 419] on div "Background color #999999FF Text color #FFFFFFFF Border color #FFFFFFFF Inner bo…" at bounding box center [320, 409] width 596 height 405
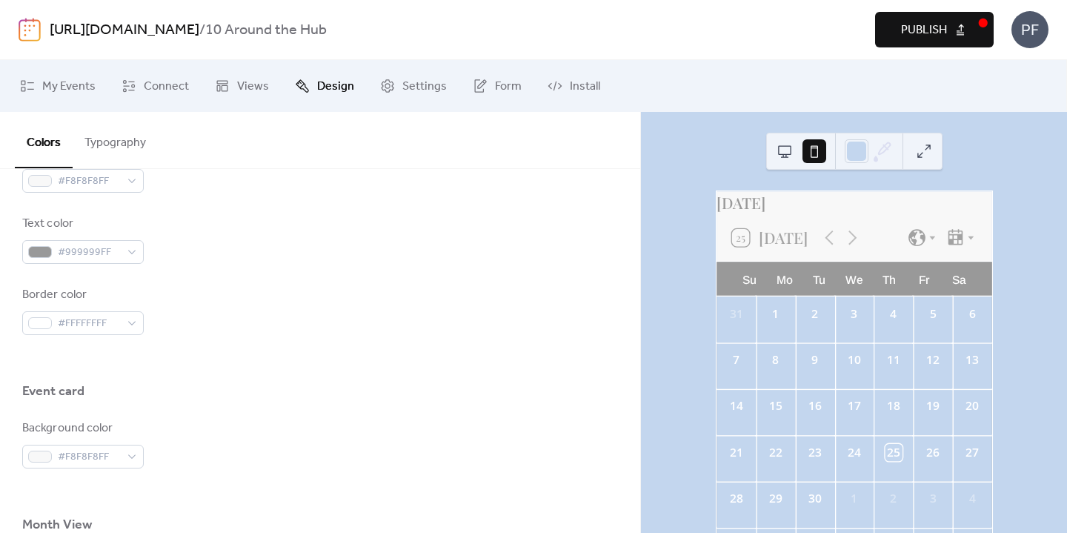
scroll to position [720, 0]
click at [120, 253] on div "#999999FF" at bounding box center [83, 251] width 122 height 24
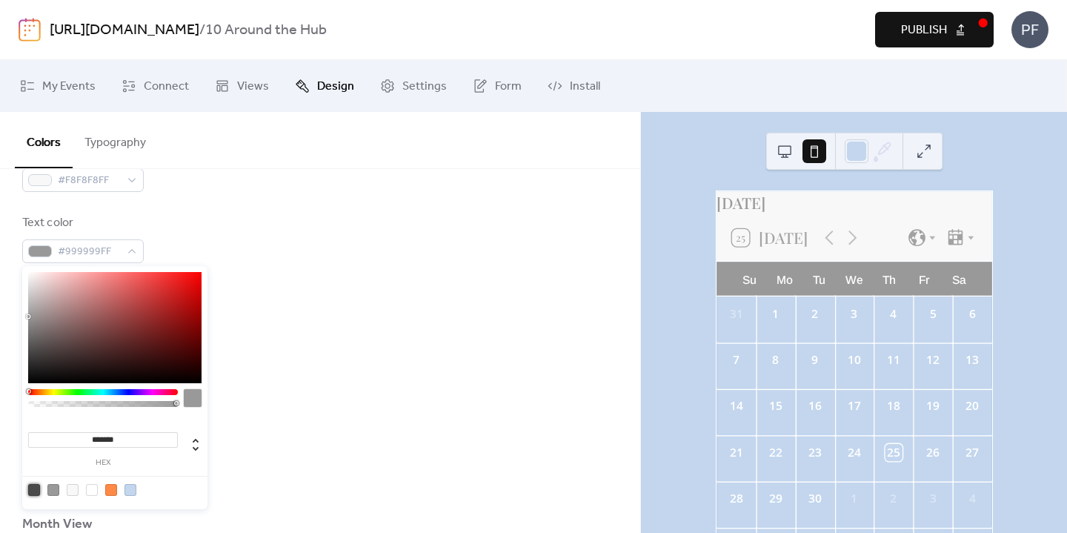
click at [32, 494] on div at bounding box center [34, 490] width 12 height 12
type input "*******"
click at [603, 117] on div "Colors Typography" at bounding box center [320, 140] width 640 height 57
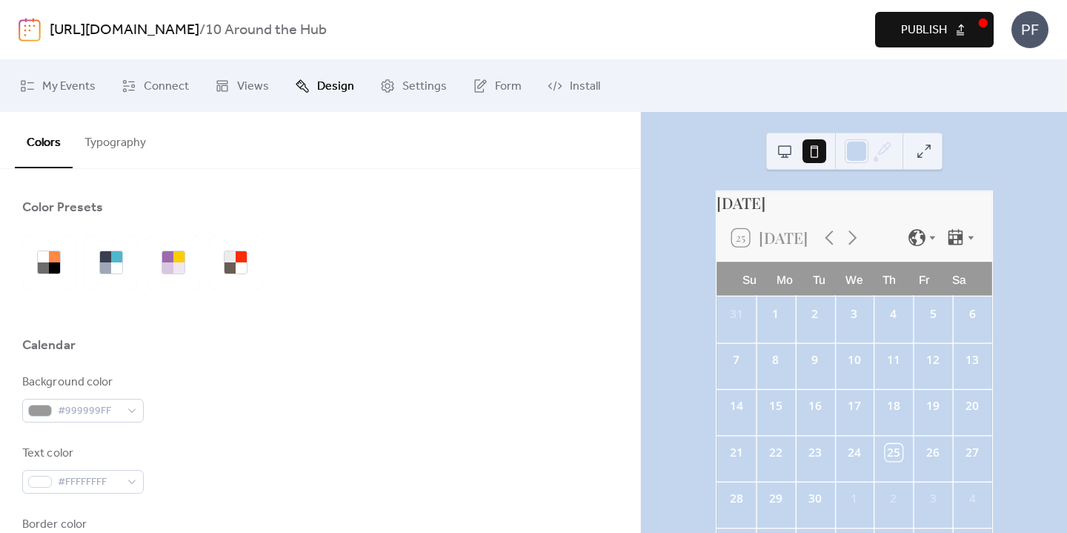
scroll to position [0, 0]
click at [966, 244] on icon at bounding box center [971, 238] width 12 height 12
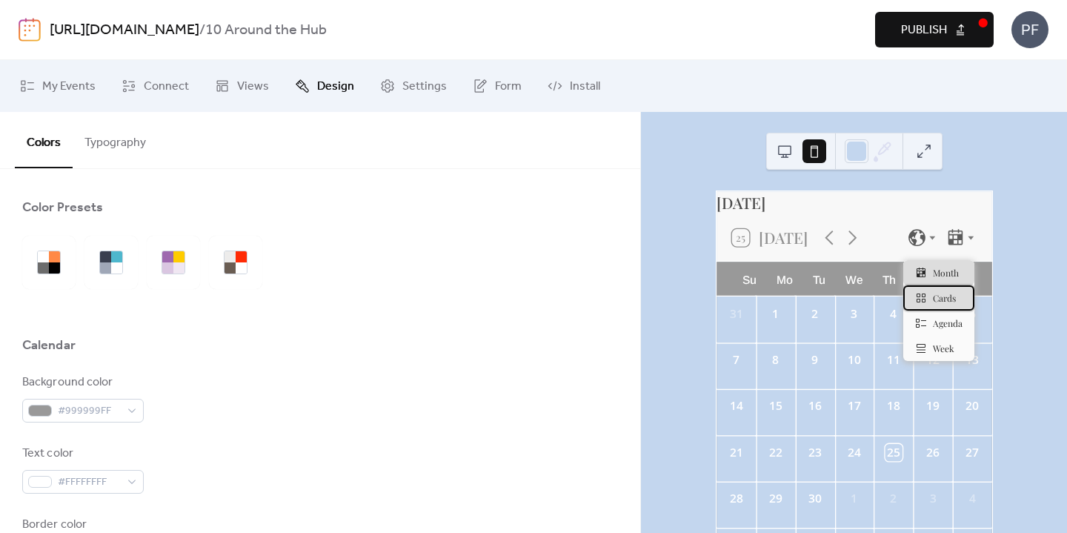
click at [925, 299] on icon at bounding box center [921, 297] width 9 height 9
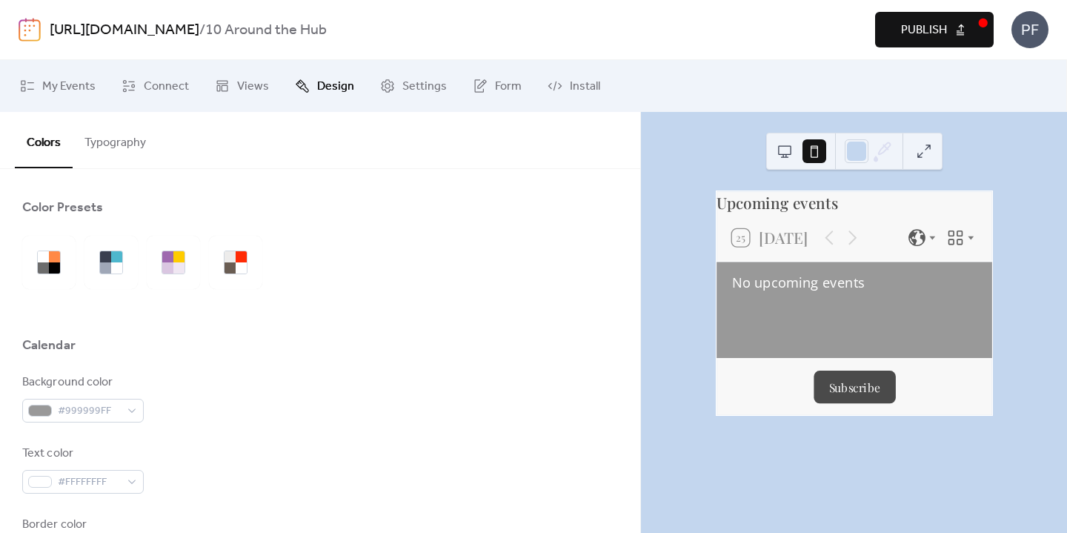
click at [125, 154] on button "Typography" at bounding box center [115, 139] width 85 height 55
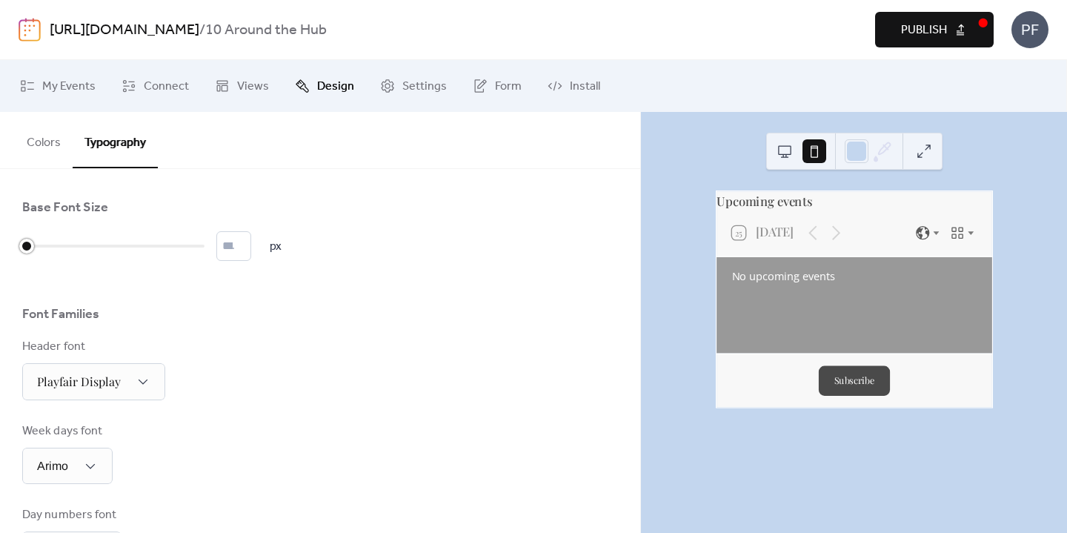
drag, startPoint x: 28, startPoint y: 250, endPoint x: 0, endPoint y: 241, distance: 29.5
click at [258, 82] on span "Views" at bounding box center [253, 87] width 32 height 18
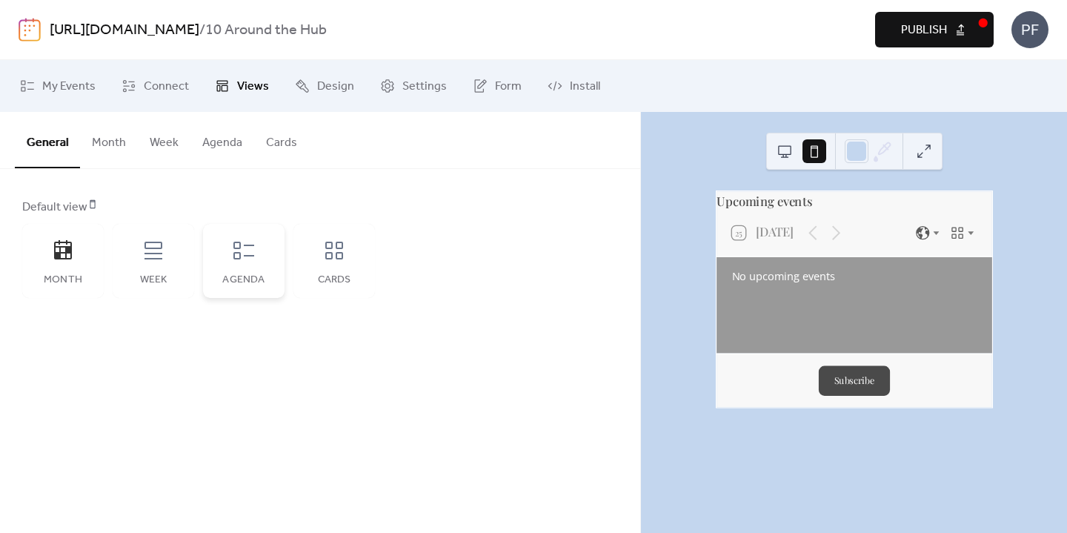
click at [252, 249] on icon at bounding box center [244, 251] width 24 height 24
click at [110, 142] on button "Month" at bounding box center [109, 139] width 58 height 55
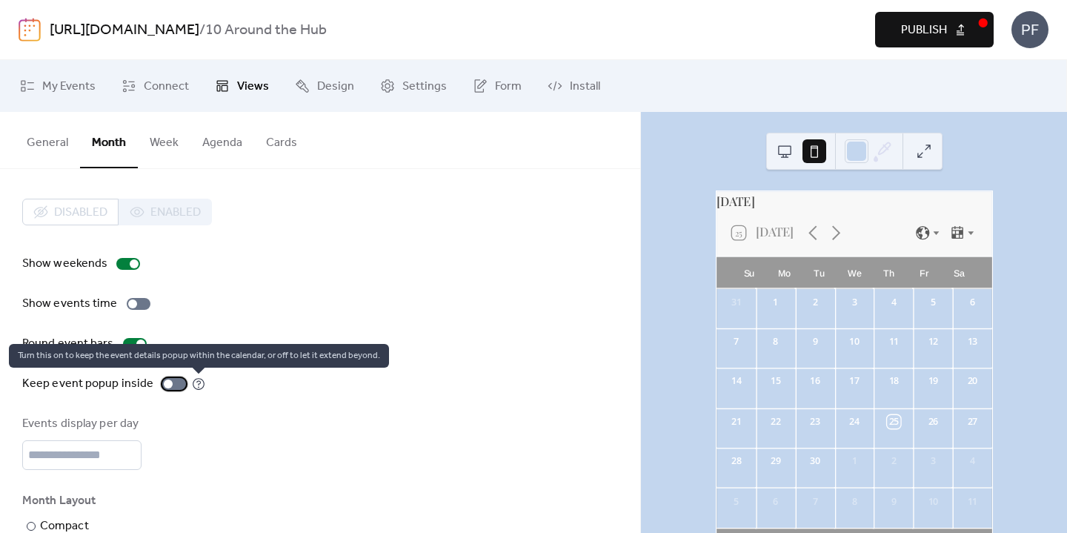
click at [192, 378] on icon at bounding box center [198, 383] width 13 height 13
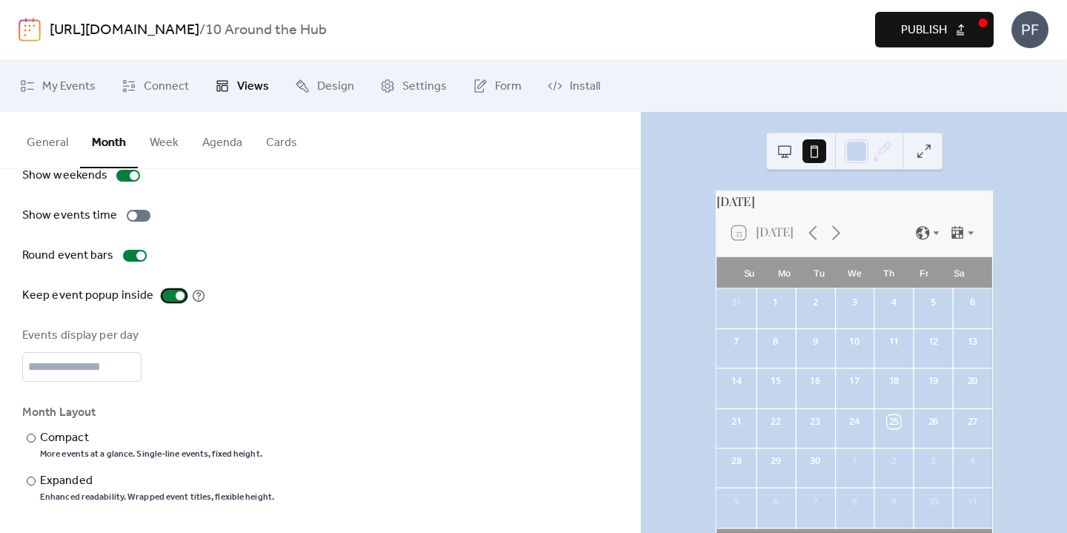
scroll to position [93, 0]
type input "*"
click at [126, 367] on input "*" at bounding box center [81, 367] width 119 height 30
click at [61, 145] on button "General" at bounding box center [47, 139] width 65 height 55
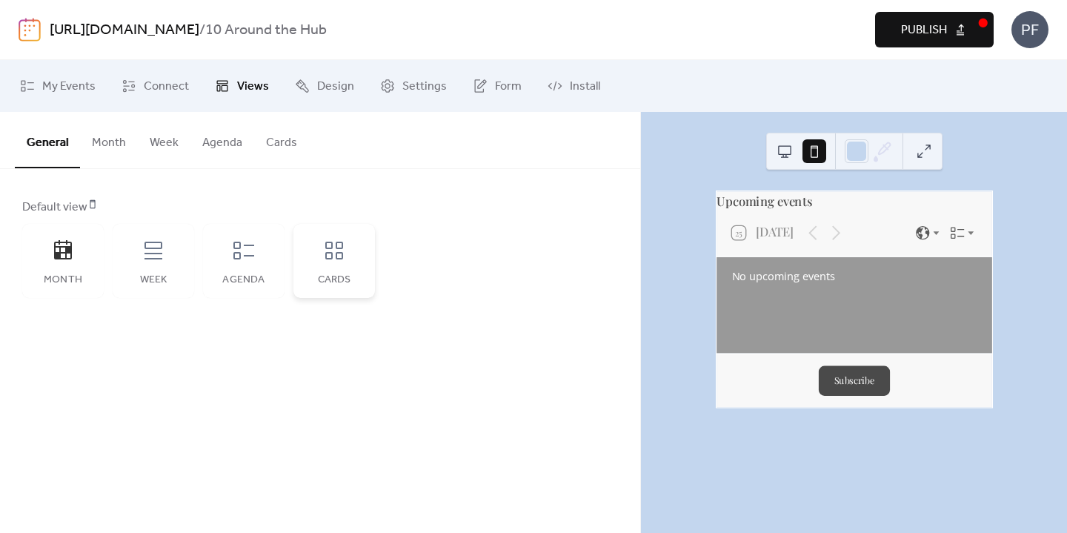
click at [336, 250] on icon at bounding box center [334, 251] width 24 height 24
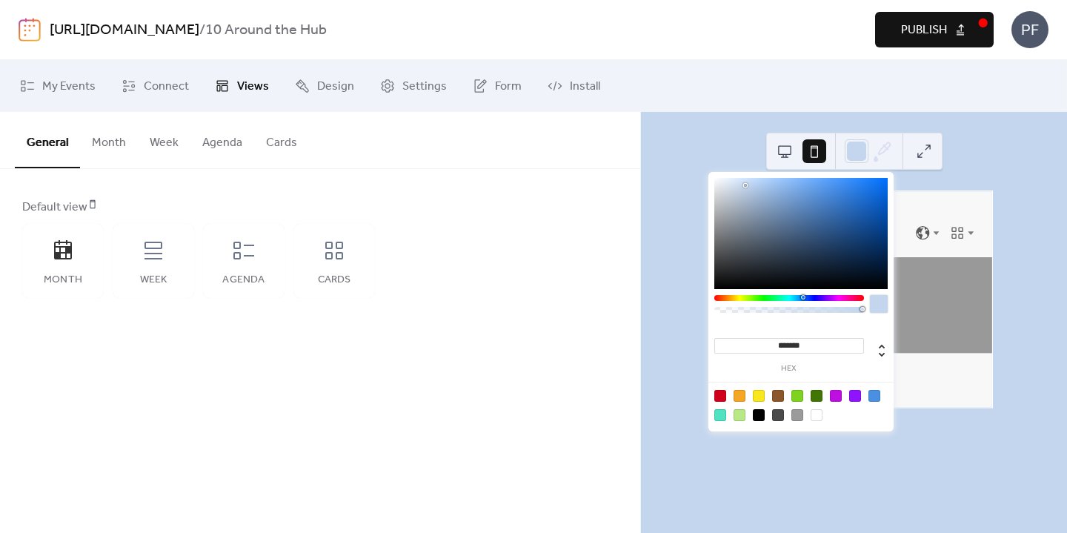
click at [869, 145] on div at bounding box center [869, 151] width 49 height 36
click at [855, 152] on div at bounding box center [857, 151] width 24 height 24
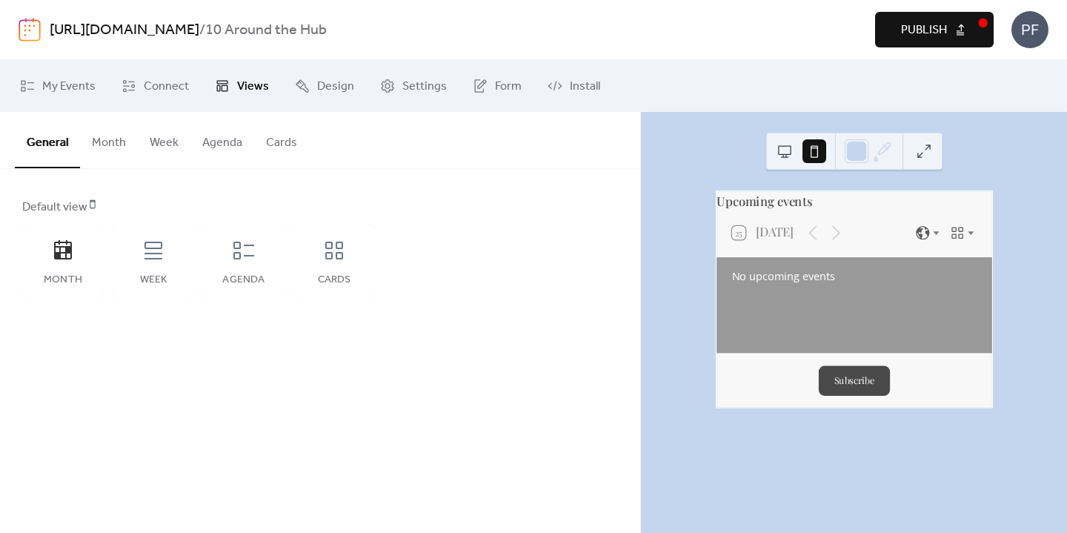
click at [882, 154] on icon at bounding box center [883, 151] width 22 height 22
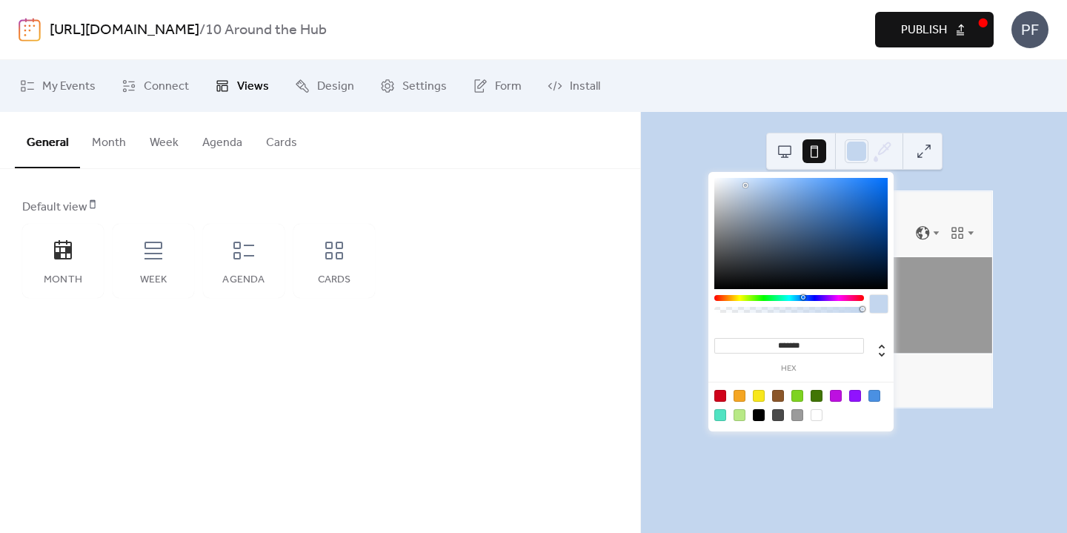
click at [817, 397] on div at bounding box center [817, 396] width 12 height 12
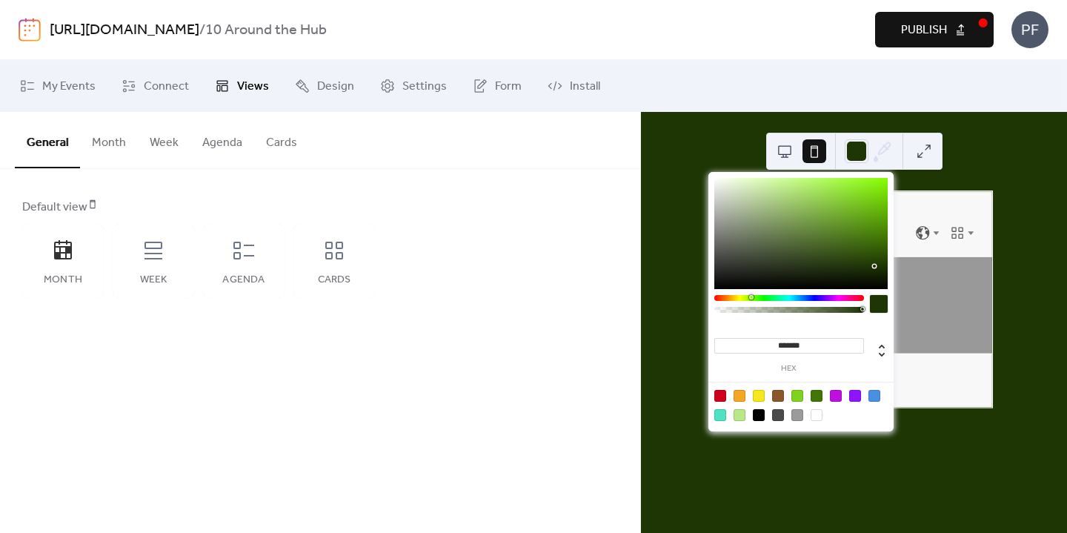
click at [873, 265] on div at bounding box center [800, 233] width 173 height 111
type input "*******"
click at [1023, 282] on div "Upcoming events 25 Today No upcoming events Subscribe" at bounding box center [854, 322] width 426 height 421
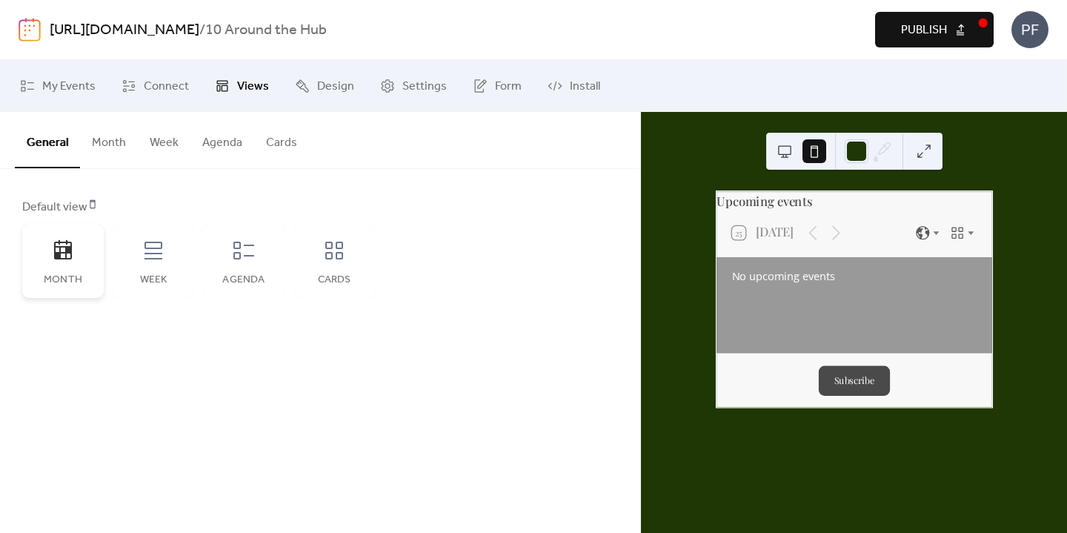
click at [62, 257] on icon at bounding box center [63, 251] width 24 height 24
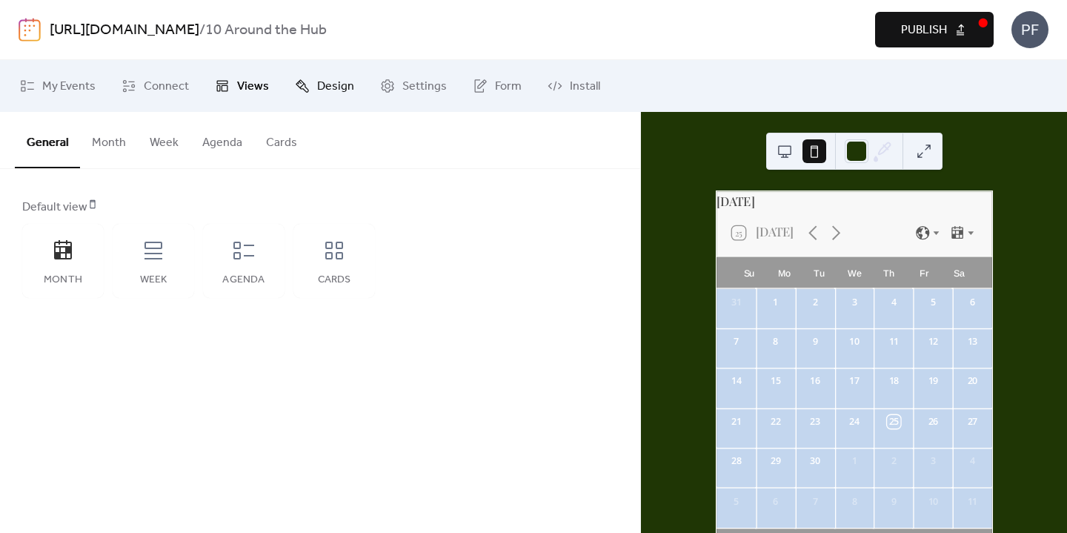
click at [310, 94] on link "Design" at bounding box center [325, 86] width 82 height 40
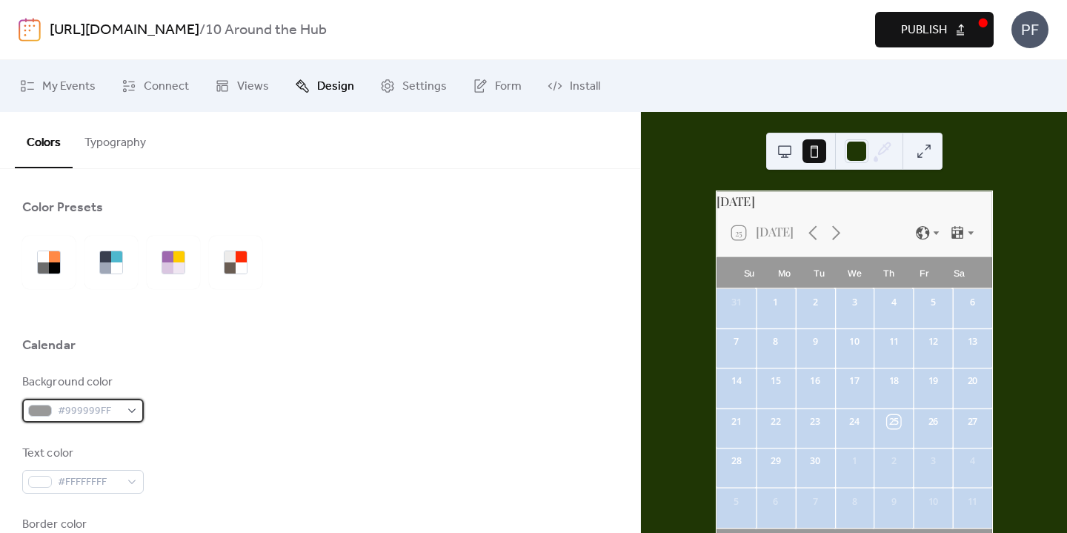
click at [91, 414] on span "#999999FF" at bounding box center [89, 411] width 62 height 18
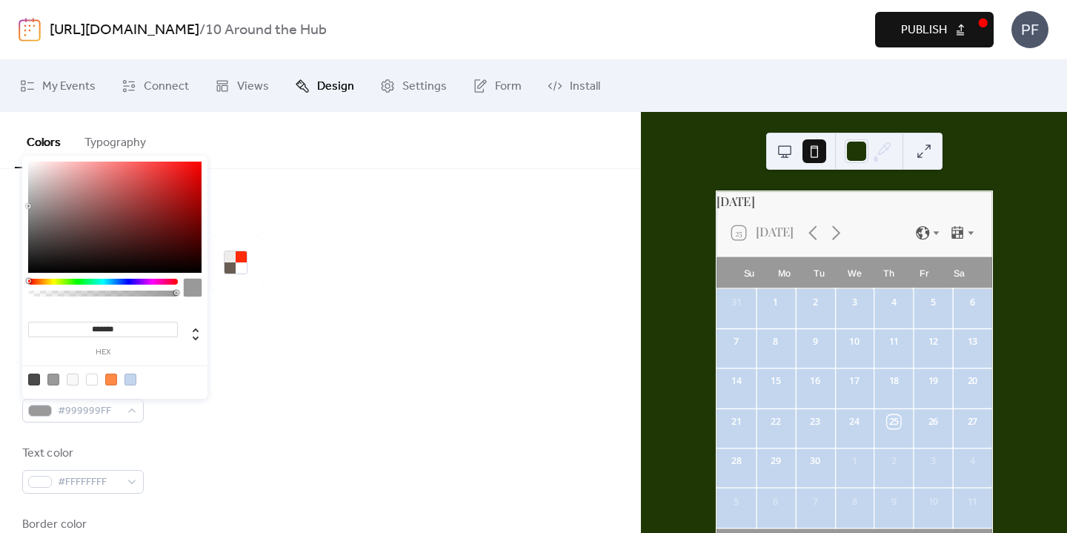
click at [93, 382] on div at bounding box center [92, 380] width 12 height 12
type input "*******"
click at [542, 298] on div at bounding box center [320, 312] width 596 height 47
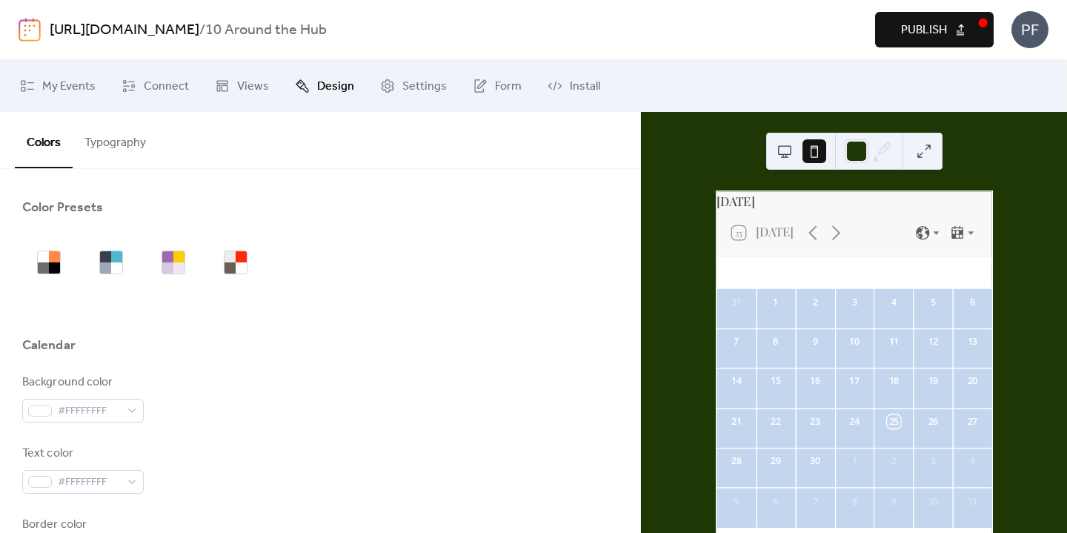
click at [67, 467] on div "Text color #FFFFFFFF" at bounding box center [83, 469] width 122 height 49
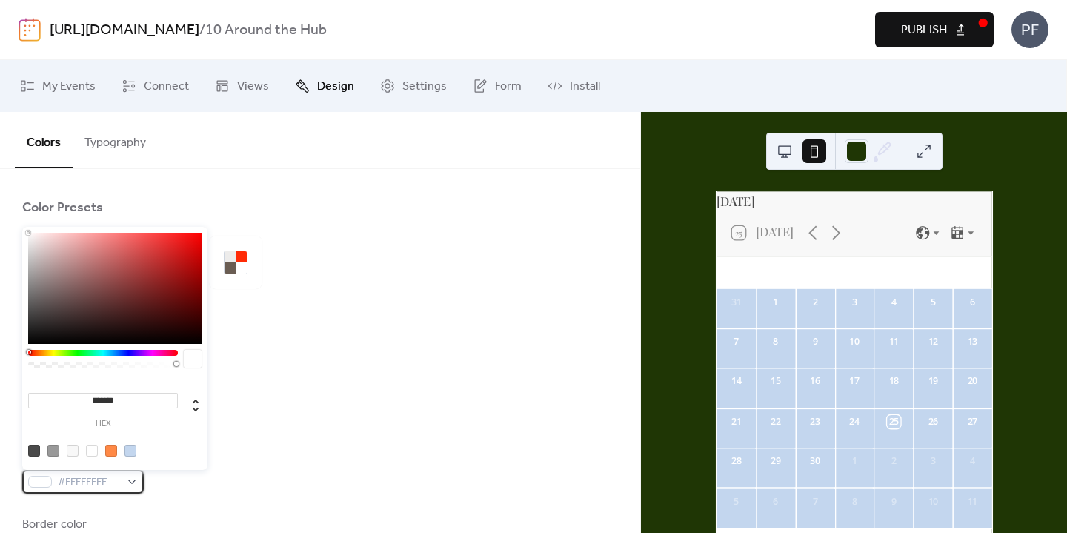
click at [65, 485] on span "#FFFFFFFF" at bounding box center [89, 483] width 62 height 18
click at [29, 445] on div at bounding box center [34, 451] width 12 height 12
type input "*******"
click at [555, 324] on div at bounding box center [320, 312] width 596 height 47
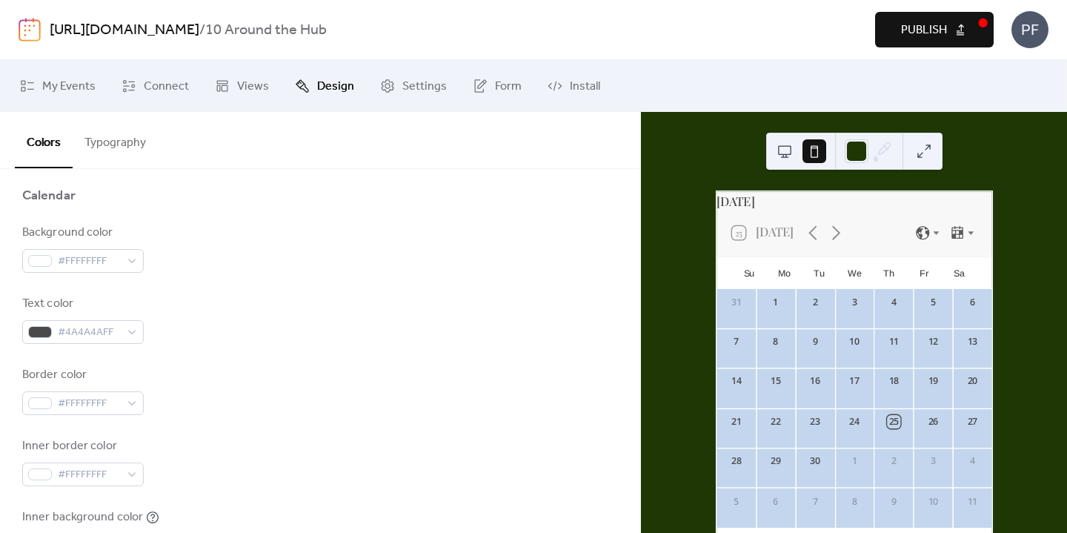
scroll to position [147, 0]
click at [81, 408] on span "#FFFFFFFF" at bounding box center [89, 406] width 62 height 18
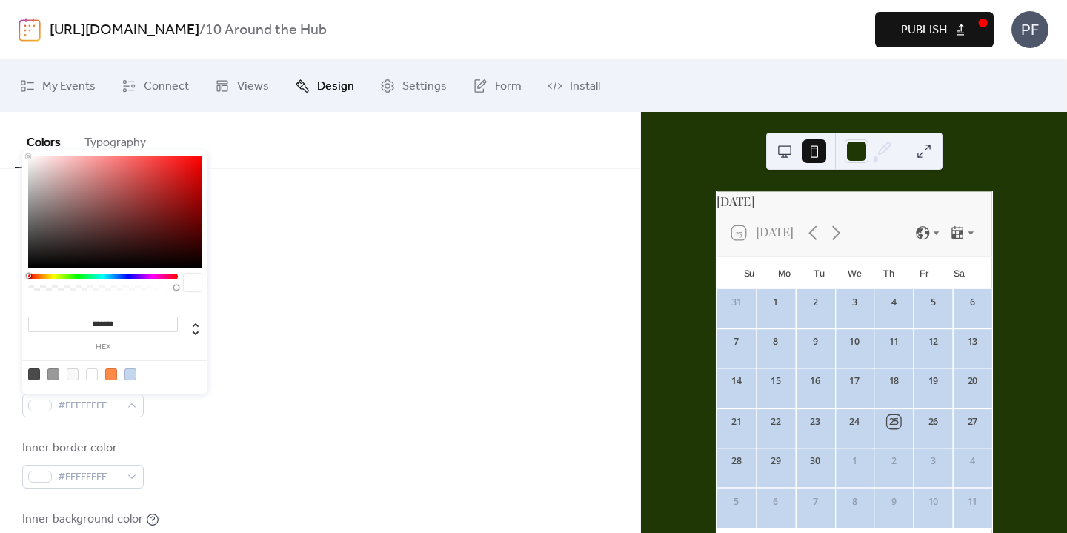
click at [76, 370] on div at bounding box center [73, 374] width 12 height 12
click at [53, 372] on div at bounding box center [53, 374] width 12 height 12
type input "*******"
click at [298, 333] on div "Text color #4A4A4AFF" at bounding box center [320, 321] width 596 height 49
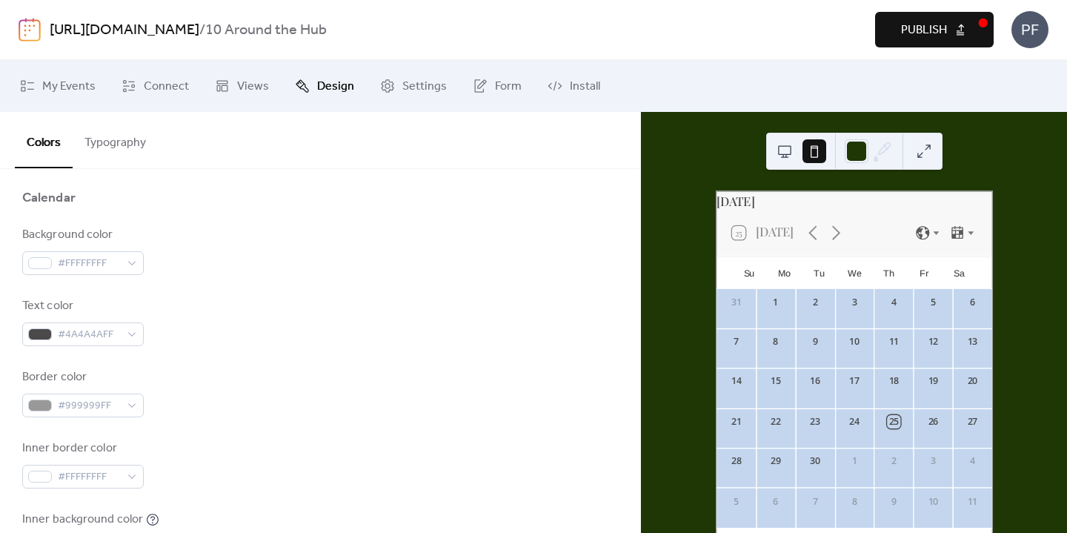
scroll to position [376, 0]
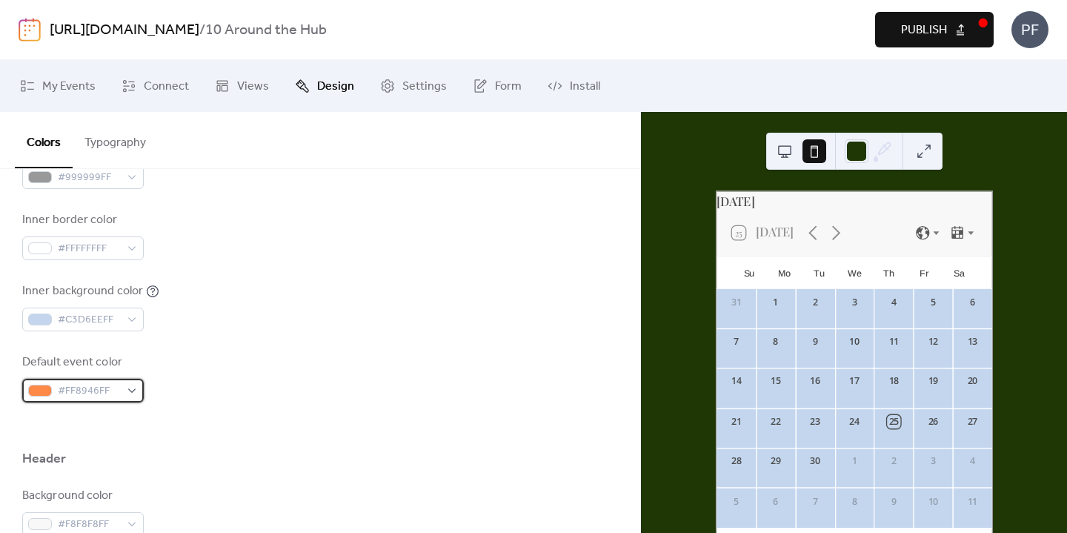
click at [130, 400] on div "#FF8946FF" at bounding box center [83, 391] width 122 height 24
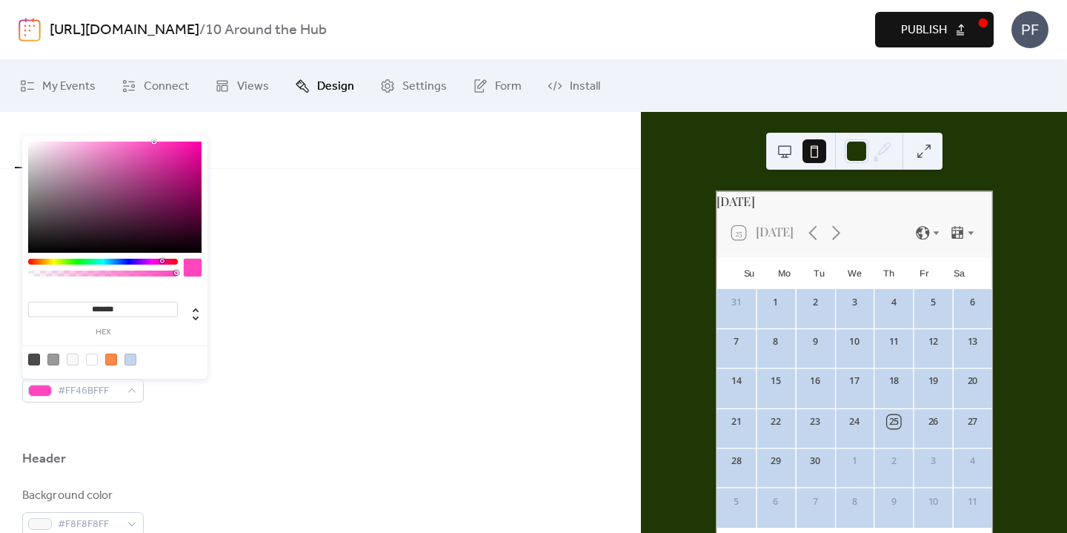
drag, startPoint x: 147, startPoint y: 261, endPoint x: 157, endPoint y: 262, distance: 9.7
click at [157, 262] on div at bounding box center [103, 262] width 150 height 6
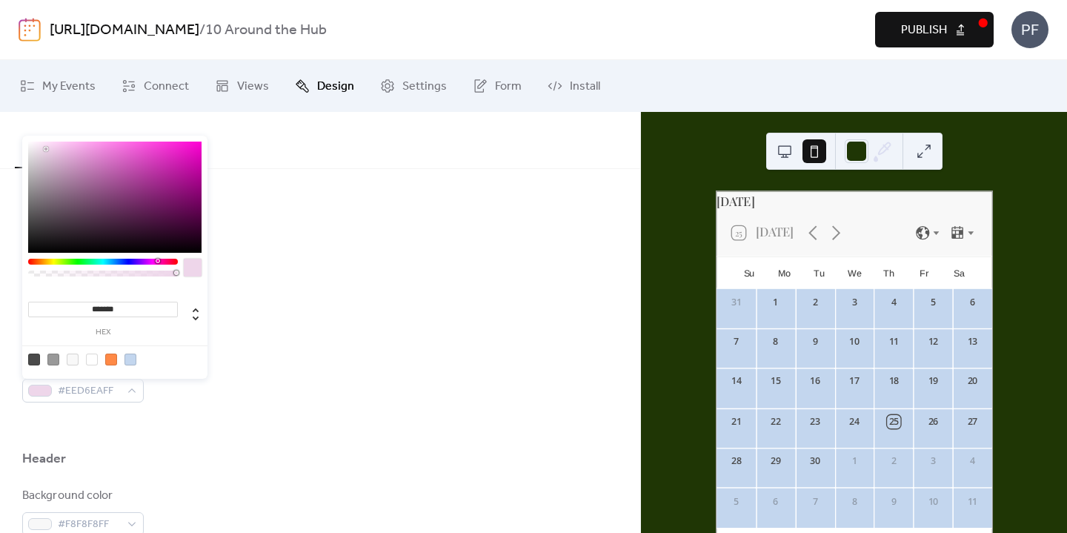
click at [46, 146] on div at bounding box center [114, 197] width 173 height 111
drag, startPoint x: 45, startPoint y: 146, endPoint x: 62, endPoint y: 150, distance: 17.4
click at [64, 150] on div at bounding box center [63, 149] width 3 height 3
type input "*******"
click at [61, 143] on div at bounding box center [61, 143] width 3 height 3
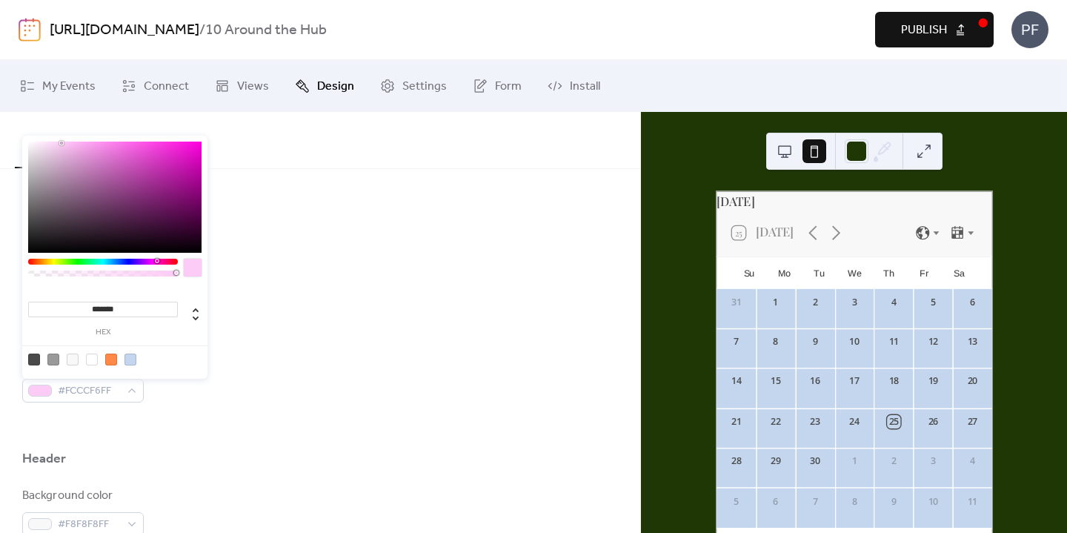
click at [476, 323] on div "Inner background color #C3D6EEFF" at bounding box center [320, 306] width 596 height 49
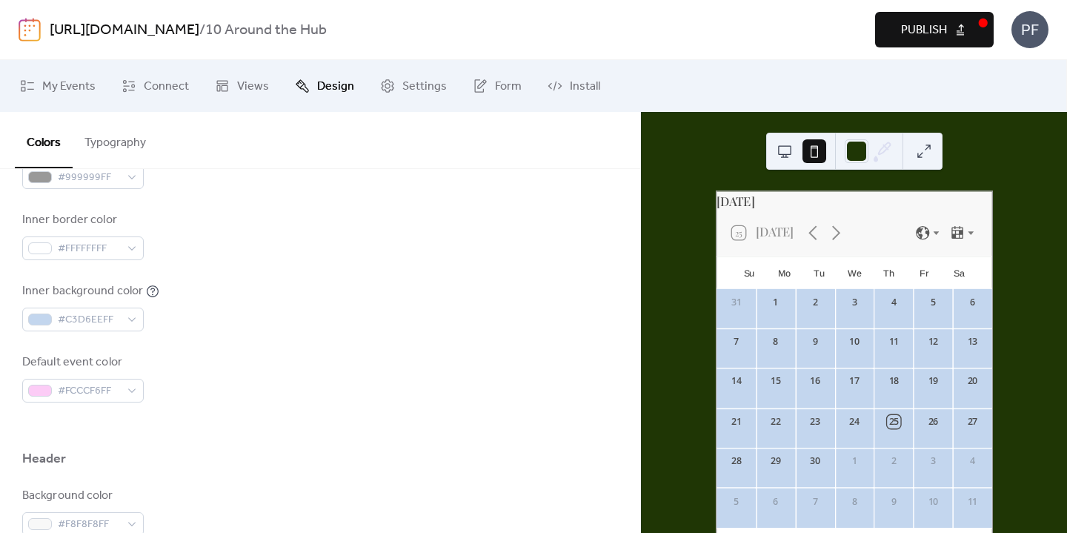
scroll to position [508, 0]
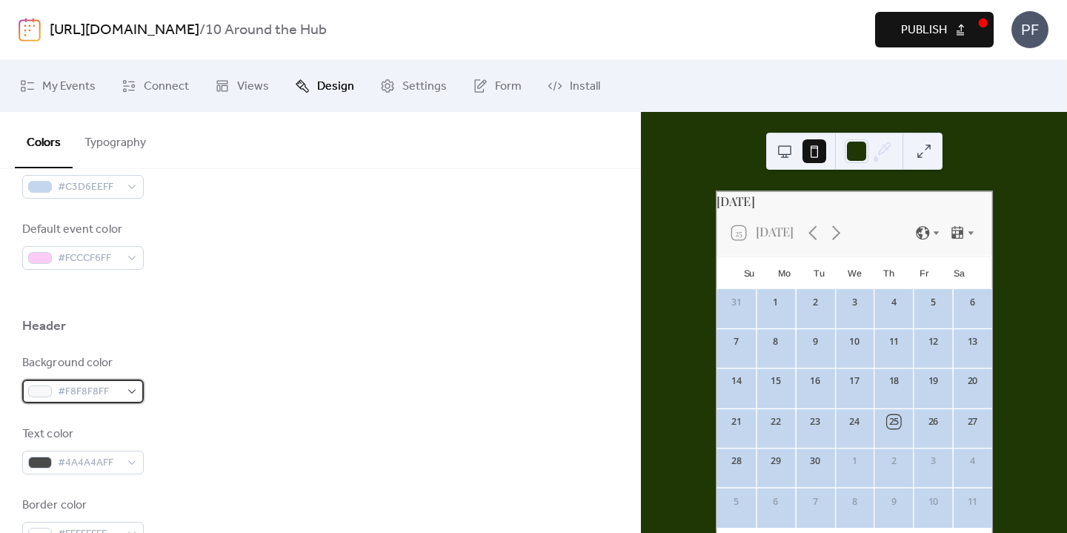
click at [111, 399] on span "#F8F8F8FF" at bounding box center [89, 392] width 62 height 18
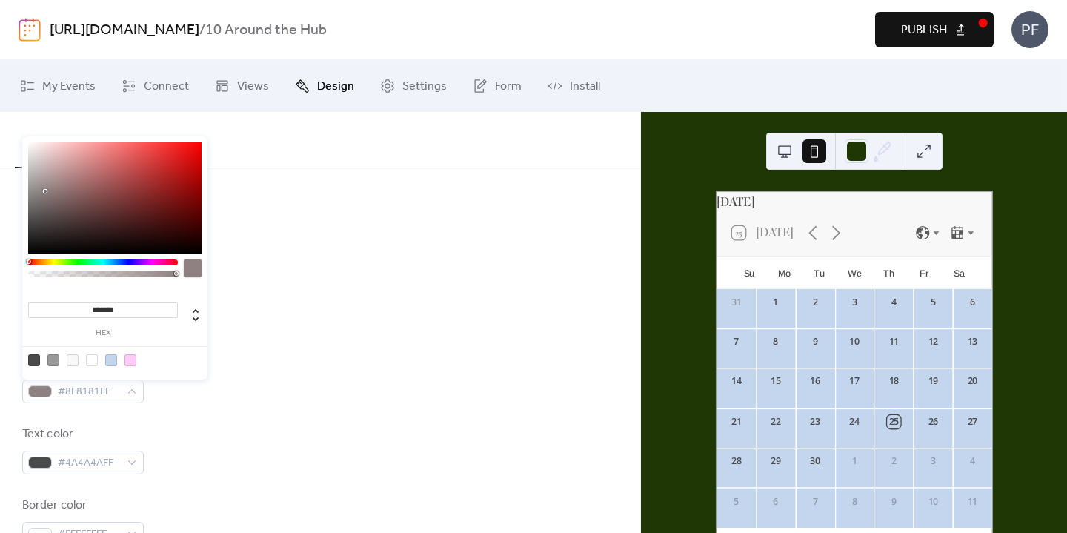
drag, startPoint x: 49, startPoint y: 194, endPoint x: 42, endPoint y: 192, distance: 7.7
click at [42, 191] on div at bounding box center [114, 197] width 173 height 111
type input "*******"
click at [497, 262] on div "Default event color #FCCCF6FF" at bounding box center [320, 245] width 596 height 49
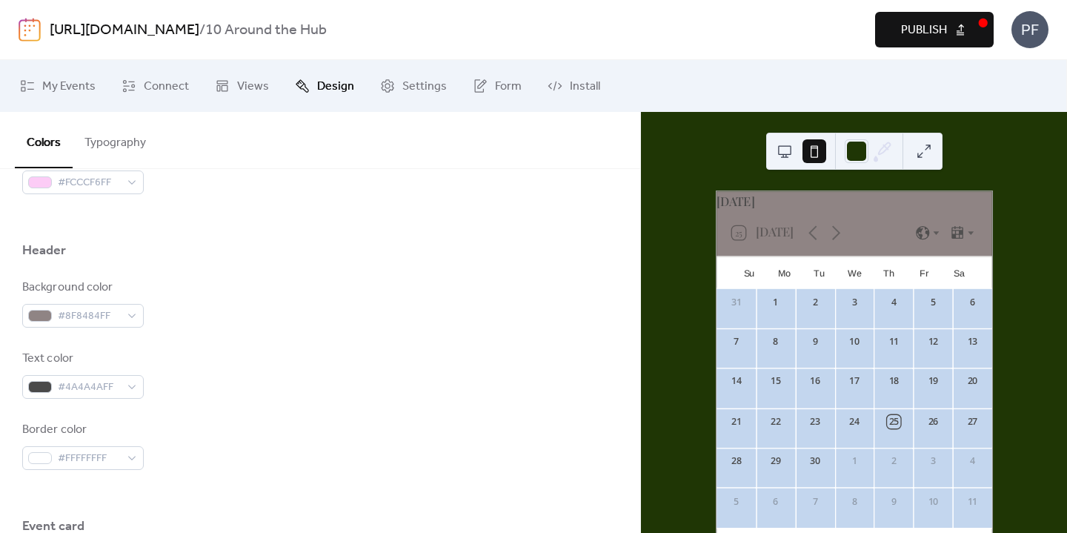
scroll to position [583, 0]
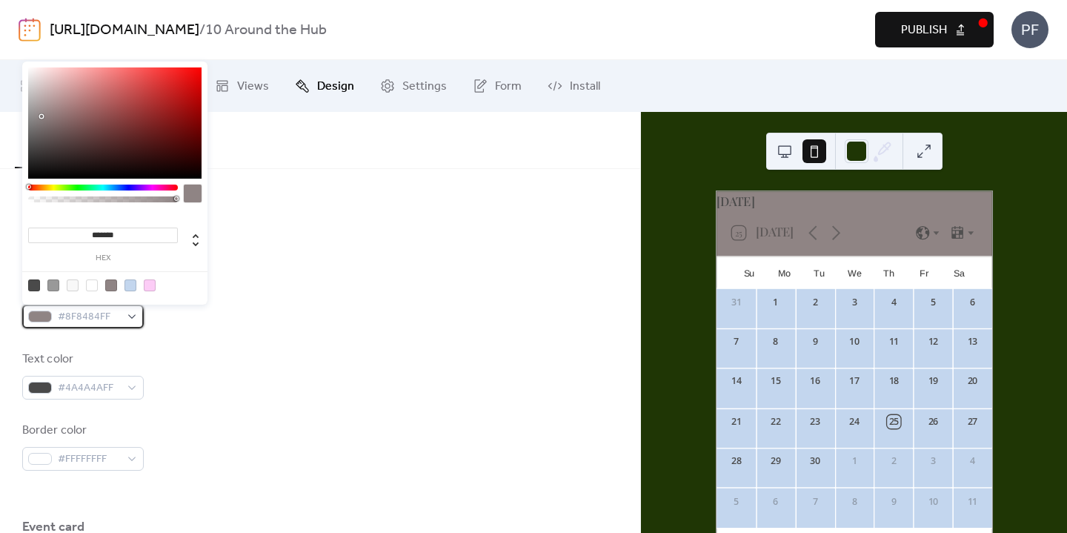
click at [96, 313] on span "#8F8484FF" at bounding box center [89, 317] width 62 height 18
click at [91, 285] on div at bounding box center [92, 285] width 12 height 12
type input "*******"
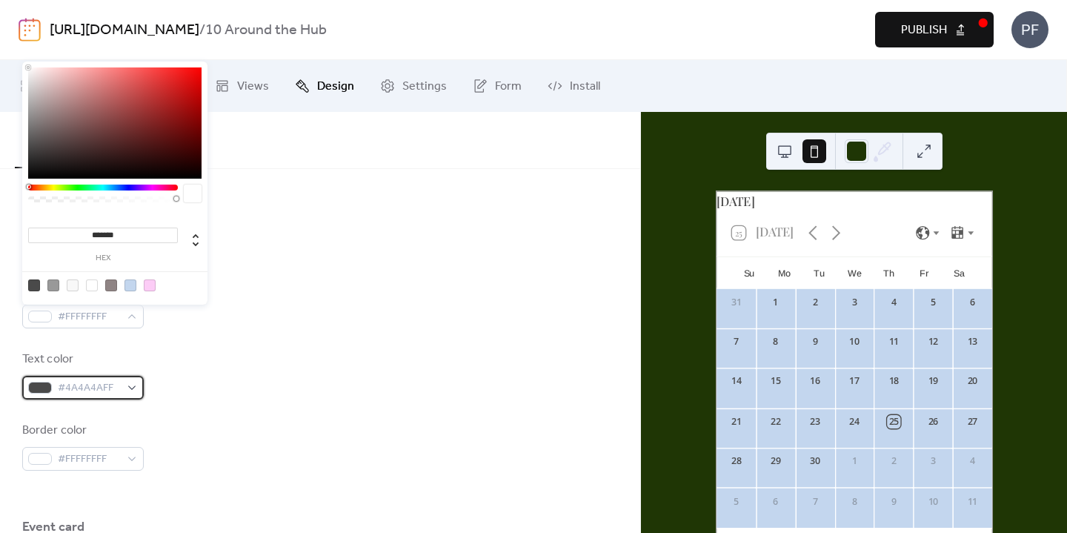
click at [99, 398] on div "#4A4A4AFF" at bounding box center [83, 388] width 122 height 24
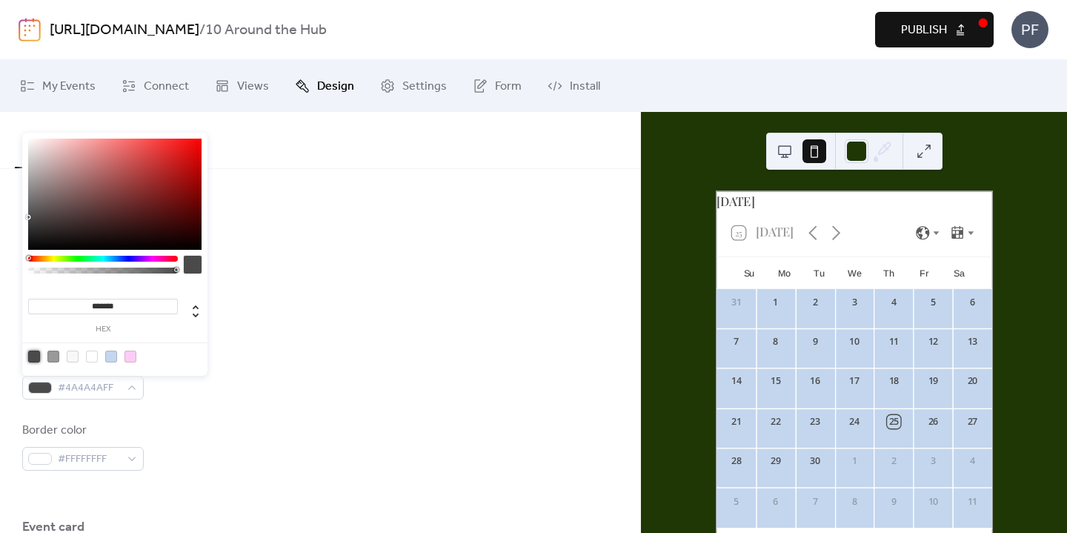
click at [32, 356] on div at bounding box center [34, 357] width 12 height 12
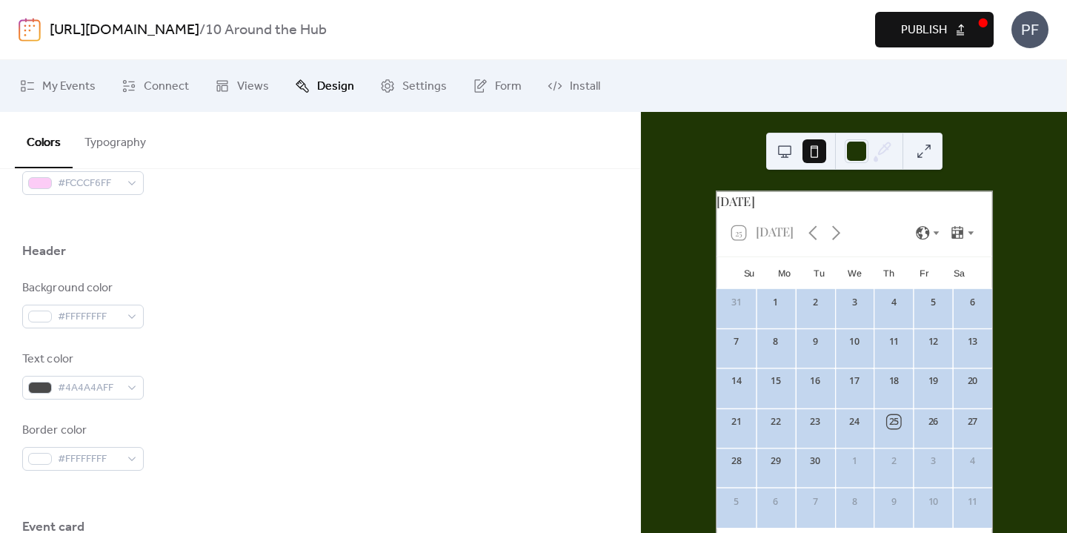
click at [73, 443] on div "Border color #FFFFFFFF" at bounding box center [83, 446] width 122 height 49
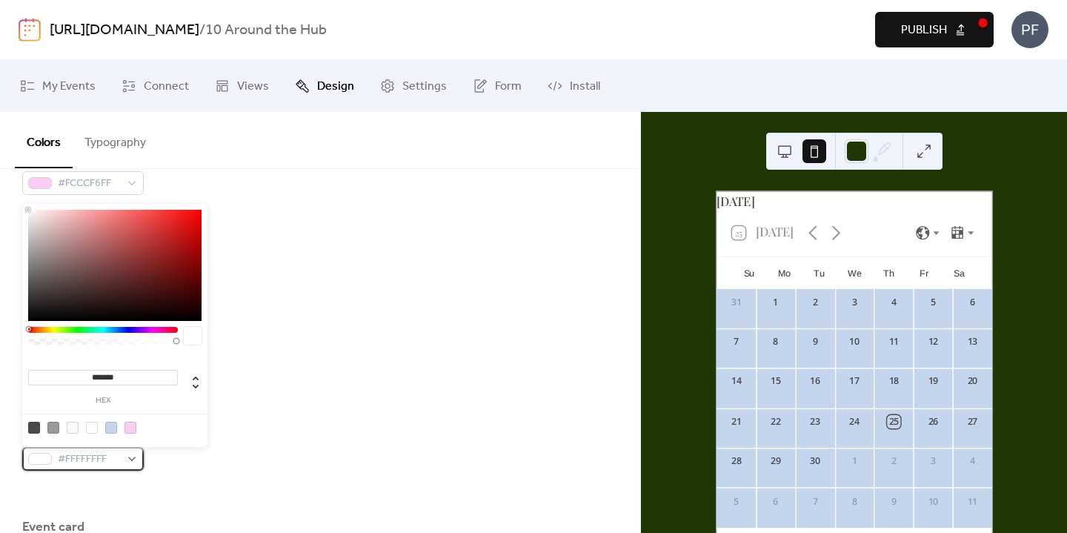
click at [86, 463] on span "#FFFFFFFF" at bounding box center [89, 460] width 62 height 18
click at [33, 427] on div at bounding box center [34, 428] width 12 height 12
type input "*******"
click at [331, 438] on div "Border color #4A4A4AFF" at bounding box center [320, 446] width 596 height 49
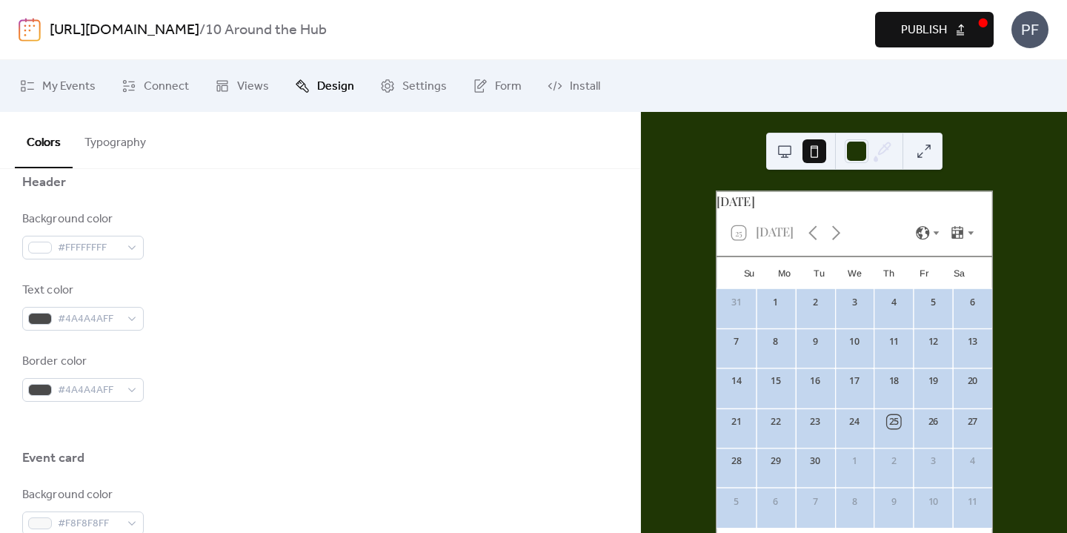
scroll to position [728, 0]
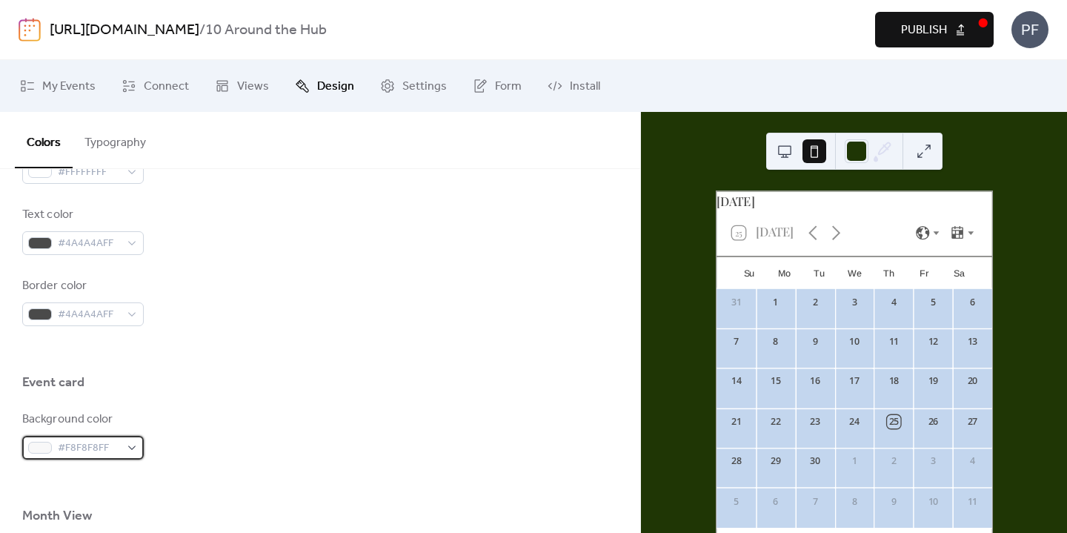
click at [71, 439] on span "#F8F8F8FF" at bounding box center [89, 448] width 62 height 18
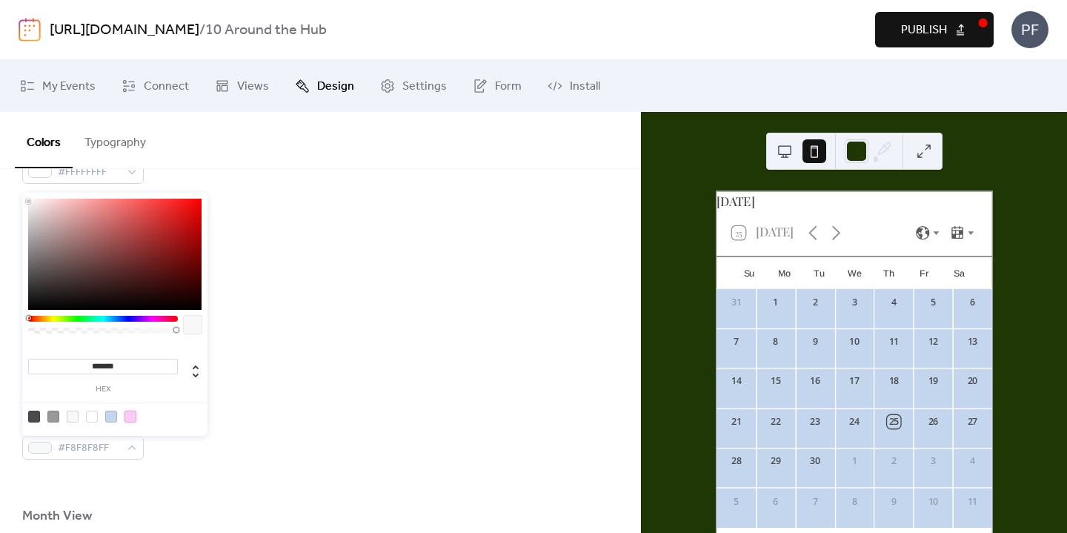
click at [132, 414] on div at bounding box center [131, 417] width 12 height 12
type input "*******"
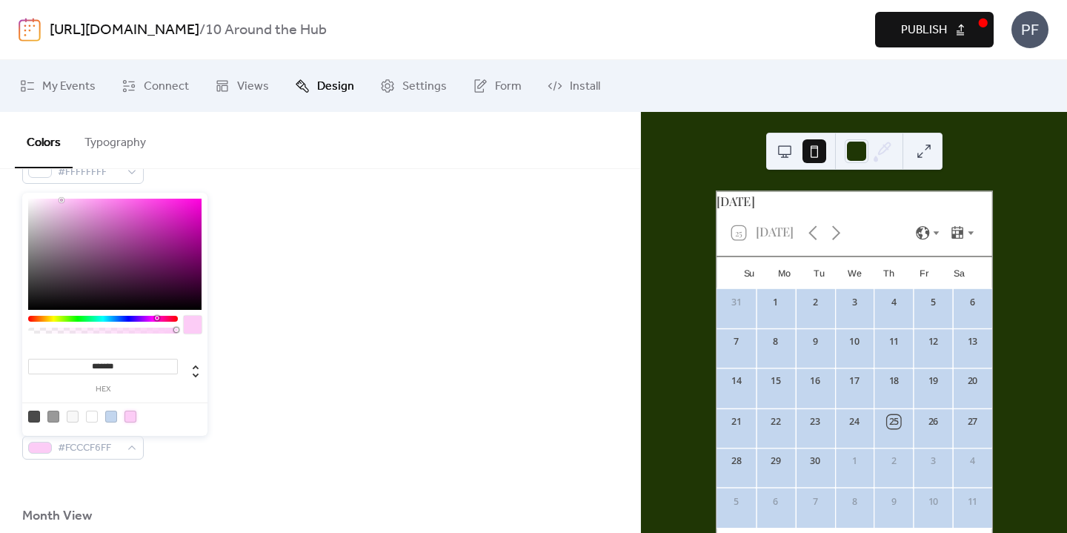
click at [364, 364] on div at bounding box center [320, 349] width 596 height 47
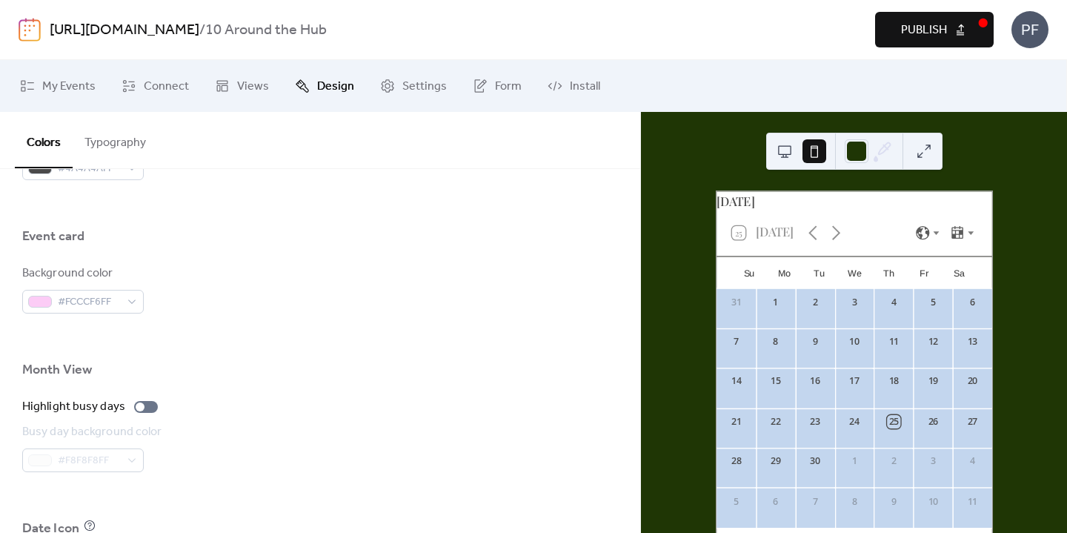
scroll to position [878, 0]
click at [46, 78] on span "My Events" at bounding box center [68, 87] width 53 height 18
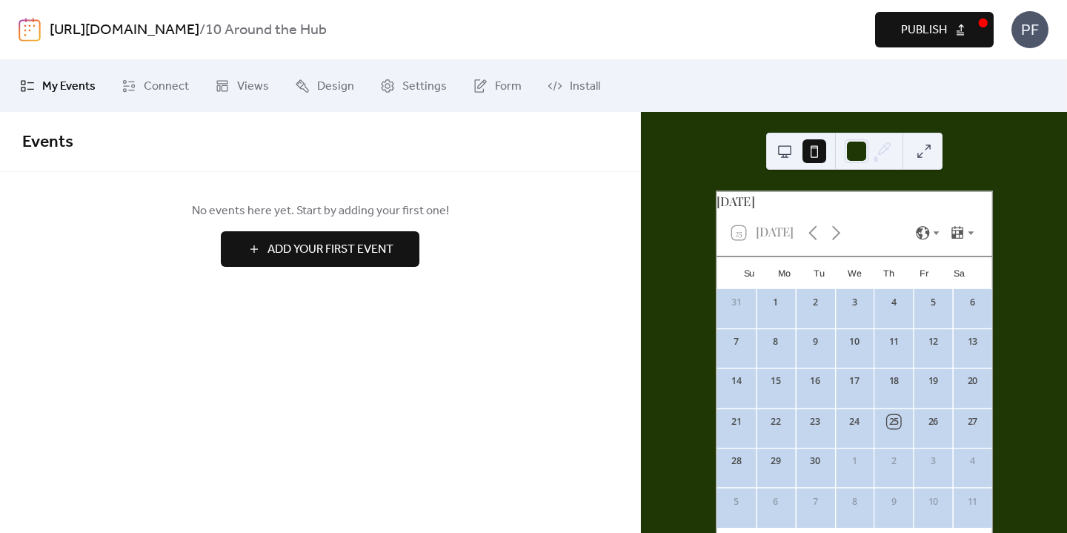
click at [318, 242] on span "Add Your First Event" at bounding box center [331, 250] width 126 height 18
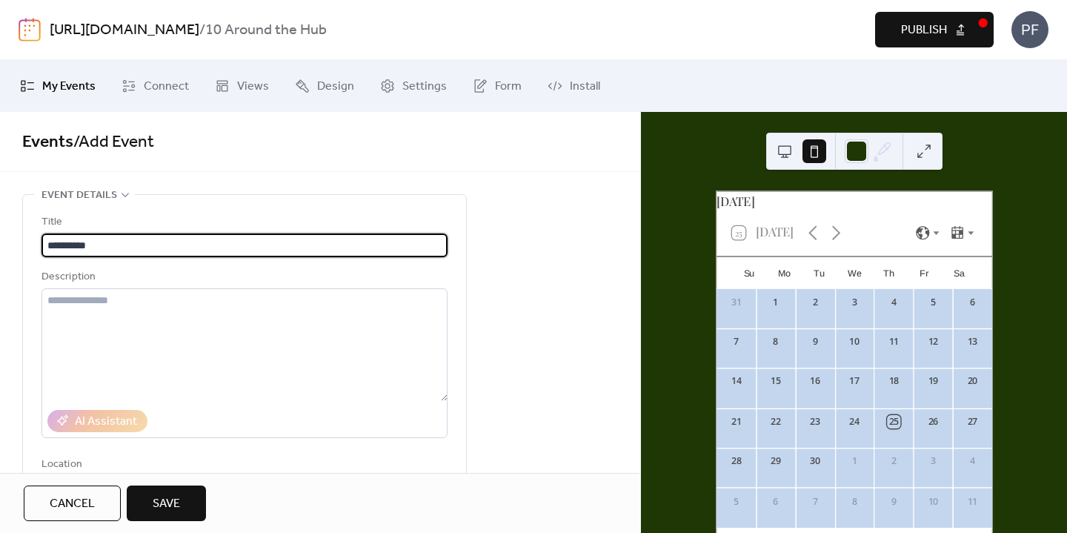
type input "**********"
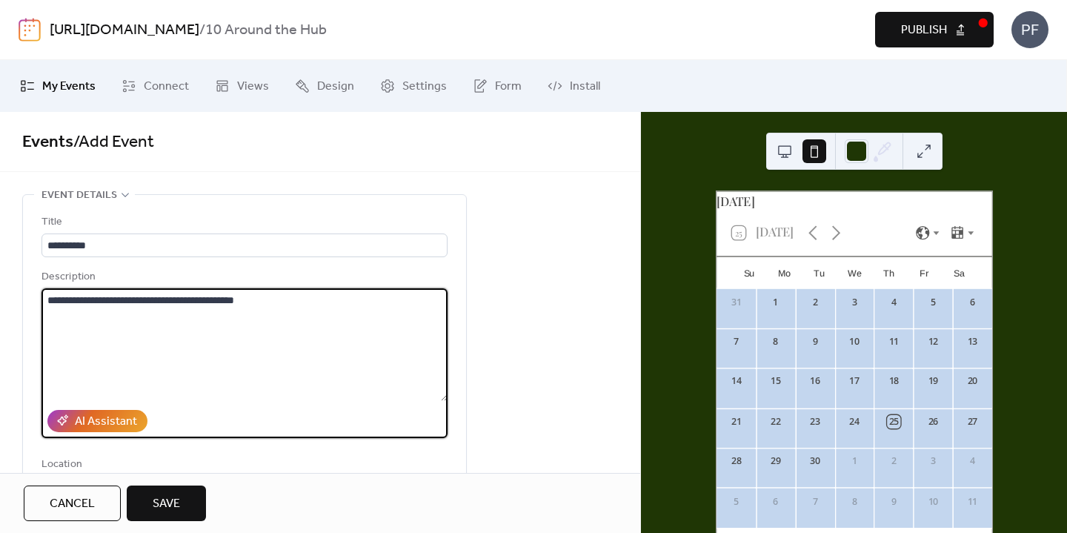
type textarea "**********"
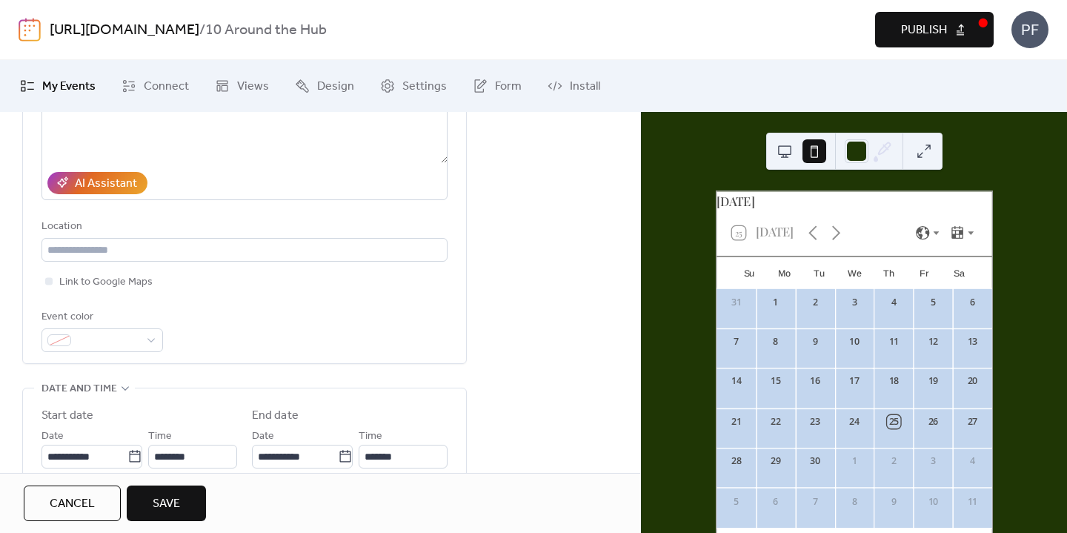
click at [234, 276] on div "**********" at bounding box center [245, 164] width 406 height 376
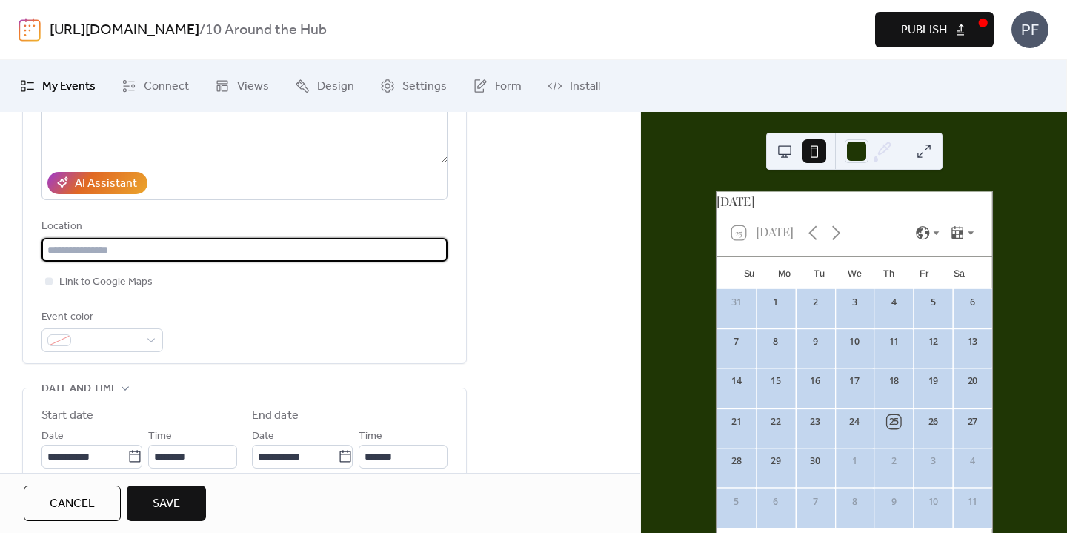
click at [268, 252] on input "text" at bounding box center [245, 250] width 406 height 24
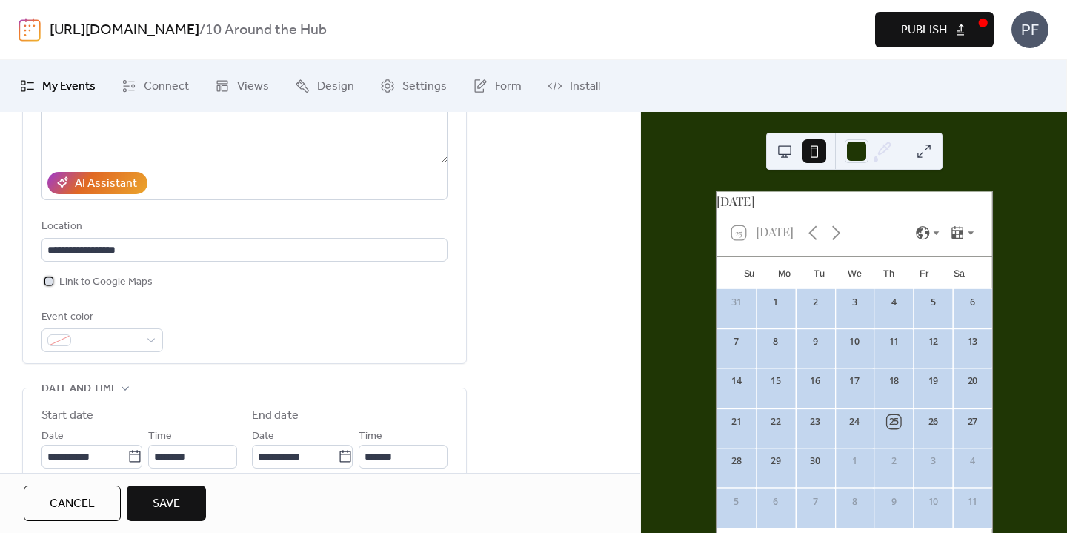
click at [107, 287] on span "Link to Google Maps" at bounding box center [105, 282] width 93 height 18
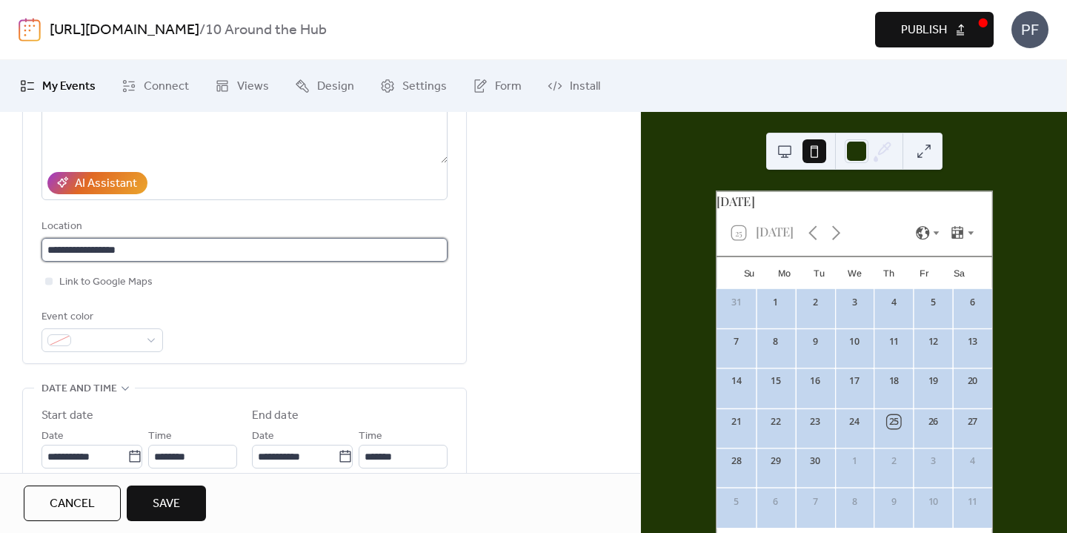
click at [143, 256] on input "**********" at bounding box center [245, 250] width 406 height 24
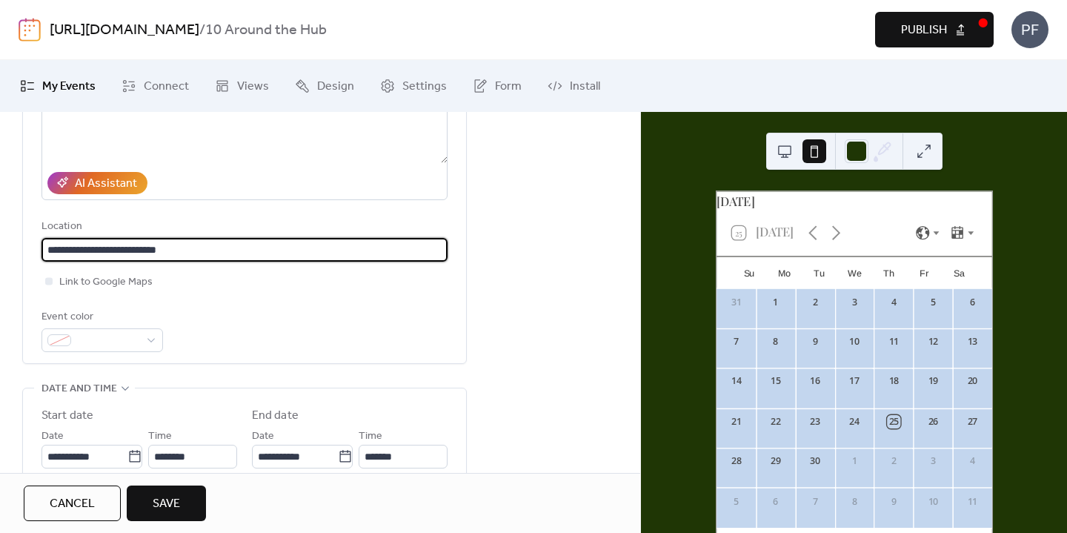
type input "**********"
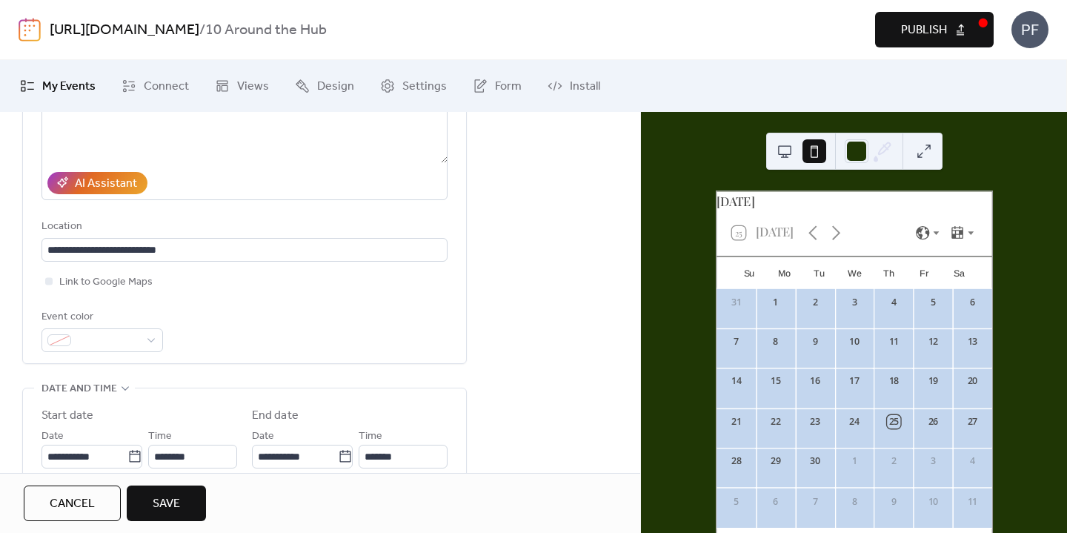
click at [119, 332] on div "Event color" at bounding box center [103, 330] width 122 height 44
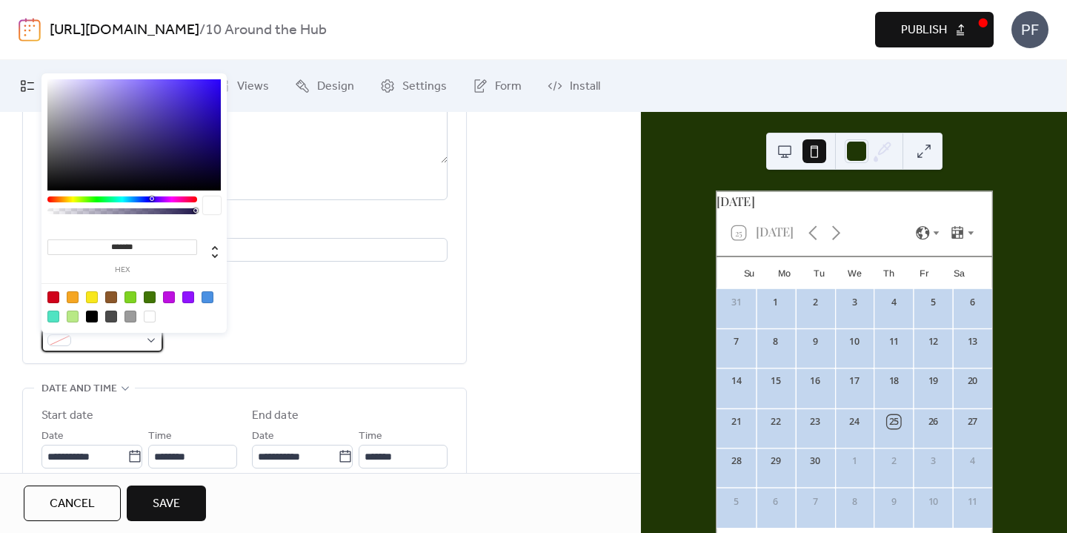
click at [105, 341] on span at bounding box center [108, 341] width 62 height 18
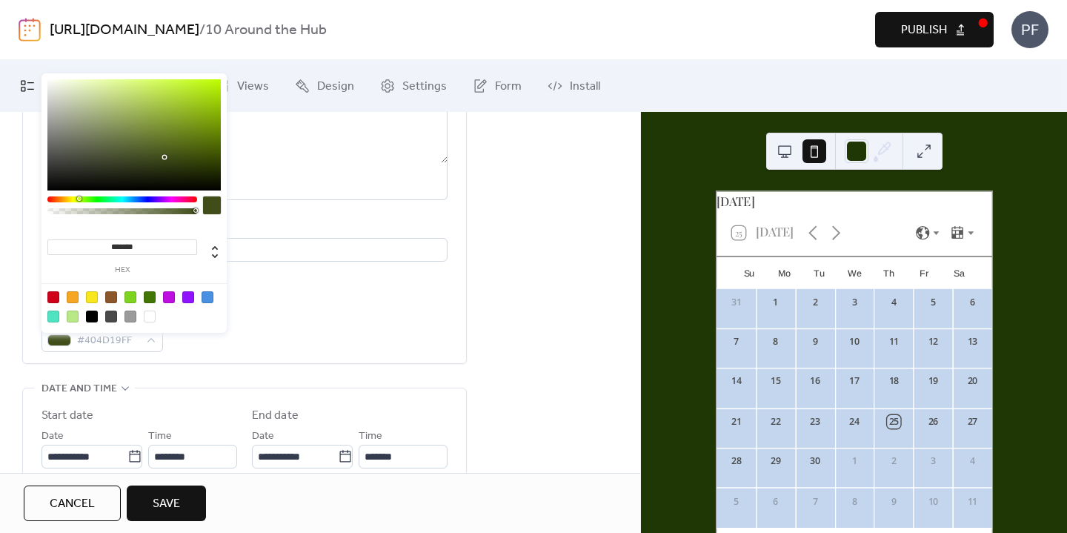
click at [79, 200] on div at bounding box center [122, 199] width 150 height 6
click at [80, 89] on div at bounding box center [133, 134] width 173 height 111
type input "*******"
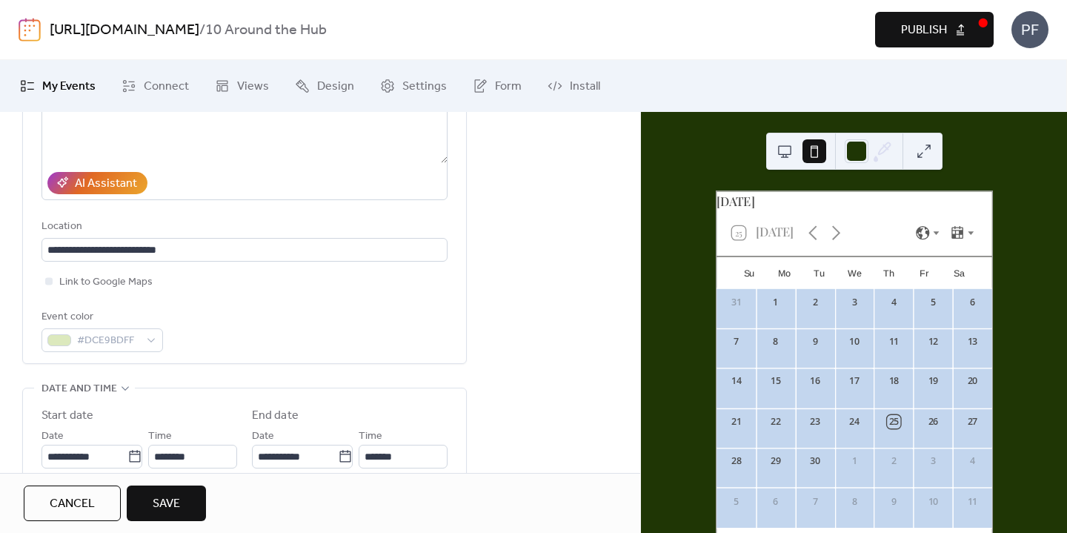
click at [462, 285] on div "**********" at bounding box center [244, 160] width 443 height 406
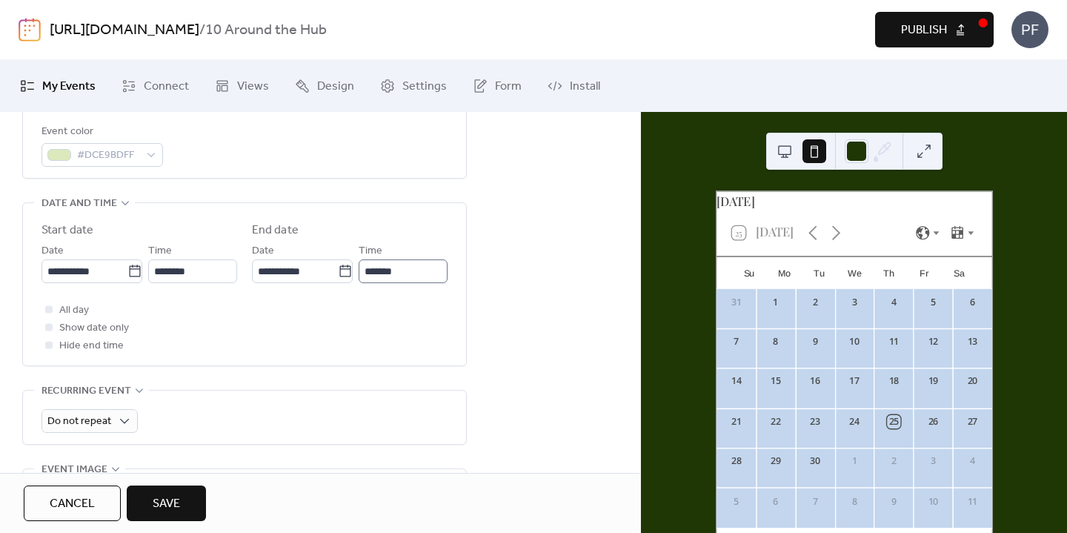
scroll to position [419, 0]
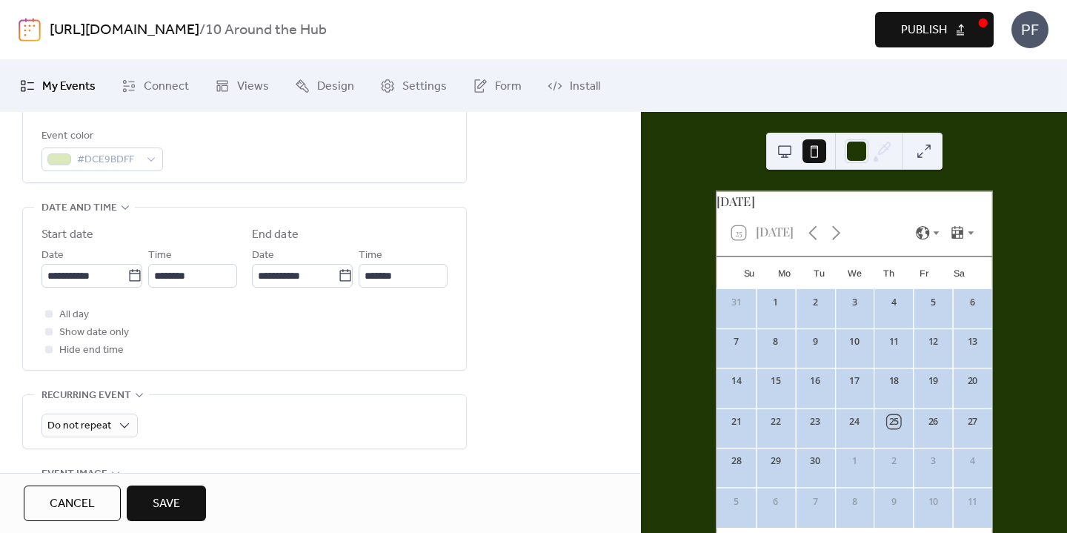
click at [125, 294] on div "**********" at bounding box center [245, 292] width 406 height 133
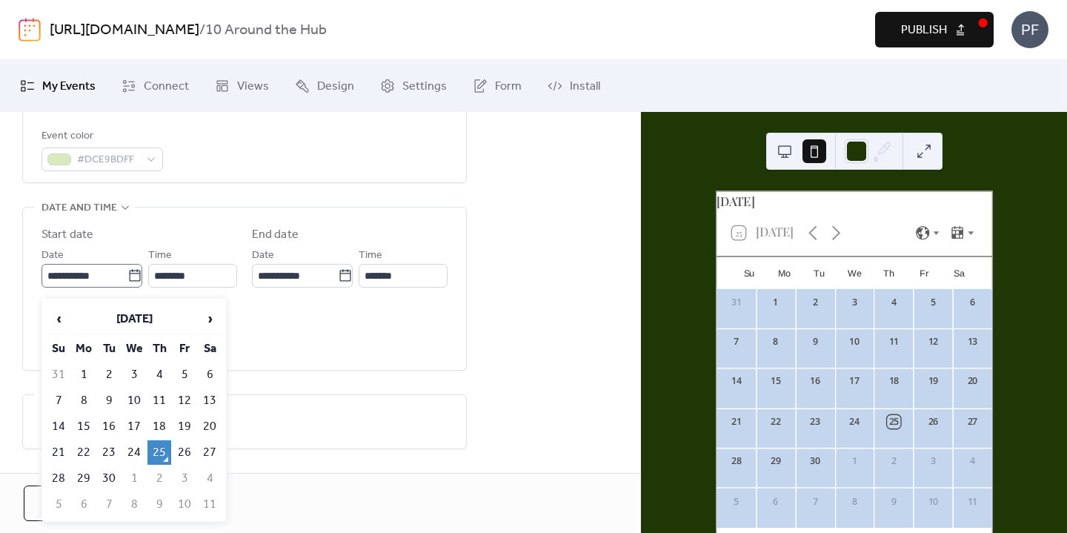
click at [133, 283] on icon at bounding box center [134, 275] width 15 height 15
click at [127, 285] on input "**********" at bounding box center [85, 276] width 86 height 24
click at [192, 453] on td "26" at bounding box center [185, 452] width 24 height 24
type input "**********"
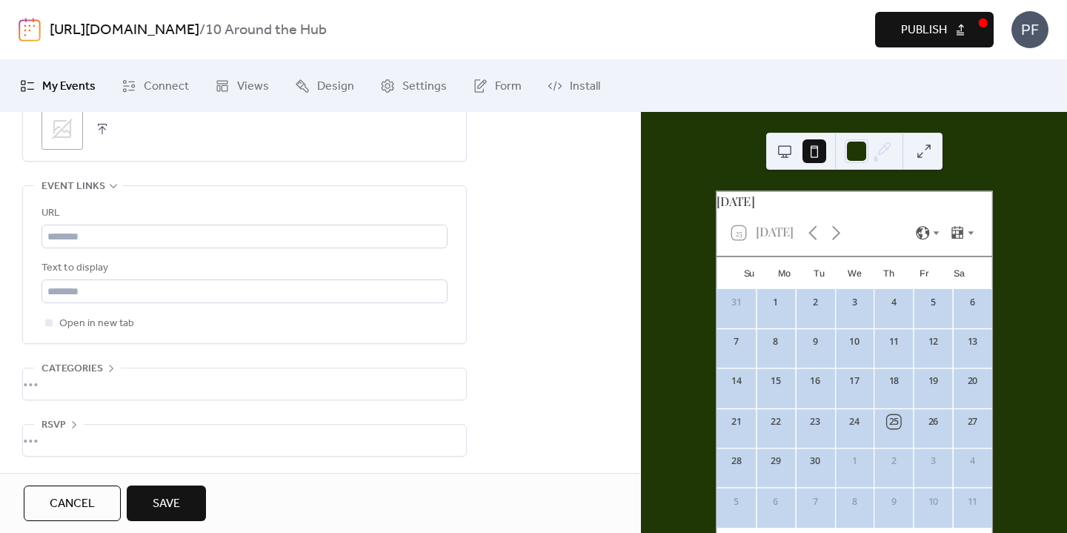
scroll to position [814, 0]
click at [57, 385] on div "•••" at bounding box center [244, 383] width 443 height 31
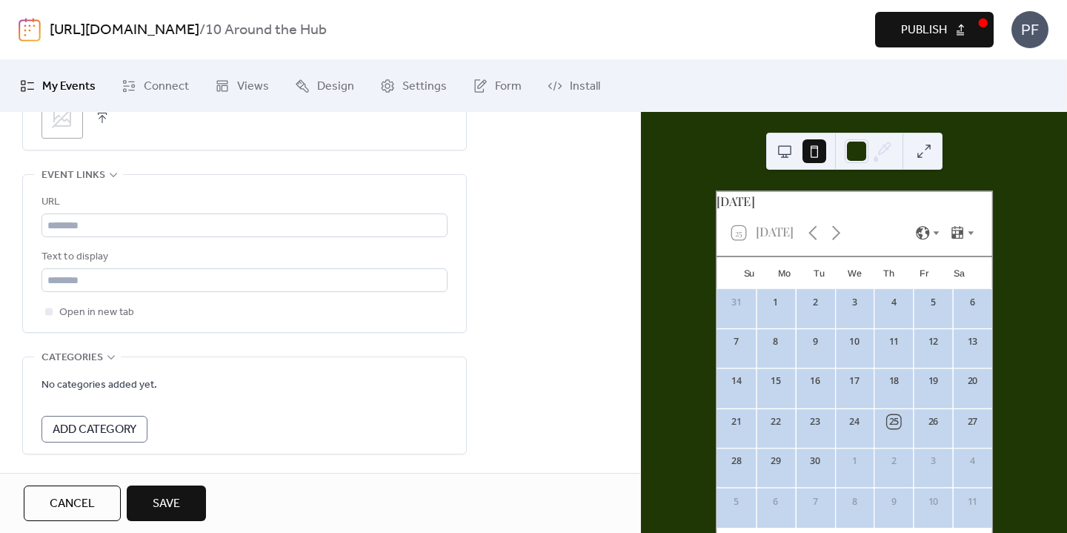
click at [113, 439] on span "Add Category" at bounding box center [95, 430] width 84 height 18
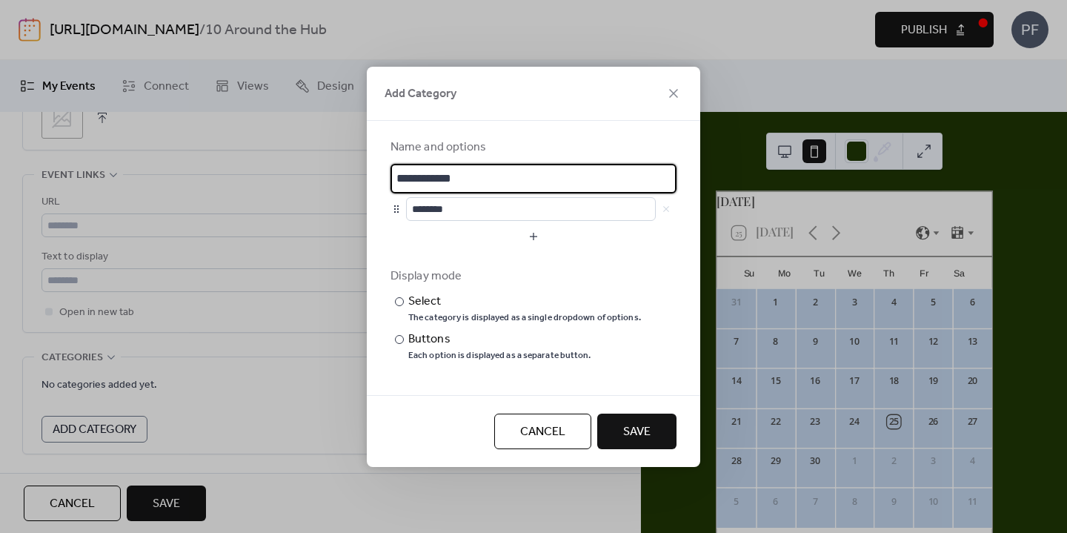
drag, startPoint x: 489, startPoint y: 179, endPoint x: 371, endPoint y: 161, distance: 120.0
click at [371, 161] on div "**********" at bounding box center [533, 258] width 333 height 274
type input "*"
type input "**********"
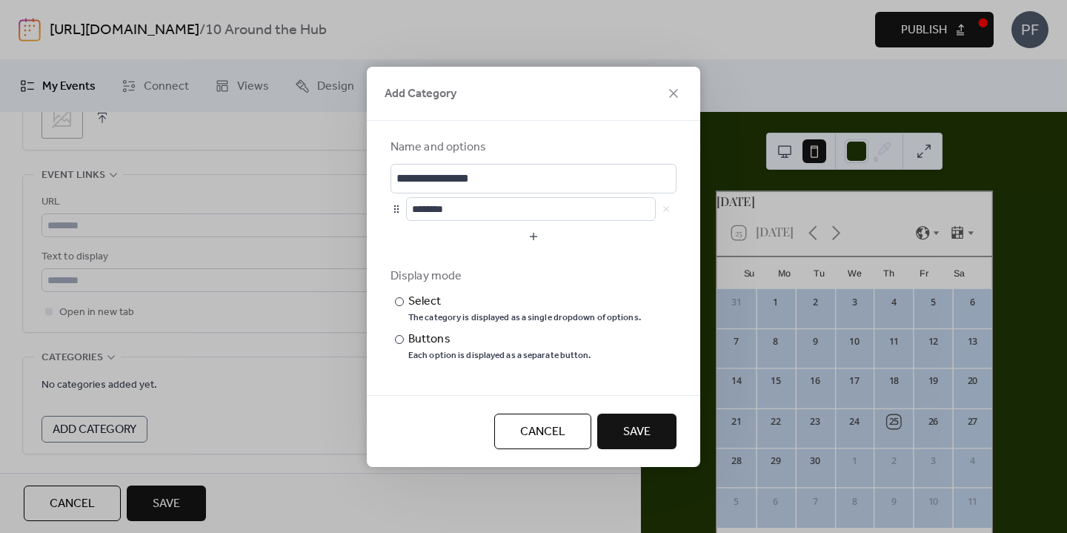
click at [635, 433] on span "Save" at bounding box center [636, 432] width 27 height 18
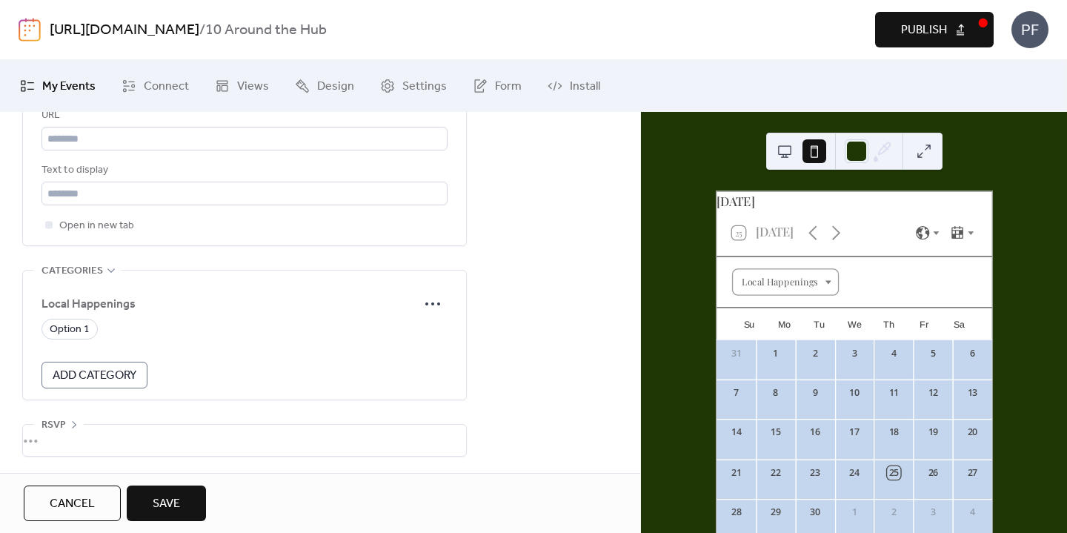
scroll to position [912, 0]
click at [176, 508] on span "Save" at bounding box center [166, 504] width 27 height 18
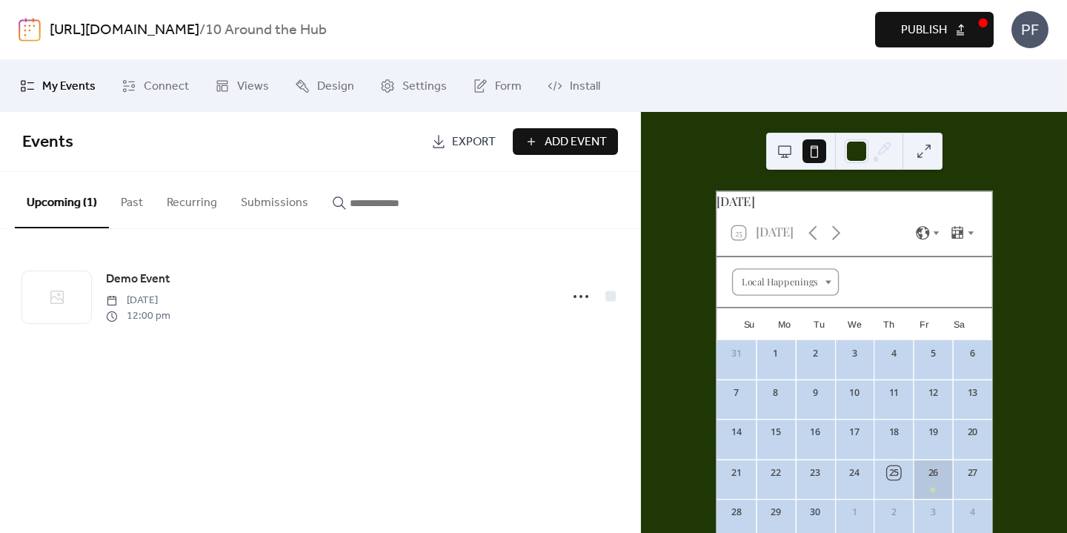
click at [923, 499] on div "26" at bounding box center [932, 479] width 39 height 40
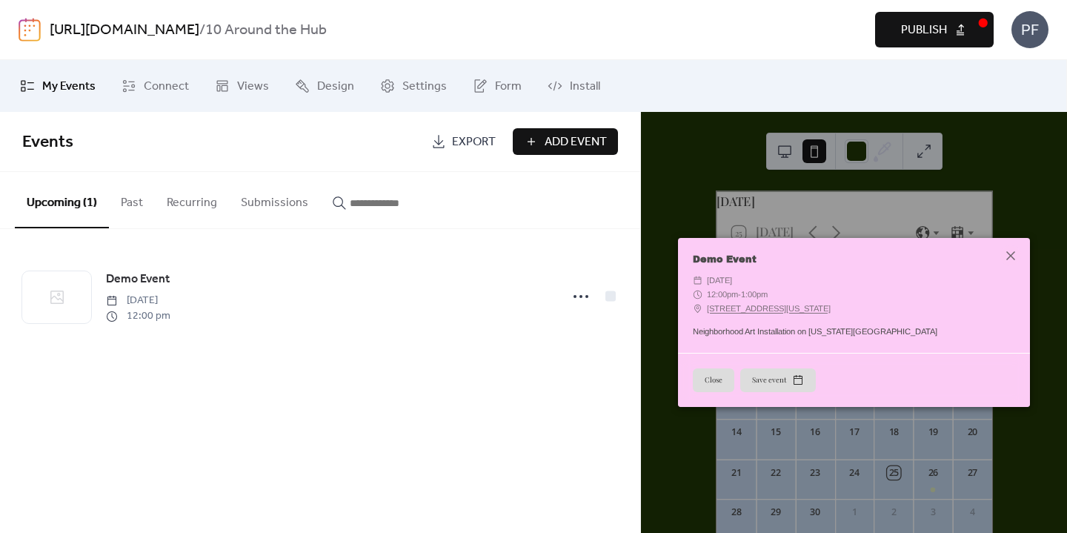
click at [733, 304] on link "[STREET_ADDRESS][US_STATE]" at bounding box center [769, 309] width 124 height 14
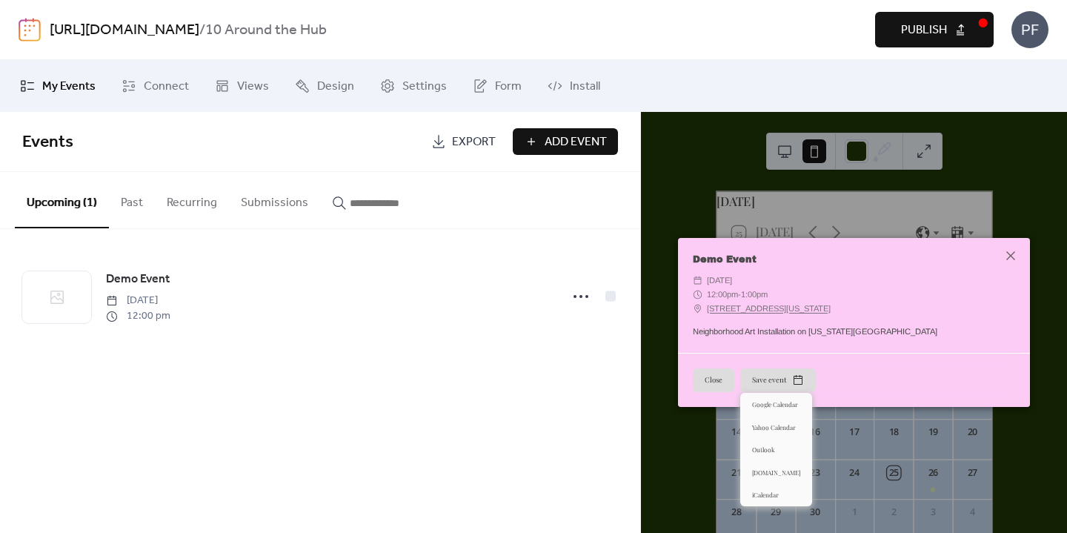
click at [797, 385] on button "Save event" at bounding box center [778, 380] width 76 height 24
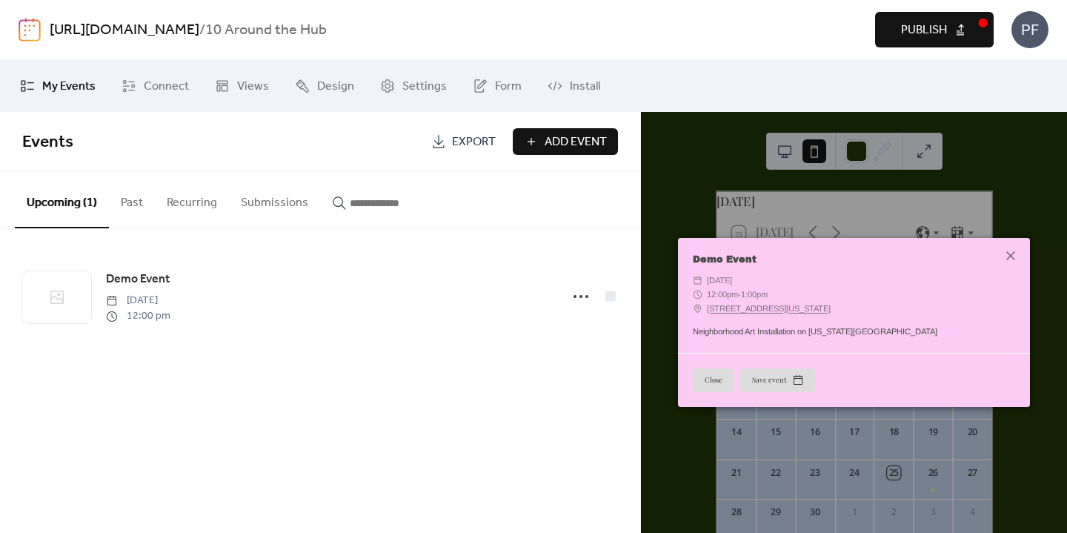
click at [856, 373] on div "Close Save event" at bounding box center [854, 380] width 352 height 54
click at [707, 359] on div "Close Save event" at bounding box center [854, 380] width 352 height 54
click at [714, 368] on button "Close" at bounding box center [714, 380] width 42 height 24
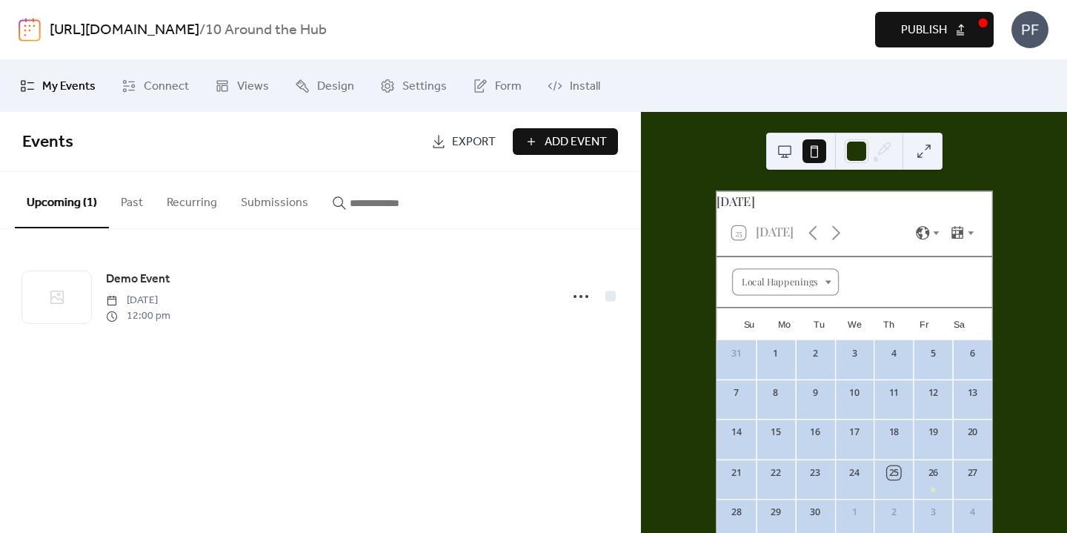
click at [785, 152] on button at bounding box center [785, 151] width 24 height 24
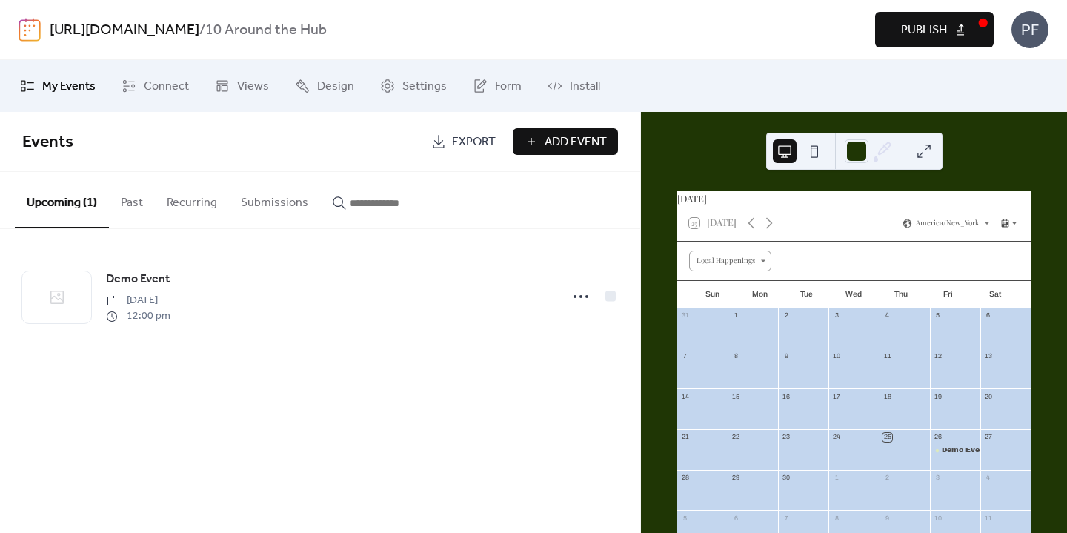
click at [1012, 227] on icon at bounding box center [1014, 223] width 9 height 9
click at [995, 267] on div "Cards" at bounding box center [982, 274] width 66 height 24
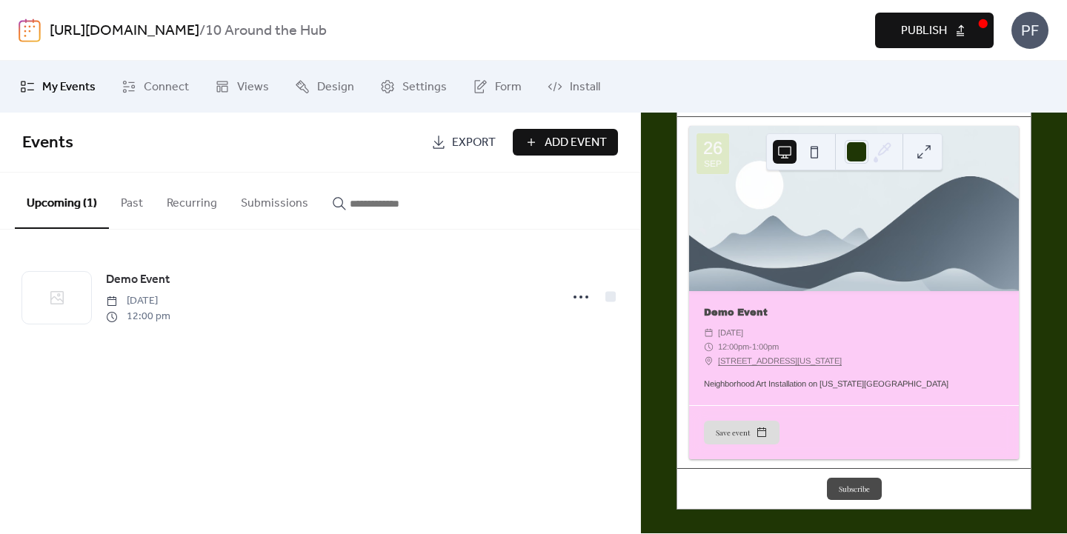
scroll to position [170, 0]
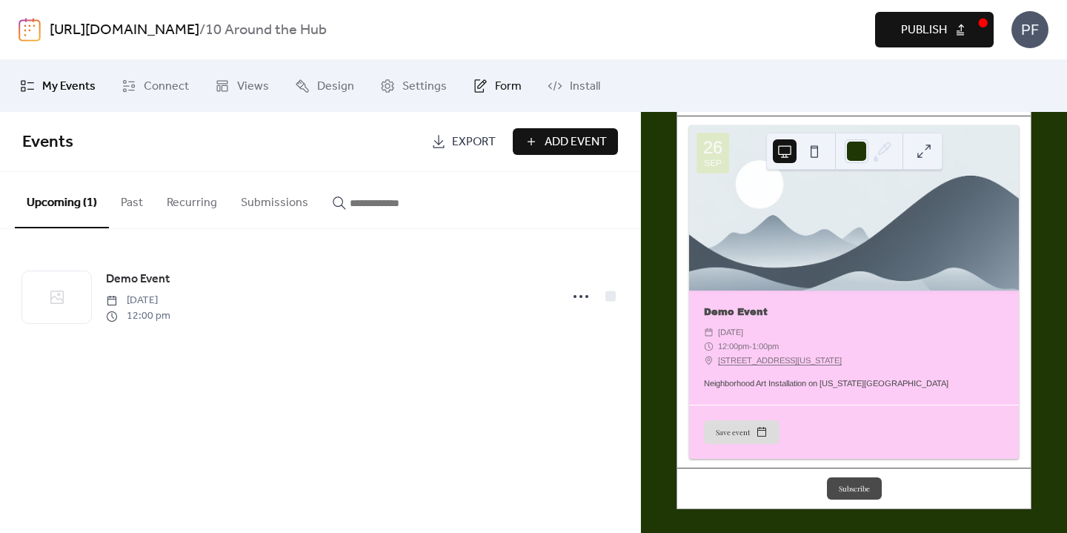
click at [496, 88] on span "Form" at bounding box center [508, 87] width 27 height 18
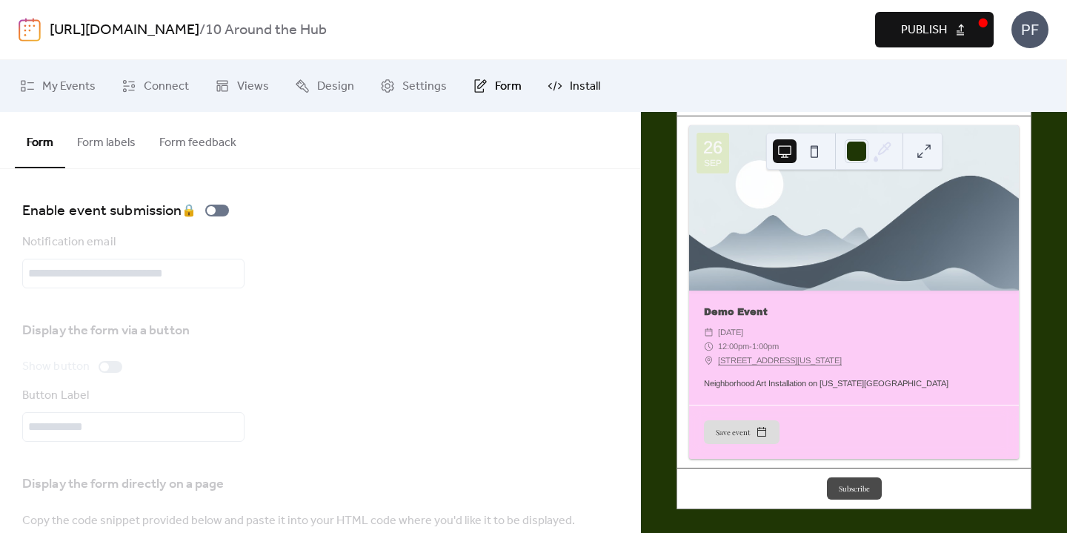
click at [571, 85] on span "Install" at bounding box center [585, 87] width 30 height 18
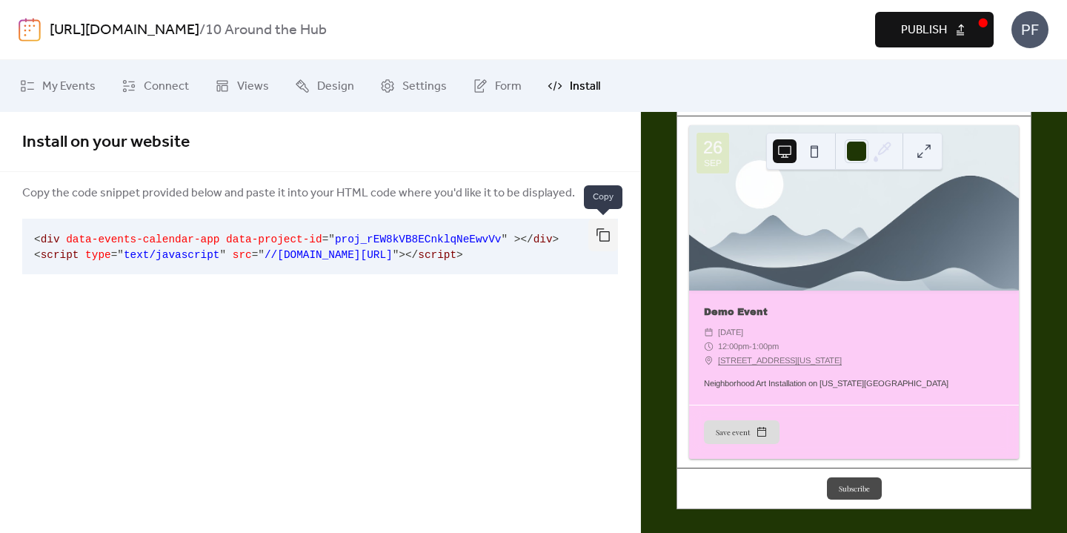
click at [605, 233] on button "button" at bounding box center [603, 235] width 30 height 33
click at [30, 93] on link "My Events" at bounding box center [58, 86] width 98 height 40
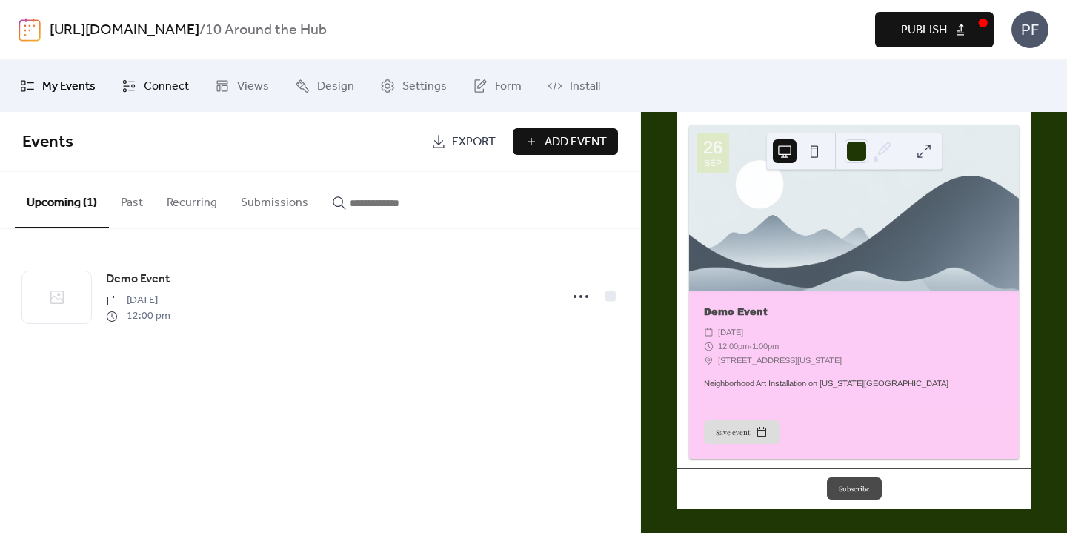
click at [157, 93] on span "Connect" at bounding box center [166, 87] width 45 height 18
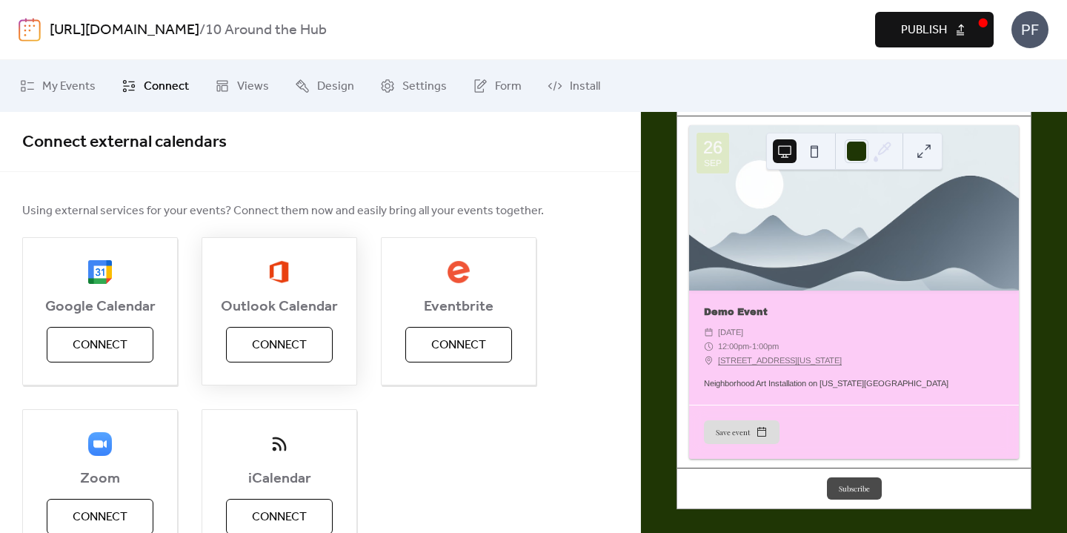
click at [293, 353] on span "Connect" at bounding box center [279, 345] width 55 height 18
click at [542, 78] on link "Install" at bounding box center [574, 86] width 75 height 40
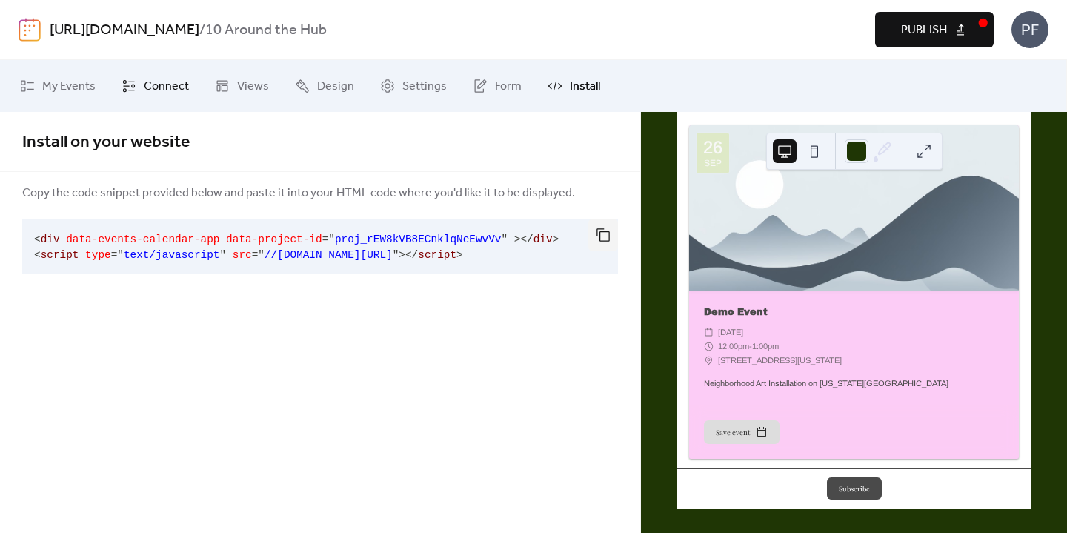
click at [174, 93] on span "Connect" at bounding box center [166, 87] width 45 height 18
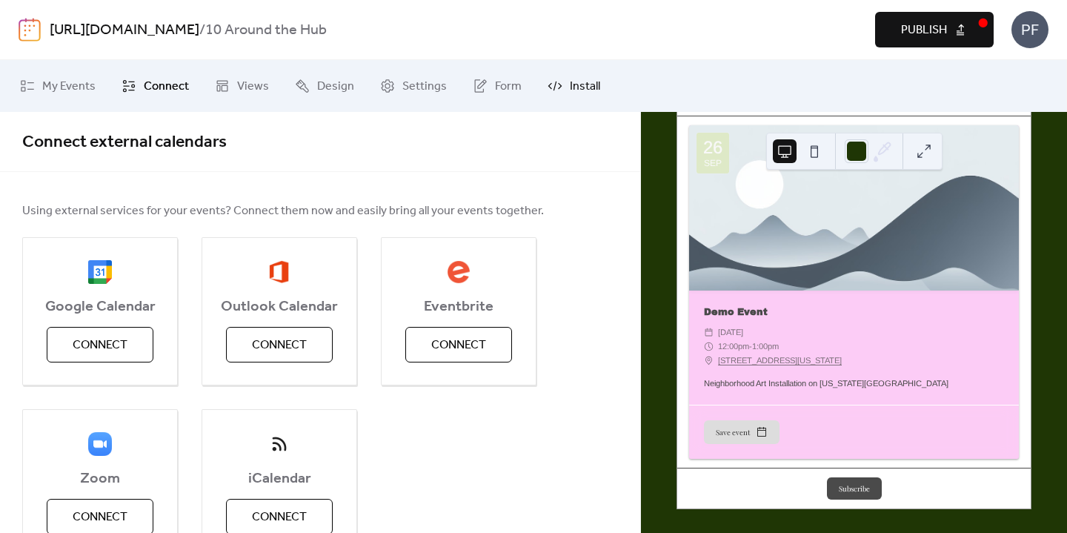
click at [570, 87] on span "Install" at bounding box center [585, 87] width 30 height 18
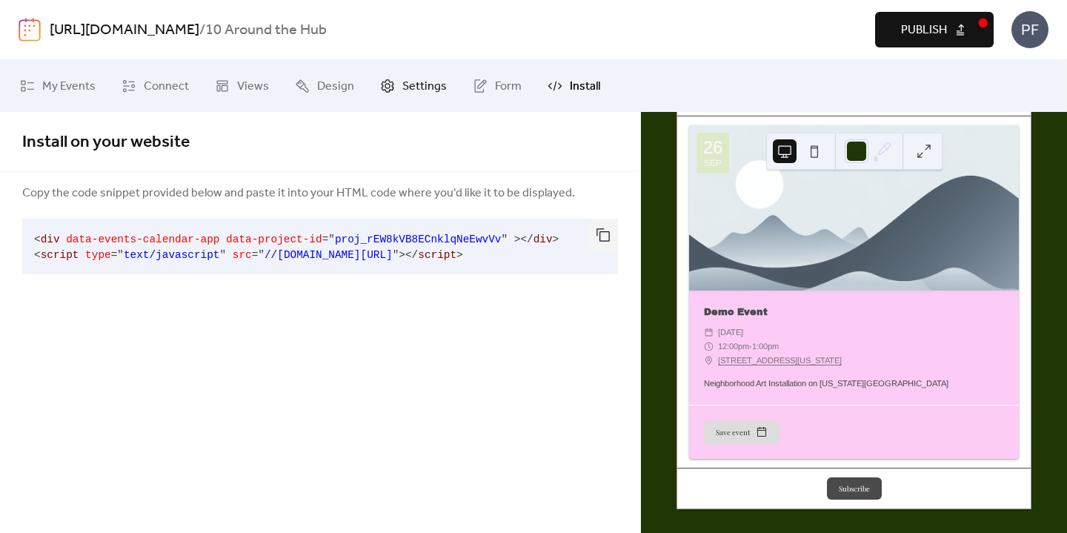
click at [402, 89] on span "Settings" at bounding box center [424, 87] width 44 height 18
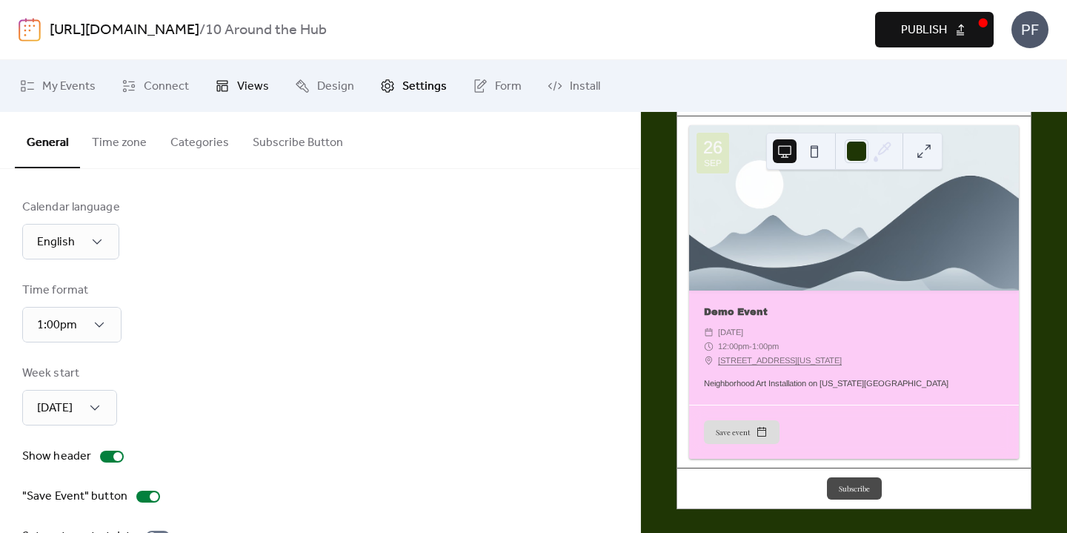
click at [217, 93] on icon at bounding box center [222, 86] width 15 height 15
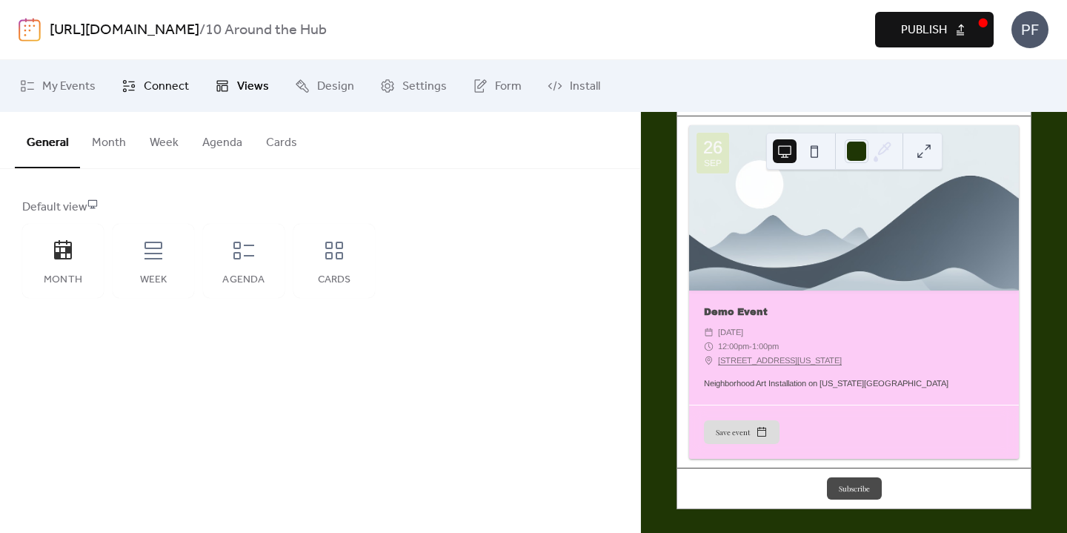
click at [179, 78] on span "Connect" at bounding box center [166, 87] width 45 height 18
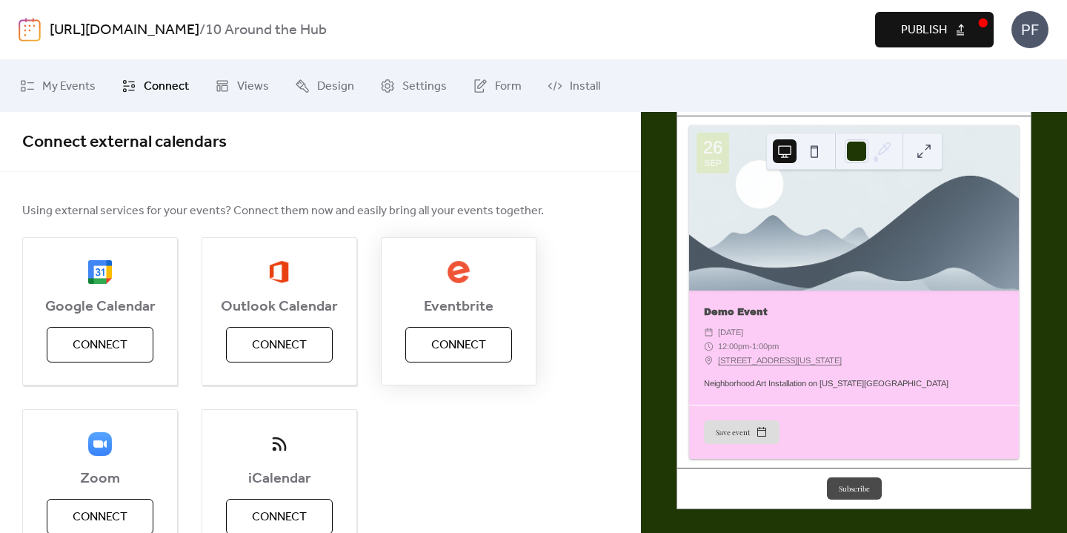
click at [400, 309] on span "Eventbrite" at bounding box center [459, 307] width 154 height 18
click at [335, 336] on div "Outlook Calendar Connect" at bounding box center [280, 311] width 156 height 148
click at [291, 338] on span "Connect" at bounding box center [279, 345] width 55 height 18
click at [933, 29] on span "Publish" at bounding box center [924, 30] width 46 height 18
click at [933, 29] on div "Preview Publish" at bounding box center [799, 30] width 388 height 36
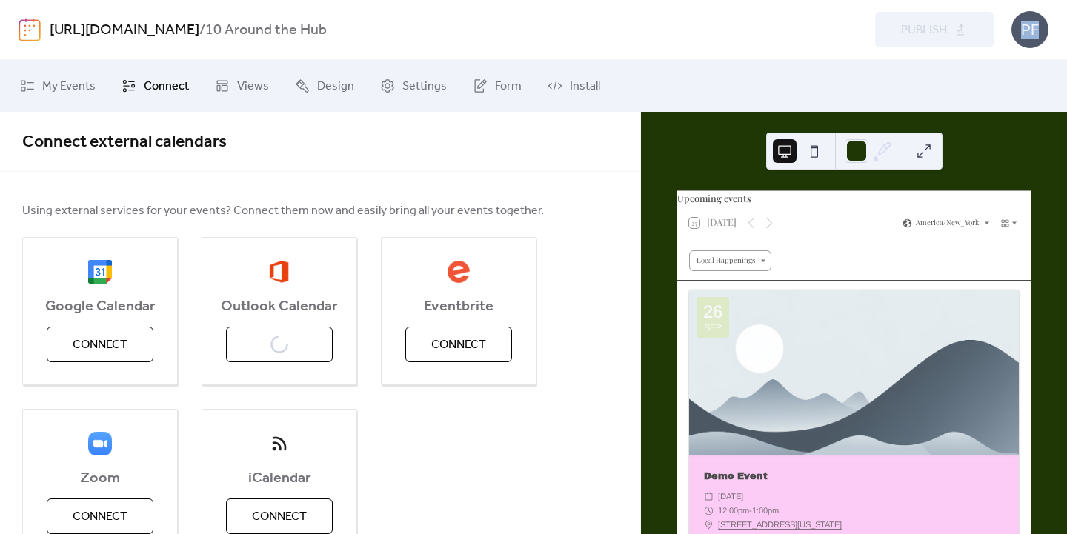
click at [27, 32] on img at bounding box center [30, 30] width 22 height 24
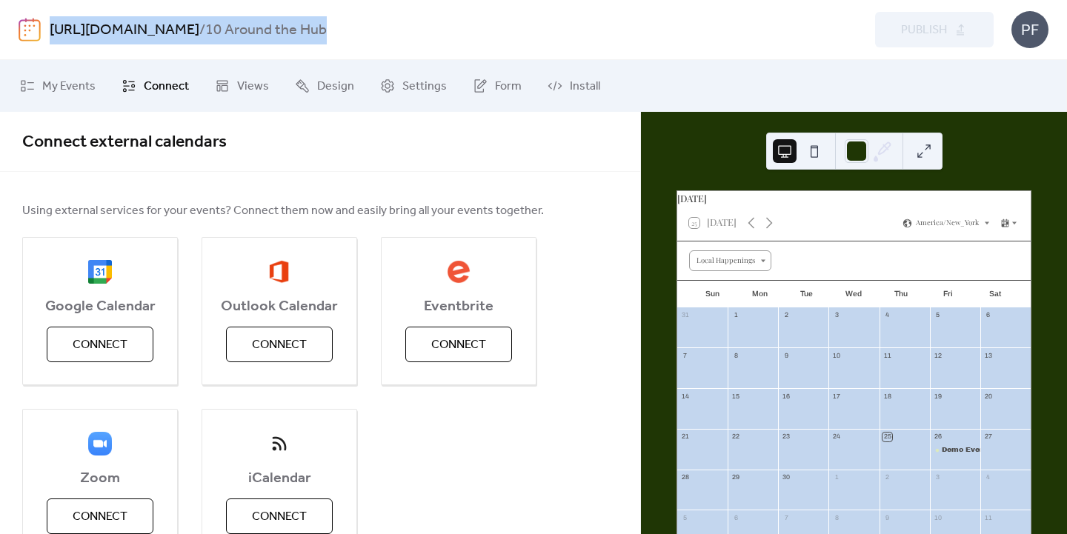
drag, startPoint x: 502, startPoint y: 32, endPoint x: 283, endPoint y: 7, distance: 220.1
click at [283, 7] on div "https://ritzcarltonboston.247activities.com / 10 Around the Hub Preview Publish…" at bounding box center [534, 29] width 1030 height 59
copy div "https://ritzcarltonboston.247activities.com / 10 Around the Hub"
click at [199, 30] on link "https://ritzcarltonboston.247activities.com" at bounding box center [125, 30] width 150 height 28
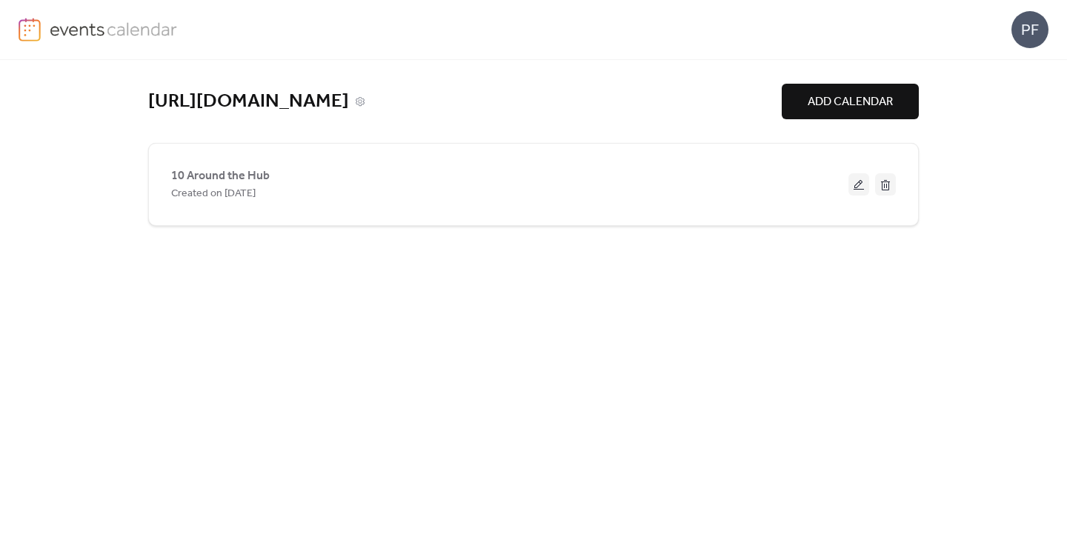
click at [349, 99] on link "https://ritzcarltonboston.247activities.com" at bounding box center [248, 102] width 201 height 24
click at [365, 106] on icon at bounding box center [360, 101] width 10 height 10
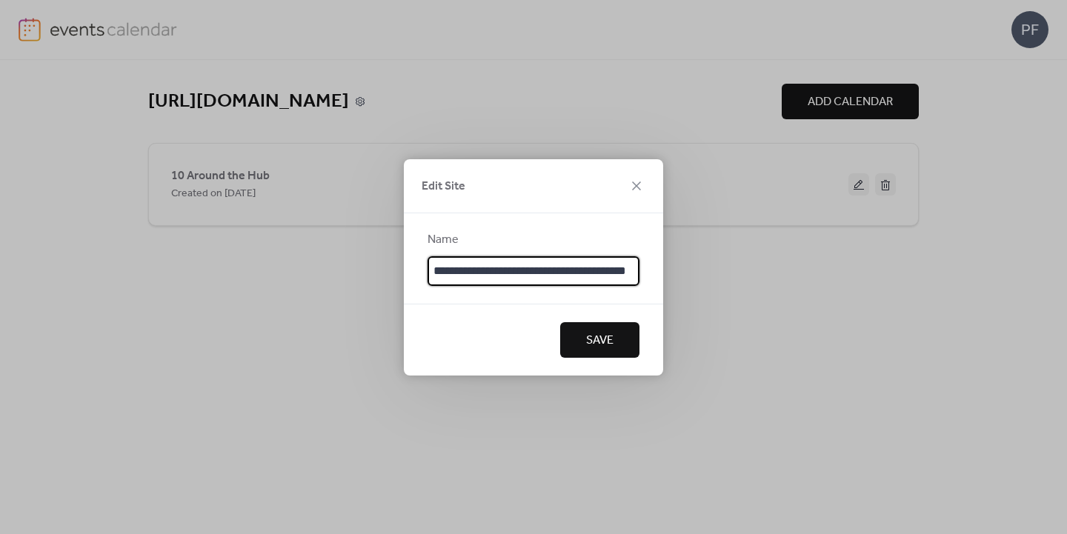
scroll to position [0, 21]
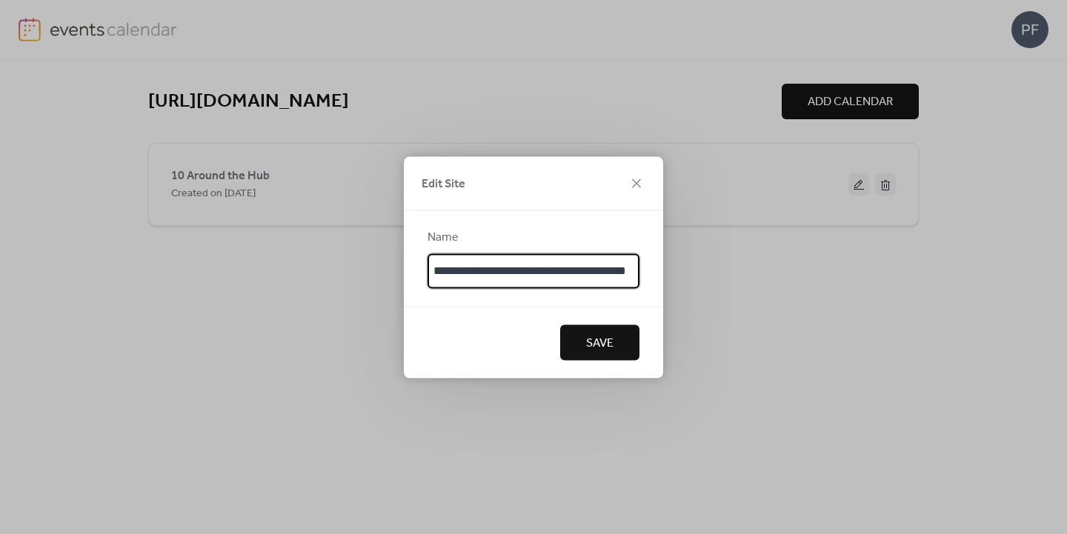
drag, startPoint x: 451, startPoint y: 270, endPoint x: 339, endPoint y: 265, distance: 112.0
click at [339, 265] on div "**********" at bounding box center [533, 267] width 1067 height 534
drag, startPoint x: 527, startPoint y: 270, endPoint x: 591, endPoint y: 273, distance: 64.6
click at [591, 273] on input "**********" at bounding box center [534, 270] width 212 height 35
type input "**********"
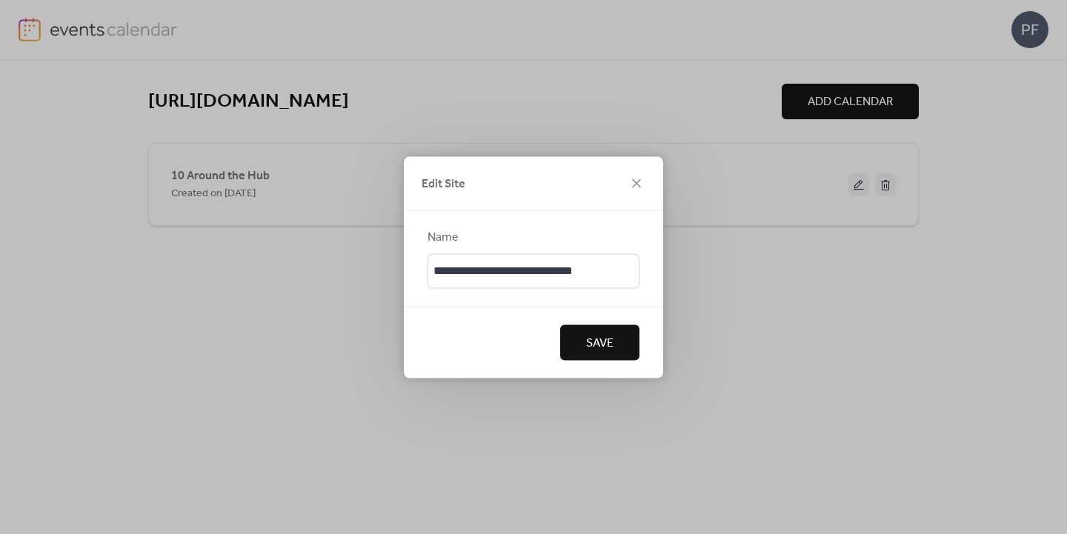
click at [613, 355] on button "Save" at bounding box center [599, 343] width 79 height 36
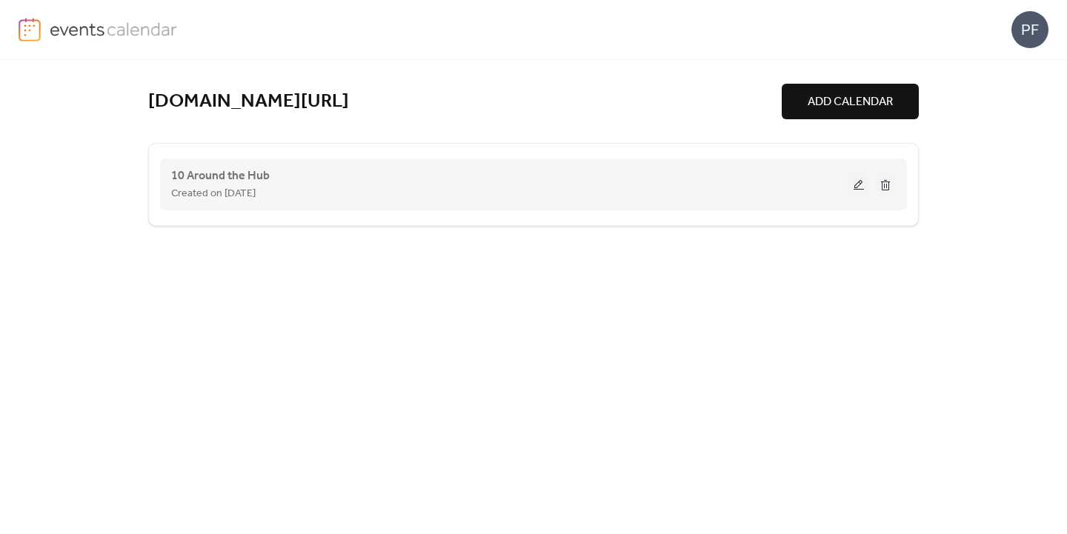
click at [650, 177] on div "10 Around the Hub Created on 25-Sep-2025" at bounding box center [509, 185] width 677 height 36
click at [187, 177] on span "10 Around the Hub" at bounding box center [220, 176] width 99 height 18
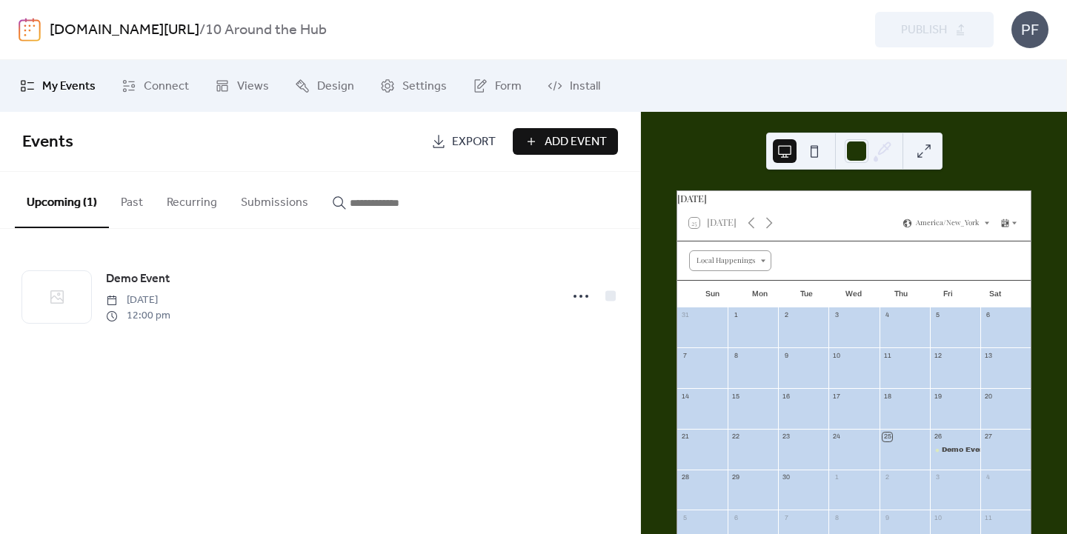
click at [122, 16] on div "ritzcarltonboston.idaypass.com/ / 10 Around the Hub Preview Publish PF" at bounding box center [534, 29] width 1030 height 59
click at [117, 41] on link "[DOMAIN_NAME][URL]" at bounding box center [125, 30] width 150 height 28
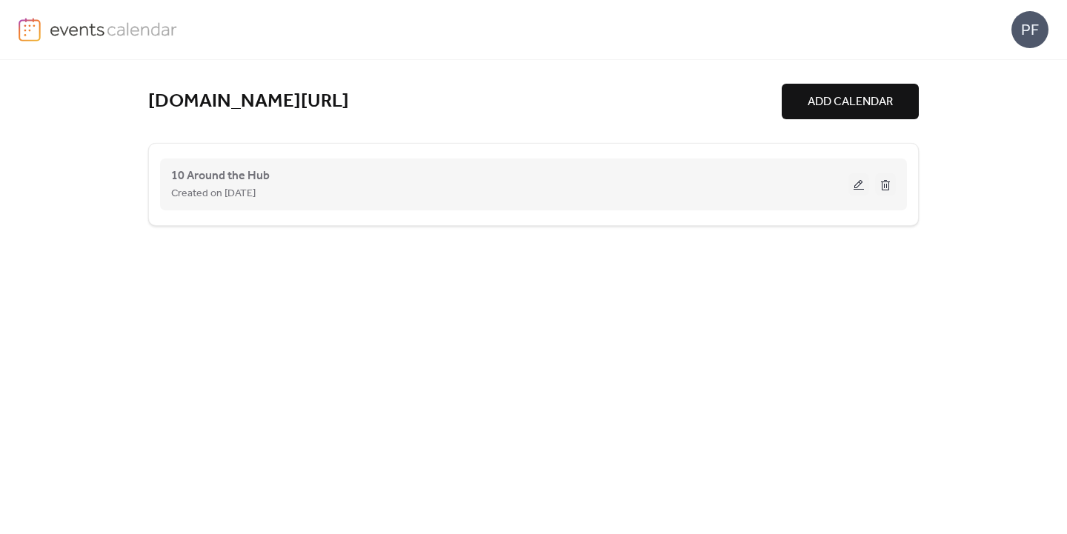
click at [640, 165] on div "10 Around the Hub Created on 25-Sep-2025" at bounding box center [533, 184] width 725 height 59
click at [856, 187] on button at bounding box center [859, 184] width 21 height 22
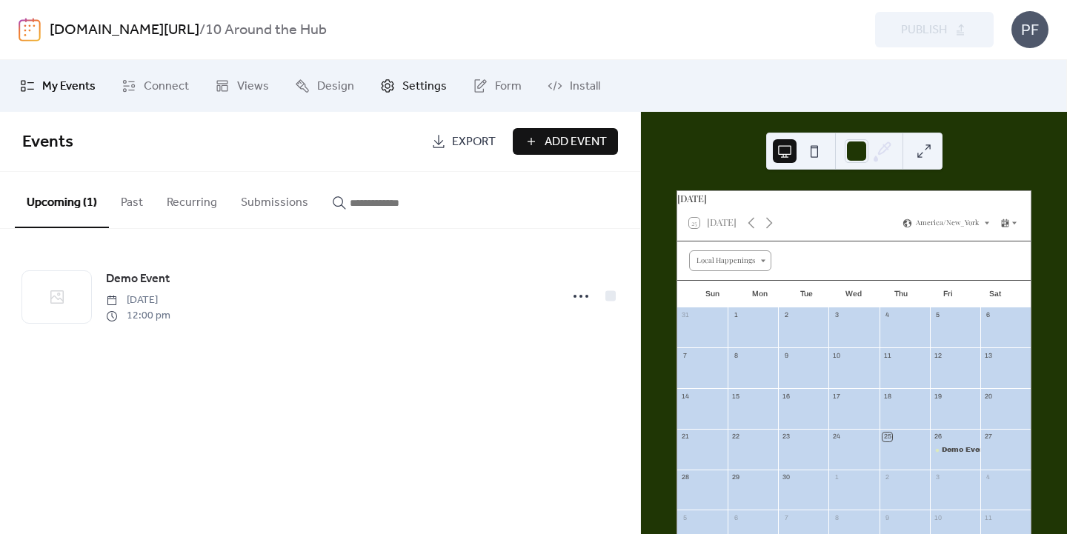
click at [435, 91] on span "Settings" at bounding box center [424, 87] width 44 height 18
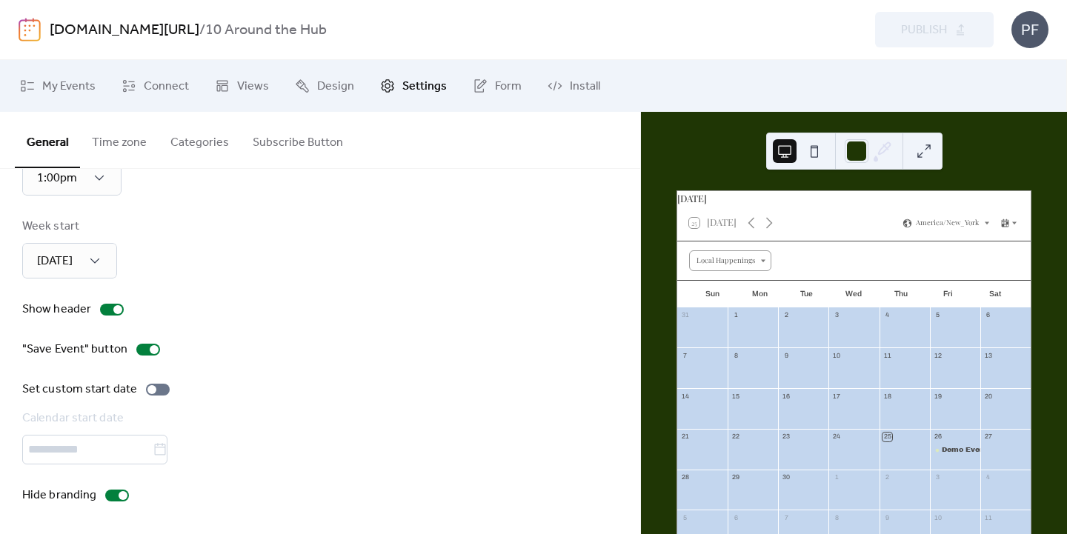
scroll to position [152, 0]
click at [577, 79] on span "Install" at bounding box center [585, 87] width 30 height 18
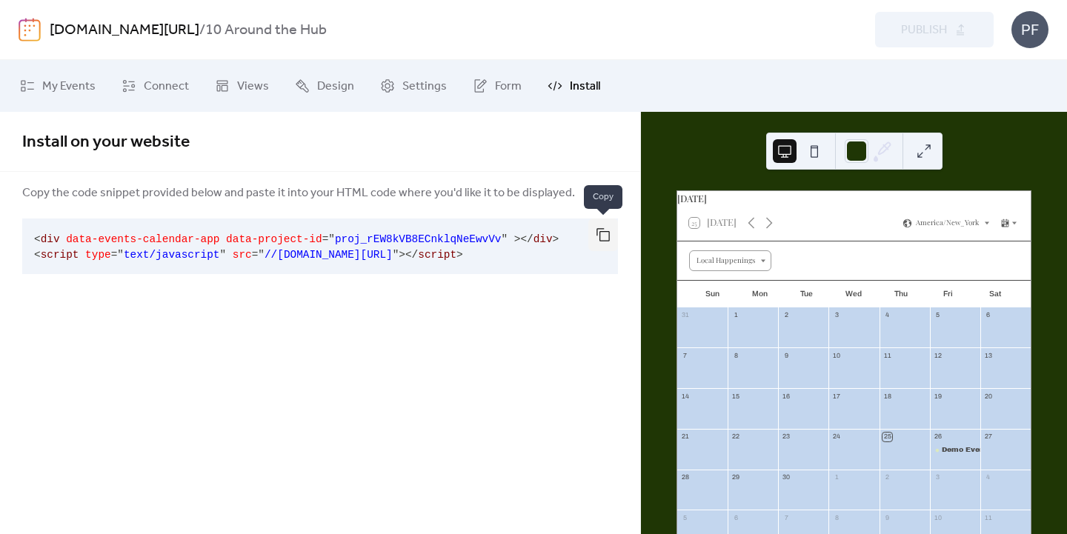
click at [612, 227] on button "button" at bounding box center [603, 235] width 30 height 33
click at [510, 72] on link "Form" at bounding box center [497, 86] width 71 height 40
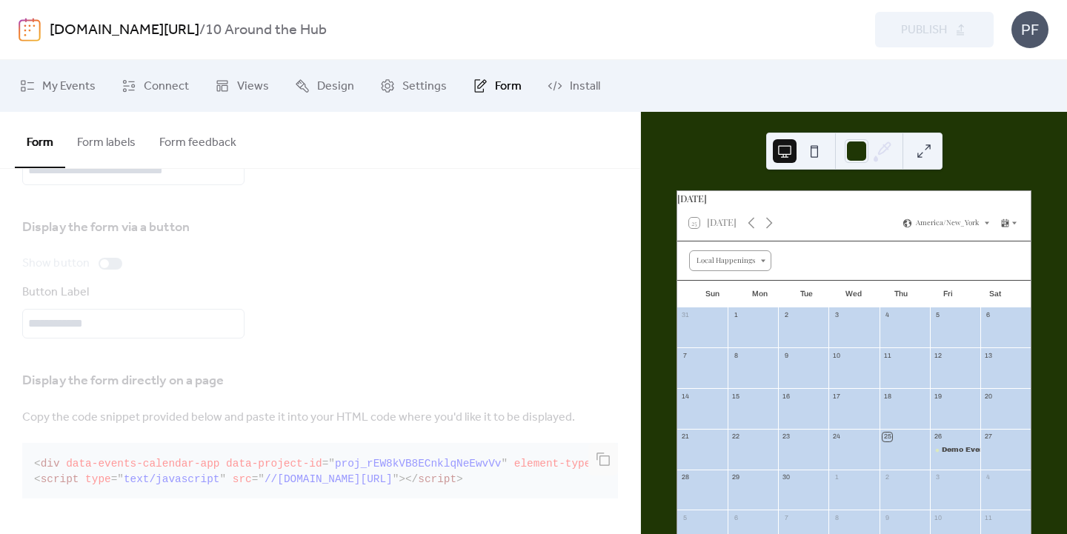
scroll to position [117, 0]
click at [419, 67] on link "Settings" at bounding box center [413, 86] width 89 height 40
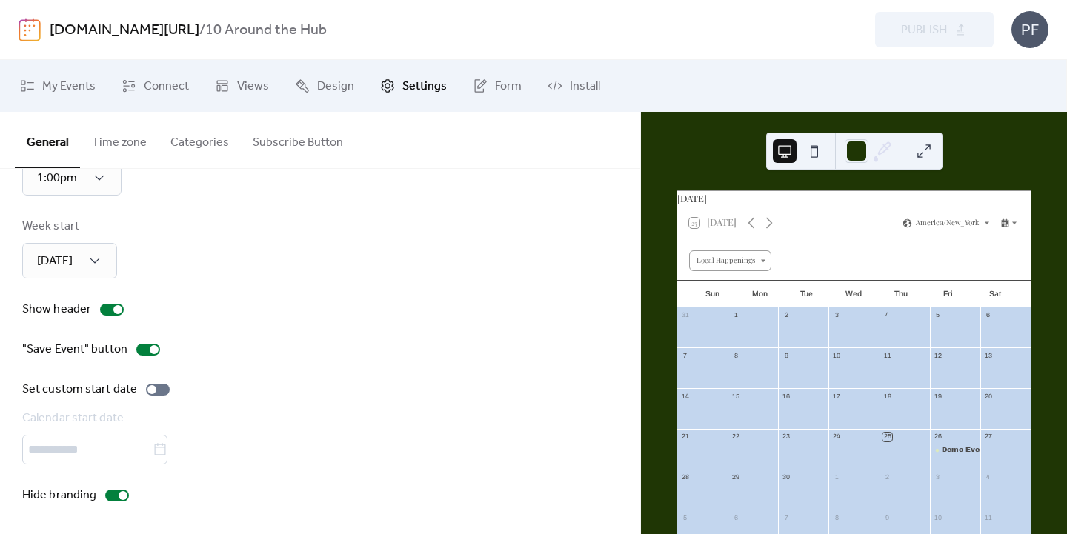
scroll to position [152, 0]
click at [319, 81] on span "Design" at bounding box center [335, 87] width 37 height 18
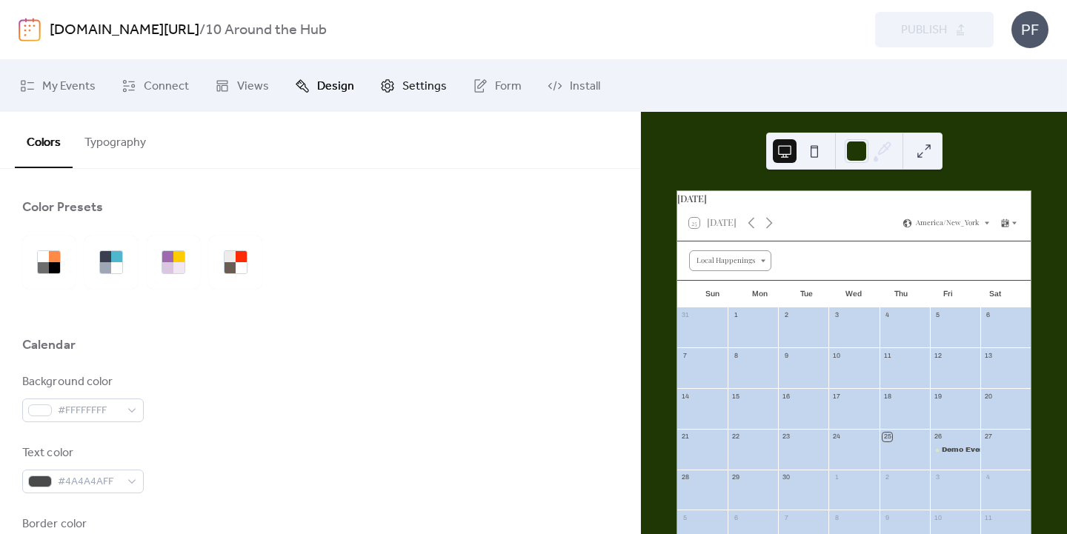
click at [402, 84] on span "Settings" at bounding box center [424, 87] width 44 height 18
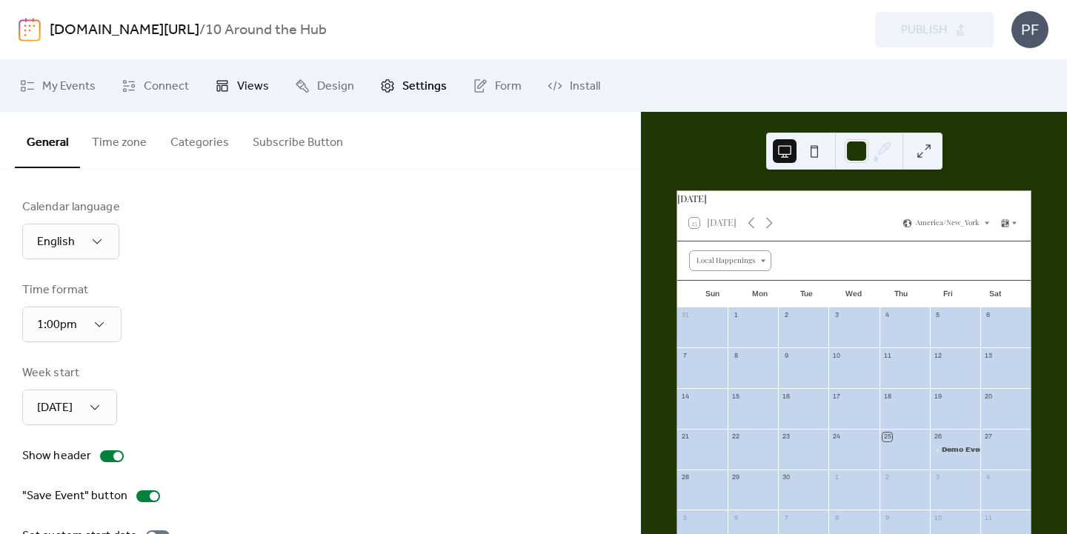
click at [233, 98] on link "Views" at bounding box center [242, 86] width 76 height 40
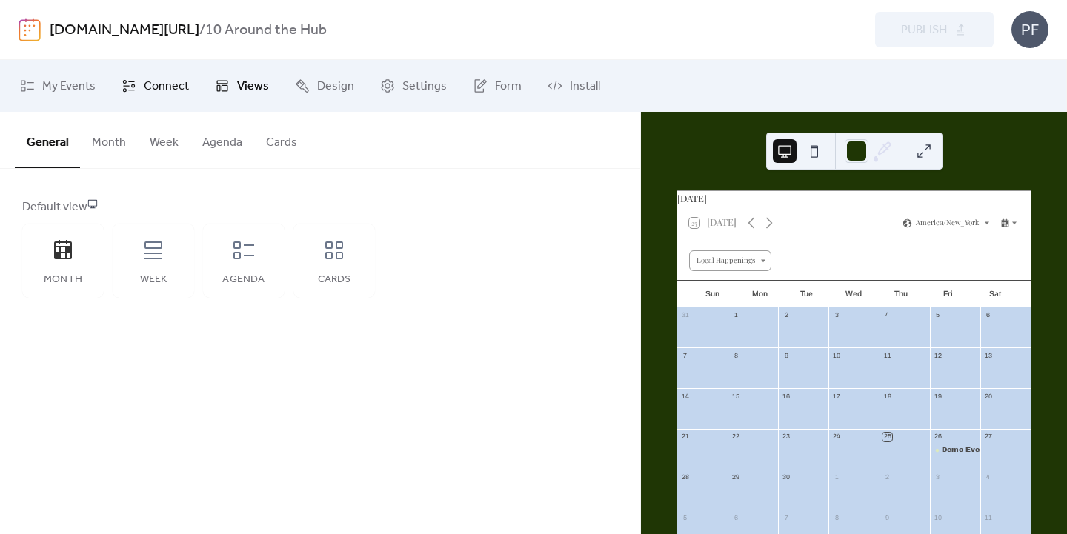
click at [139, 66] on link "Connect" at bounding box center [155, 86] width 90 height 40
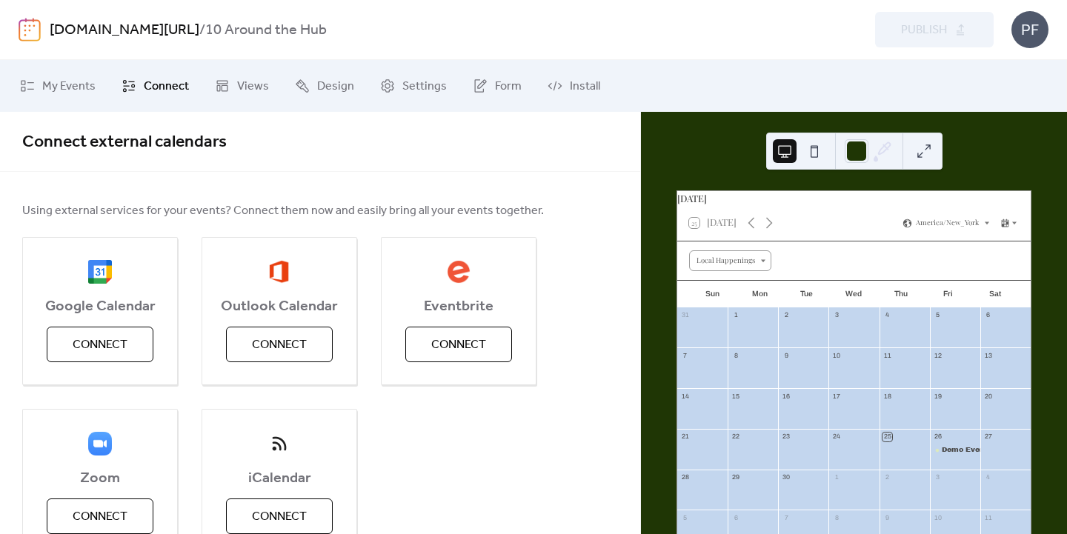
click at [138, 65] on div "My Events Connect Views Design Settings Form Install" at bounding box center [533, 86] width 1067 height 52
click at [59, 374] on div "Google Calendar Connect" at bounding box center [100, 311] width 156 height 148
click at [87, 349] on span "Connect" at bounding box center [100, 345] width 55 height 18
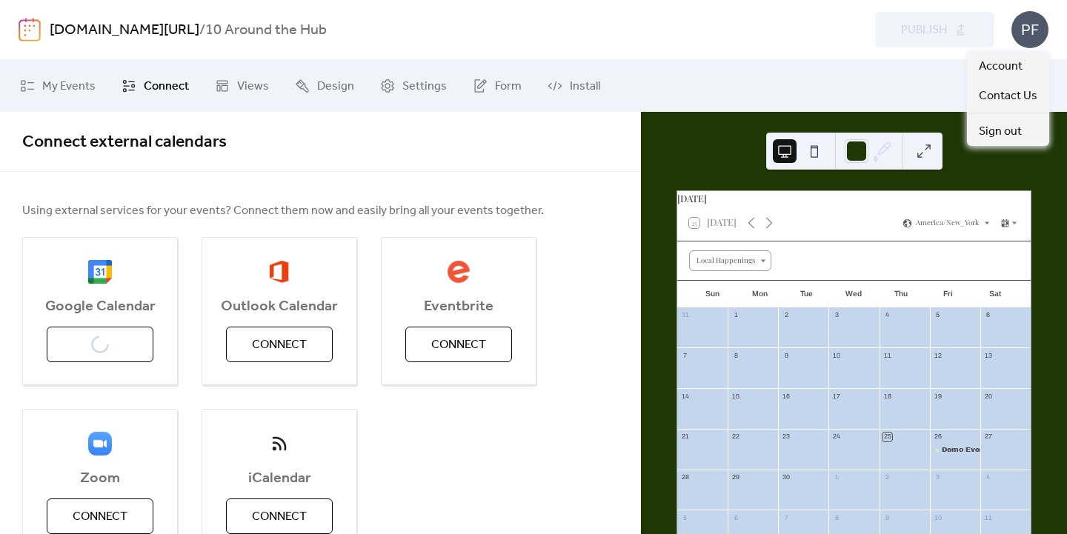
click at [1026, 29] on div "PF" at bounding box center [1030, 29] width 37 height 37
drag, startPoint x: 992, startPoint y: 66, endPoint x: 972, endPoint y: 66, distance: 20.8
click at [972, 66] on link "Account" at bounding box center [1008, 66] width 82 height 30
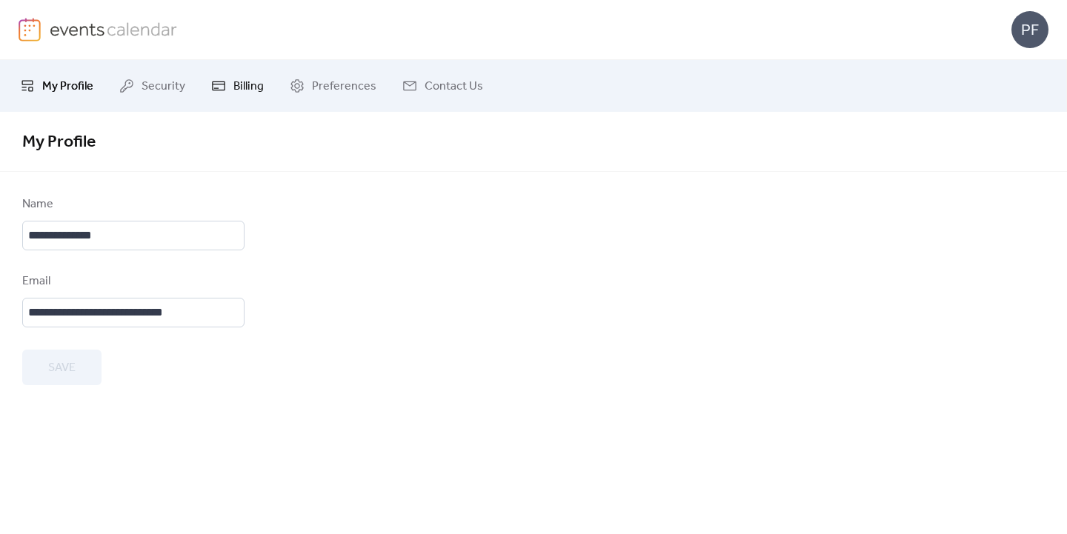
click at [252, 69] on link "Billing" at bounding box center [237, 86] width 75 height 40
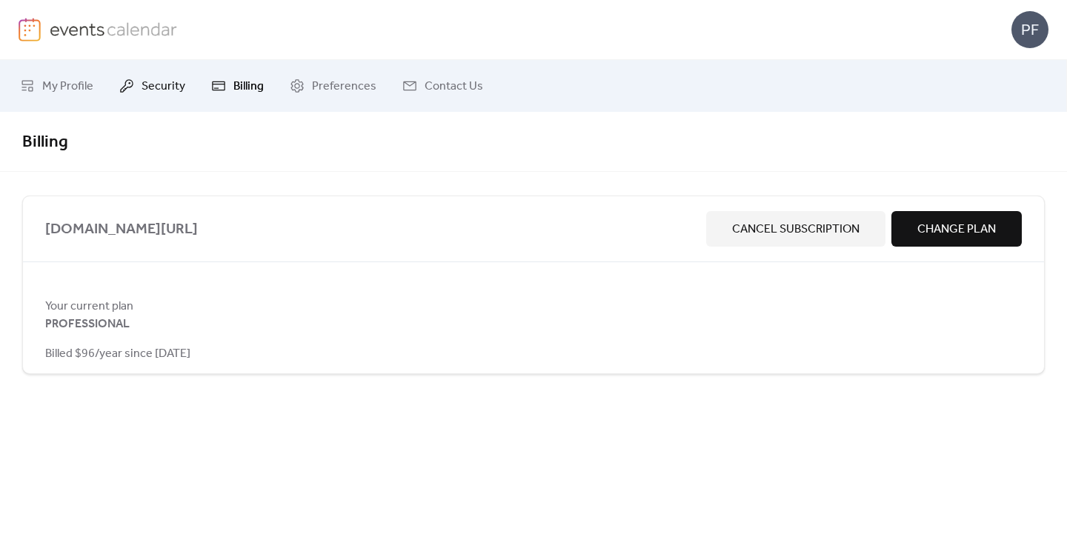
click at [170, 86] on span "Security" at bounding box center [164, 87] width 44 height 18
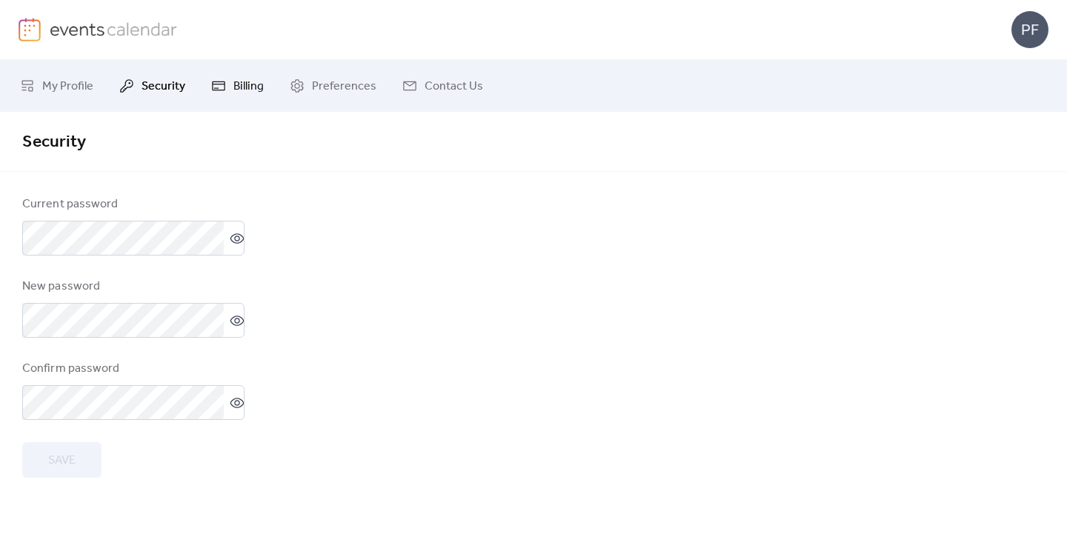
click at [256, 80] on span "Billing" at bounding box center [248, 87] width 30 height 18
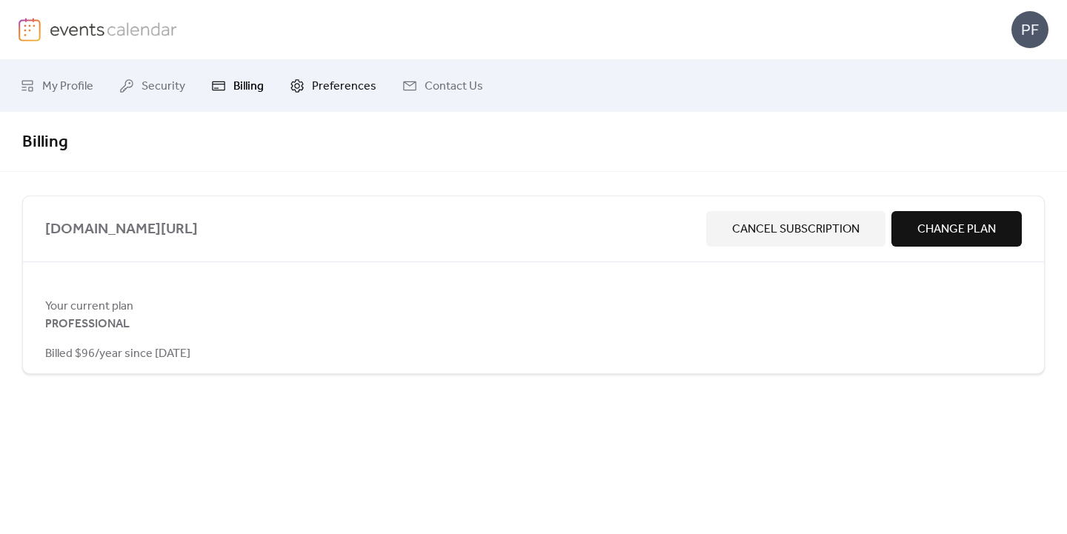
click at [365, 87] on span "Preferences" at bounding box center [344, 87] width 64 height 18
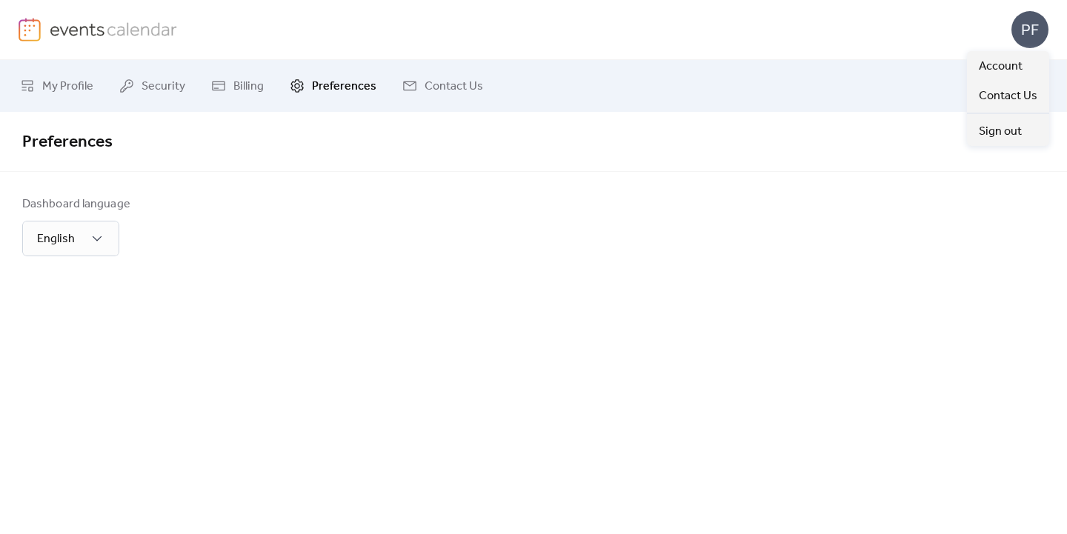
click at [1038, 38] on div "PF" at bounding box center [1030, 29] width 37 height 37
click at [1002, 67] on span "Account" at bounding box center [1001, 67] width 44 height 18
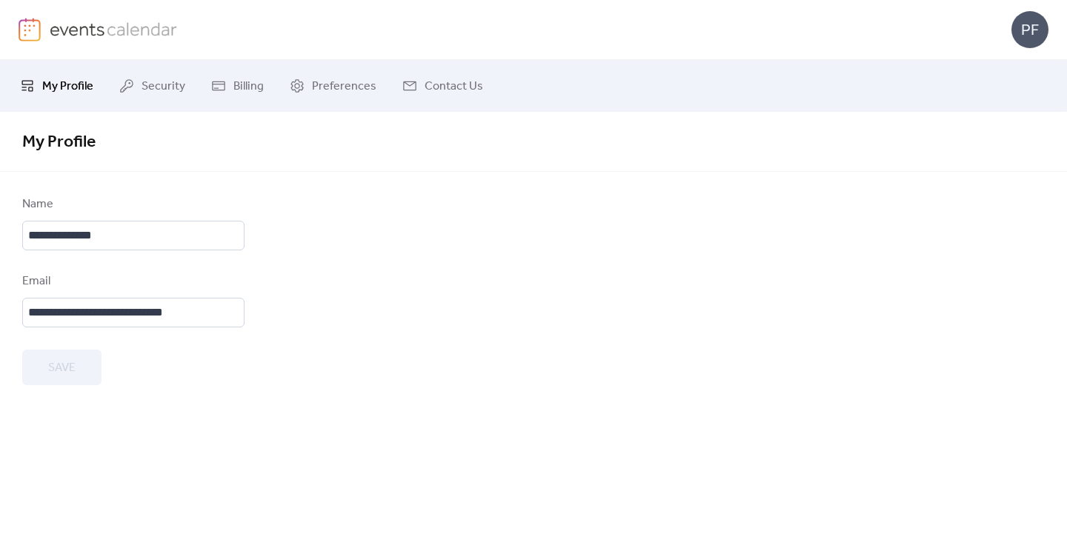
click at [118, 50] on div "PF" at bounding box center [534, 29] width 1030 height 59
click at [122, 44] on div "PF" at bounding box center [534, 29] width 1030 height 59
click at [133, 83] on icon at bounding box center [126, 86] width 15 height 15
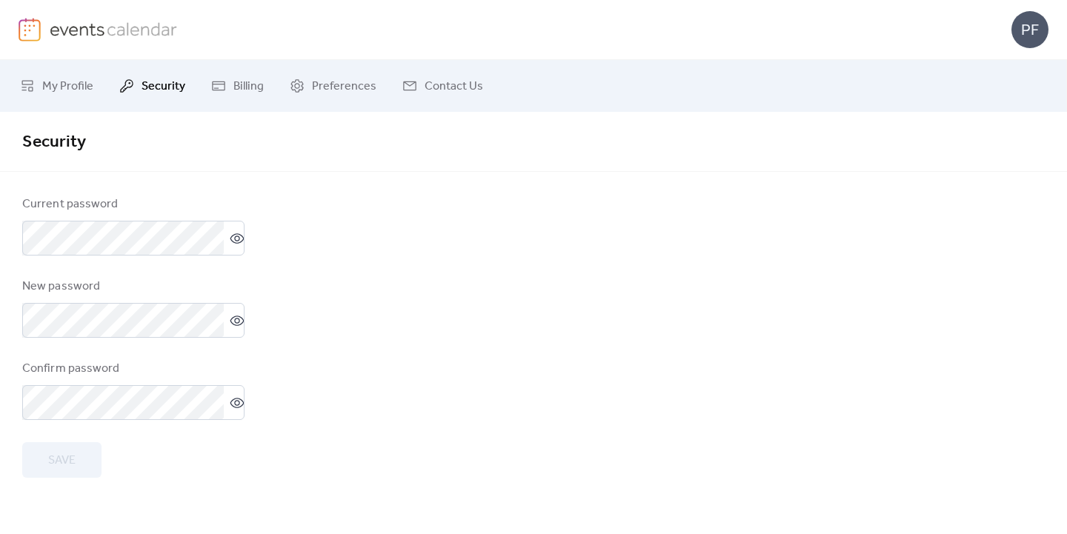
click at [47, 47] on div "PF" at bounding box center [534, 29] width 1030 height 59
click at [50, 26] on img at bounding box center [114, 29] width 128 height 22
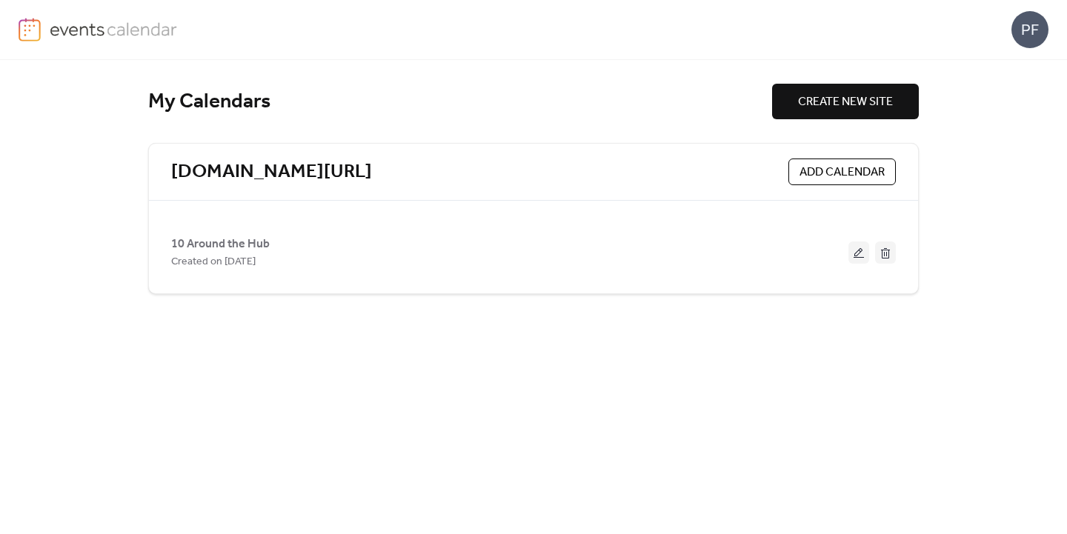
click at [837, 102] on span "CREATE NEW SITE" at bounding box center [845, 102] width 95 height 18
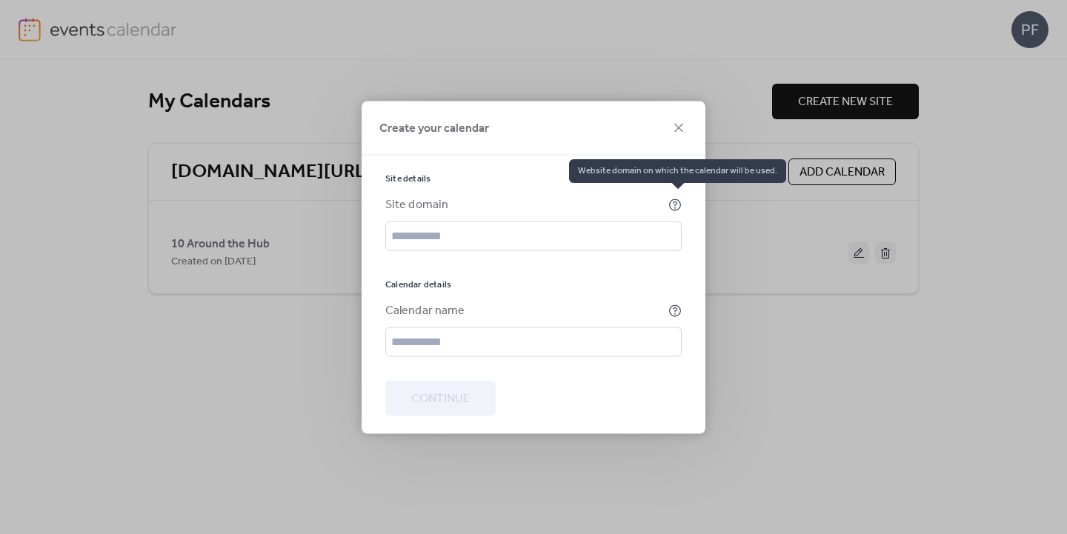
click at [675, 202] on icon at bounding box center [674, 204] width 13 height 13
click at [416, 310] on div "Calendar name" at bounding box center [525, 311] width 280 height 18
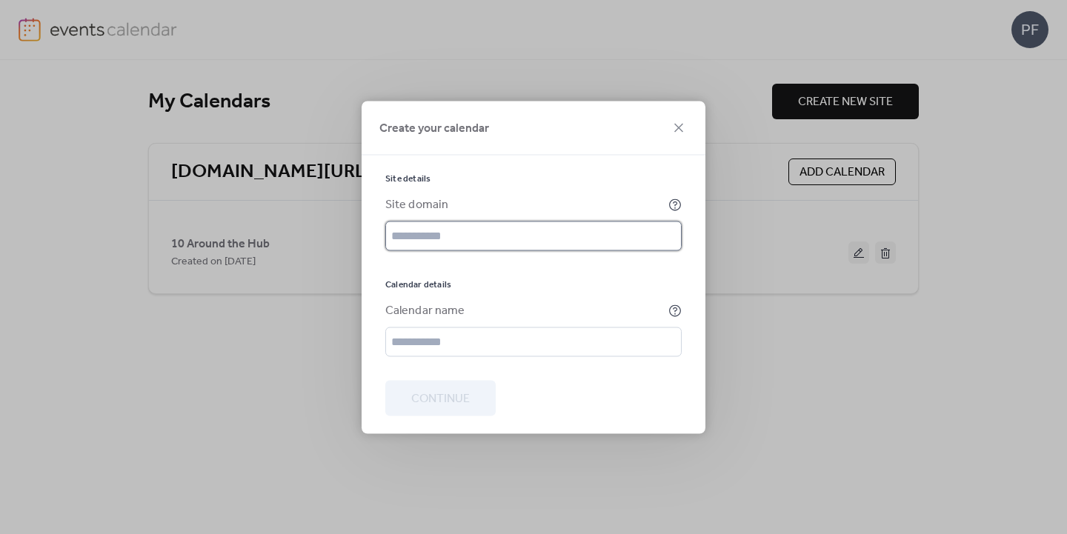
click at [540, 239] on input "text" at bounding box center [533, 236] width 296 height 30
type input "*"
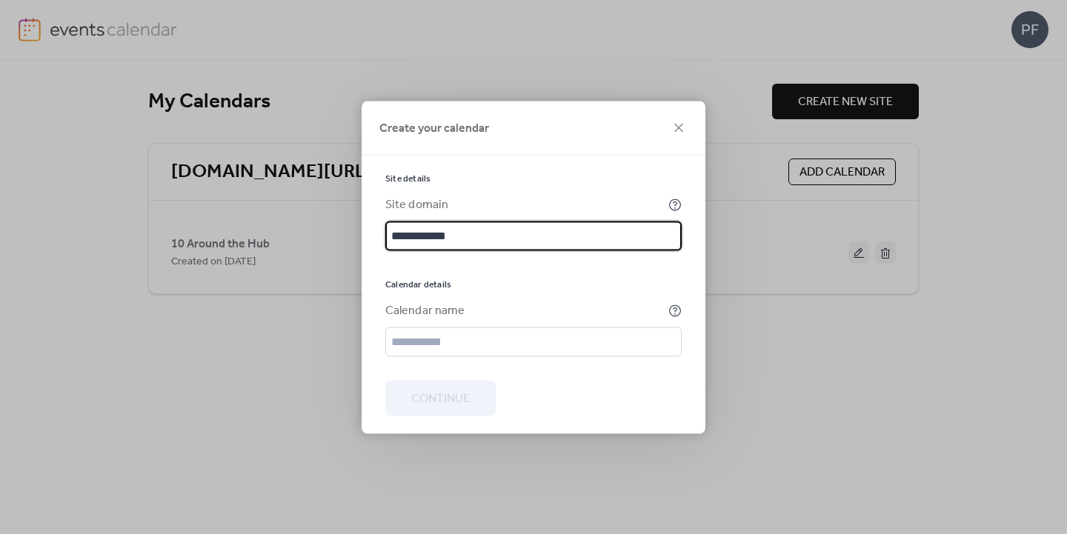
type input "**********"
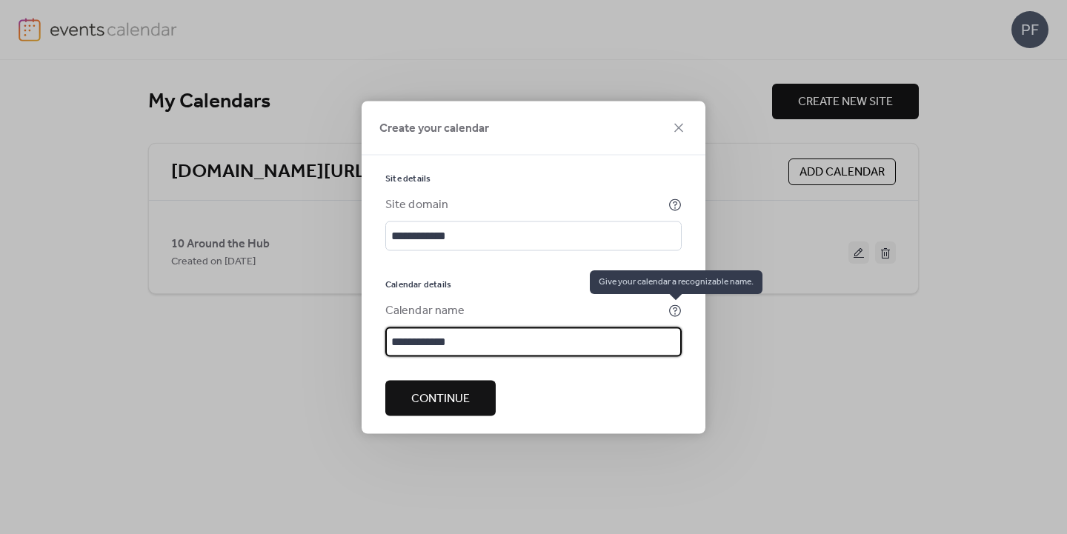
type input "**********"
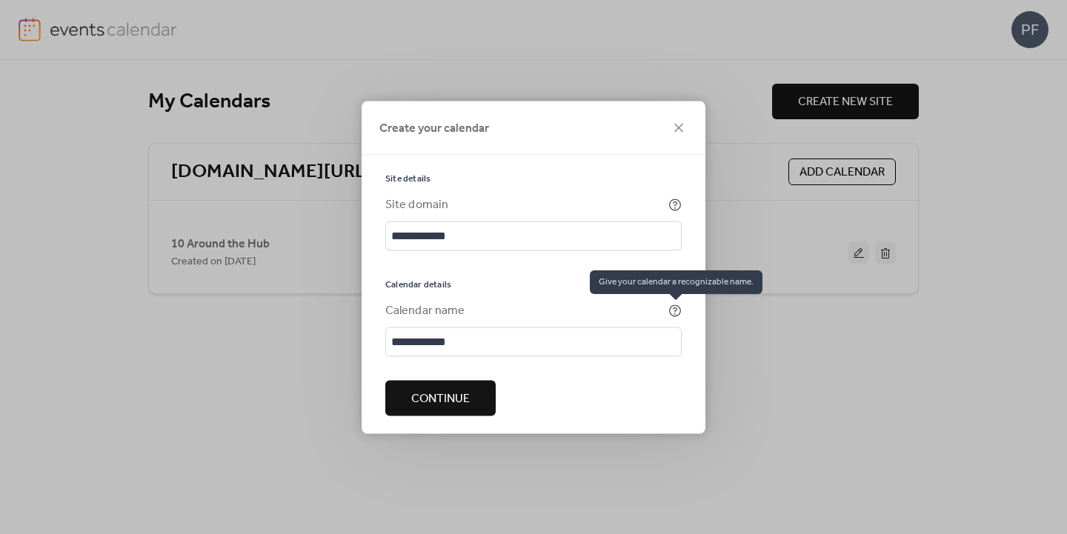
click at [676, 310] on icon at bounding box center [674, 310] width 13 height 13
click at [445, 408] on span "Continue" at bounding box center [440, 399] width 59 height 18
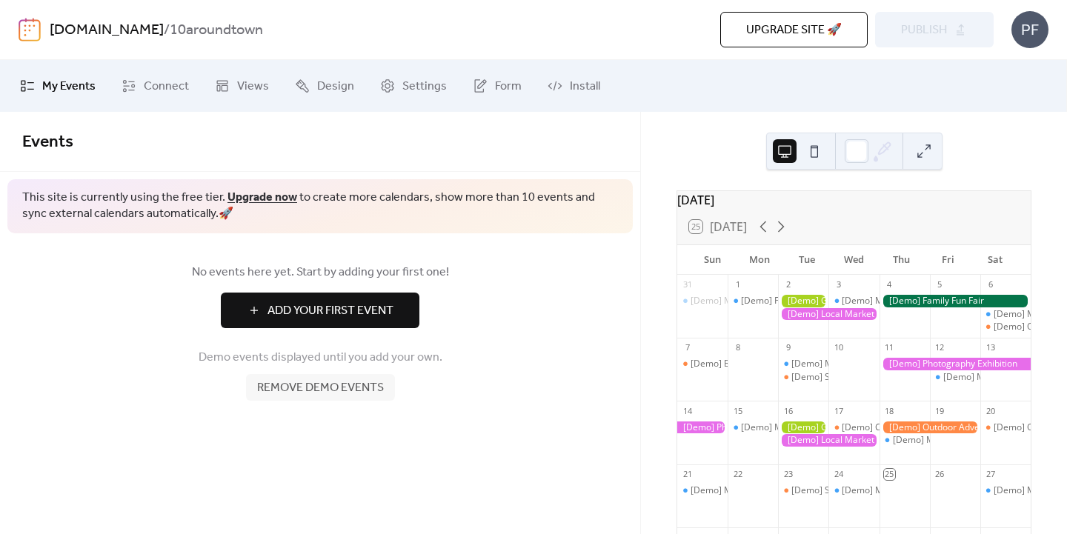
click at [1037, 22] on div "PF" at bounding box center [1030, 29] width 37 height 37
click at [1014, 96] on span "Contact Us" at bounding box center [1008, 96] width 59 height 18
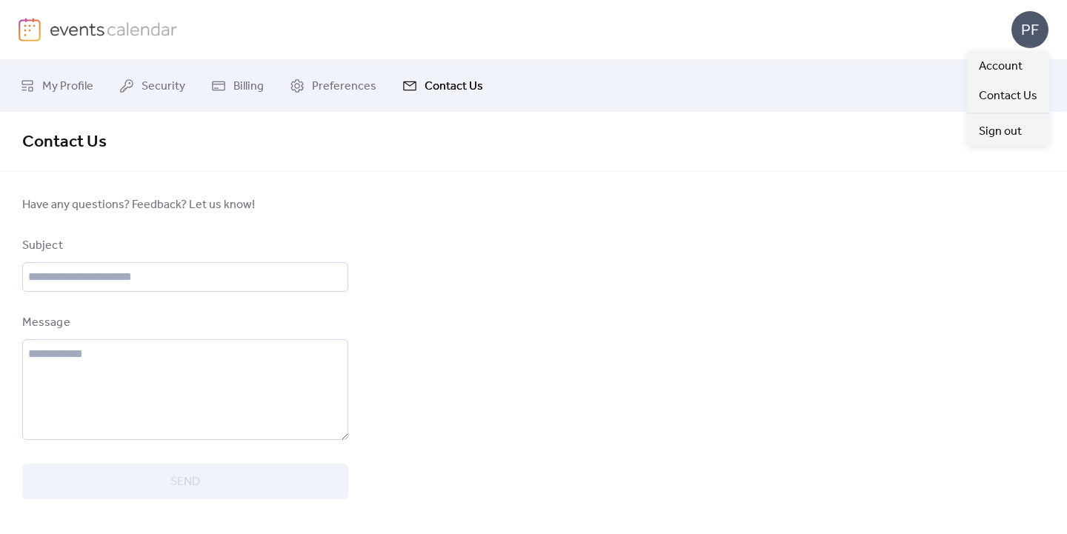
click at [1031, 35] on div "PF" at bounding box center [1030, 29] width 37 height 37
click at [985, 69] on span "Account" at bounding box center [1001, 67] width 44 height 18
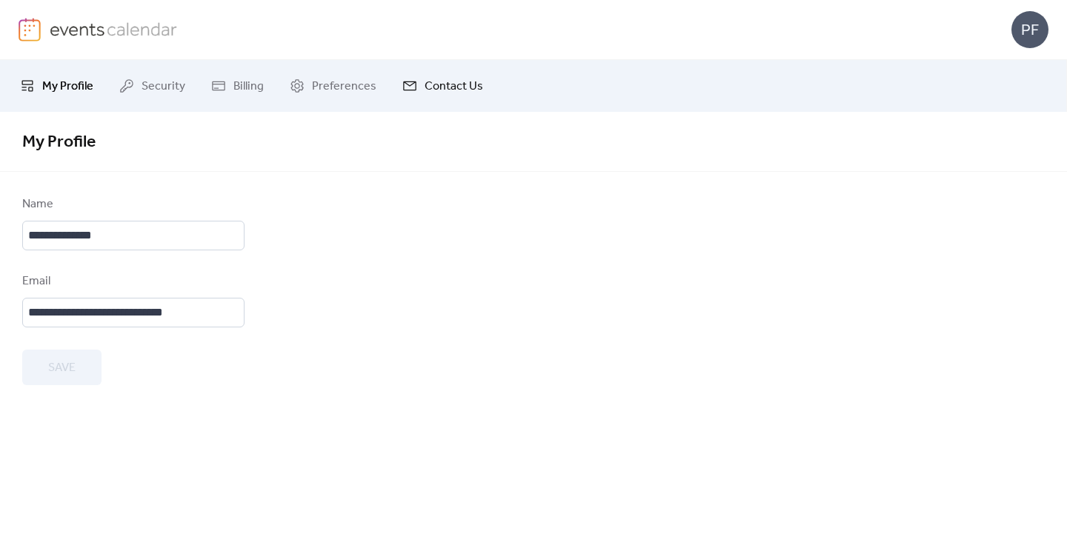
click at [450, 86] on span "Contact Us" at bounding box center [454, 87] width 59 height 18
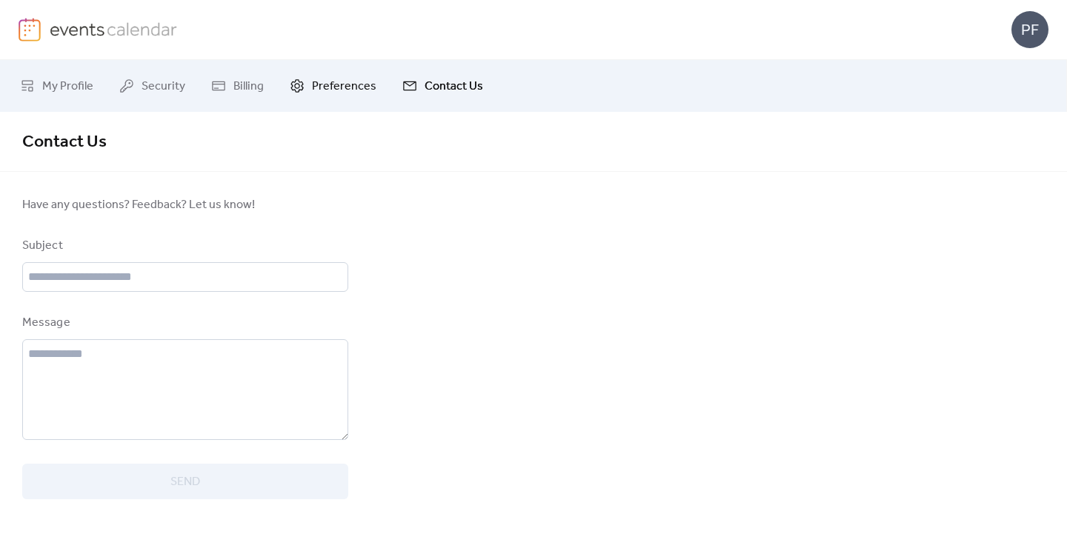
click at [308, 85] on link "Preferences" at bounding box center [333, 86] width 109 height 40
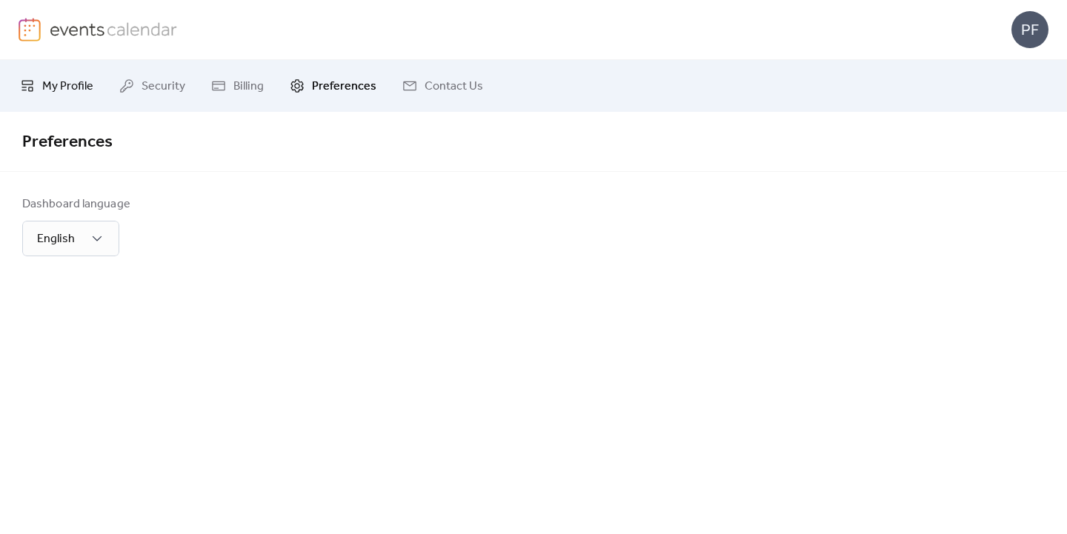
click at [55, 79] on span "My Profile" at bounding box center [67, 87] width 51 height 18
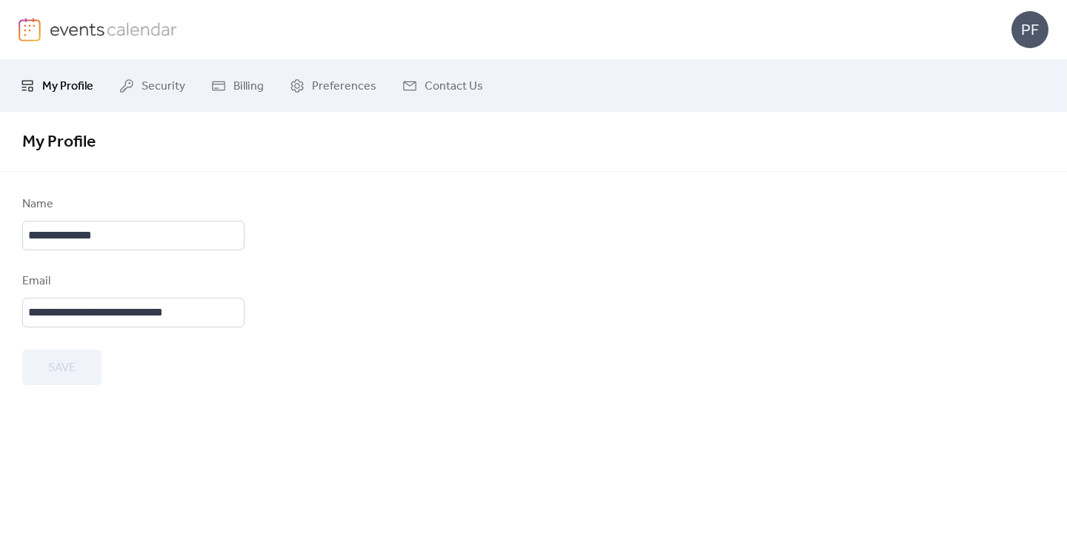
click at [95, 38] on img at bounding box center [114, 29] width 128 height 22
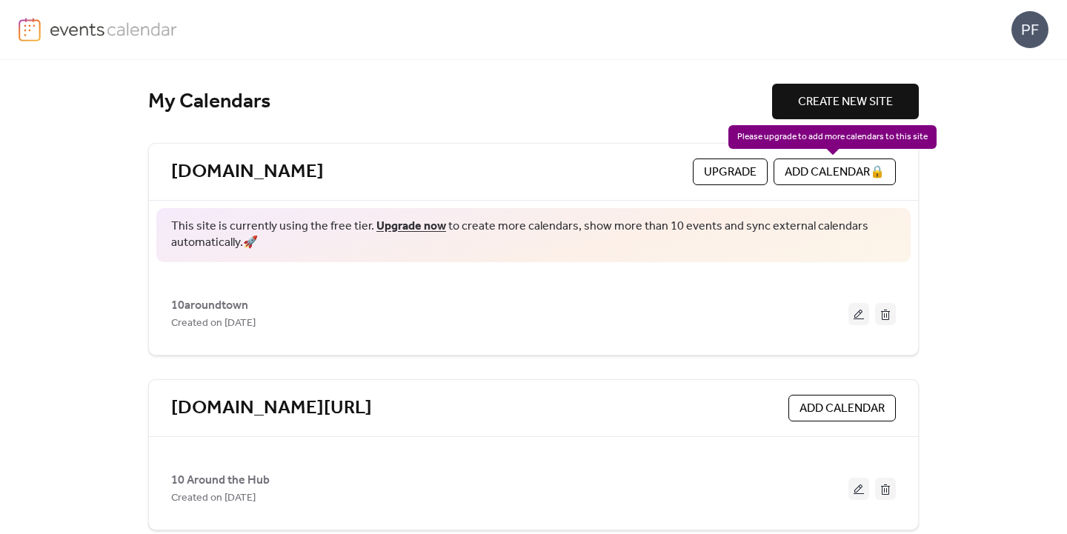
click at [839, 169] on div "ADD CALENDAR 🔒" at bounding box center [835, 172] width 122 height 27
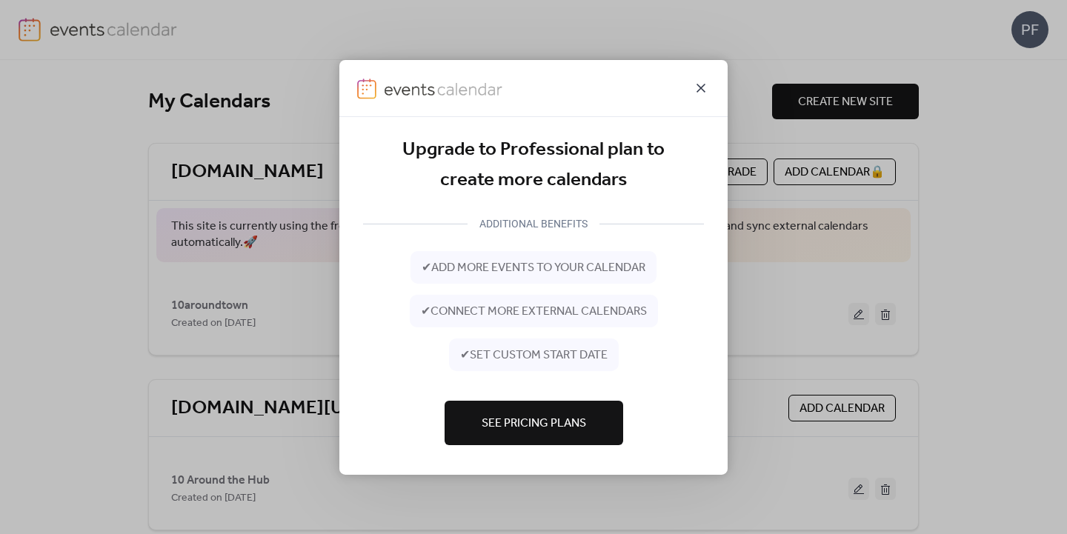
click at [706, 82] on icon at bounding box center [701, 88] width 18 height 18
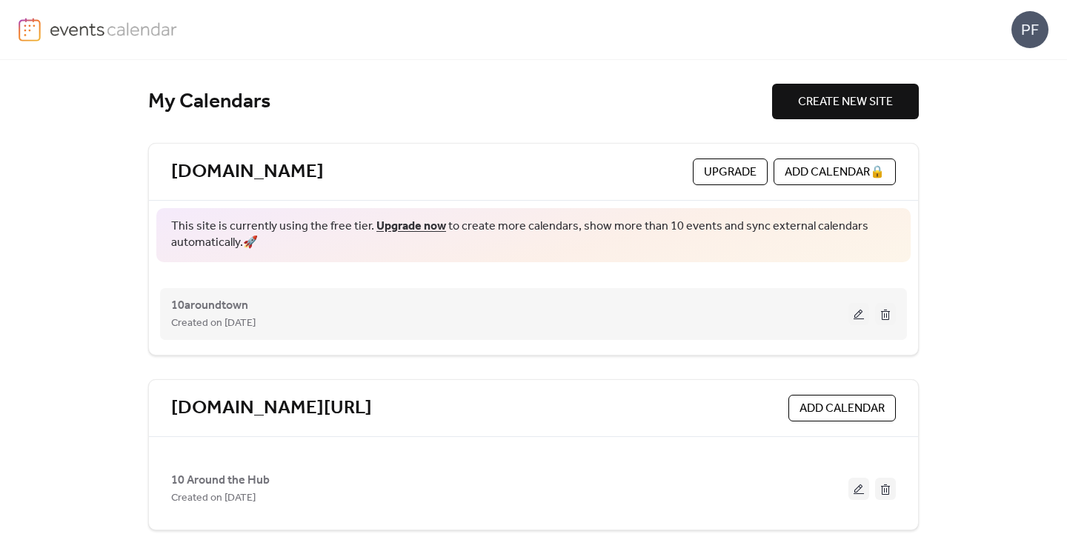
click at [887, 315] on button at bounding box center [885, 314] width 21 height 22
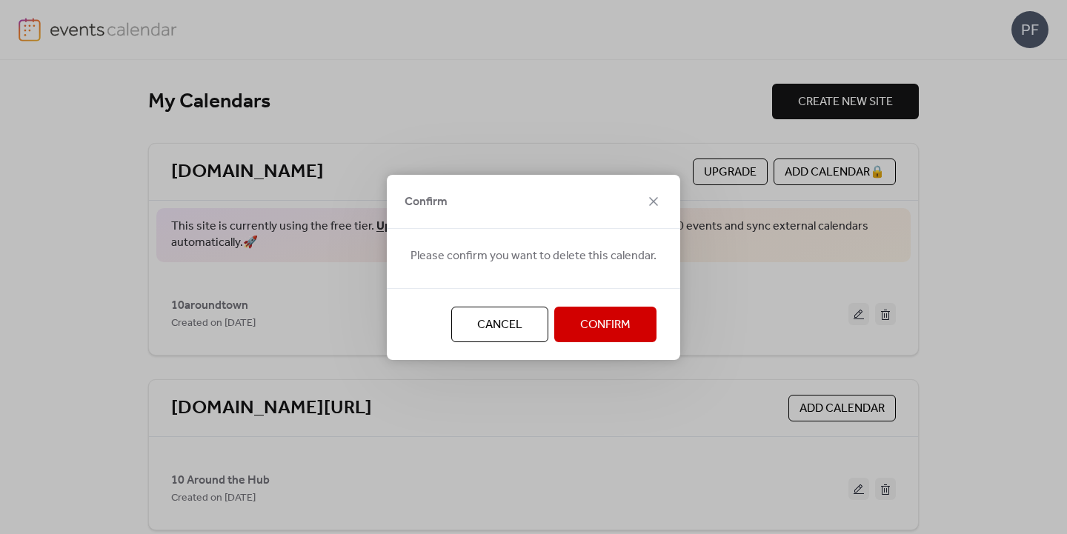
click at [648, 325] on button "Confirm" at bounding box center [605, 325] width 102 height 36
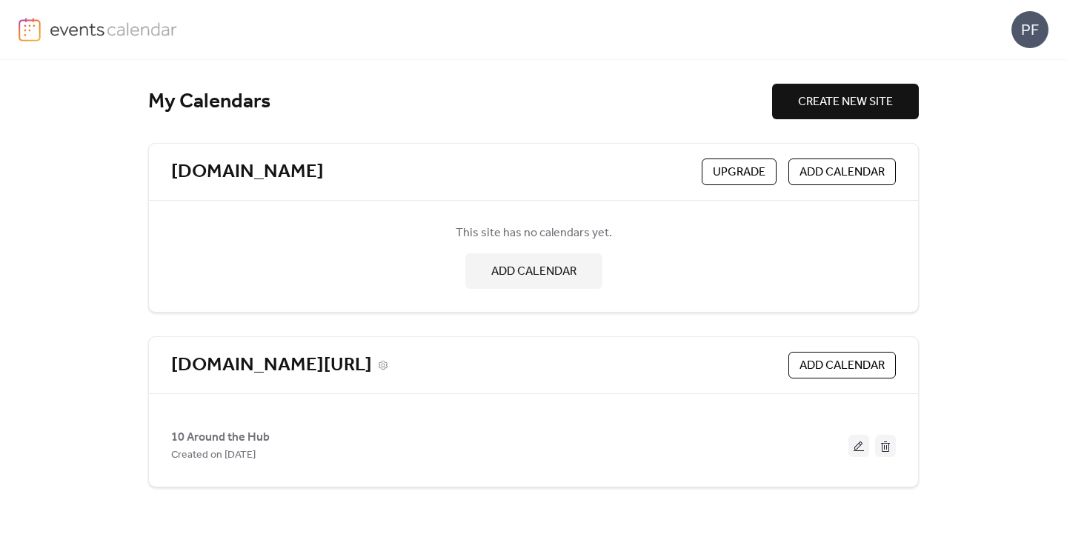
click at [640, 376] on div "[DOMAIN_NAME][URL]" at bounding box center [476, 365] width 611 height 24
click at [270, 173] on link "[DOMAIN_NAME]" at bounding box center [247, 172] width 153 height 24
click at [298, 172] on div "[DOMAIN_NAME]" at bounding box center [433, 172] width 525 height 24
click at [299, 172] on div "[DOMAIN_NAME]" at bounding box center [433, 172] width 525 height 24
click at [330, 173] on icon at bounding box center [335, 172] width 10 height 10
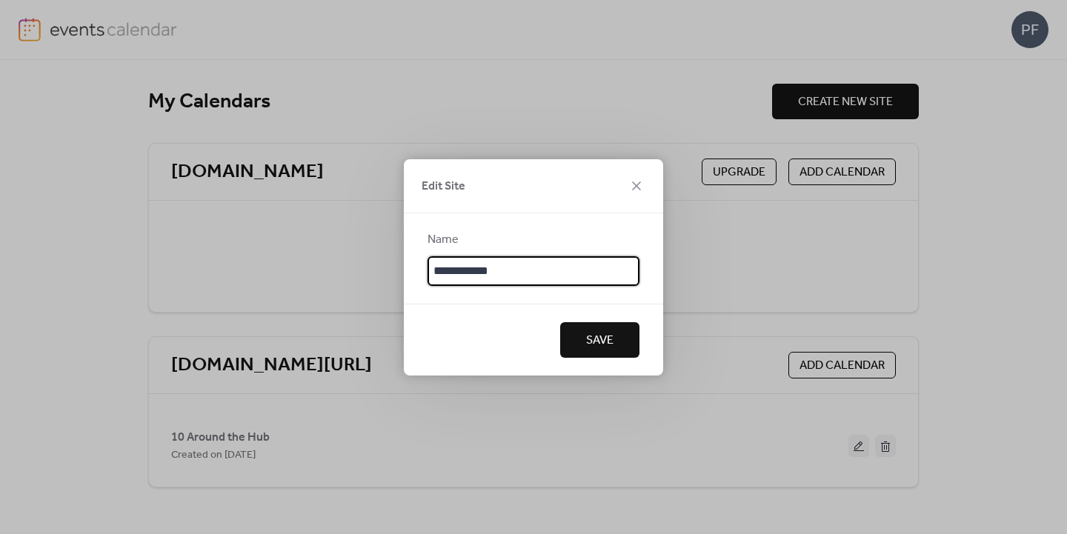
drag, startPoint x: 586, startPoint y: 265, endPoint x: 194, endPoint y: 198, distance: 397.8
click at [194, 198] on div "**********" at bounding box center [533, 267] width 1067 height 534
click at [609, 346] on span "Save" at bounding box center [599, 341] width 27 height 18
click at [649, 196] on div "Edit Site" at bounding box center [533, 186] width 259 height 54
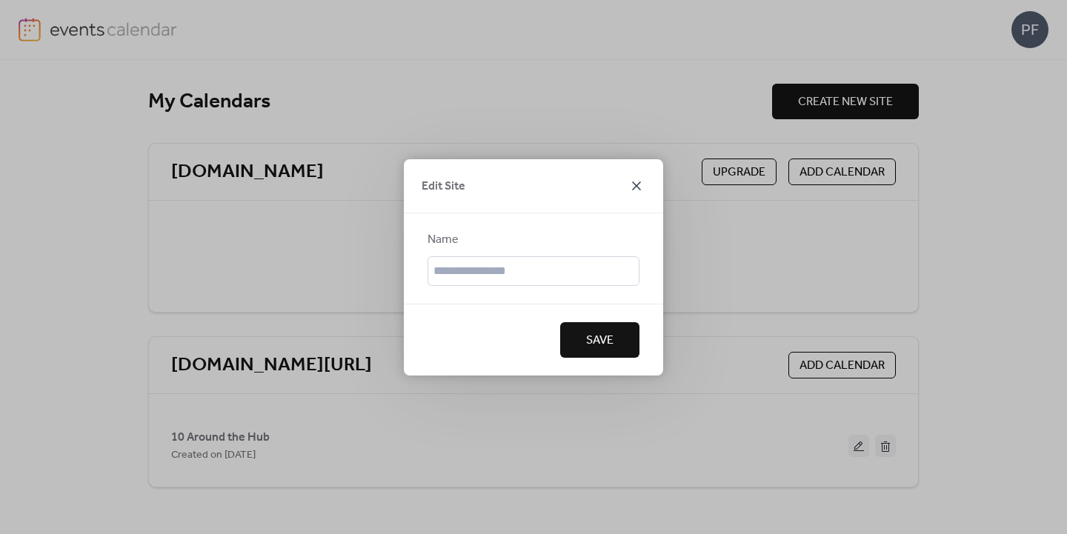
click at [633, 182] on icon at bounding box center [637, 186] width 18 height 18
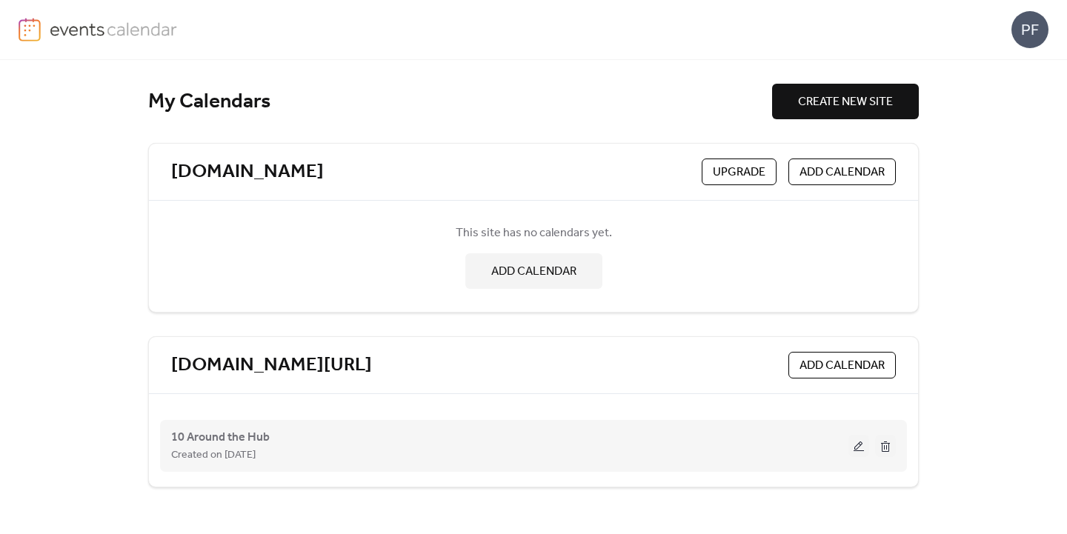
click at [854, 440] on button at bounding box center [859, 446] width 21 height 22
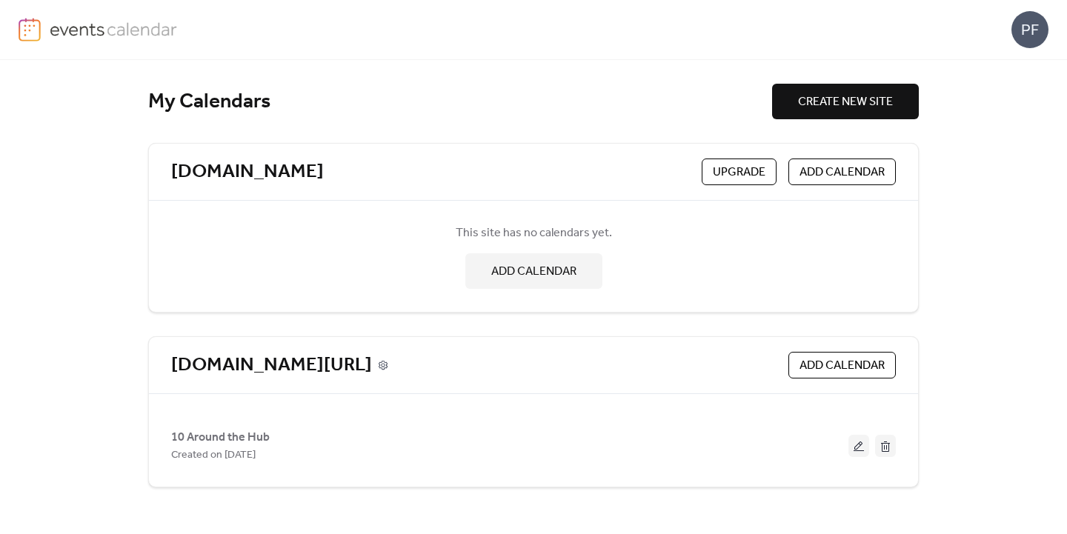
click at [388, 362] on icon at bounding box center [383, 365] width 9 height 9
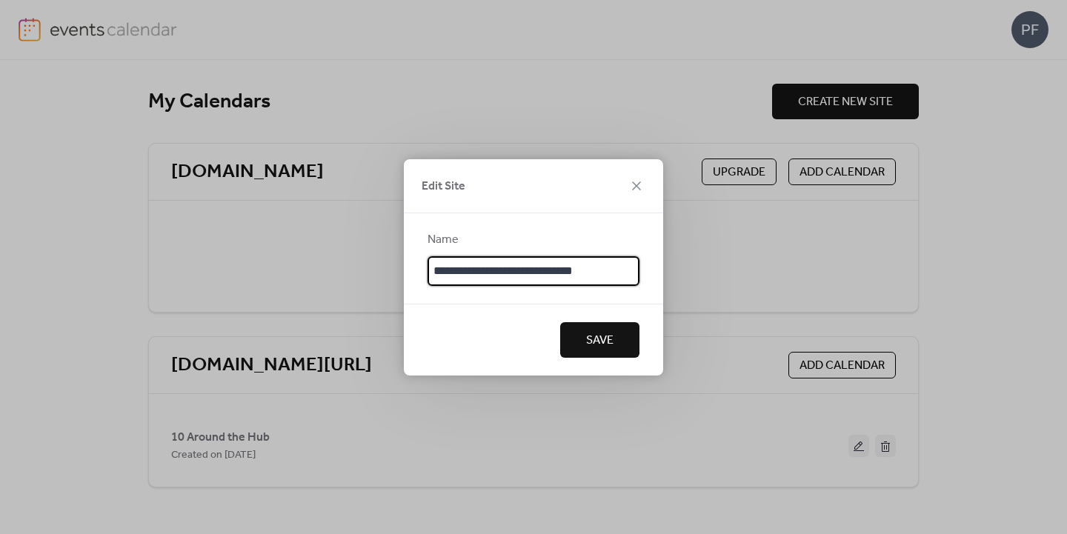
drag, startPoint x: 623, startPoint y: 273, endPoint x: 276, endPoint y: 261, distance: 347.8
click at [276, 261] on div "**********" at bounding box center [533, 267] width 1067 height 534
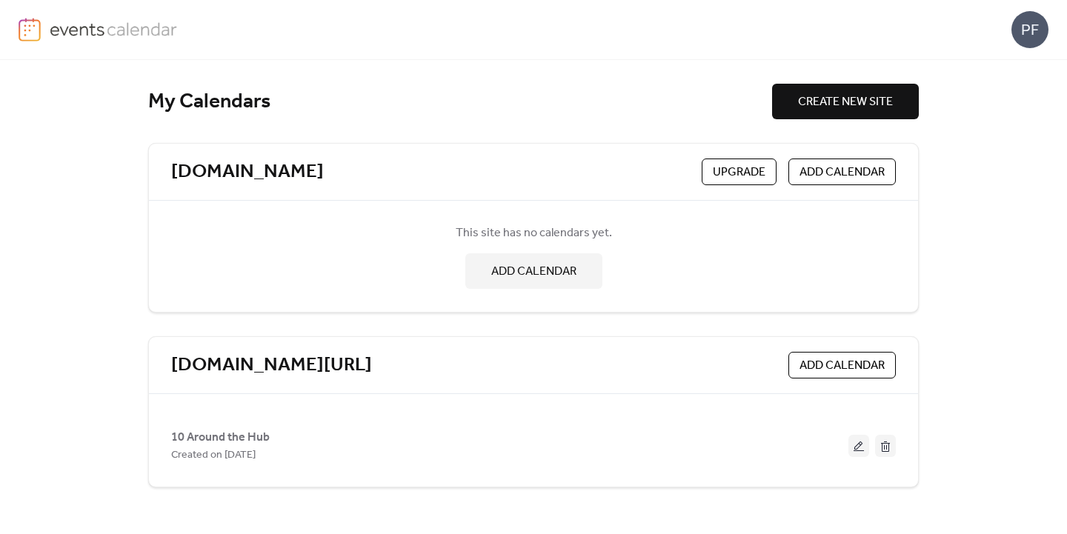
click at [1001, 462] on div "My Calendars CREATE NEW SITE [DOMAIN_NAME] Upgrade ADD CALENDAR This site has n…" at bounding box center [533, 297] width 1067 height 474
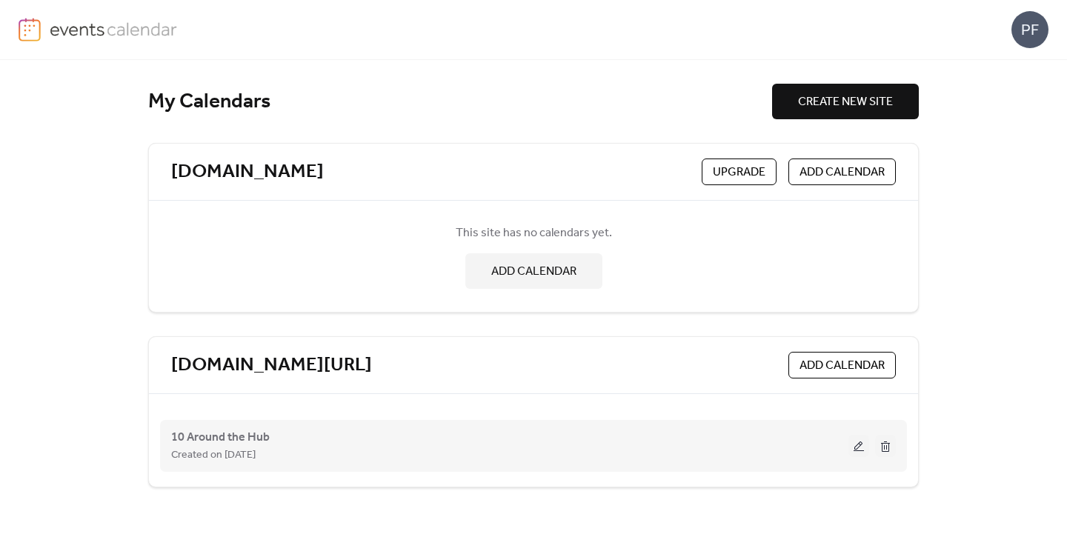
click at [855, 446] on button at bounding box center [859, 446] width 21 height 22
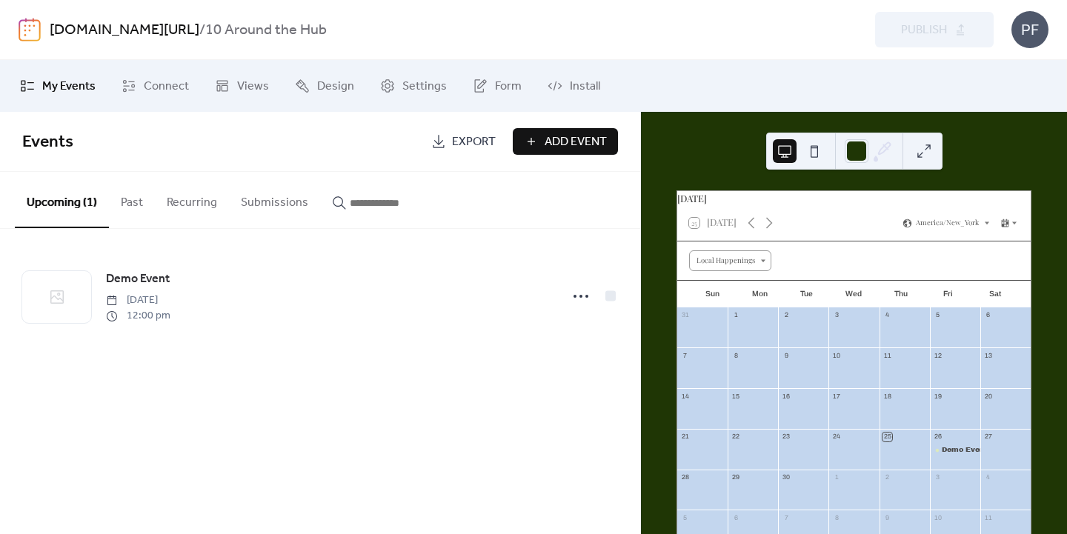
click at [479, 136] on span "Export" at bounding box center [474, 142] width 44 height 18
click at [244, 84] on span "Views" at bounding box center [253, 87] width 32 height 18
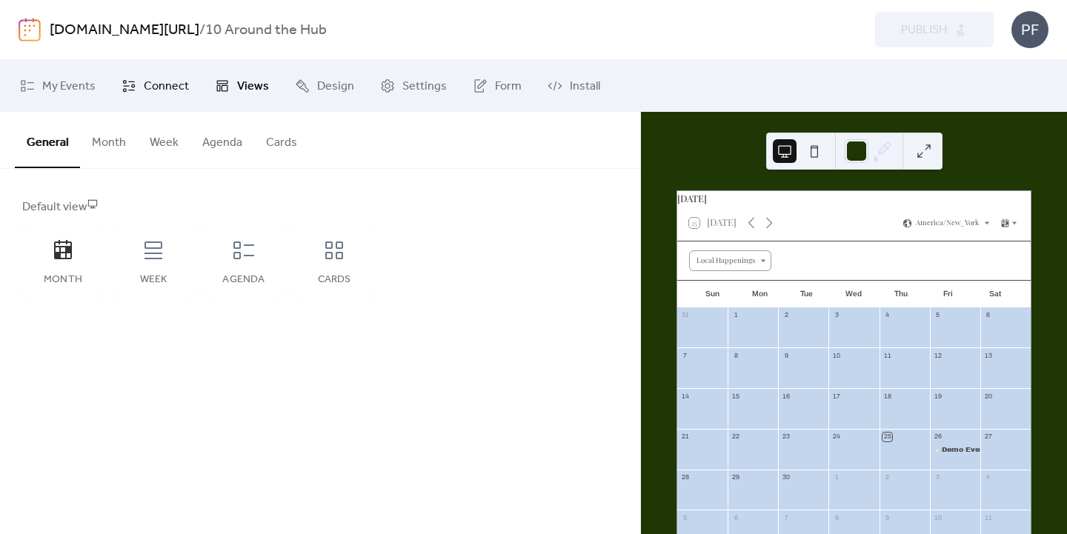
click at [165, 87] on span "Connect" at bounding box center [166, 87] width 45 height 18
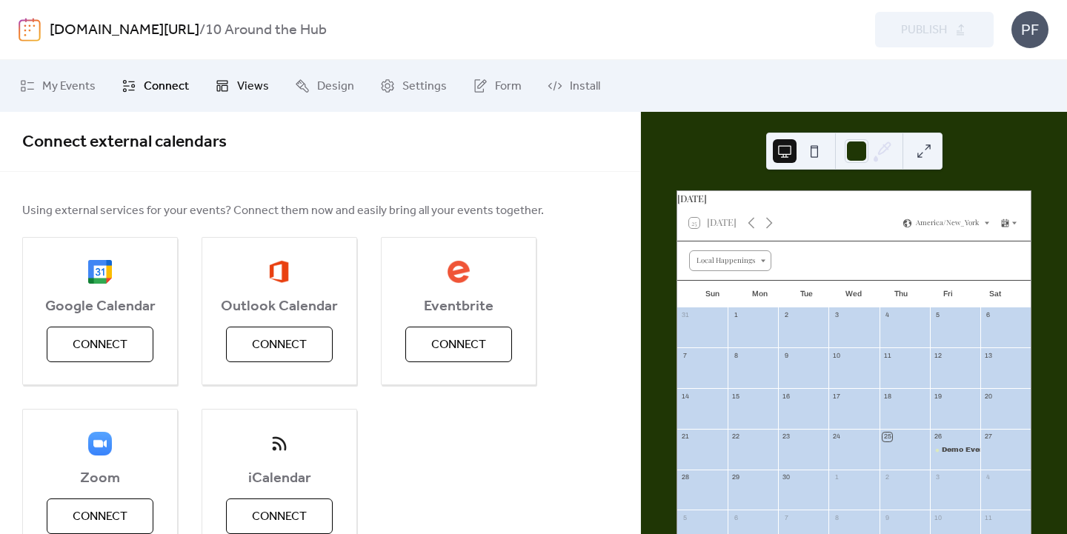
click at [204, 87] on link "Views" at bounding box center [242, 86] width 76 height 40
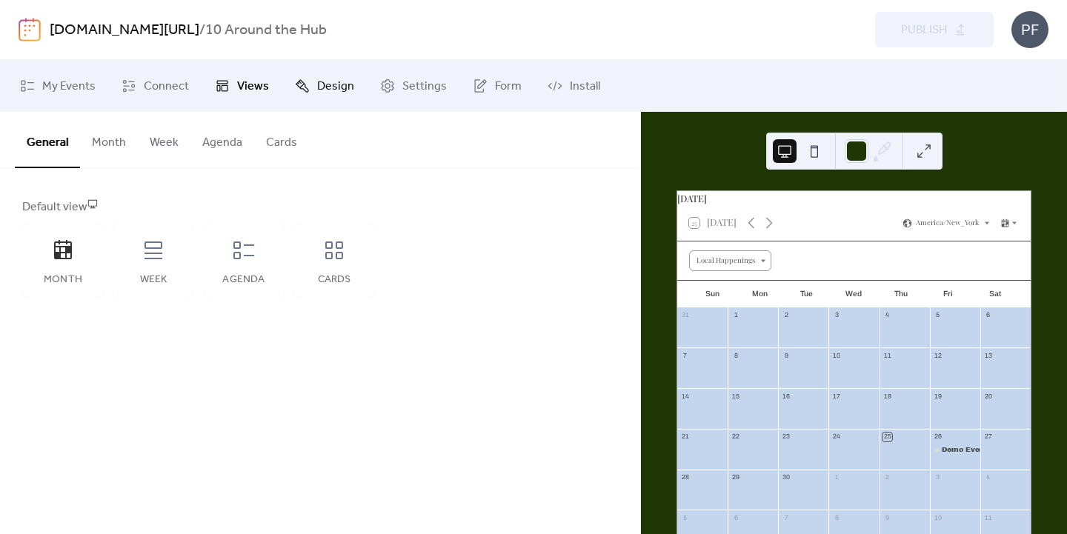
click at [323, 84] on span "Design" at bounding box center [335, 87] width 37 height 18
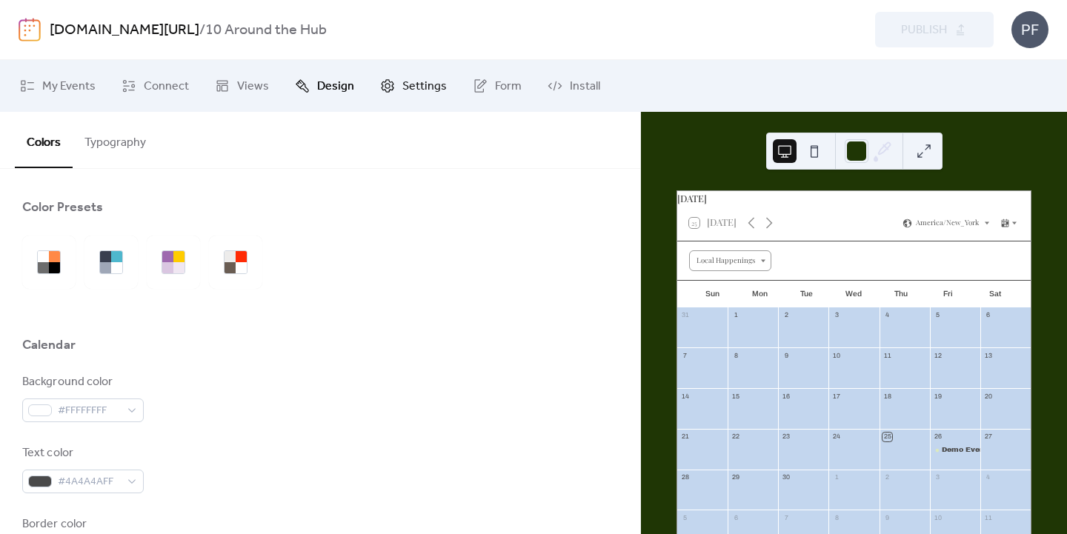
click at [390, 81] on icon at bounding box center [387, 86] width 15 height 15
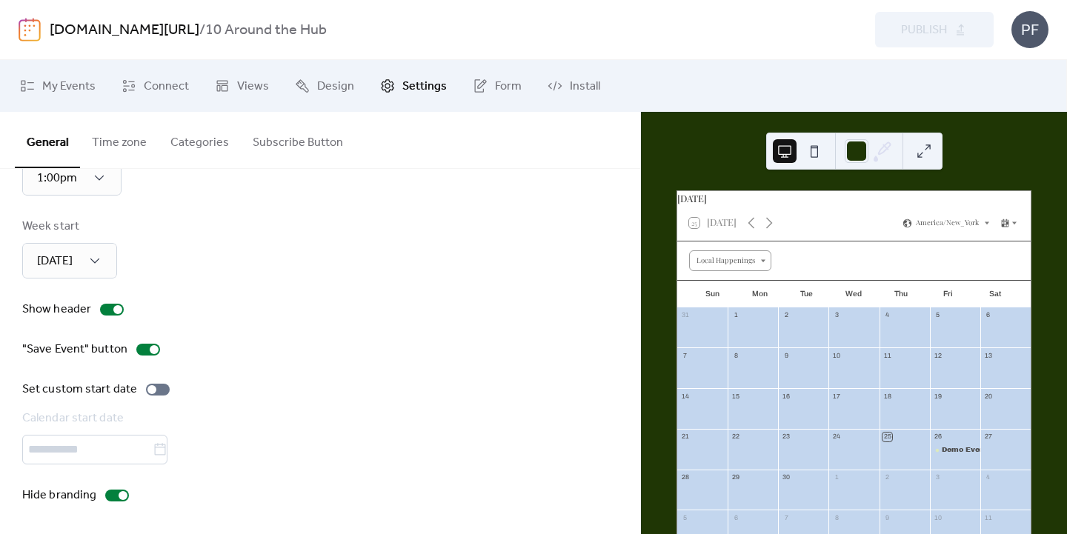
scroll to position [152, 0]
click at [119, 492] on div at bounding box center [123, 495] width 9 height 9
click at [292, 302] on div "Show header" at bounding box center [320, 310] width 596 height 18
click at [259, 274] on div "Calendar language English Time format 1:00pm Week start [DATE] Show header "Sav…" at bounding box center [320, 278] width 596 height 453
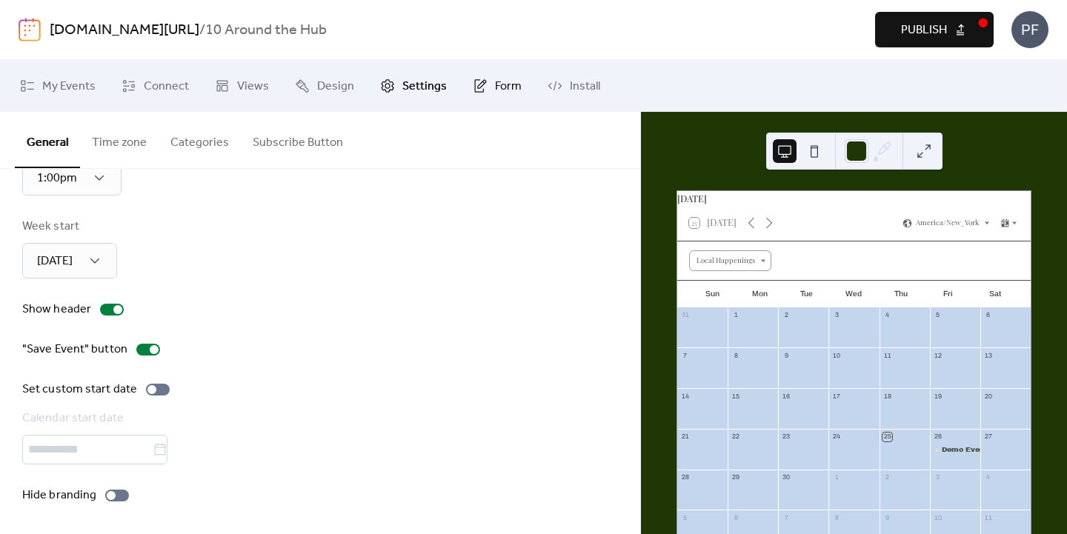
click at [496, 99] on link "Form" at bounding box center [497, 86] width 71 height 40
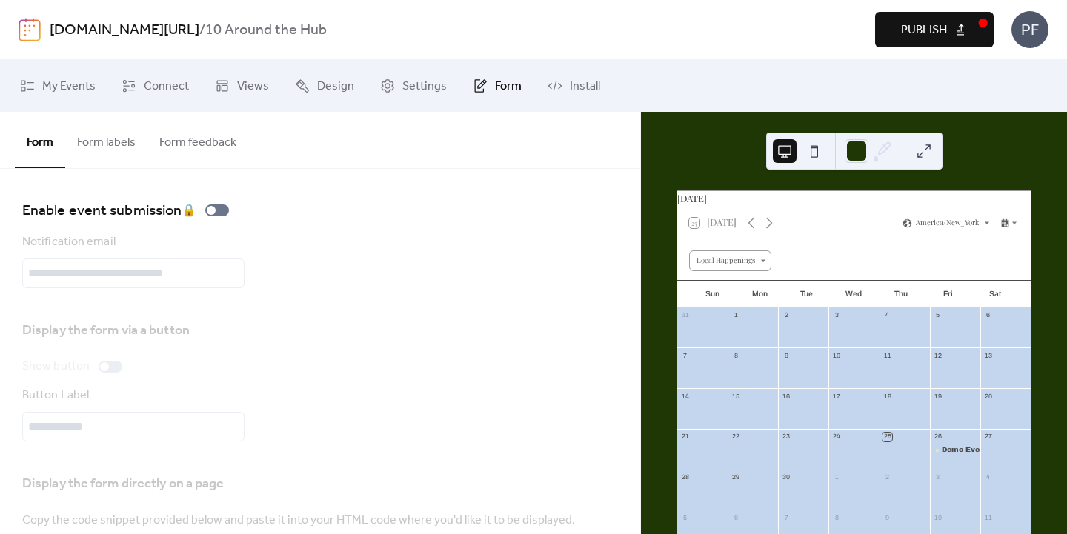
click at [495, 91] on span "Form" at bounding box center [508, 87] width 27 height 18
click at [376, 73] on link "Settings" at bounding box center [413, 86] width 89 height 40
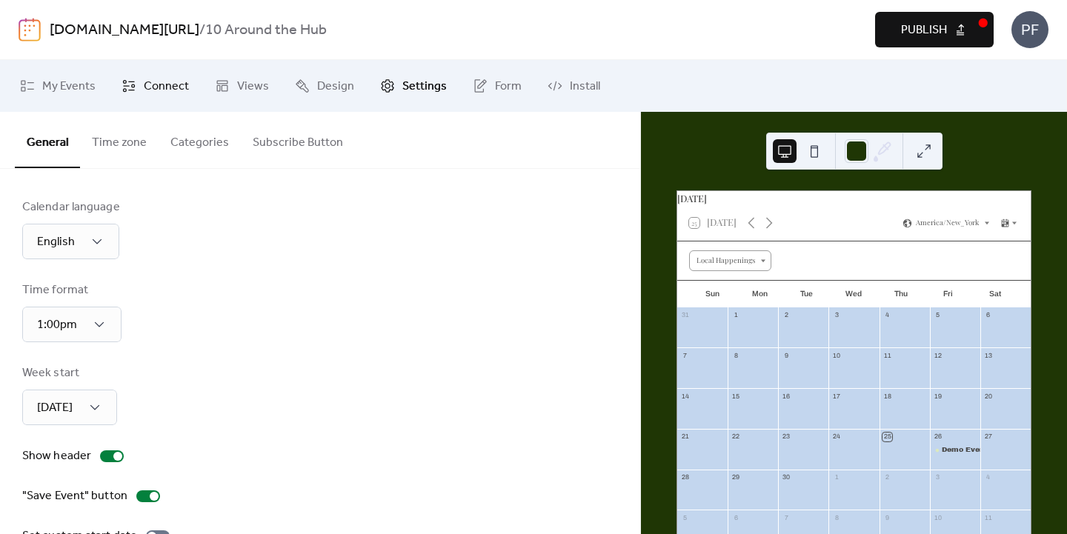
click at [160, 94] on span "Connect" at bounding box center [166, 87] width 45 height 18
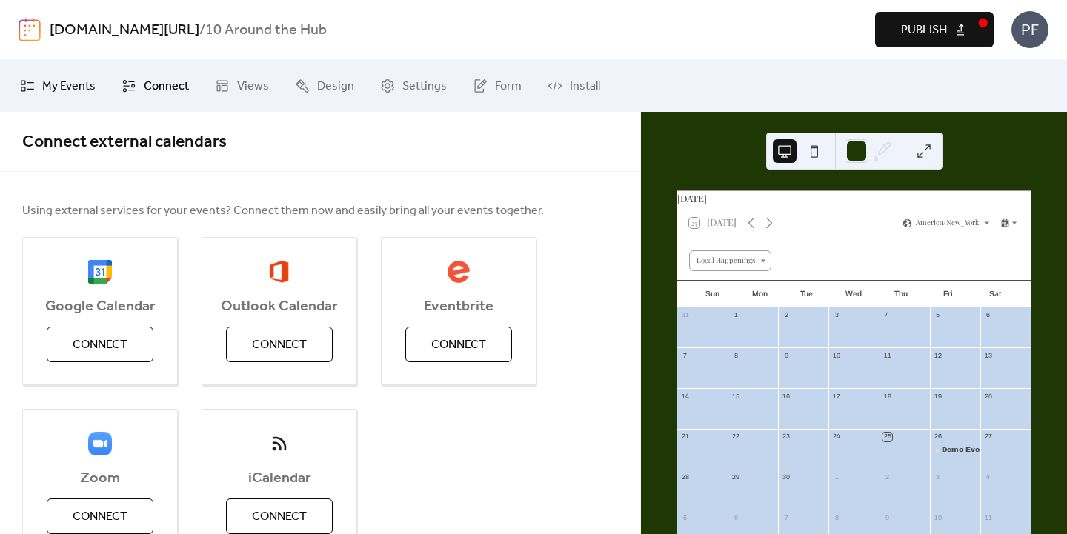
click at [73, 84] on span "My Events" at bounding box center [68, 87] width 53 height 18
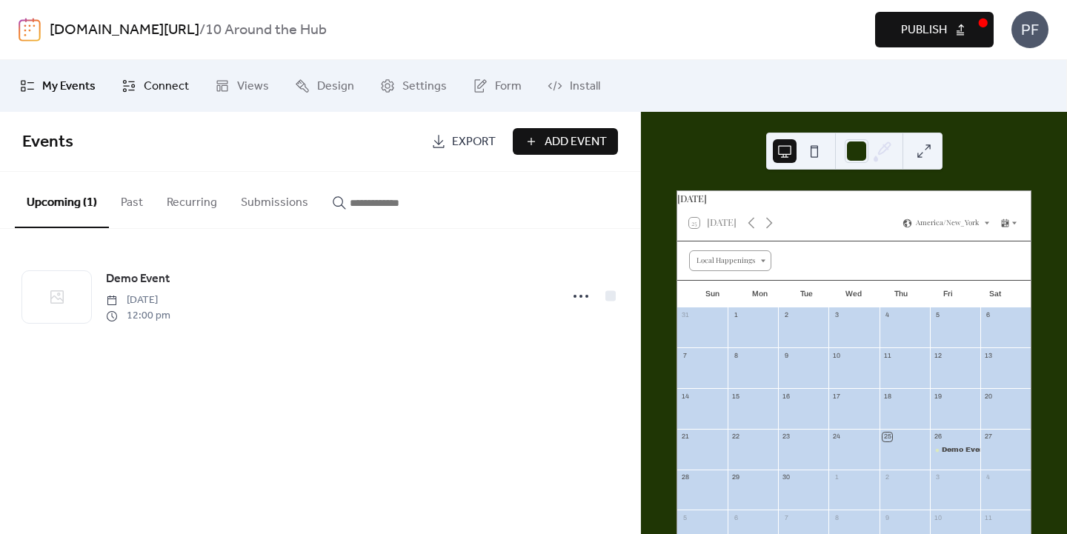
click at [159, 78] on span "Connect" at bounding box center [166, 87] width 45 height 18
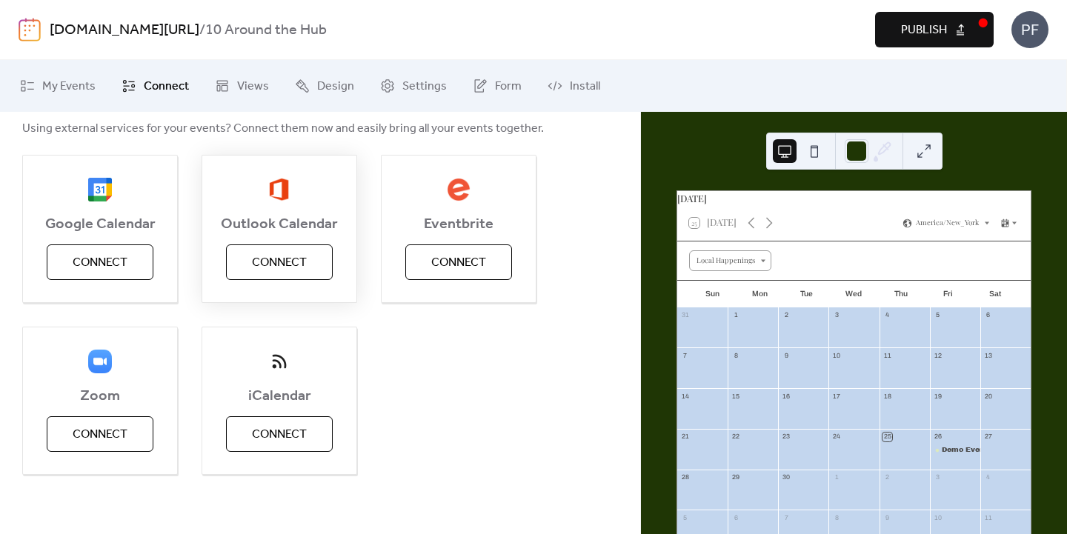
scroll to position [82, 0]
click at [224, 88] on icon at bounding box center [222, 86] width 15 height 15
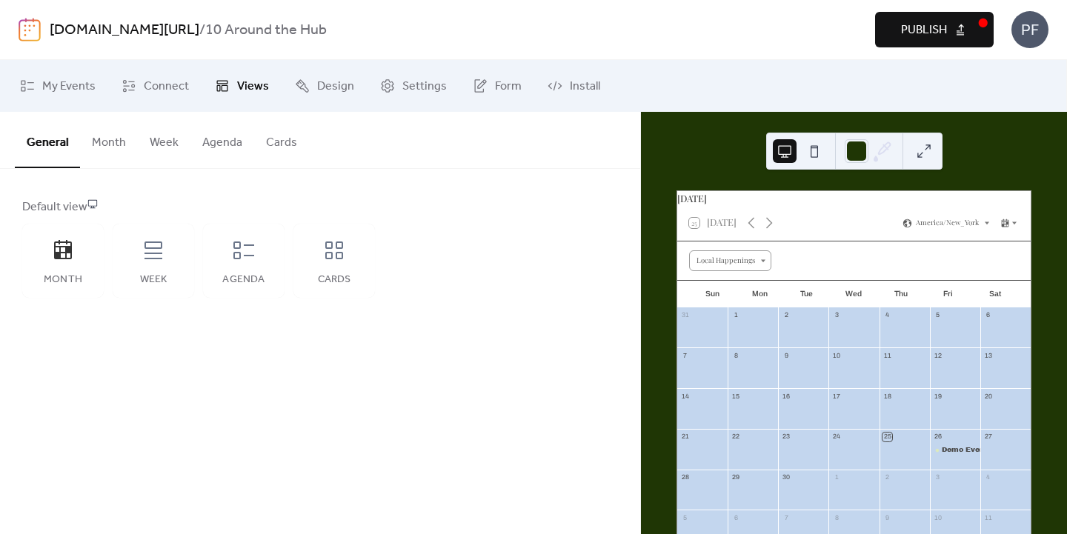
click at [102, 162] on button "Month" at bounding box center [109, 139] width 58 height 55
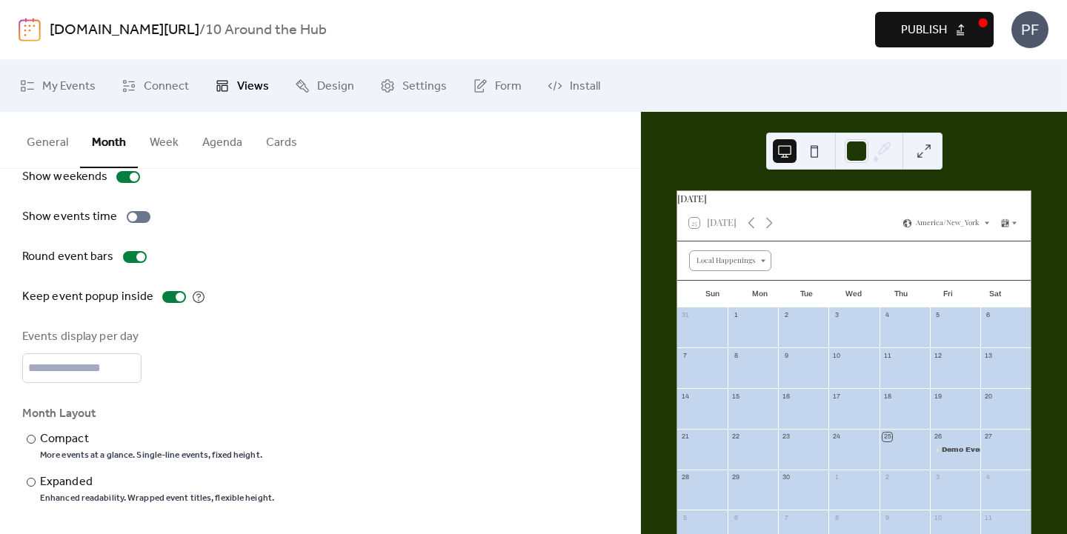
scroll to position [92, 0]
click at [161, 136] on button "Week" at bounding box center [164, 139] width 53 height 55
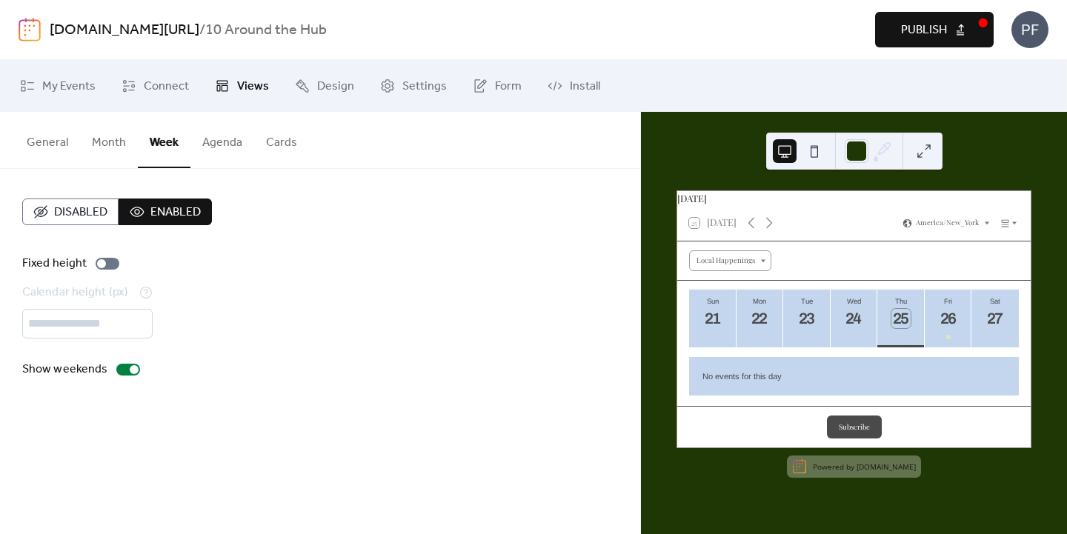
click at [221, 148] on button "Agenda" at bounding box center [222, 139] width 64 height 55
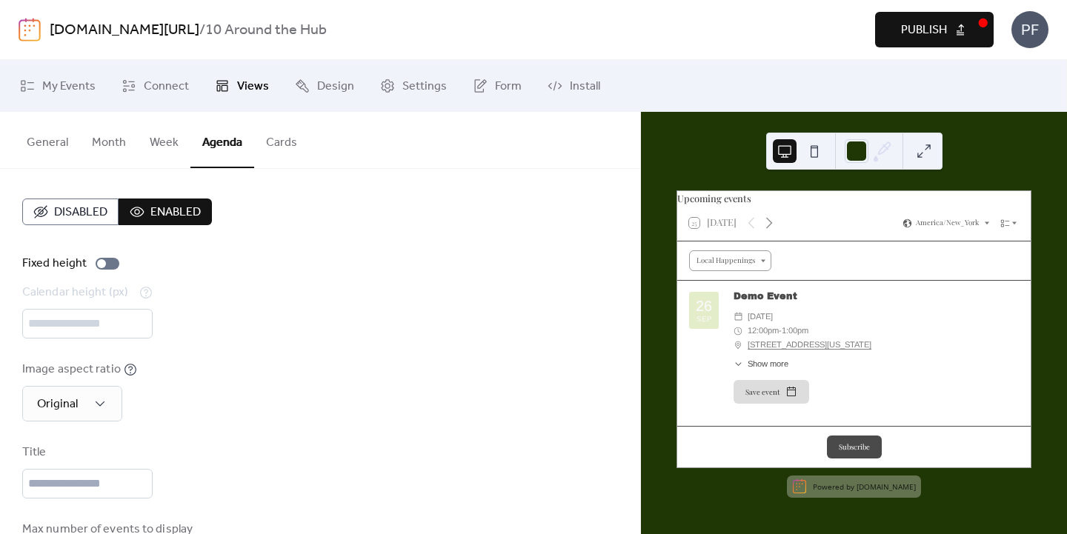
click at [279, 147] on button "Cards" at bounding box center [281, 139] width 55 height 55
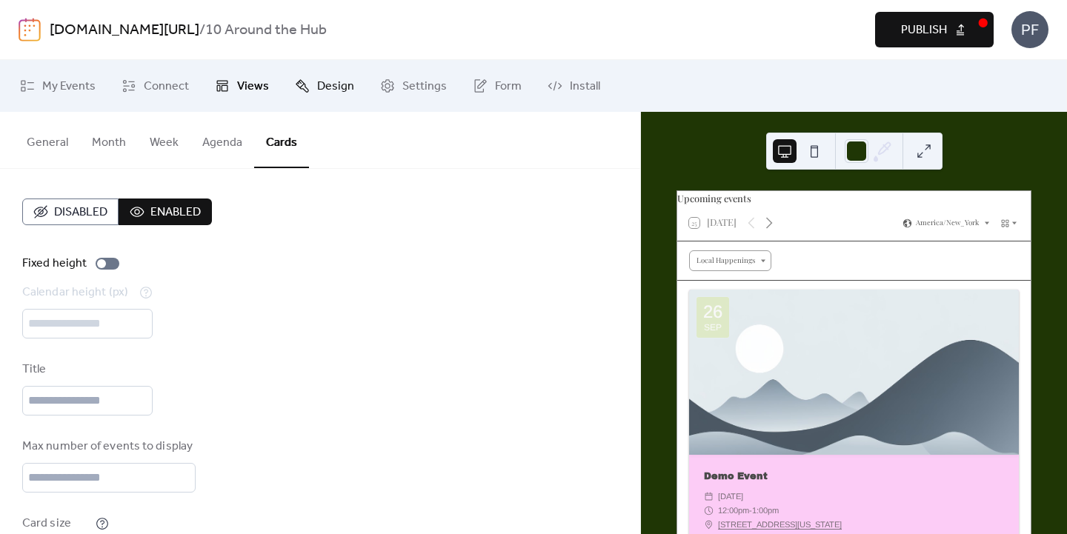
click at [333, 81] on span "Design" at bounding box center [335, 87] width 37 height 18
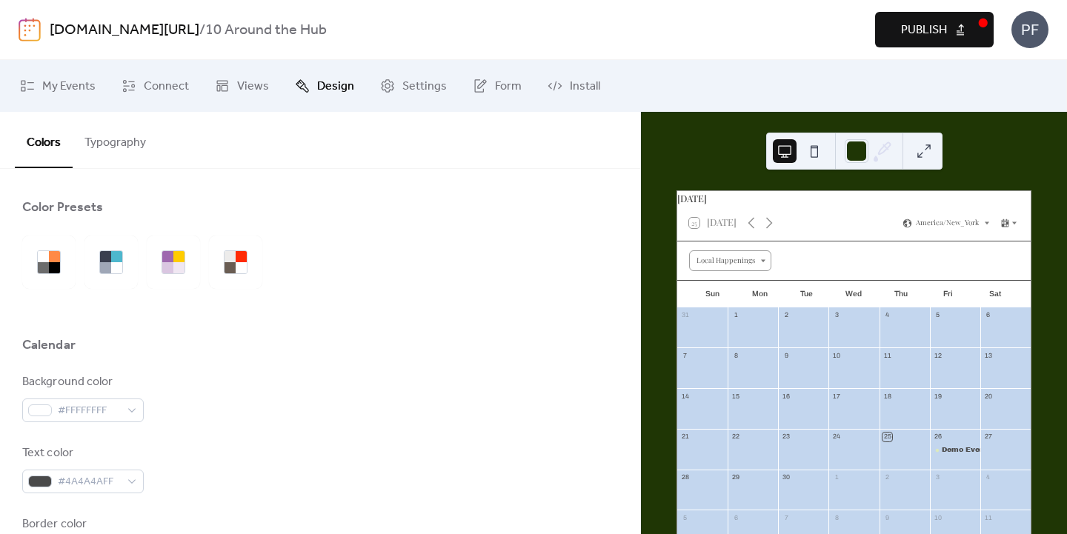
click at [123, 138] on button "Typography" at bounding box center [115, 139] width 85 height 55
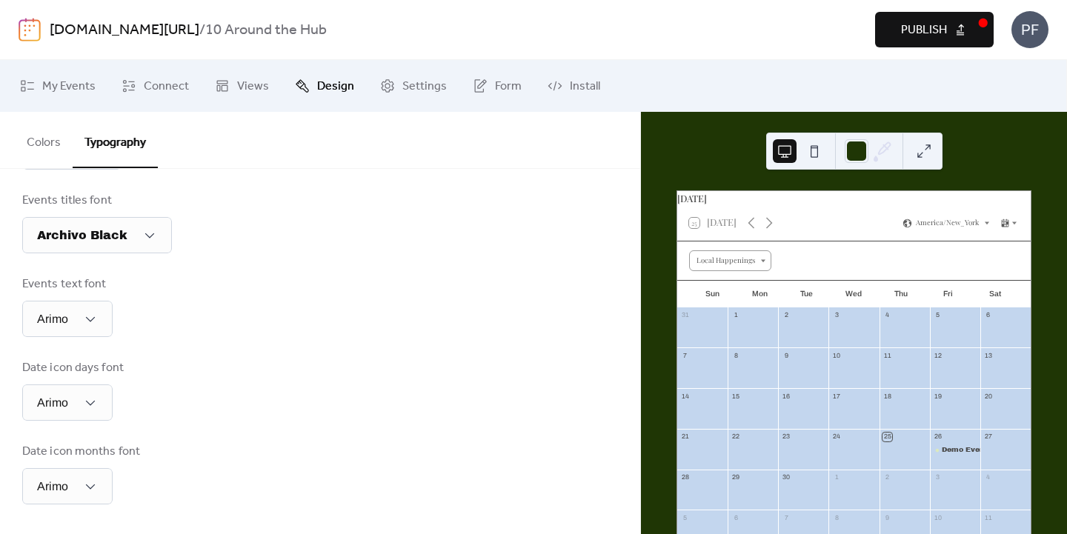
scroll to position [403, 0]
click at [396, 84] on link "Settings" at bounding box center [413, 86] width 89 height 40
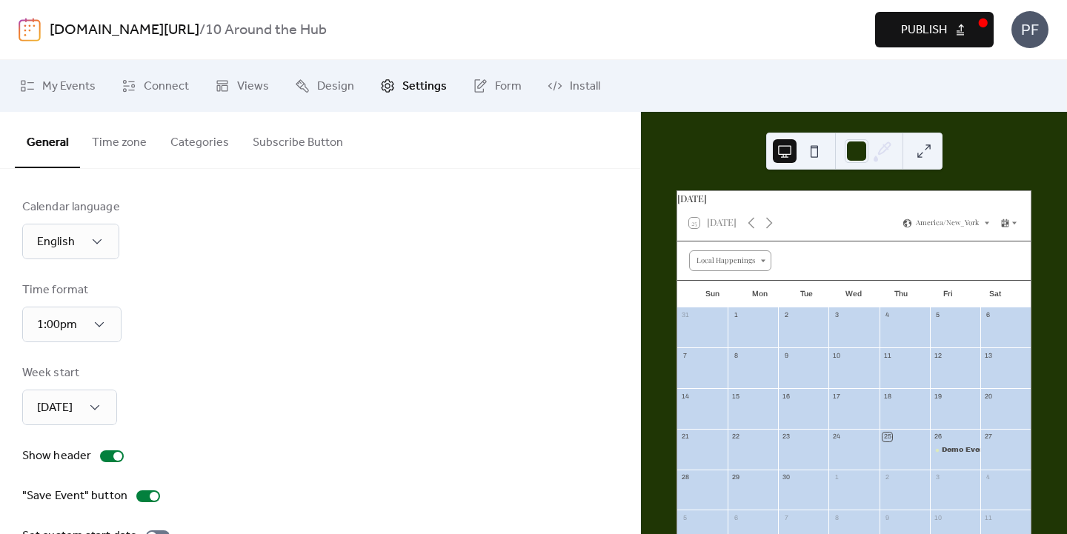
click at [253, 142] on button "Subscribe Button" at bounding box center [298, 139] width 114 height 55
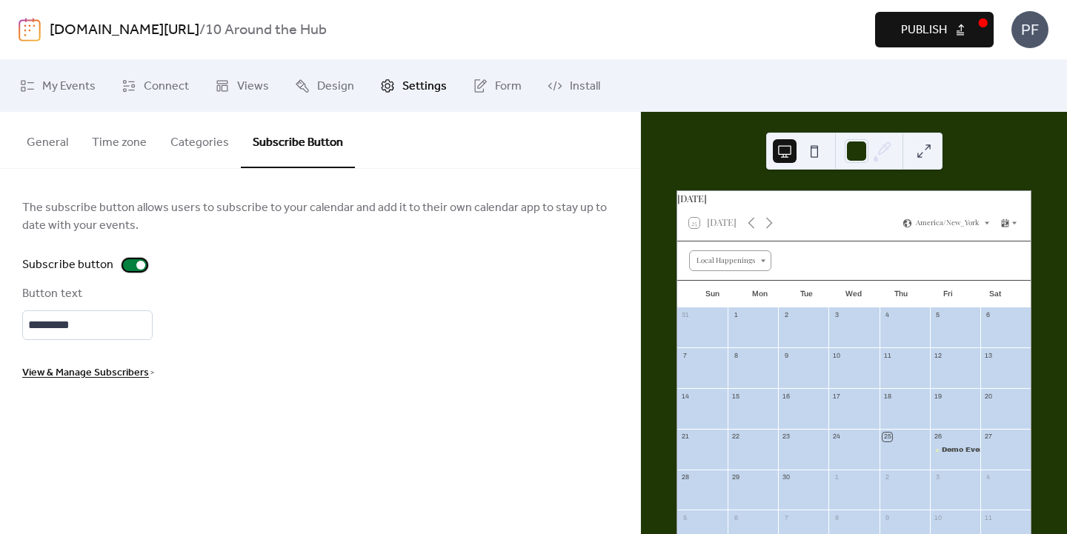
click at [136, 260] on div at bounding box center [135, 265] width 24 height 12
click at [205, 154] on button "Categories" at bounding box center [200, 139] width 82 height 55
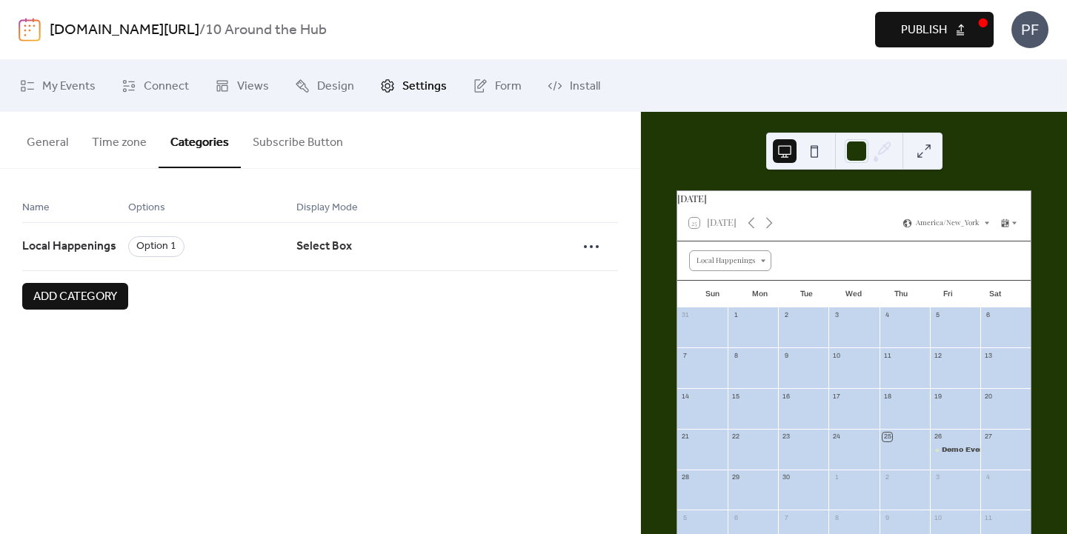
click at [138, 139] on button "Time zone" at bounding box center [119, 139] width 79 height 55
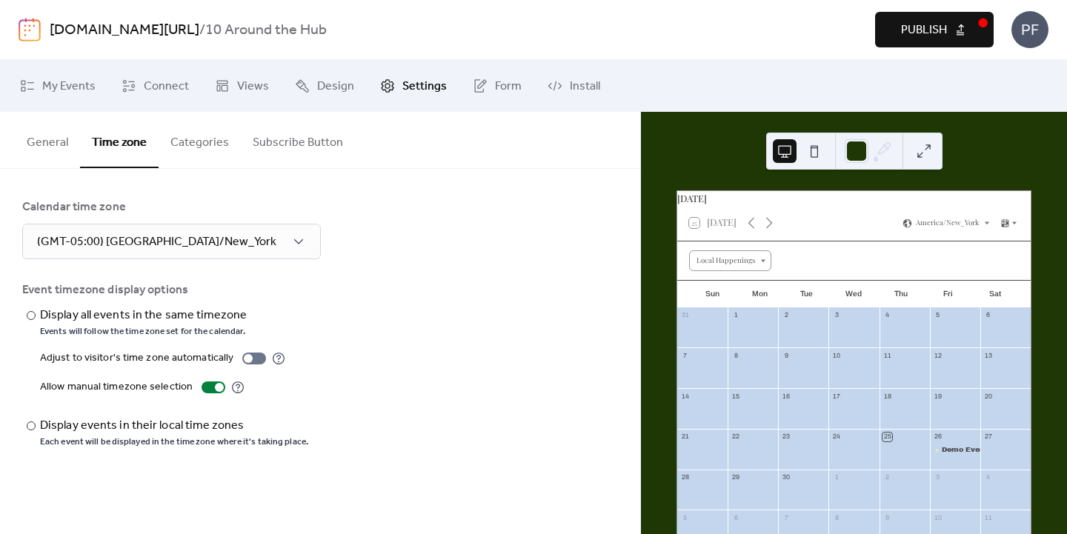
click at [55, 141] on button "General" at bounding box center [47, 139] width 65 height 55
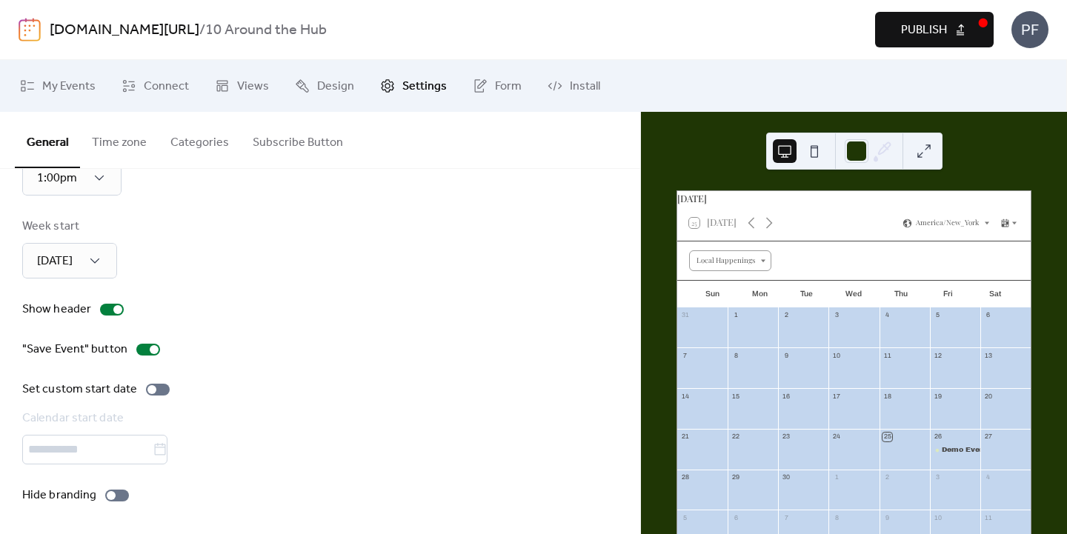
scroll to position [152, 0]
click at [478, 81] on icon at bounding box center [481, 83] width 9 height 9
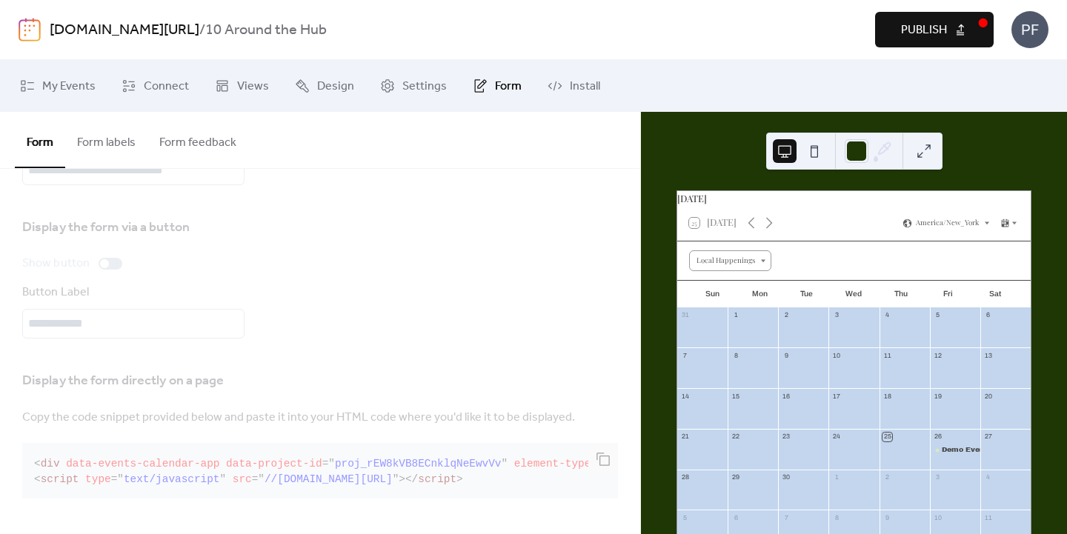
scroll to position [117, 0]
click at [557, 86] on link "Install" at bounding box center [574, 86] width 75 height 40
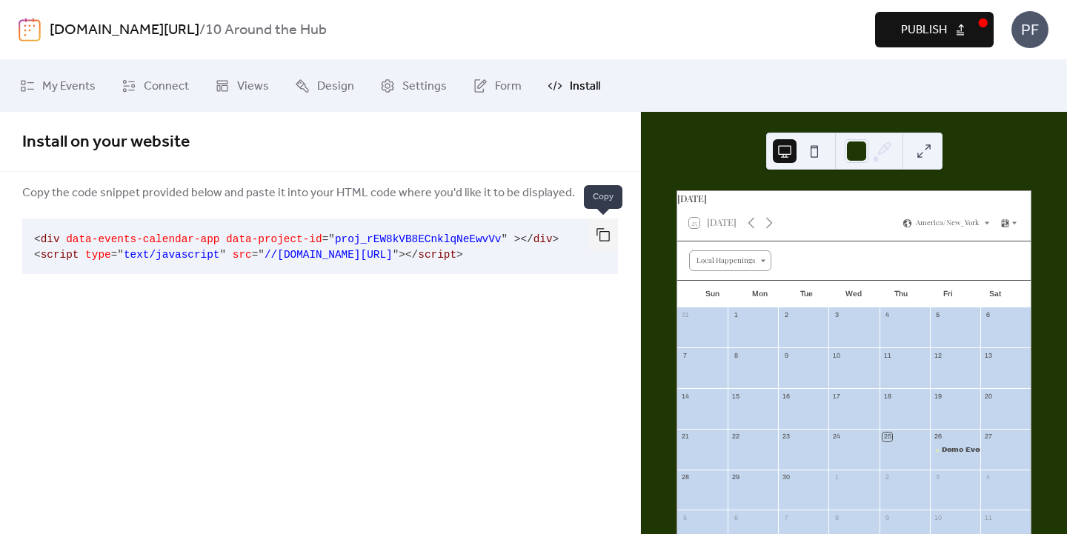
click at [597, 234] on button "button" at bounding box center [603, 235] width 30 height 33
click at [278, 288] on div "Install on your website Copy the code snippet provided below and paste it into …" at bounding box center [320, 211] width 640 height 198
